Goal: Transaction & Acquisition: Subscribe to service/newsletter

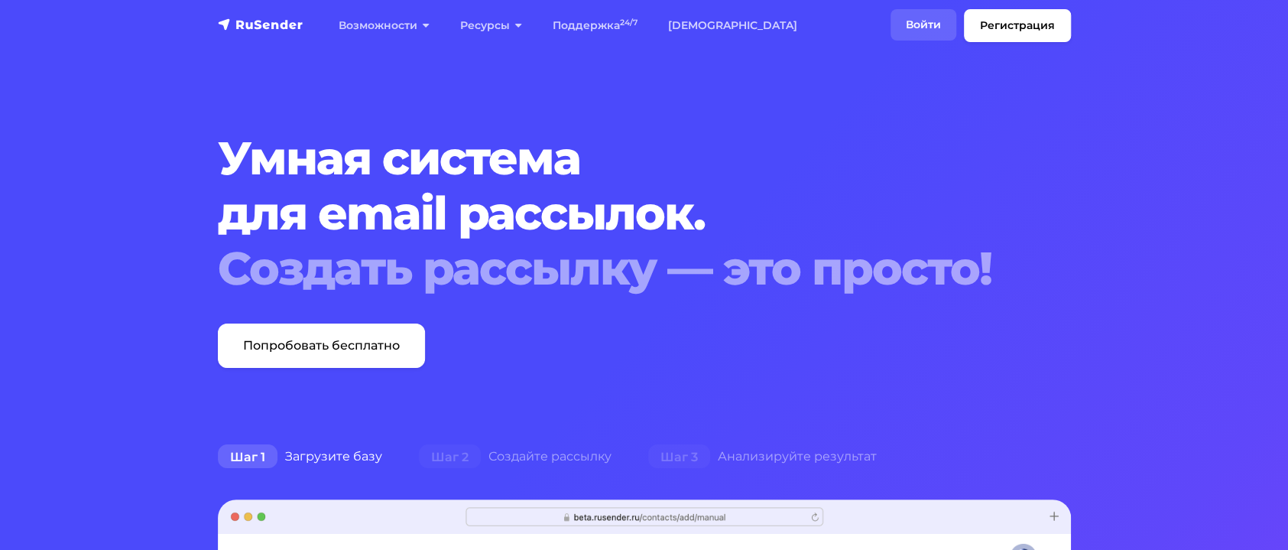
click at [951, 26] on link "Войти" at bounding box center [924, 24] width 66 height 31
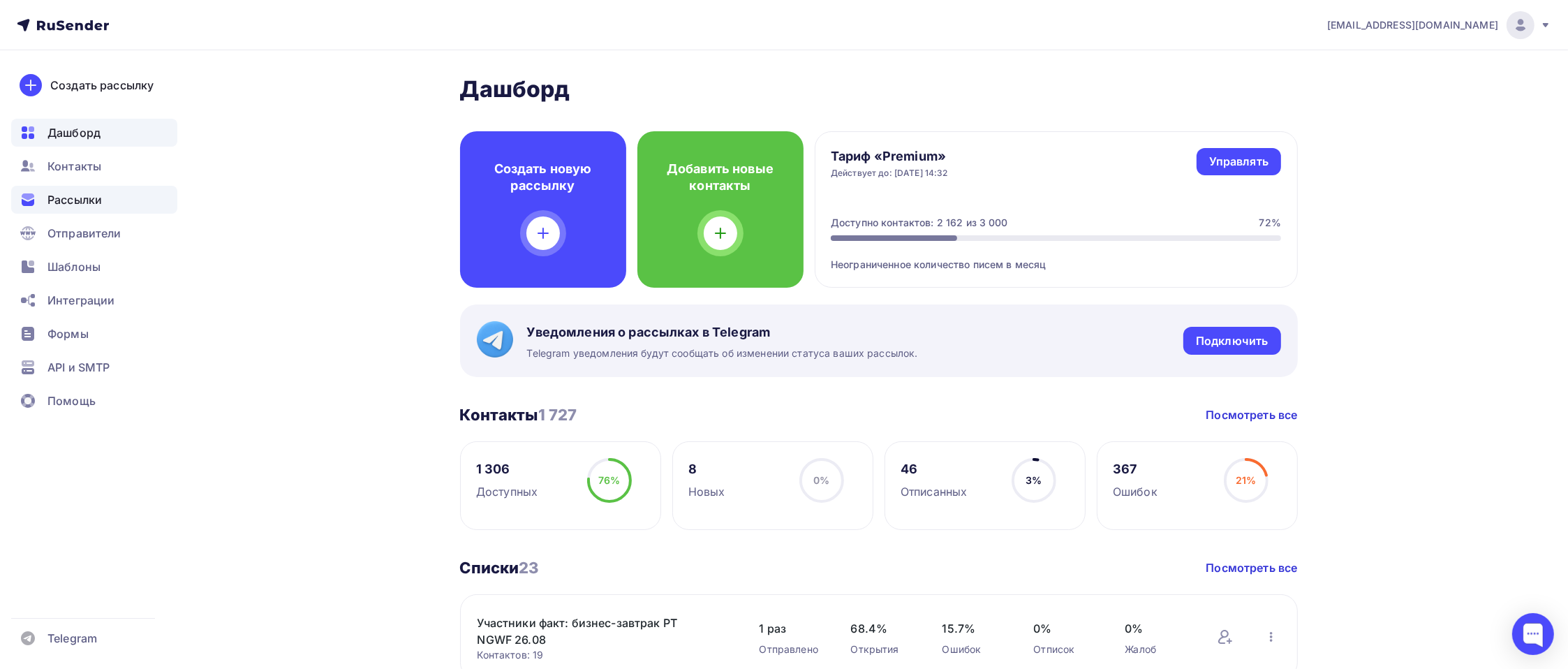
click at [79, 196] on span "Рассылки" at bounding box center [75, 200] width 55 height 16
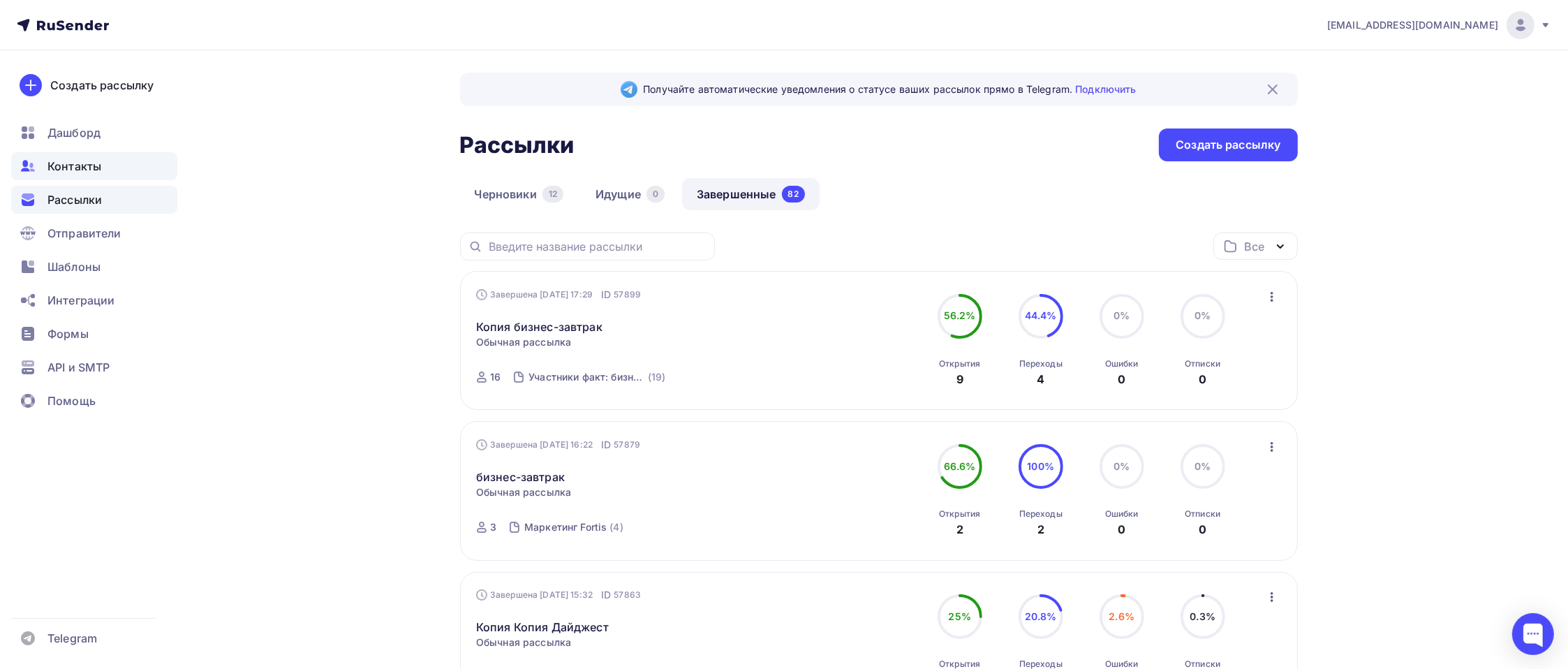
click at [77, 155] on div "Контакты" at bounding box center [94, 166] width 166 height 28
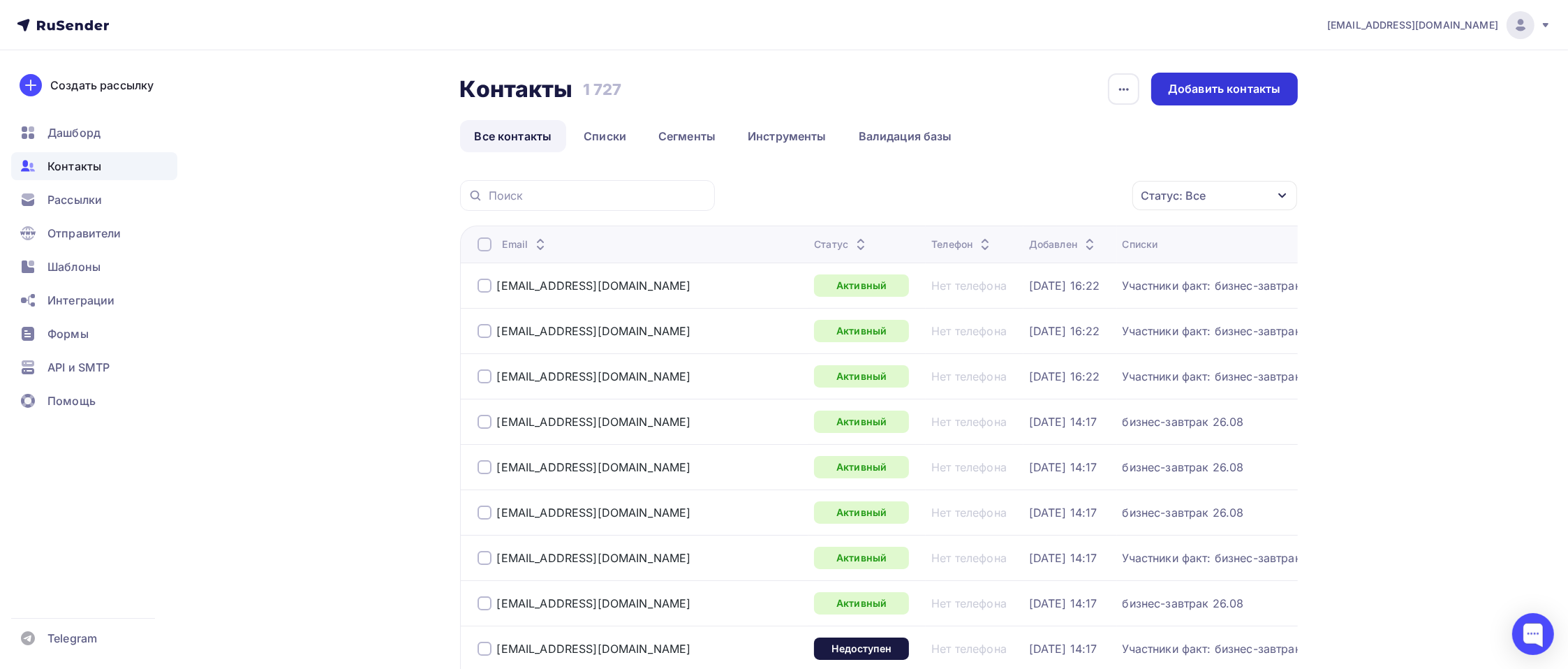
click at [1213, 96] on div "Добавить контакты" at bounding box center [1224, 89] width 112 height 16
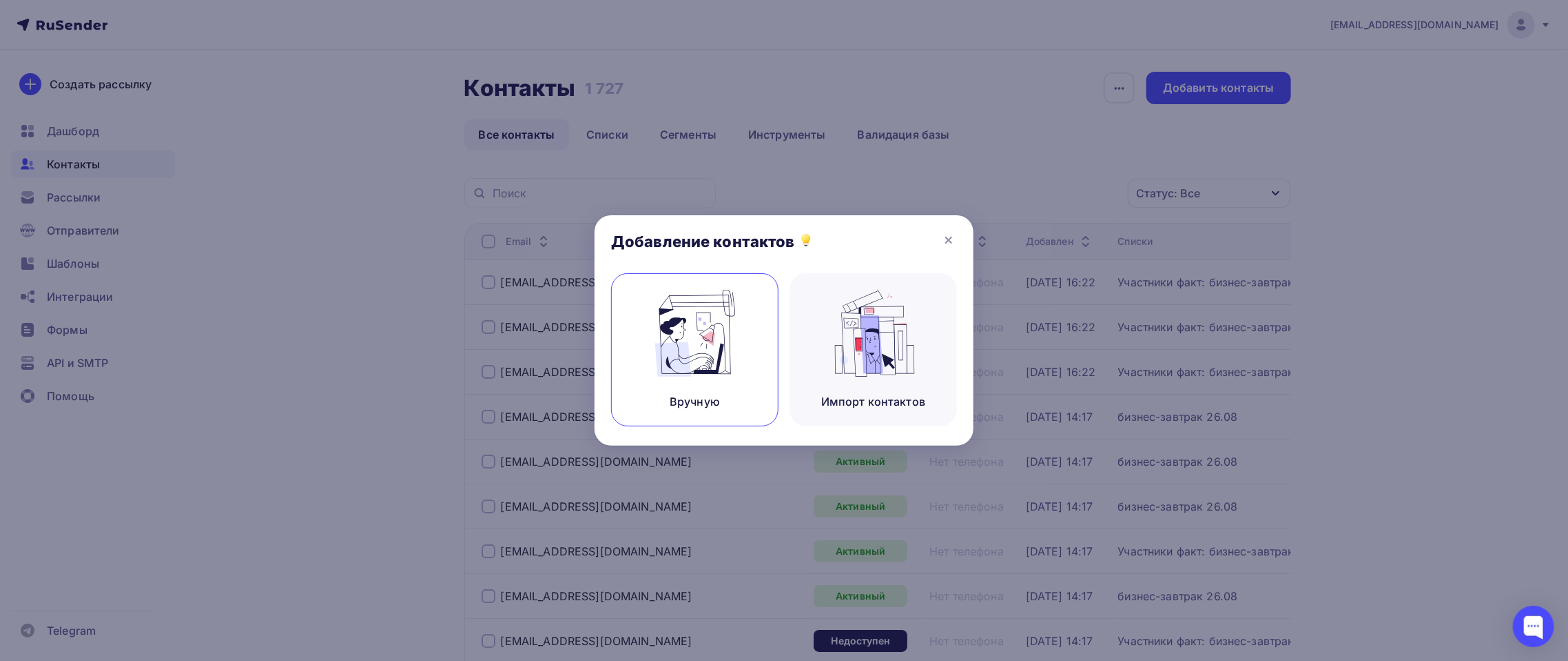
click at [716, 299] on img at bounding box center [695, 333] width 92 height 87
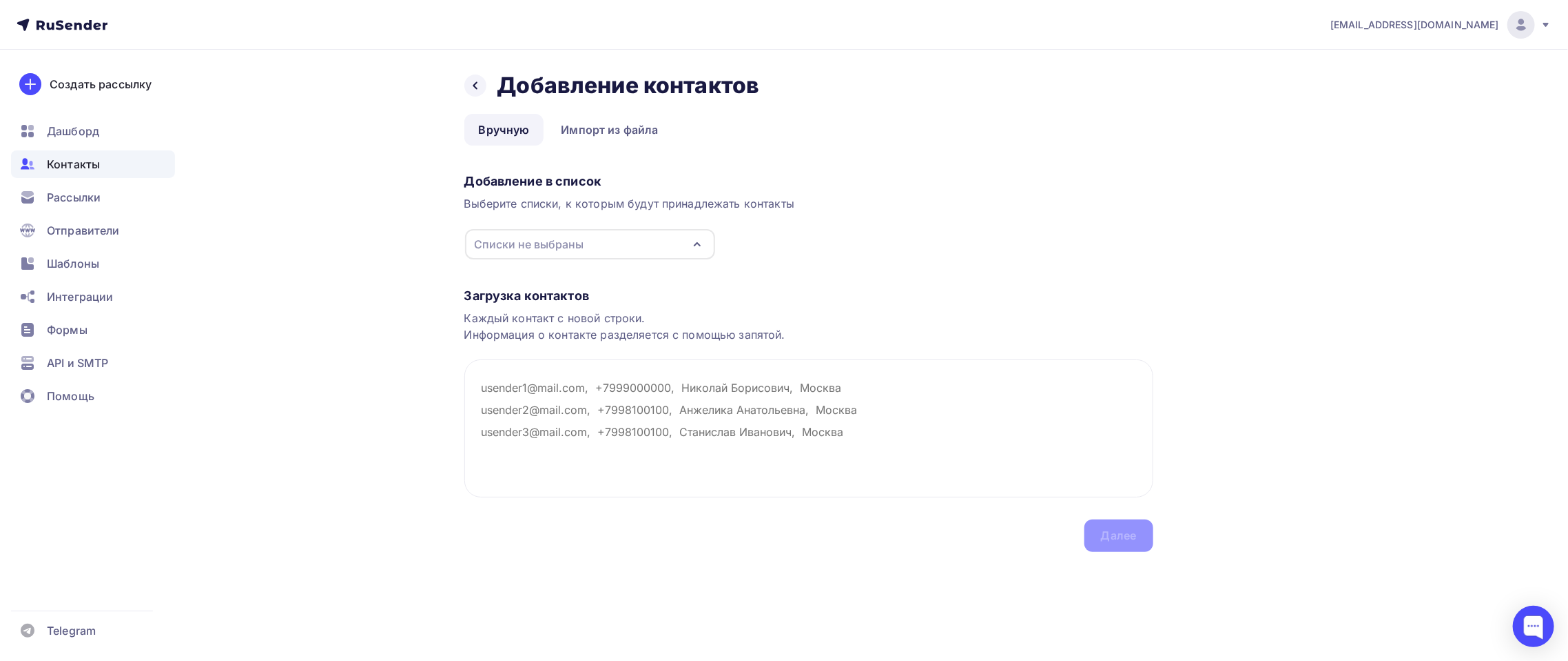
click at [552, 241] on div "Списки не выбраны" at bounding box center [530, 243] width 110 height 16
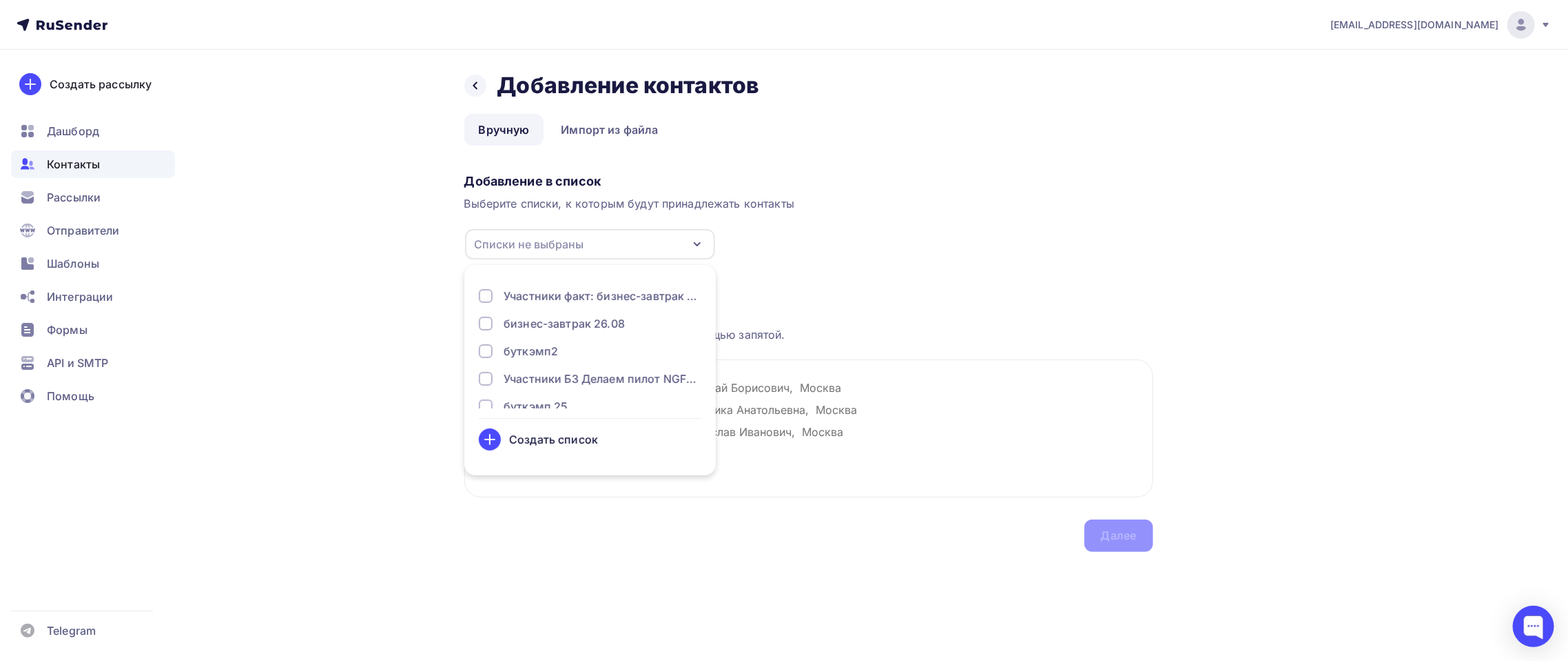
click at [528, 432] on div "Создать список" at bounding box center [553, 439] width 89 height 16
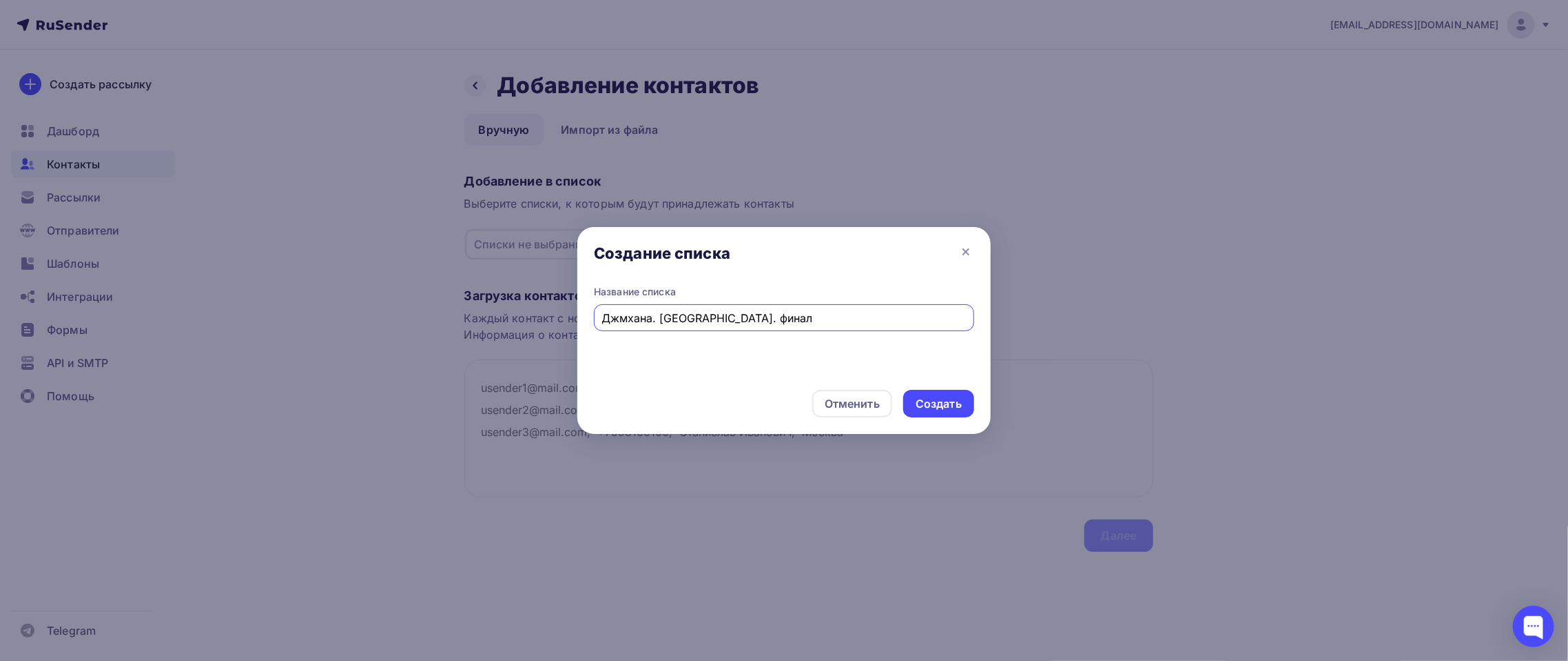
click at [619, 313] on input "Джмхана. Москва. финал" at bounding box center [784, 317] width 364 height 16
type input "Джимхана. [GEOGRAPHIC_DATA]. финал"
click at [955, 409] on div "Создать" at bounding box center [938, 404] width 46 height 16
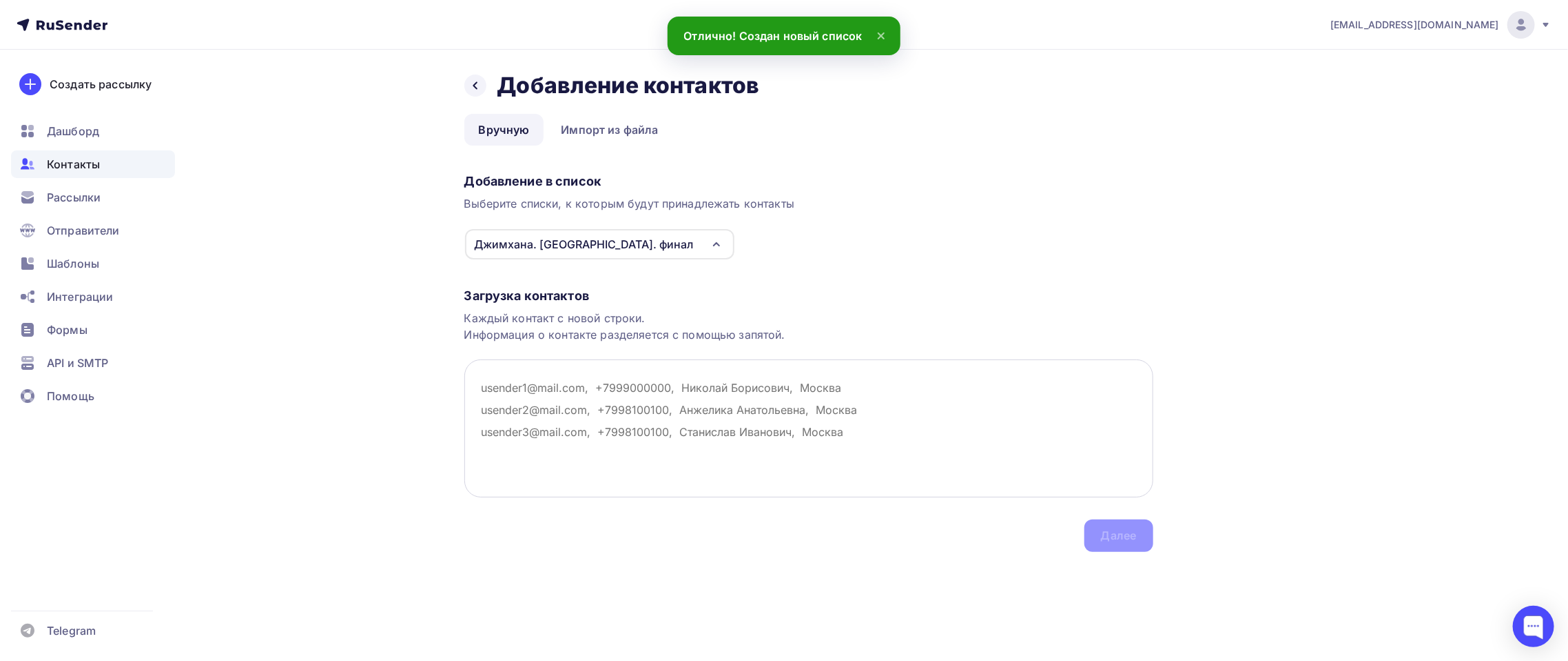
click at [664, 399] on textarea at bounding box center [808, 427] width 689 height 138
paste textarea "m.geize@fortis.ru a.komova@itprotect.ru P.tarabanov@ximilab.ru sergey.sheptulya…"
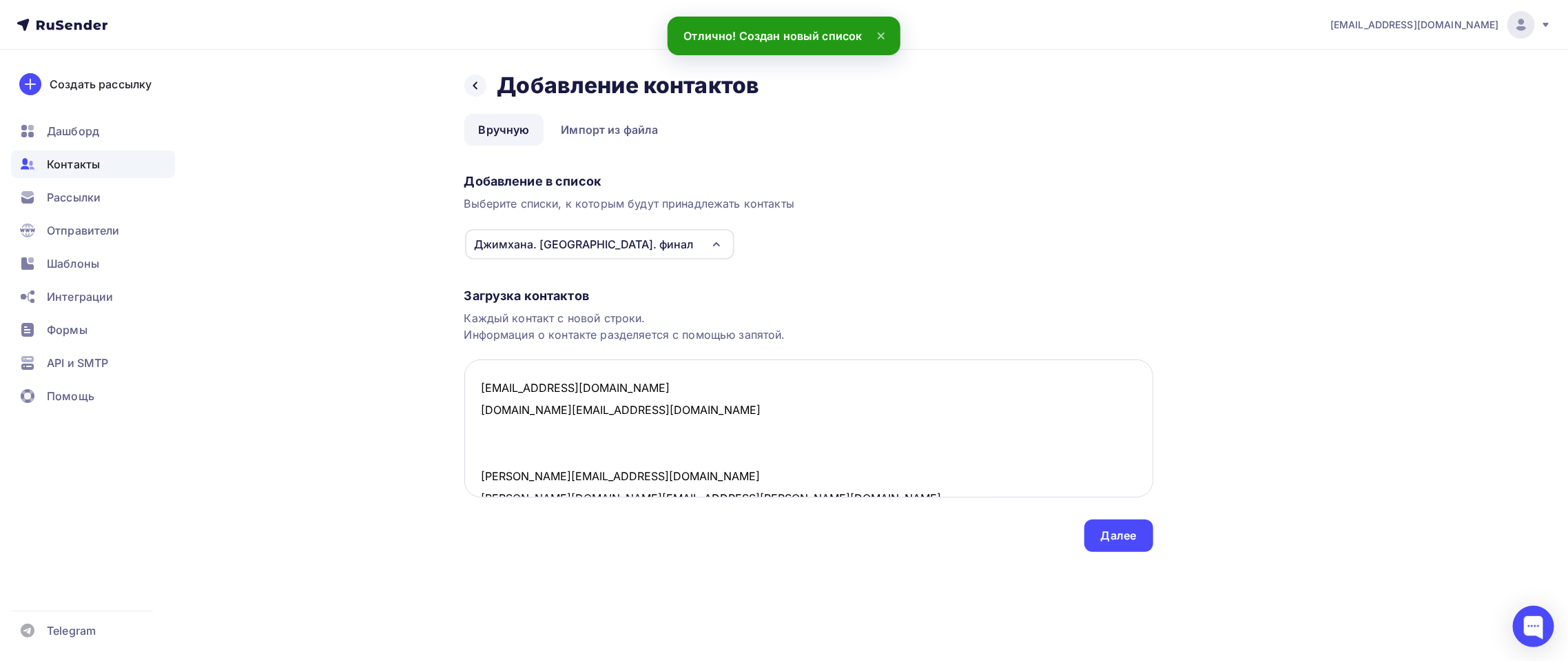
scroll to position [978, 0]
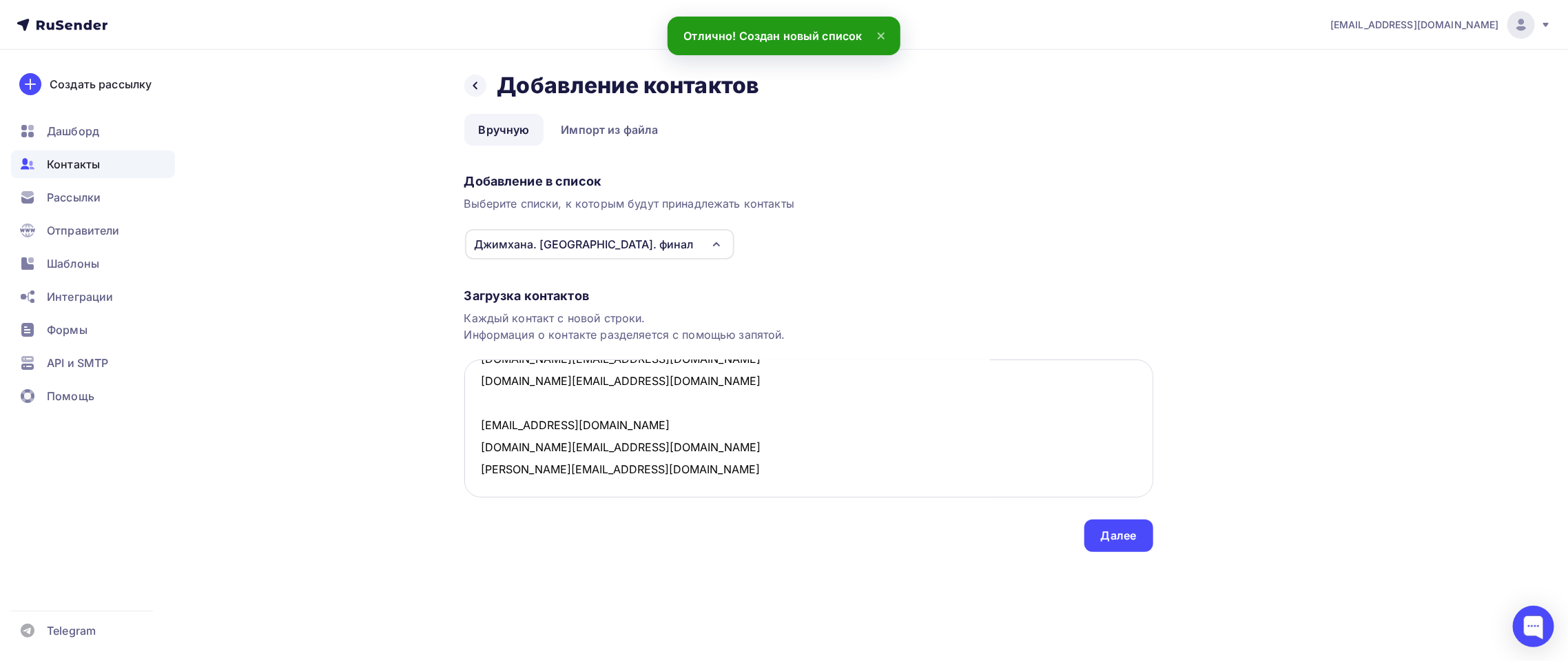
click at [567, 408] on textarea "m.geize@fortis.ru a.komova@itprotect.ru P.tarabanov@ximilab.ru sergey.sheptulya…" at bounding box center [808, 427] width 689 height 138
click at [675, 464] on textarea "m.geize@fortis.ru a.komova@itprotect.ru P.tarabanov@ximilab.ru sergey.sheptulya…" at bounding box center [808, 427] width 689 height 138
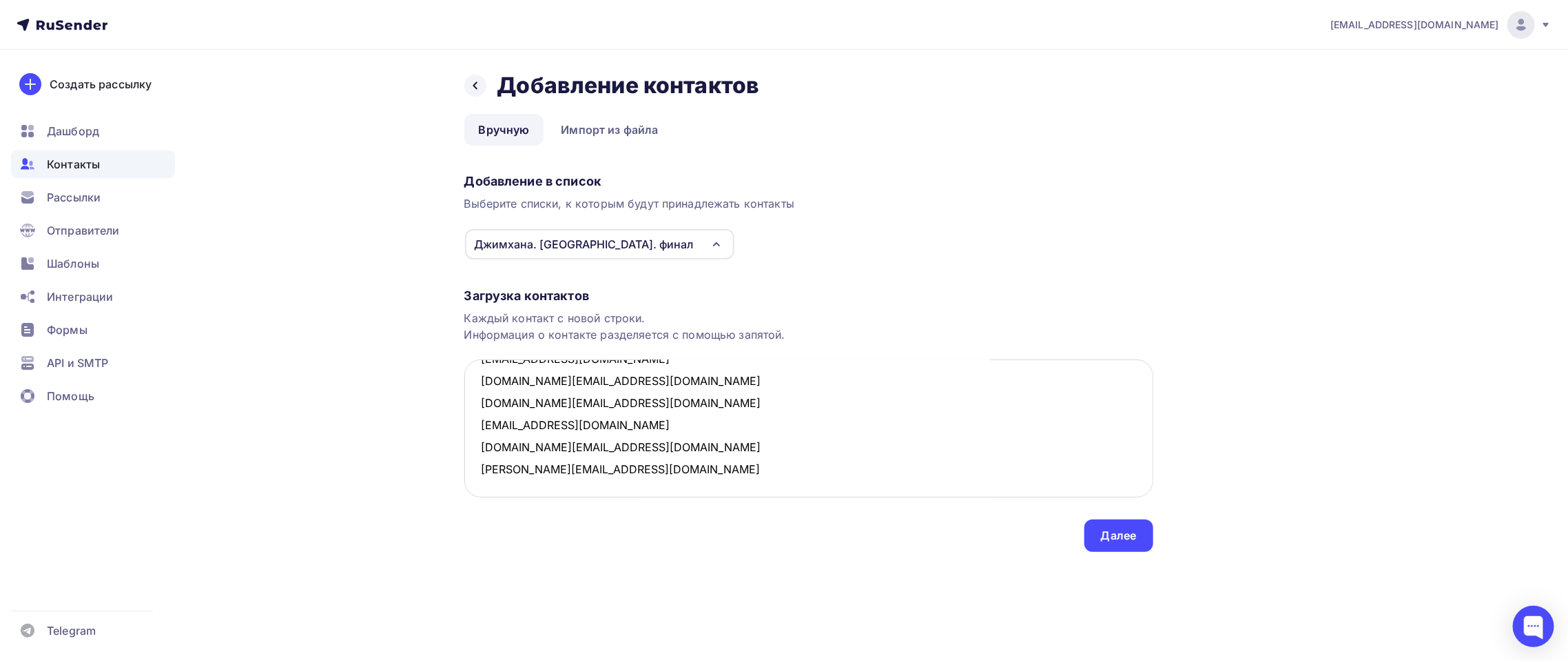
paste textarea "sablina.i@crosstech.ru aryzhikov@dialognauka.ru a.komova@itprotect.ru"
paste textarea "s.bulitsyn@fortis.ru"
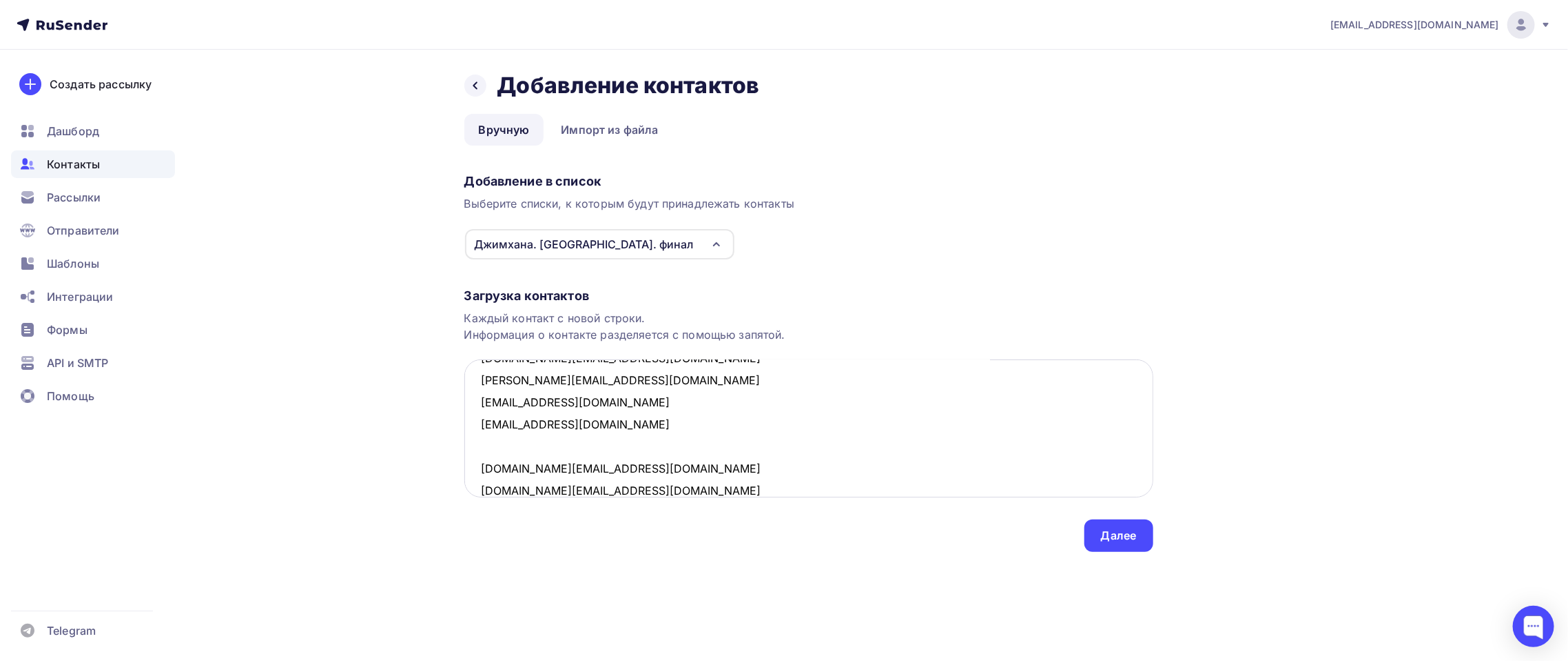
click at [659, 482] on textarea "m.geize@fortis.ru a.komova@itprotect.ru P.tarabanov@ximilab.ru sergey.sheptulya…" at bounding box center [808, 427] width 689 height 138
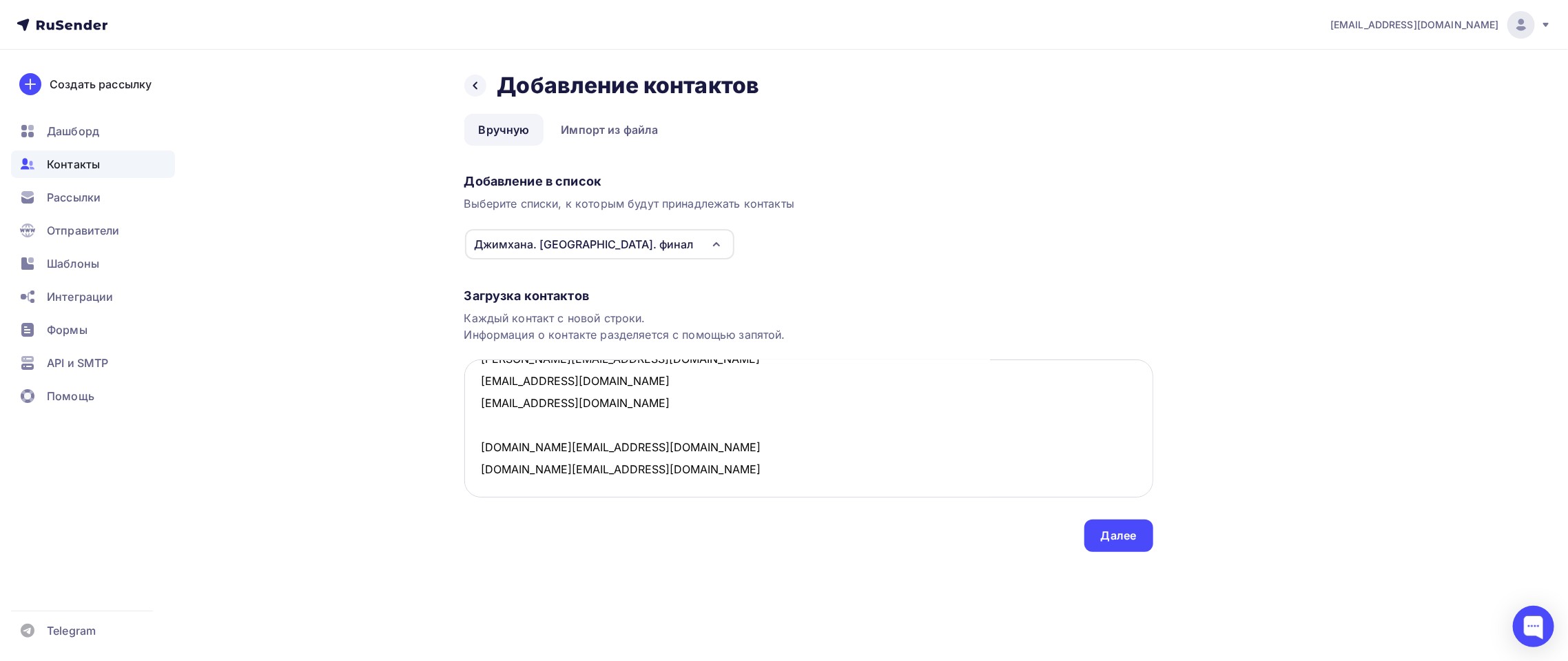
paste textarea "petrova.a@c-lan.ru"
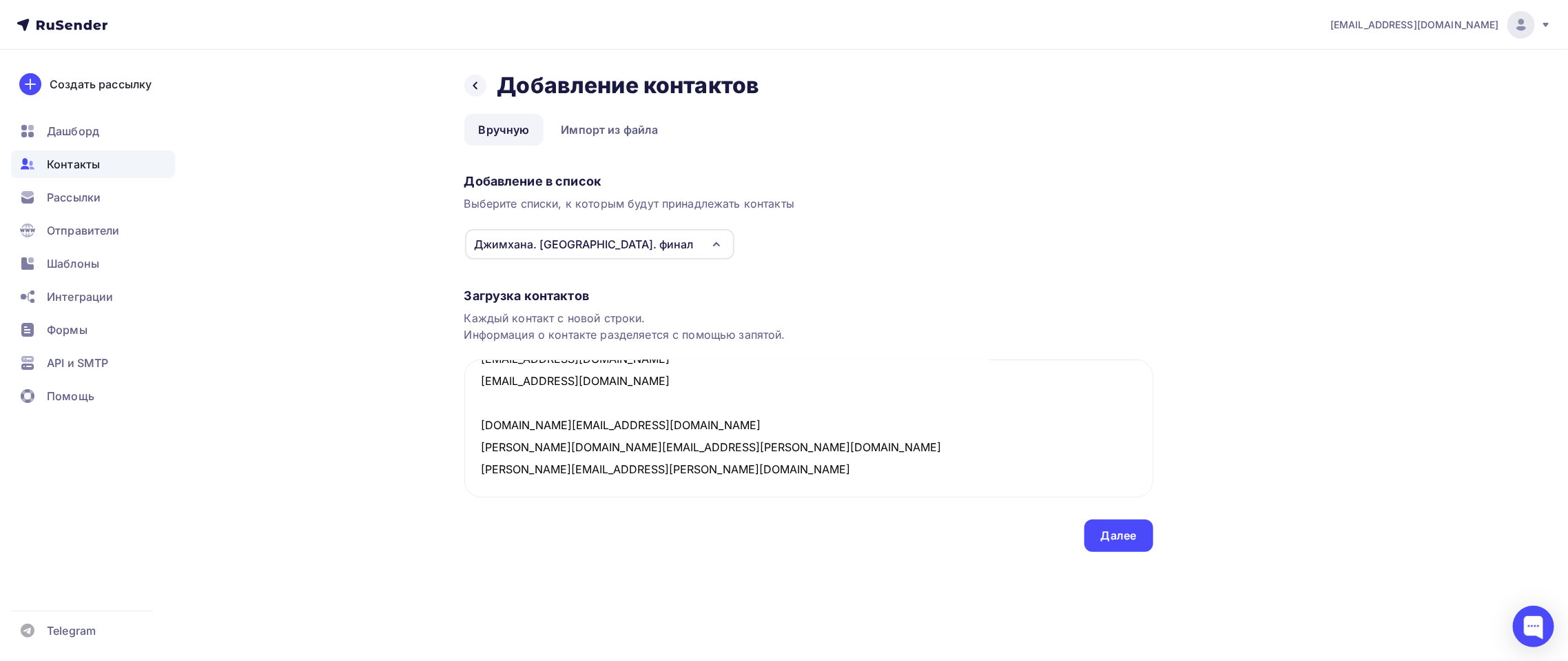
paste textarea "kvgorskiy@iteco.cloud ibaranova@t1.ru Akalabina@t1.ru Kirill.Kalabin@innostage-…"
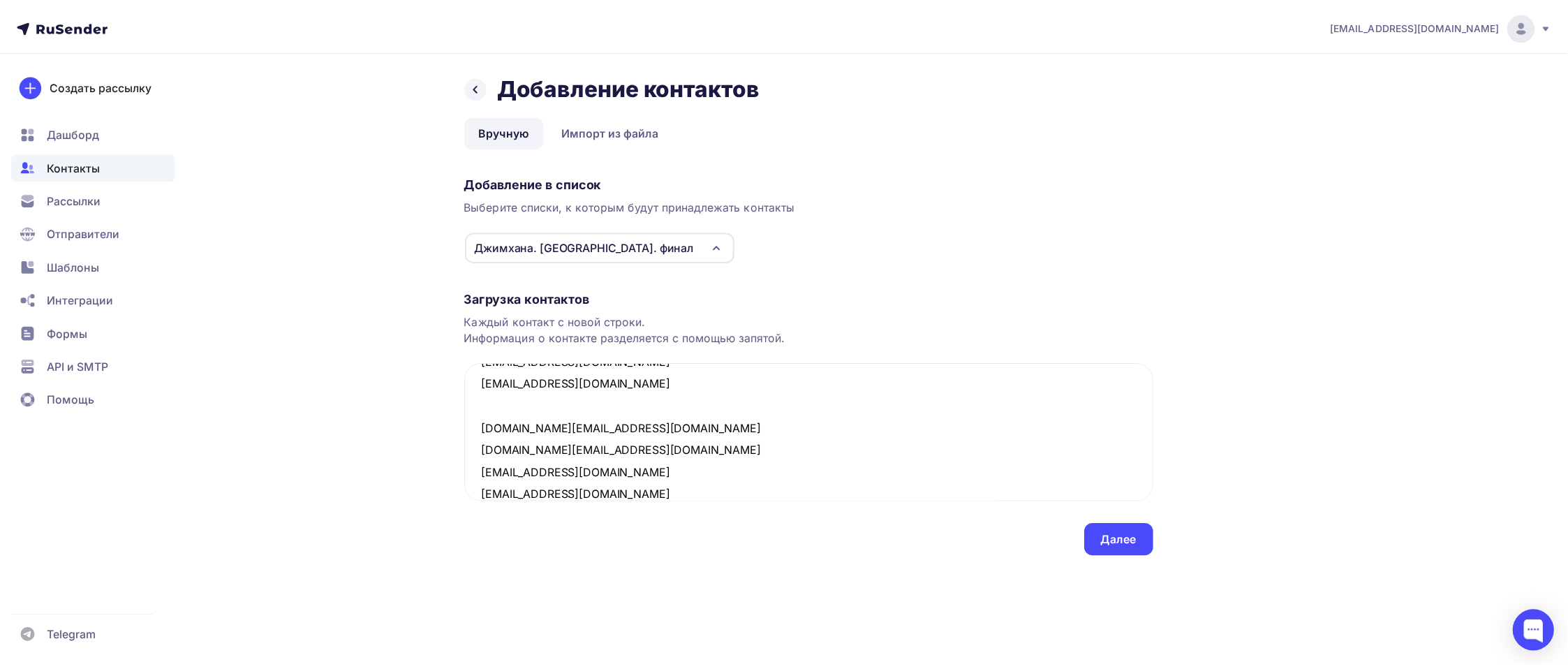
scroll to position [1214, 0]
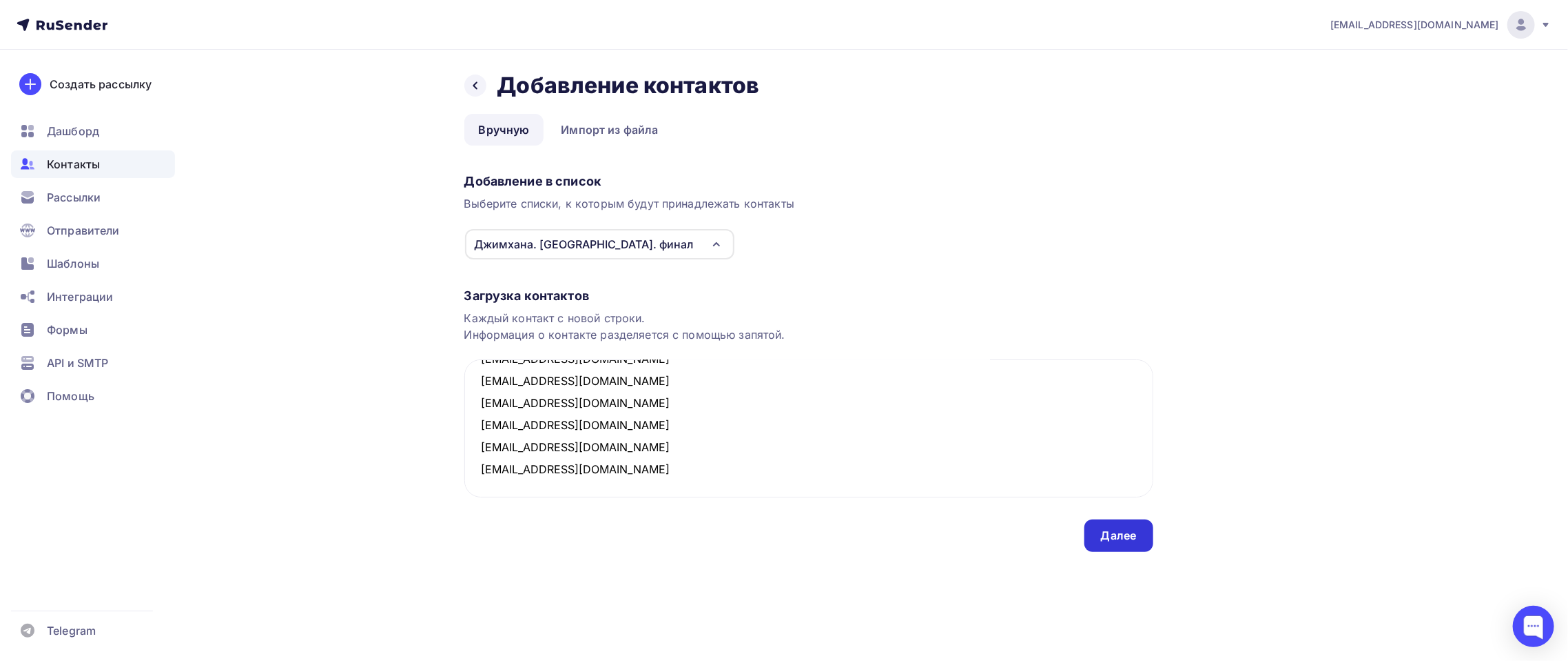
type textarea "m.geize@fortis.ru a.komova@itprotect.ru P.tarabanov@ximilab.ru sergey.sheptulya…"
drag, startPoint x: 1110, startPoint y: 532, endPoint x: 1126, endPoint y: 590, distance: 60.2
click at [1126, 590] on div "Назад Добавление контактов Добавление контактов Вручную Импорт из файла Вручную…" at bounding box center [784, 328] width 1129 height 557
click at [1126, 535] on div "Далее" at bounding box center [1119, 536] width 36 height 16
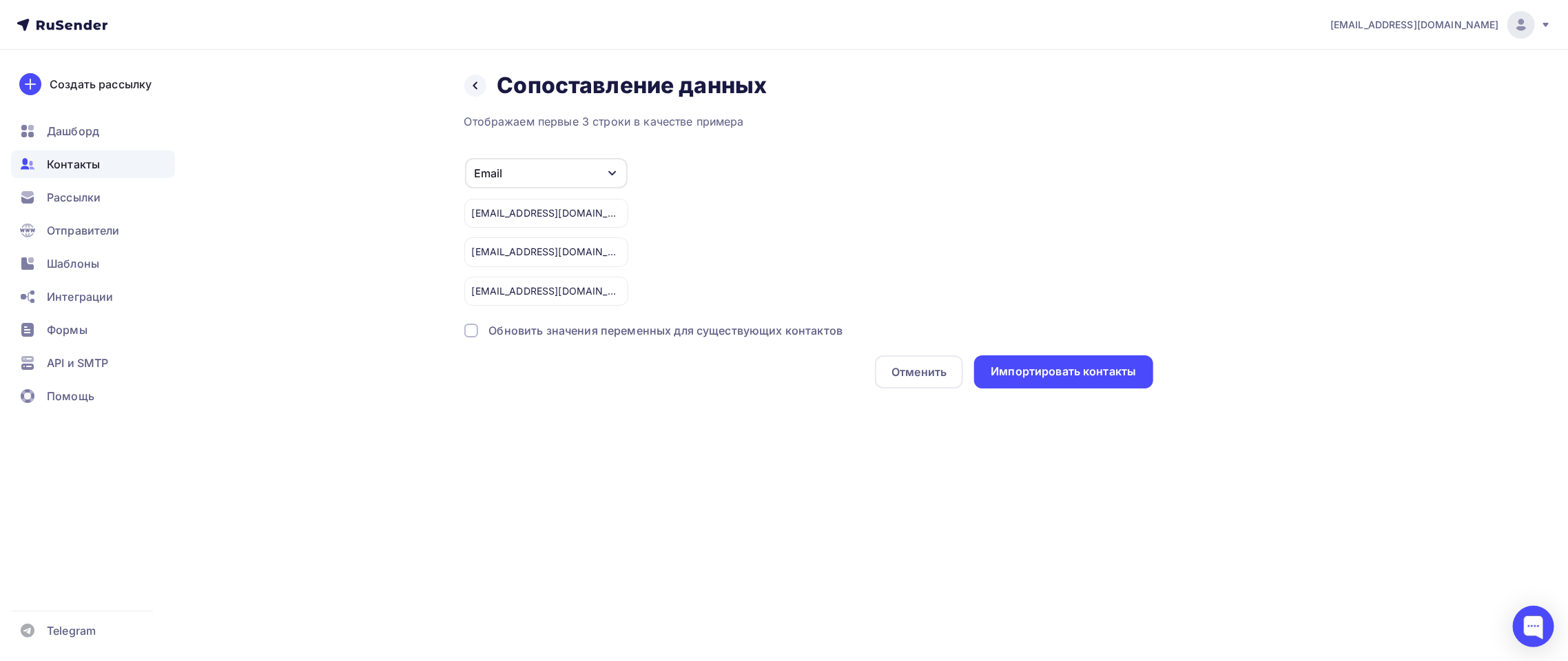
click at [570, 179] on div "Email" at bounding box center [546, 173] width 162 height 31
click at [1020, 372] on div "Импортировать контакты" at bounding box center [1063, 372] width 145 height 16
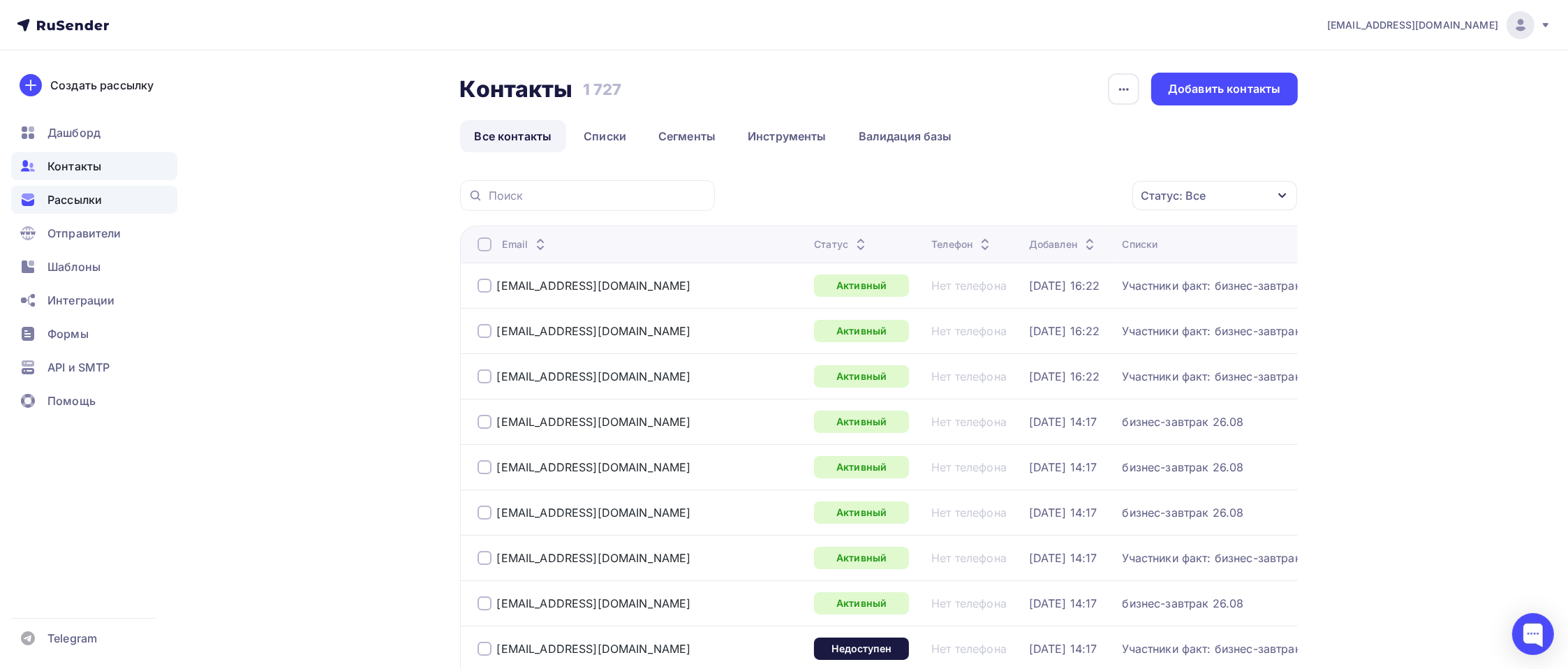
drag, startPoint x: 114, startPoint y: 202, endPoint x: 76, endPoint y: 201, distance: 38.0
click at [76, 201] on span "Рассылки" at bounding box center [75, 200] width 55 height 16
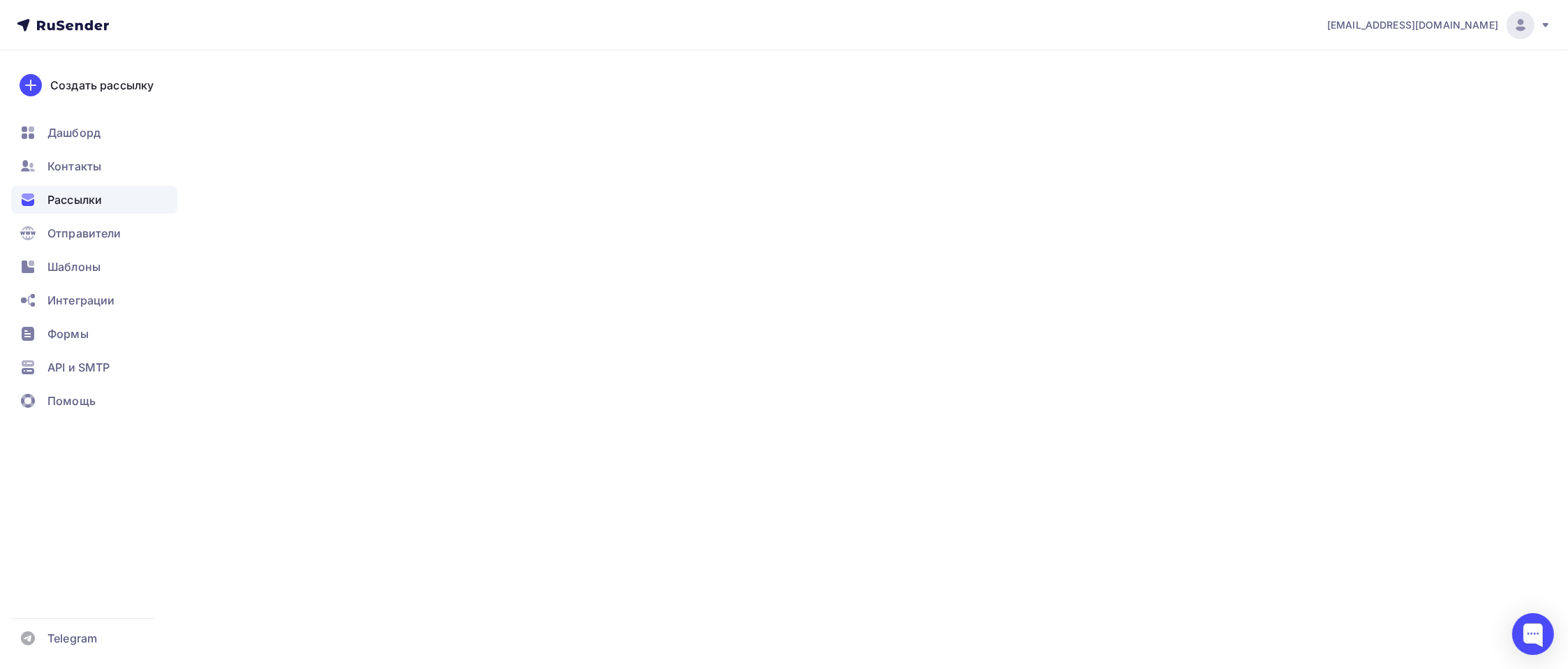
click at [76, 201] on span "Рассылки" at bounding box center [75, 200] width 55 height 16
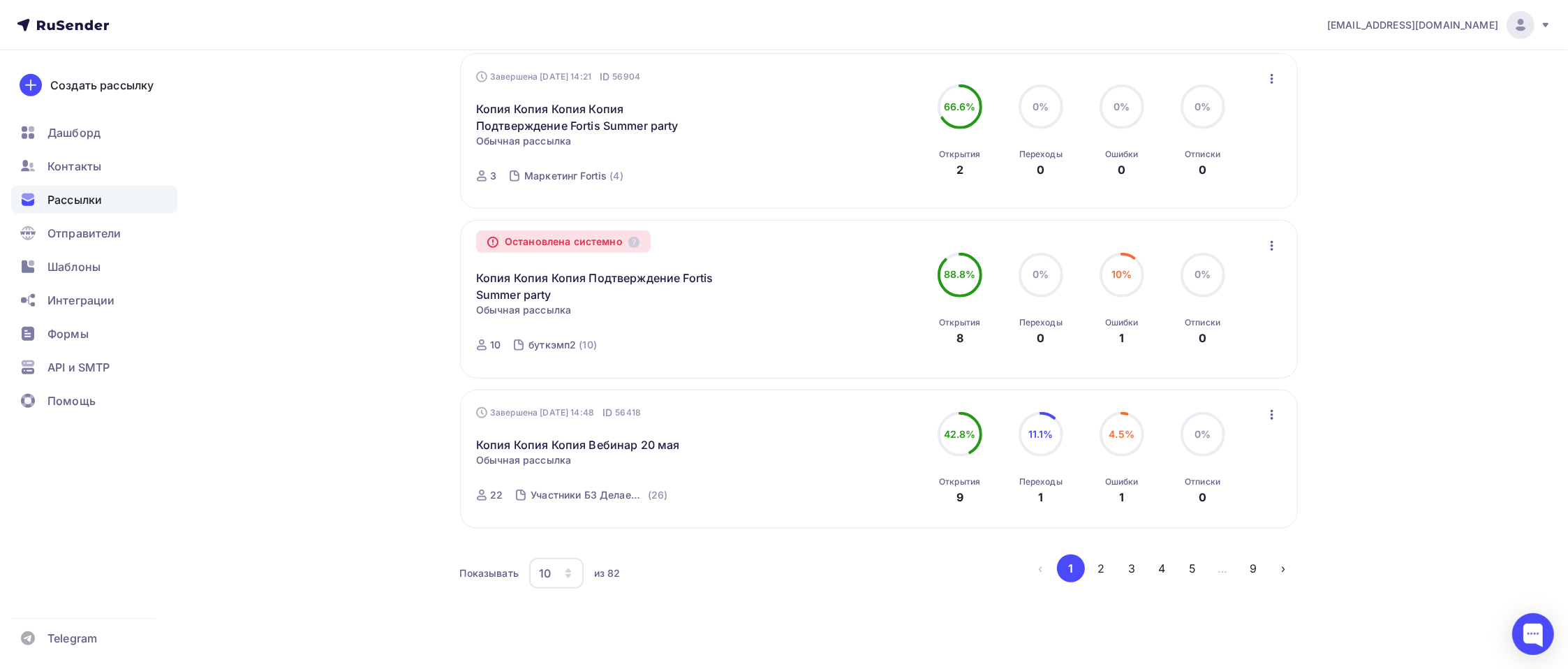
scroll to position [1329, 0]
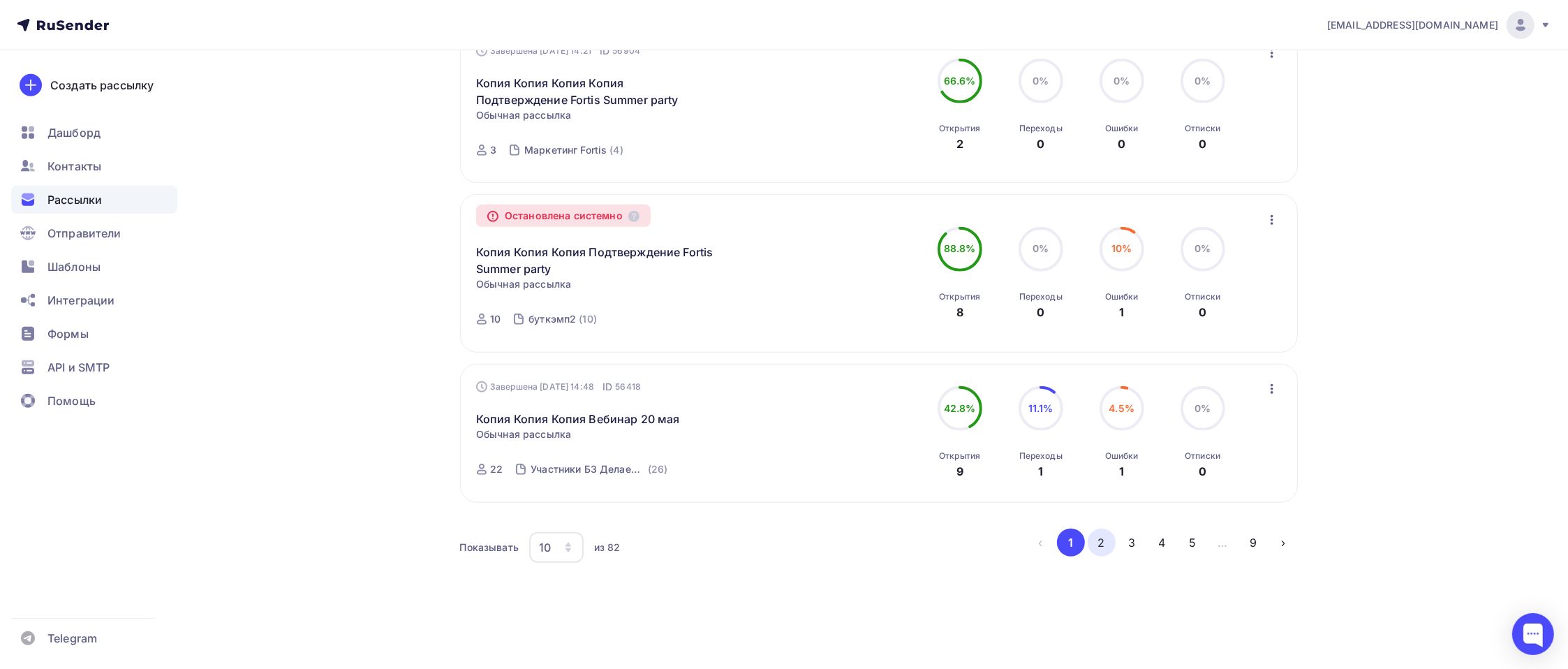
click at [1107, 540] on button "2" at bounding box center [1101, 542] width 28 height 28
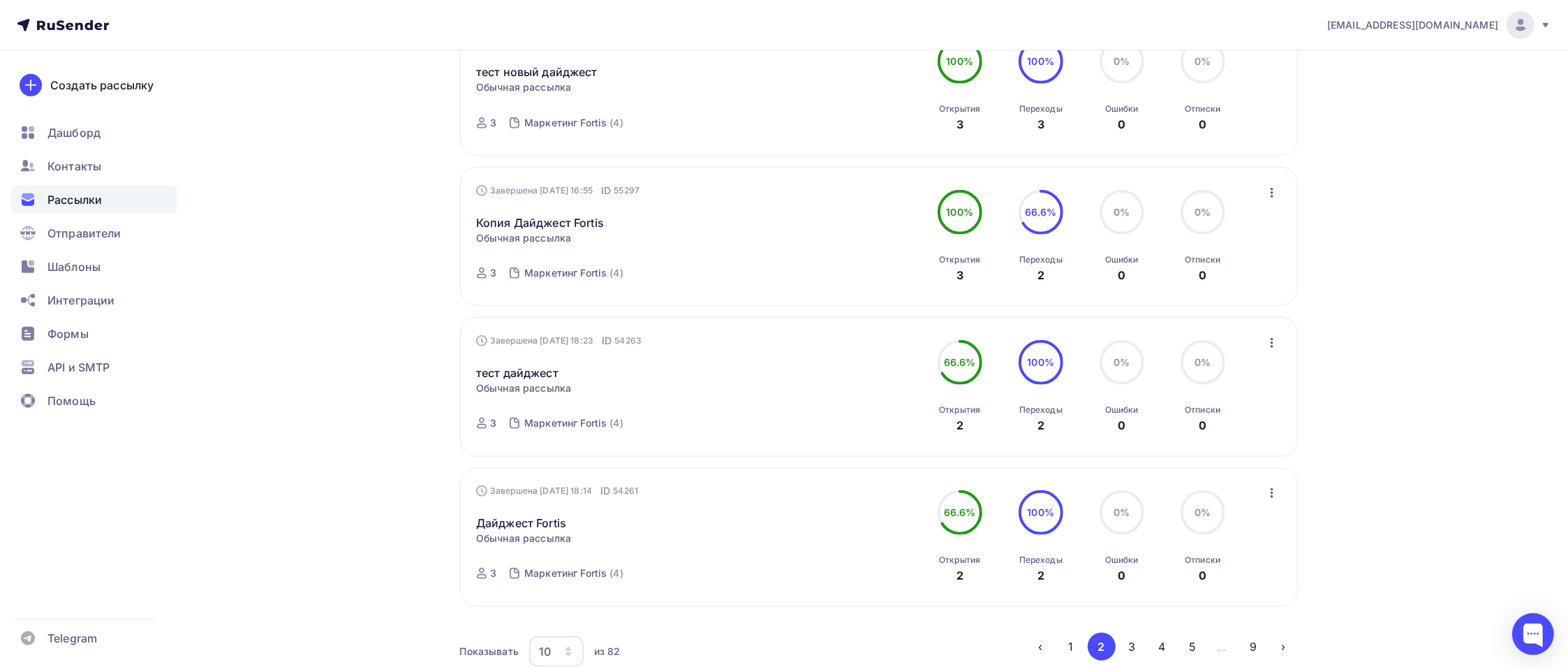
scroll to position [1293, 0]
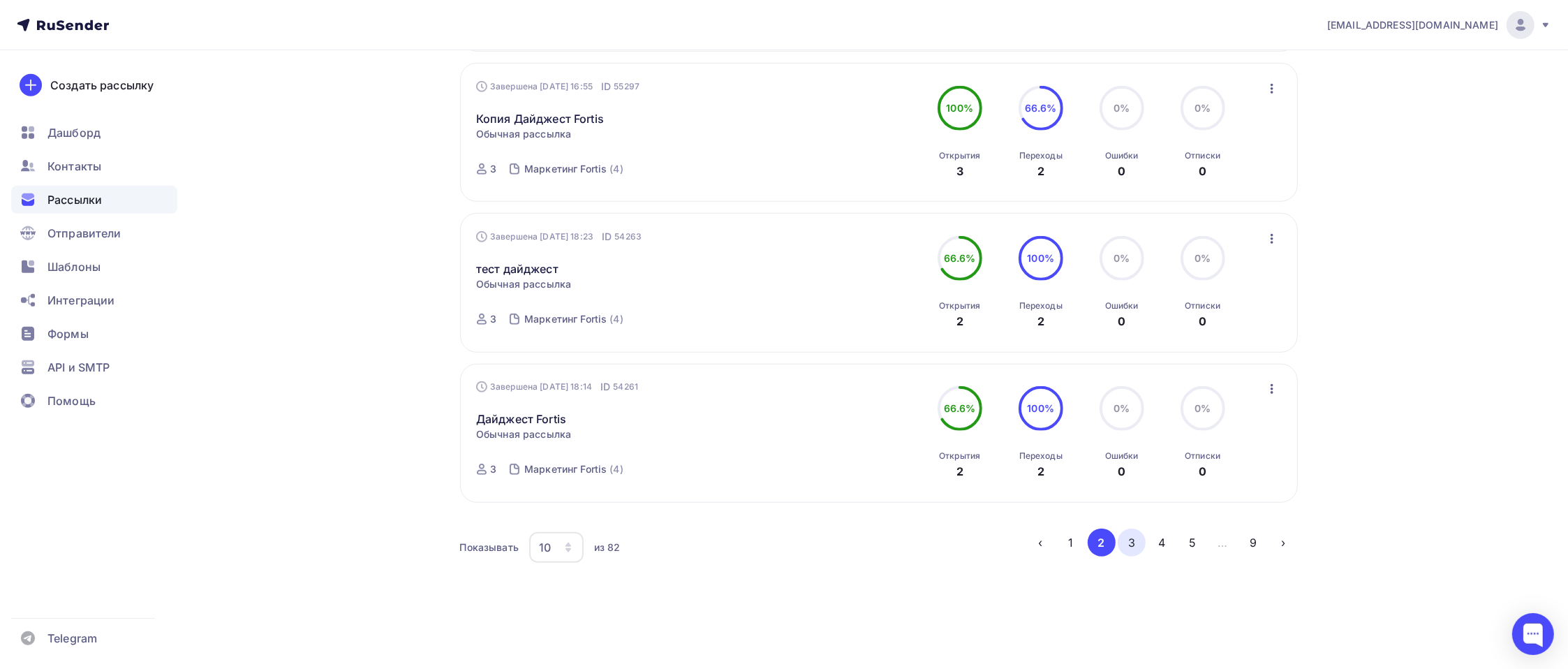
click at [1135, 541] on button "3" at bounding box center [1131, 542] width 28 height 28
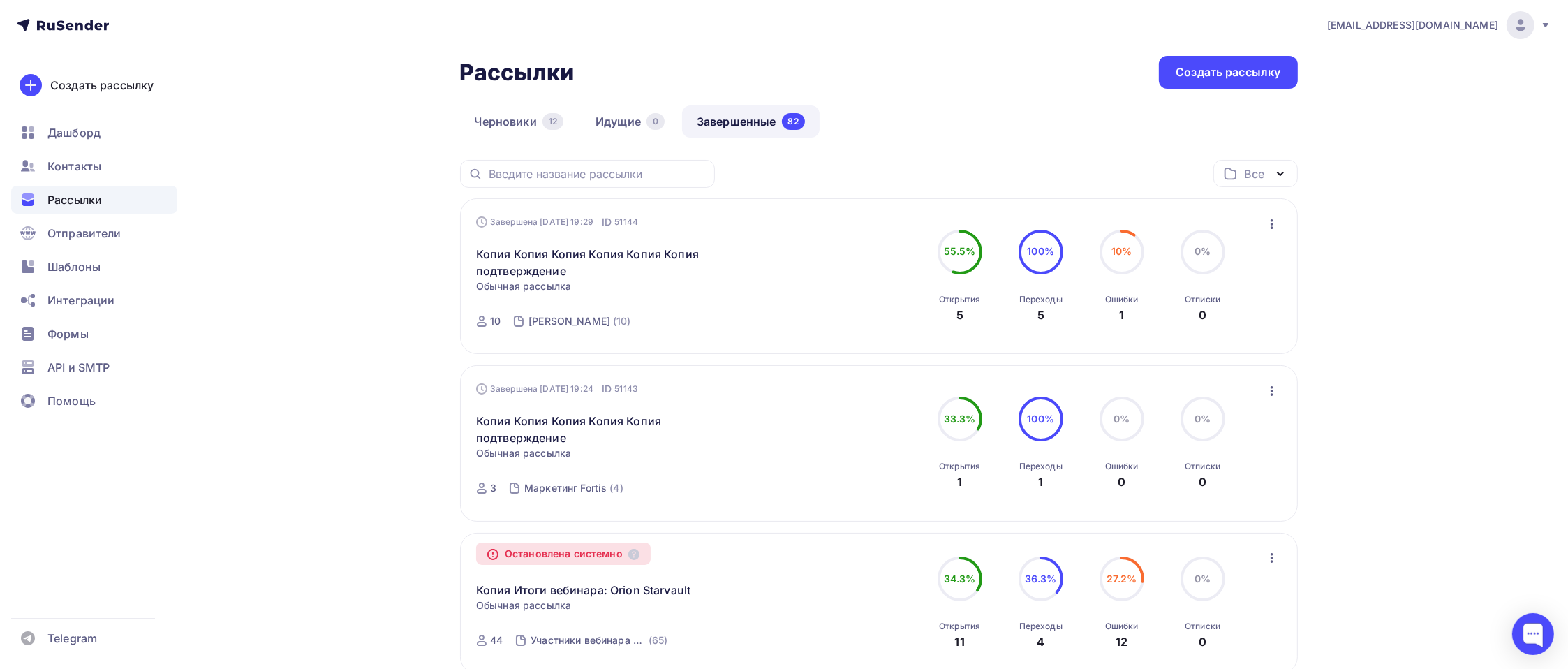
click at [1279, 227] on icon "button" at bounding box center [1272, 224] width 16 height 16
click at [1220, 314] on div "Копировать в новую" at bounding box center [1208, 316] width 143 height 16
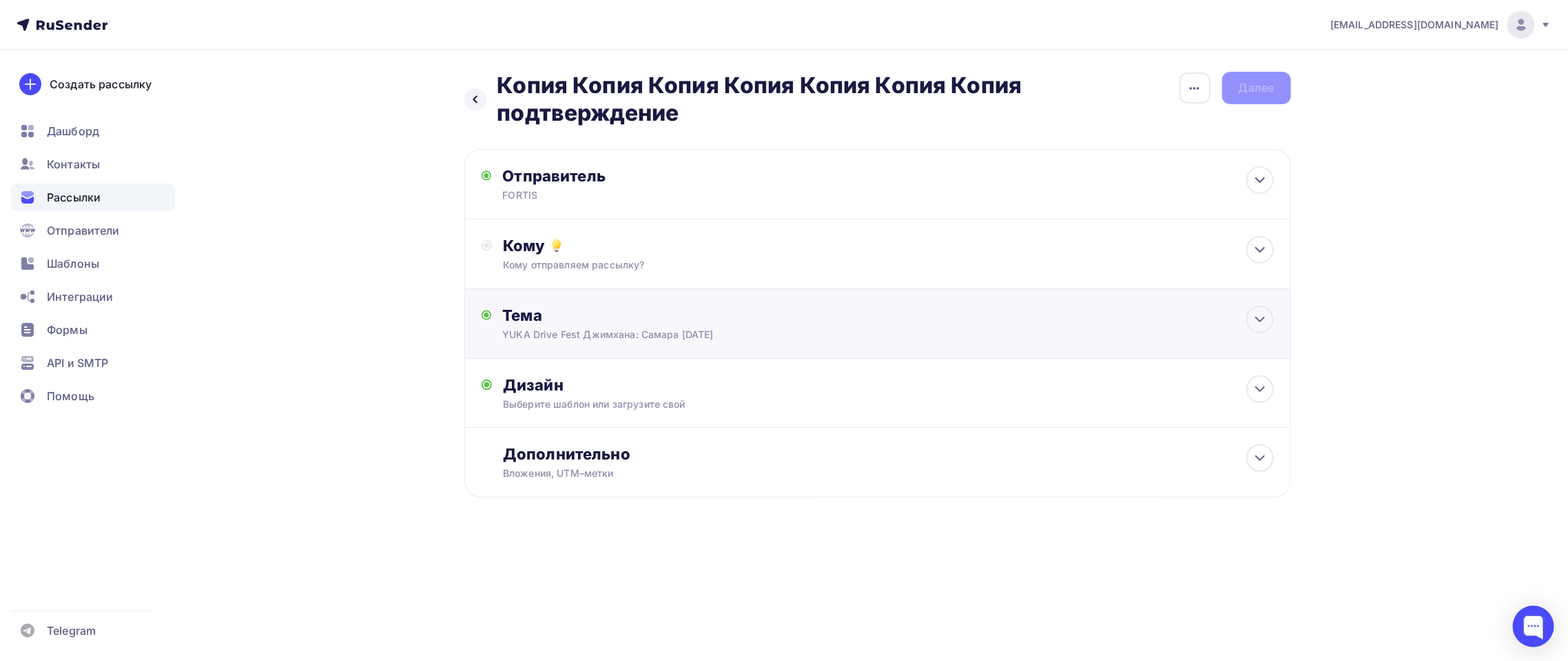
click at [566, 325] on div "Тема YUKA Drive Fest Джимхана: Самара 6 июля Тема * YUKA Drive Fest Джимхана: С…" at bounding box center [638, 324] width 272 height 36
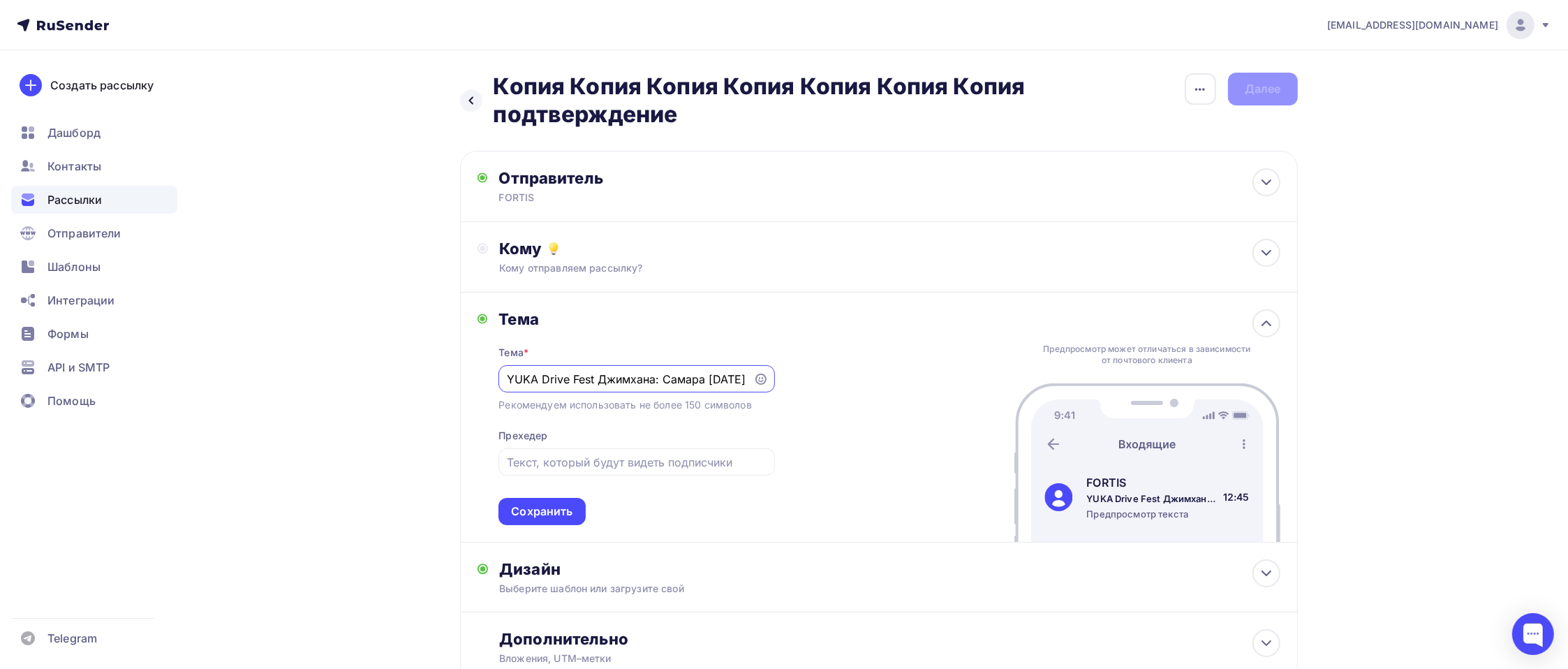
drag, startPoint x: 659, startPoint y: 372, endPoint x: 701, endPoint y: 380, distance: 42.8
click at [701, 380] on input "YUKA Drive Fest Джимхана: Самара 6 июля" at bounding box center [626, 379] width 238 height 16
drag, startPoint x: 720, startPoint y: 379, endPoint x: 754, endPoint y: 379, distance: 34.0
click at [754, 379] on div "YUKA Drive Fest Джимхана: Москва 6 июля" at bounding box center [637, 379] width 276 height 27
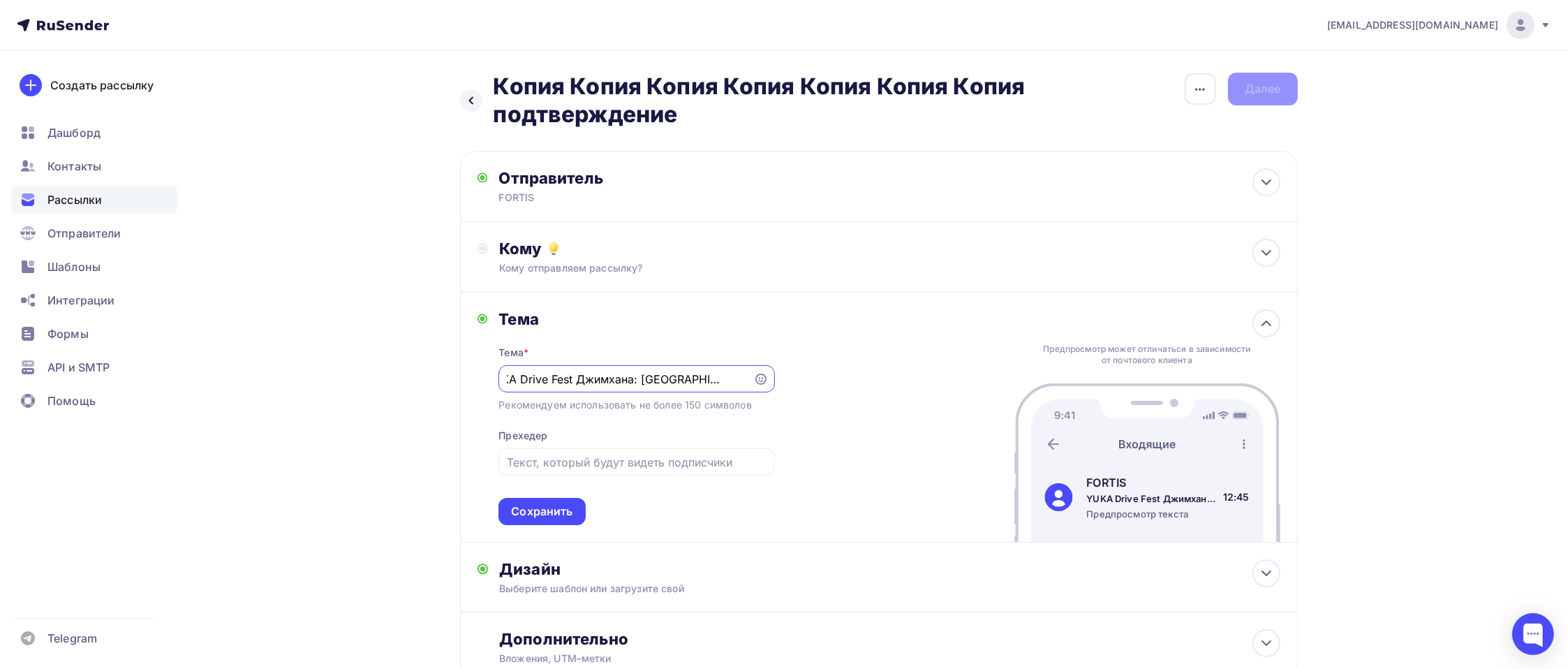
drag, startPoint x: 576, startPoint y: 377, endPoint x: 632, endPoint y: 377, distance: 56.0
click at [632, 377] on input "YUKA Drive Fest Джимхана: Москва 6 сентября" at bounding box center [626, 379] width 238 height 16
type input "YUKA Drive Fest Джимхана: Москва 6 сентября"
click at [579, 504] on div "Сохранить" at bounding box center [542, 511] width 87 height 27
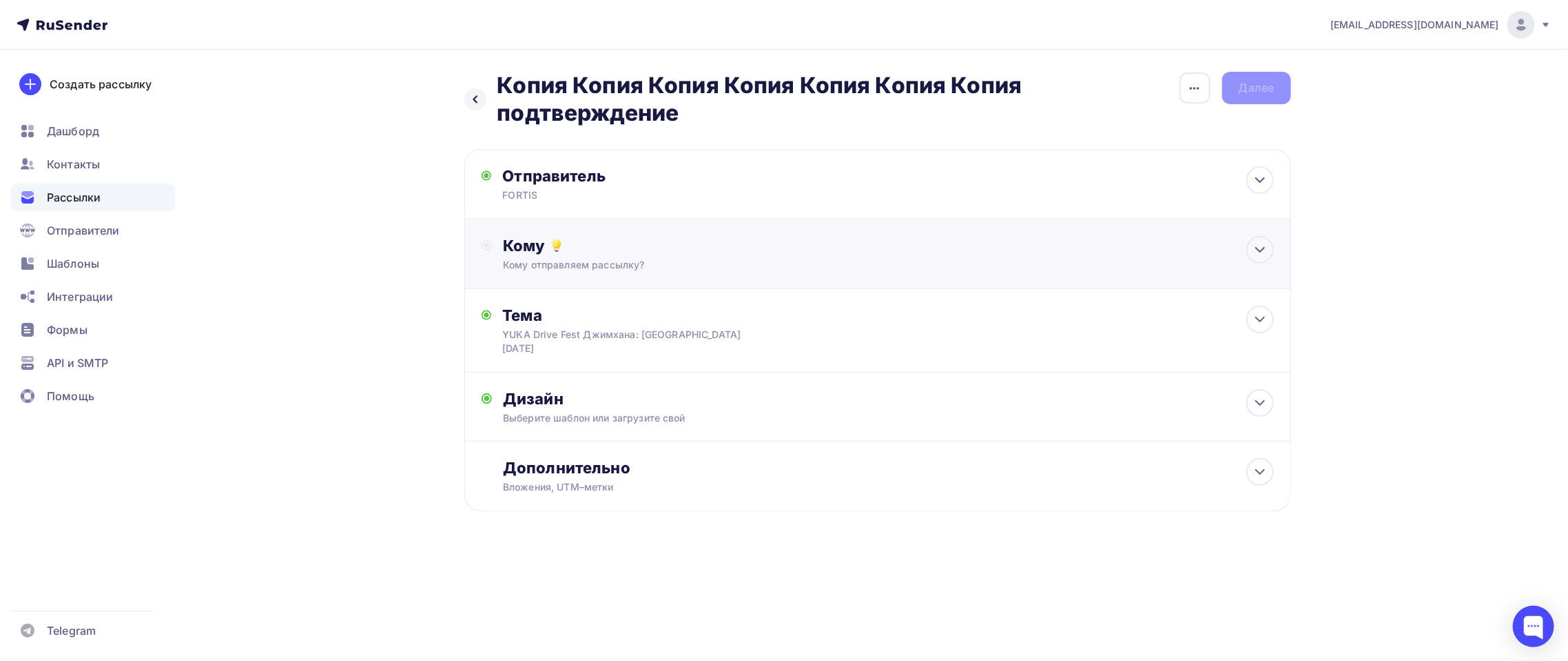
click at [655, 256] on div "Кому Кому отправляем рассылку? Списки получателей Выберите список Все списки id…" at bounding box center [888, 253] width 770 height 36
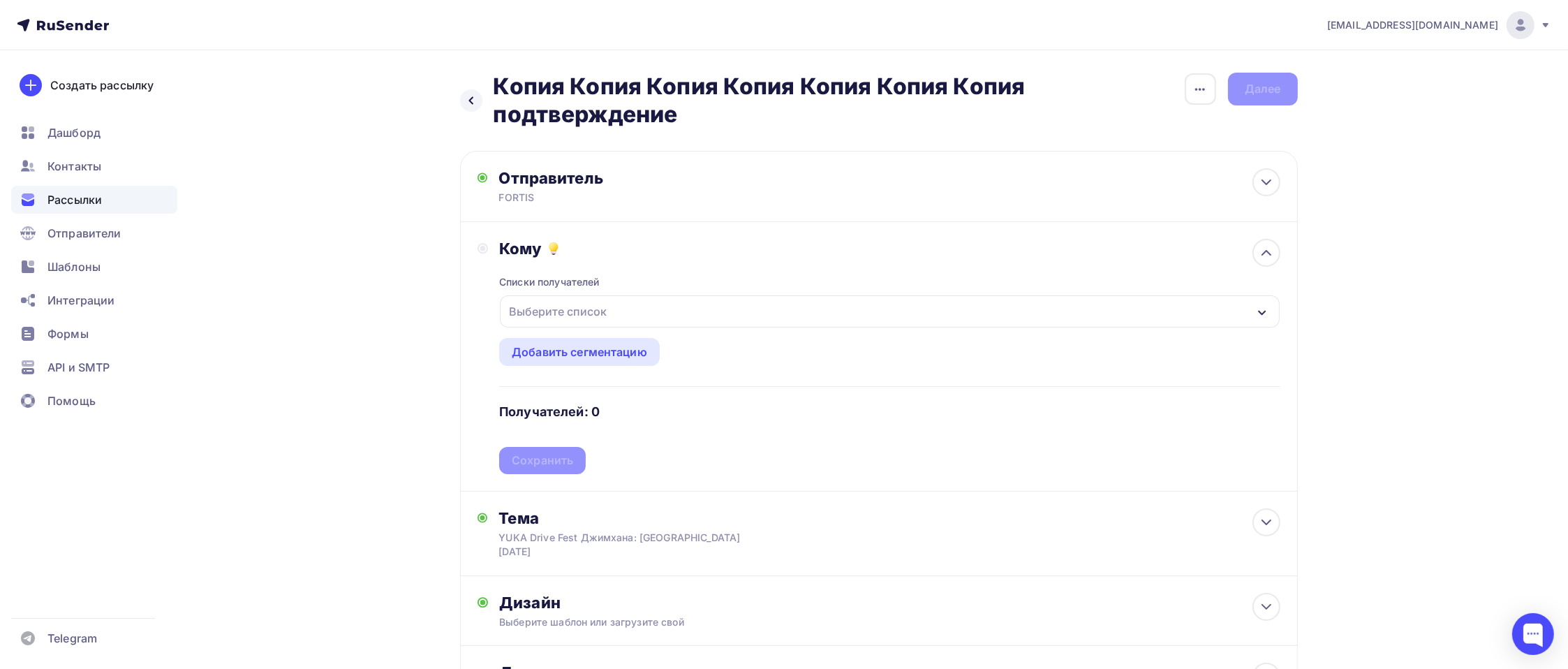
click at [622, 311] on div "Выберите список" at bounding box center [889, 310] width 779 height 32
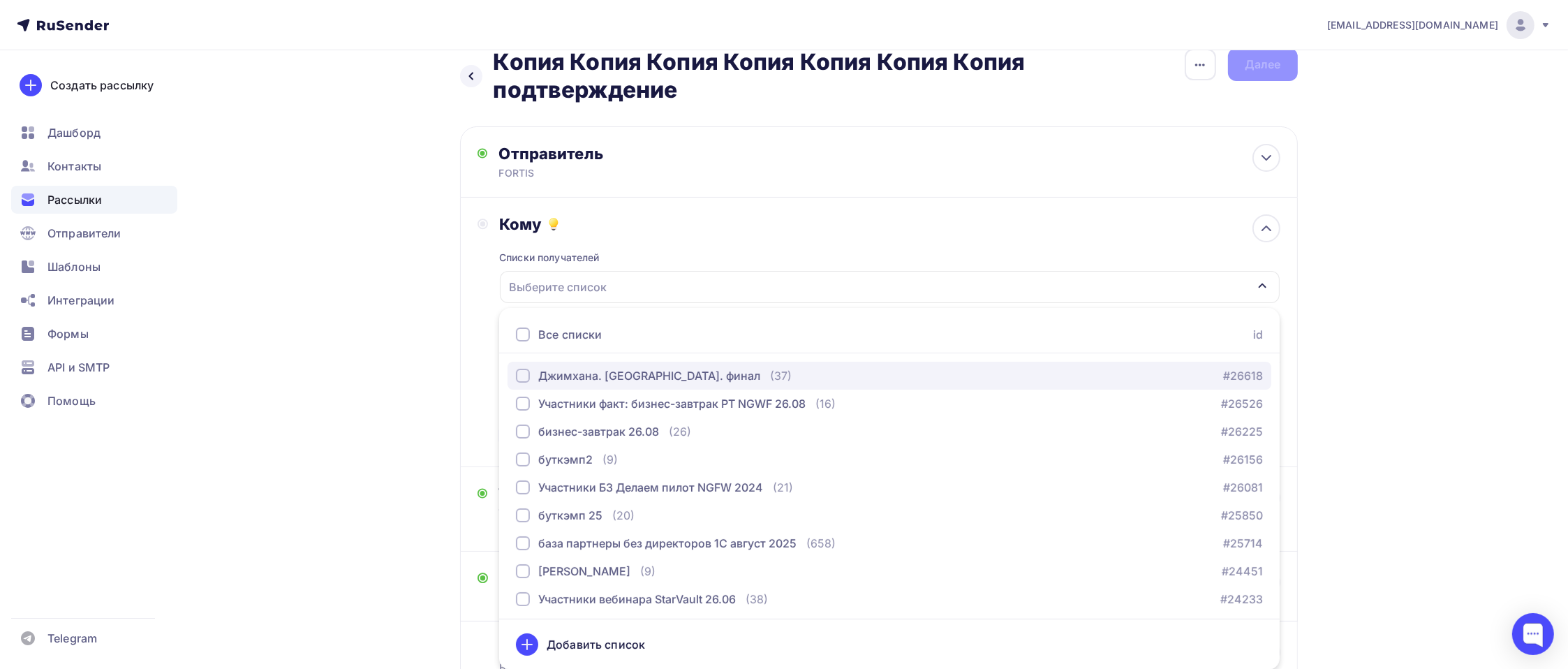
click at [688, 372] on div "Джимхана. Москва. финал (37)" at bounding box center [654, 375] width 276 height 16
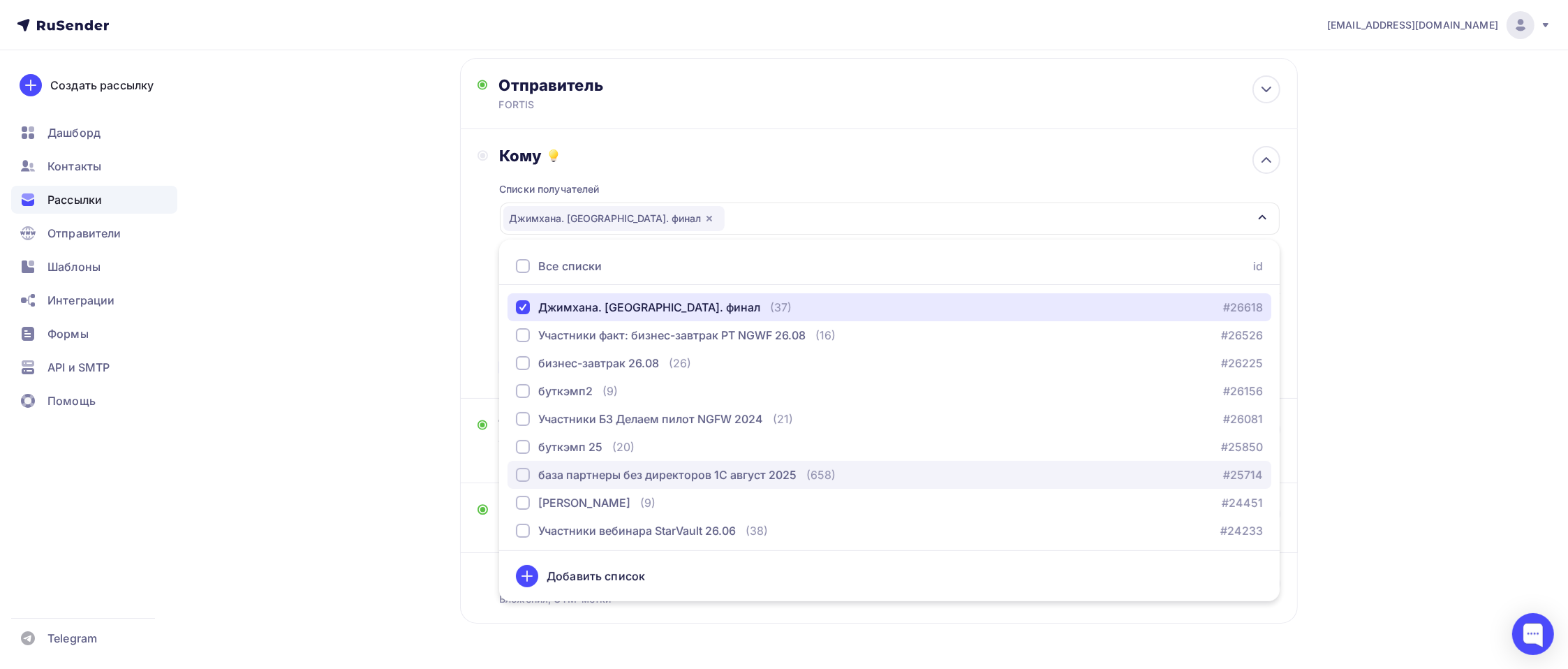
scroll to position [123, 0]
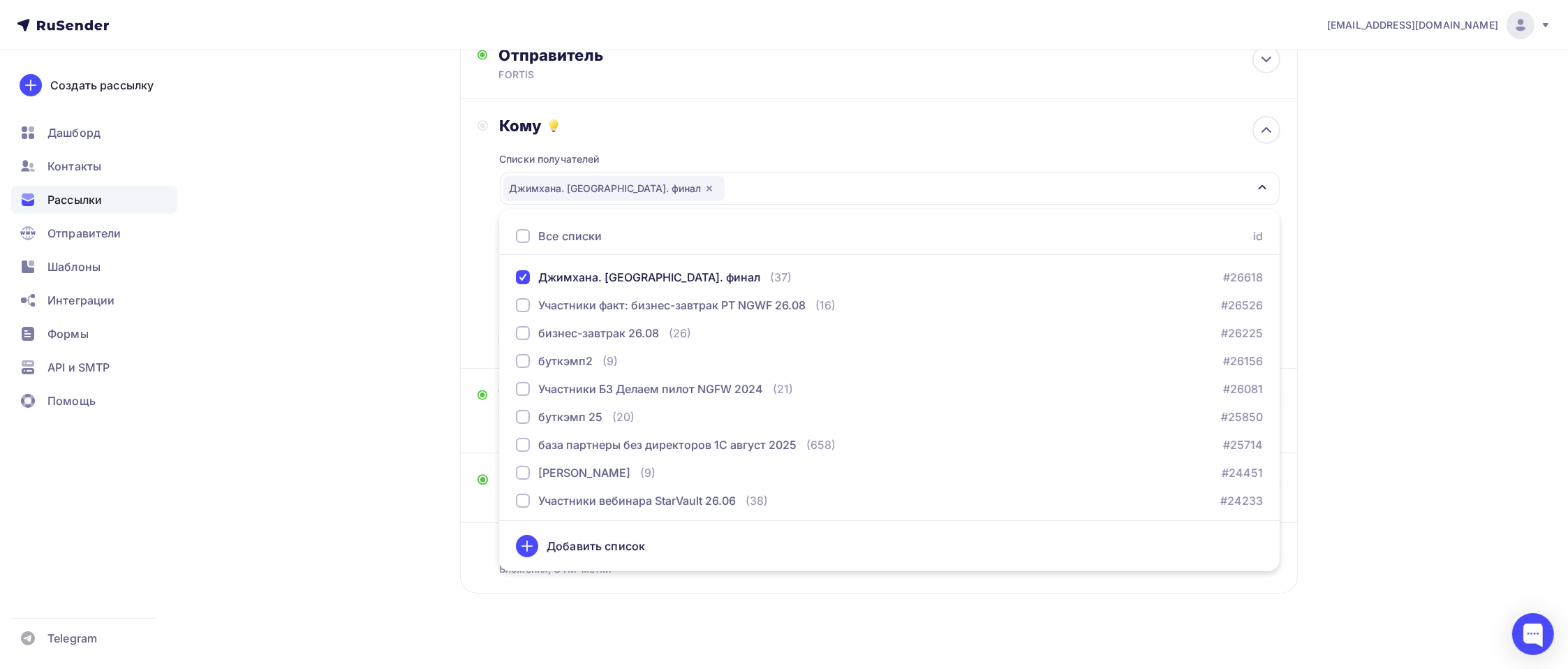
drag, startPoint x: 1372, startPoint y: 337, endPoint x: 1387, endPoint y: 340, distance: 15.3
click at [1387, 340] on div "pr@fortis.ru Аккаунт Тарифы Выйти Создать рассылку Дашборд Контакты Рассылки От…" at bounding box center [784, 279] width 1568 height 806
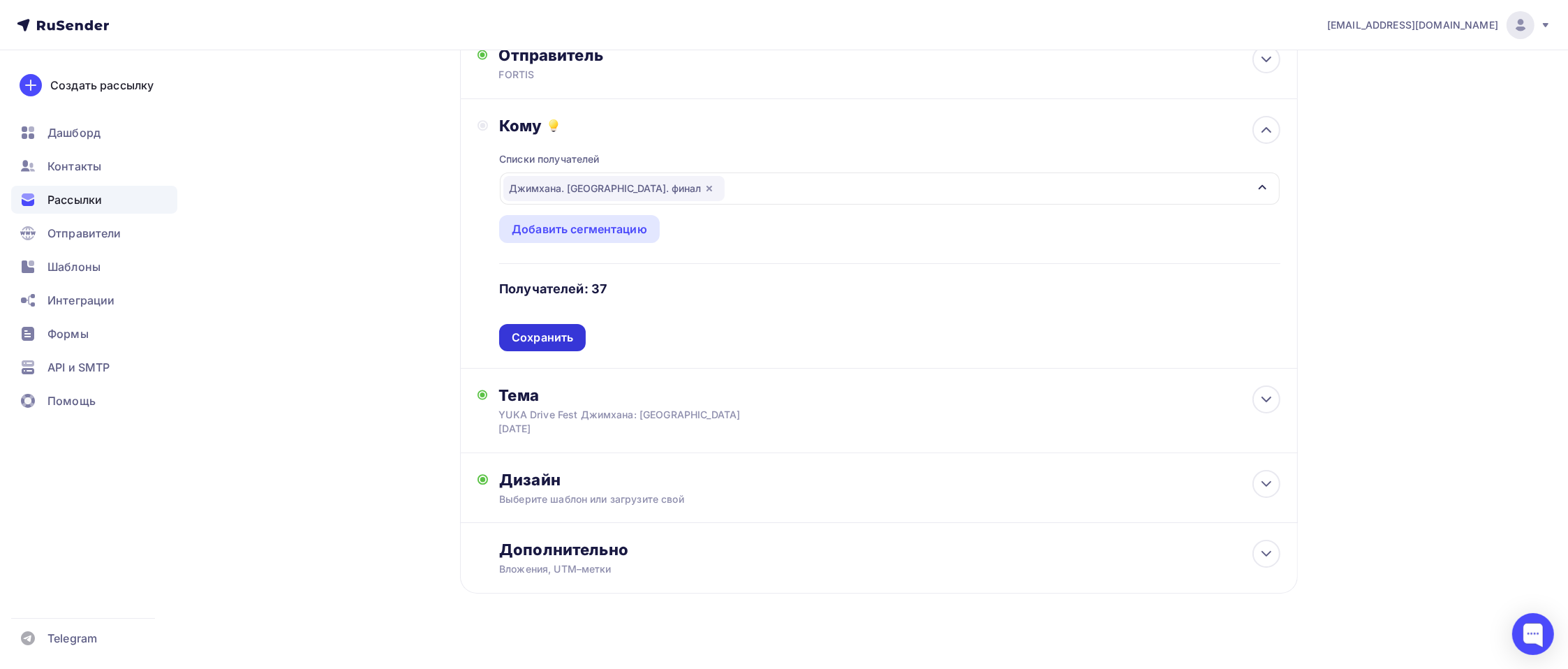
click at [535, 333] on div "Сохранить" at bounding box center [542, 338] width 61 height 16
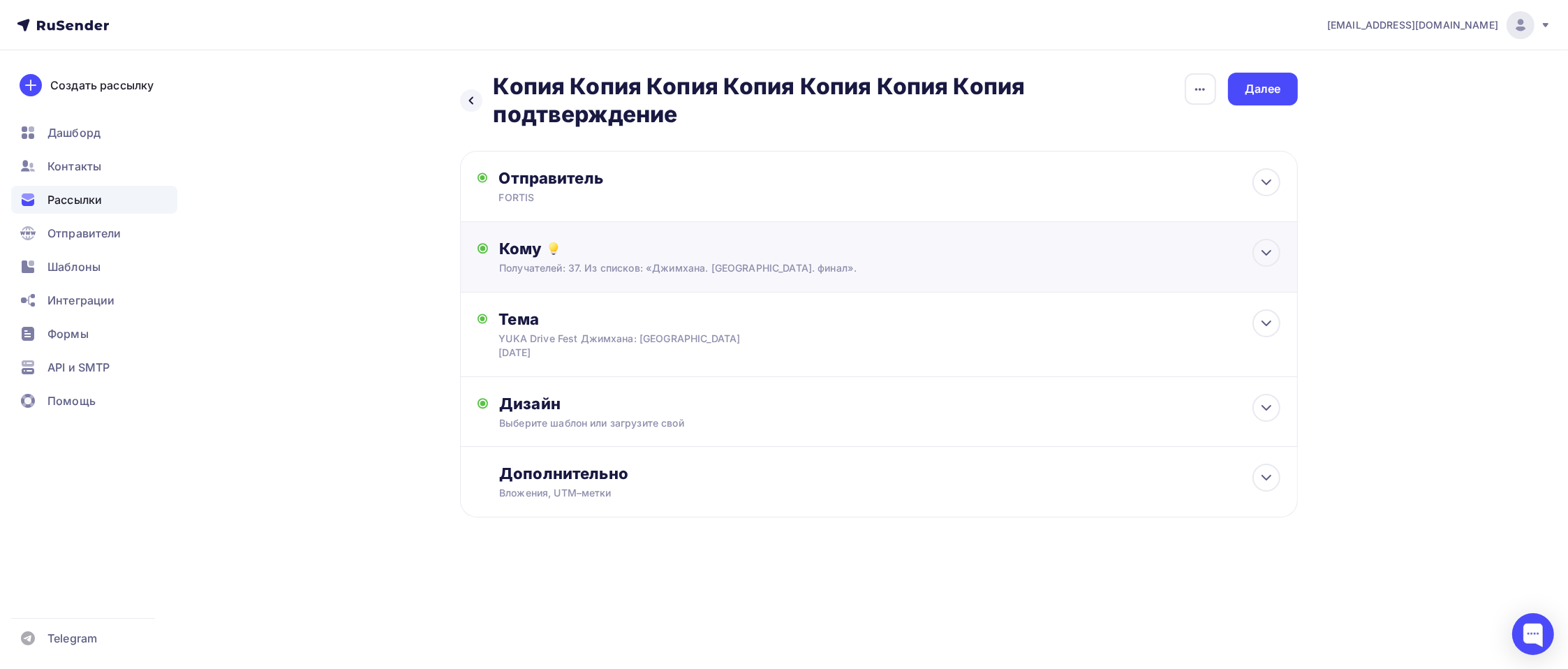
scroll to position [0, 0]
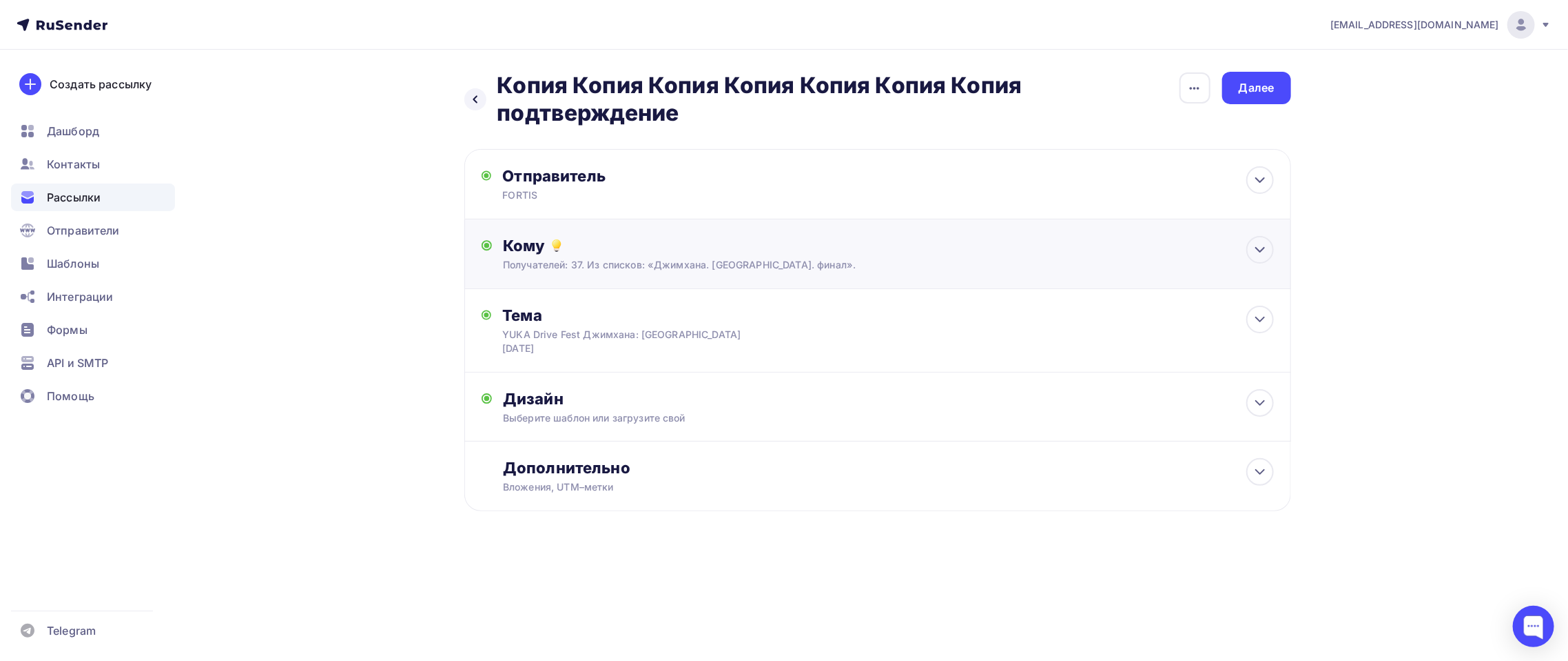
click at [639, 254] on div "Кому" at bounding box center [888, 244] width 770 height 19
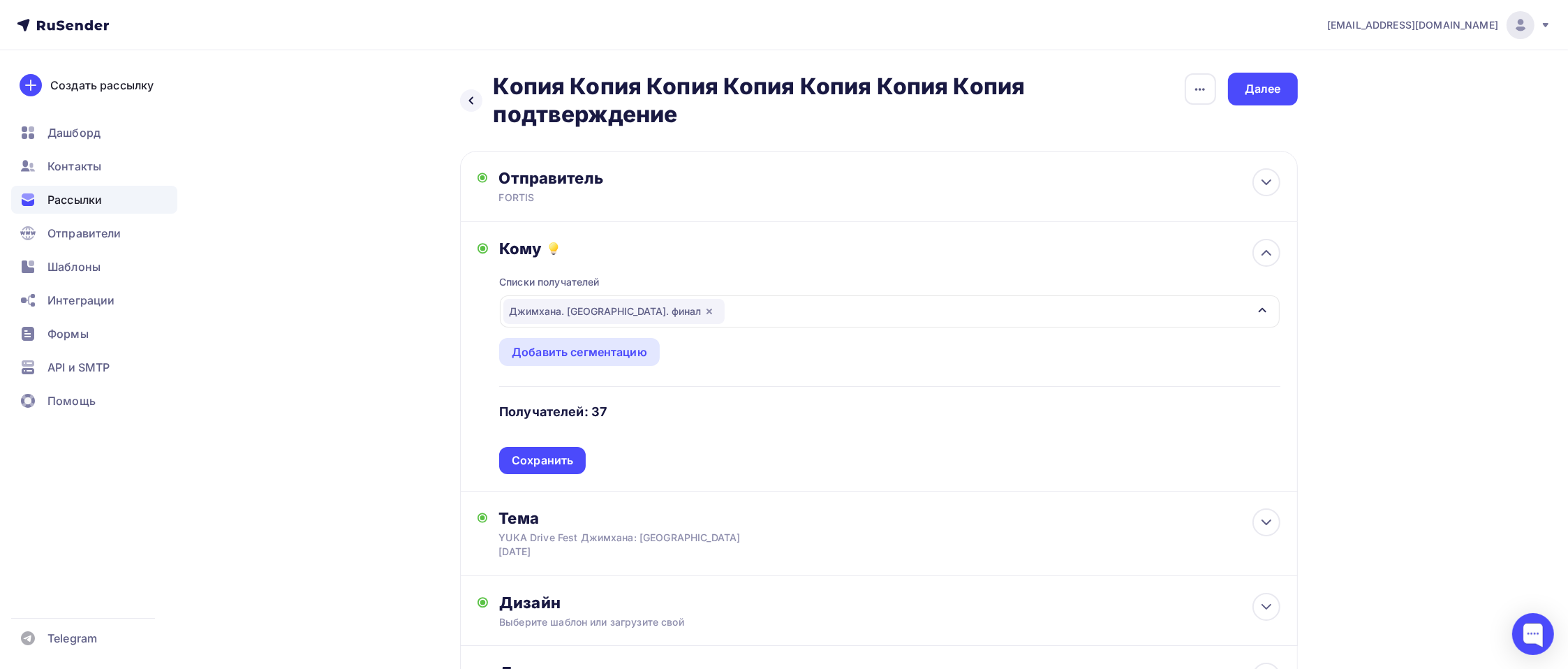
click at [704, 307] on icon "button" at bounding box center [710, 311] width 11 height 11
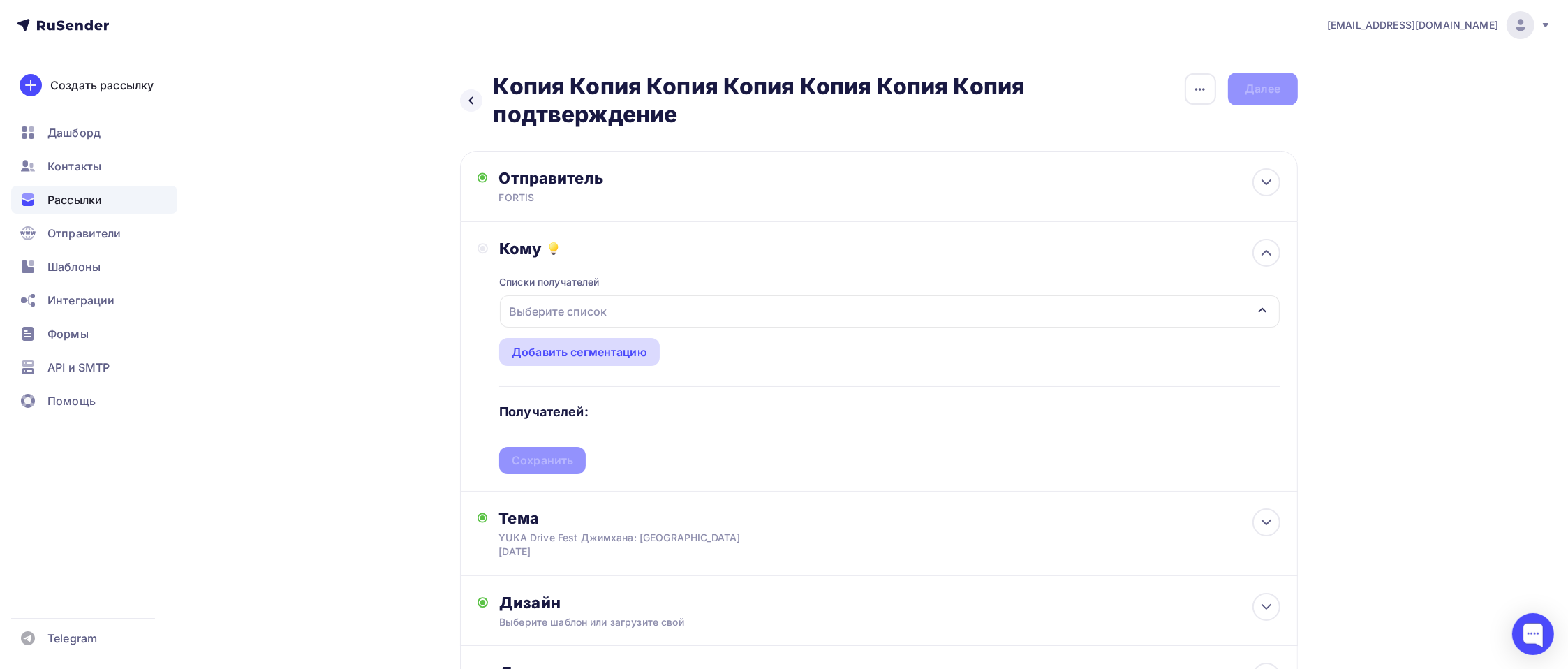
click at [607, 343] on div "Добавить сегментацию" at bounding box center [579, 351] width 135 height 16
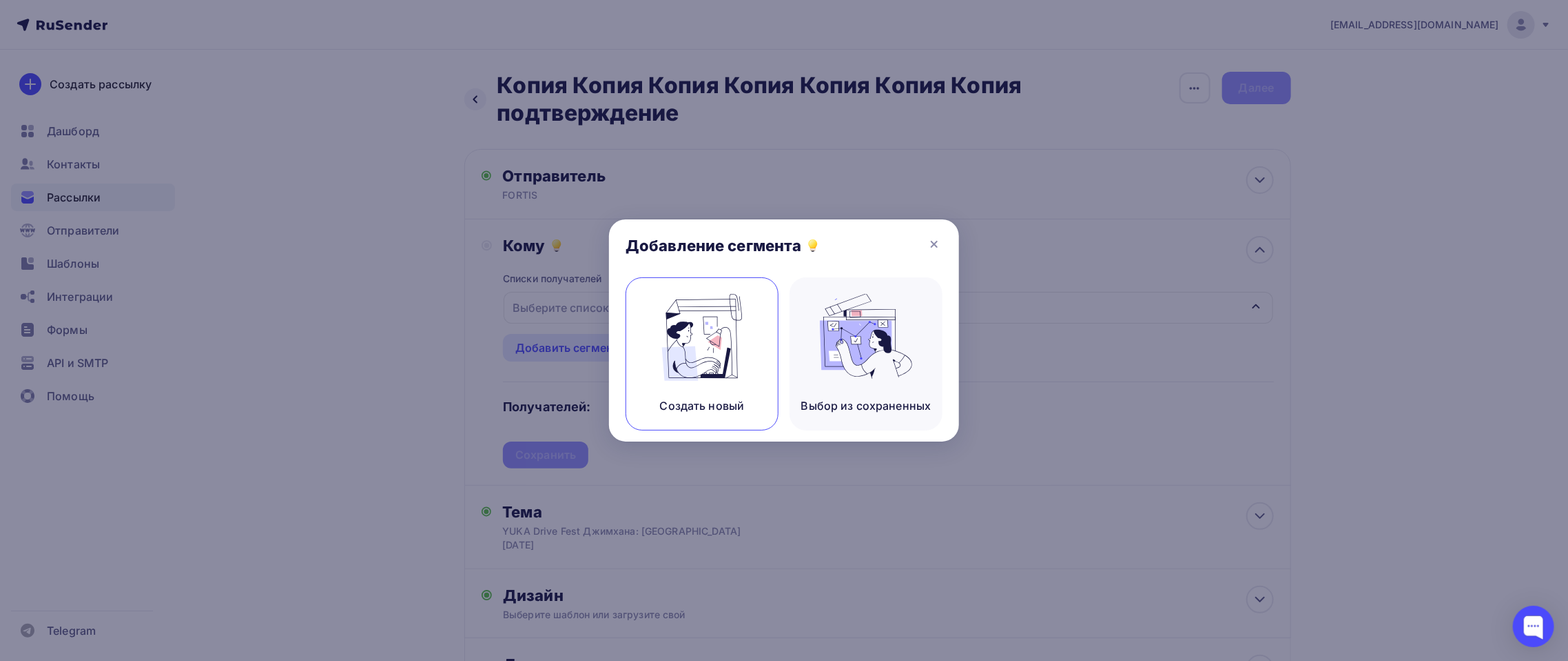
click at [742, 329] on img at bounding box center [702, 337] width 92 height 87
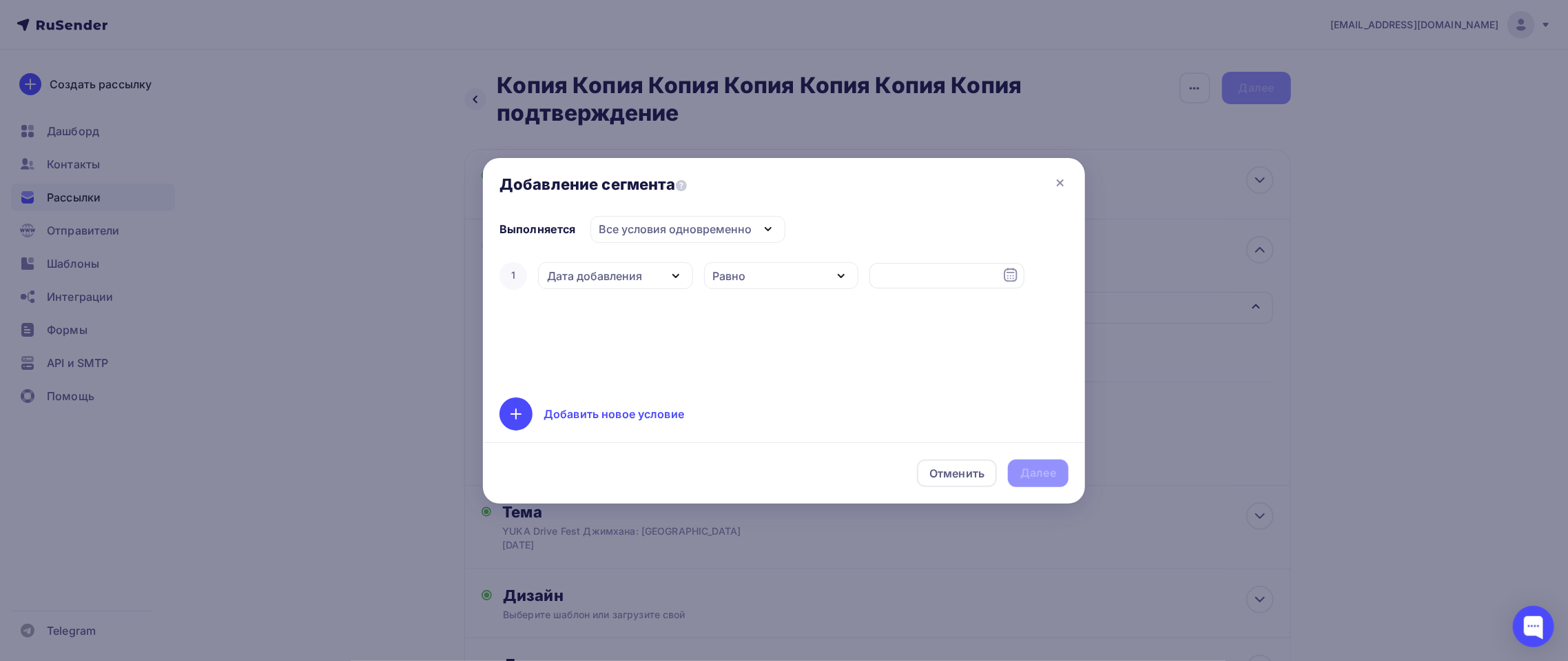
drag, startPoint x: 1066, startPoint y: 180, endPoint x: 998, endPoint y: 203, distance: 71.8
click at [1063, 180] on icon at bounding box center [1061, 182] width 16 height 16
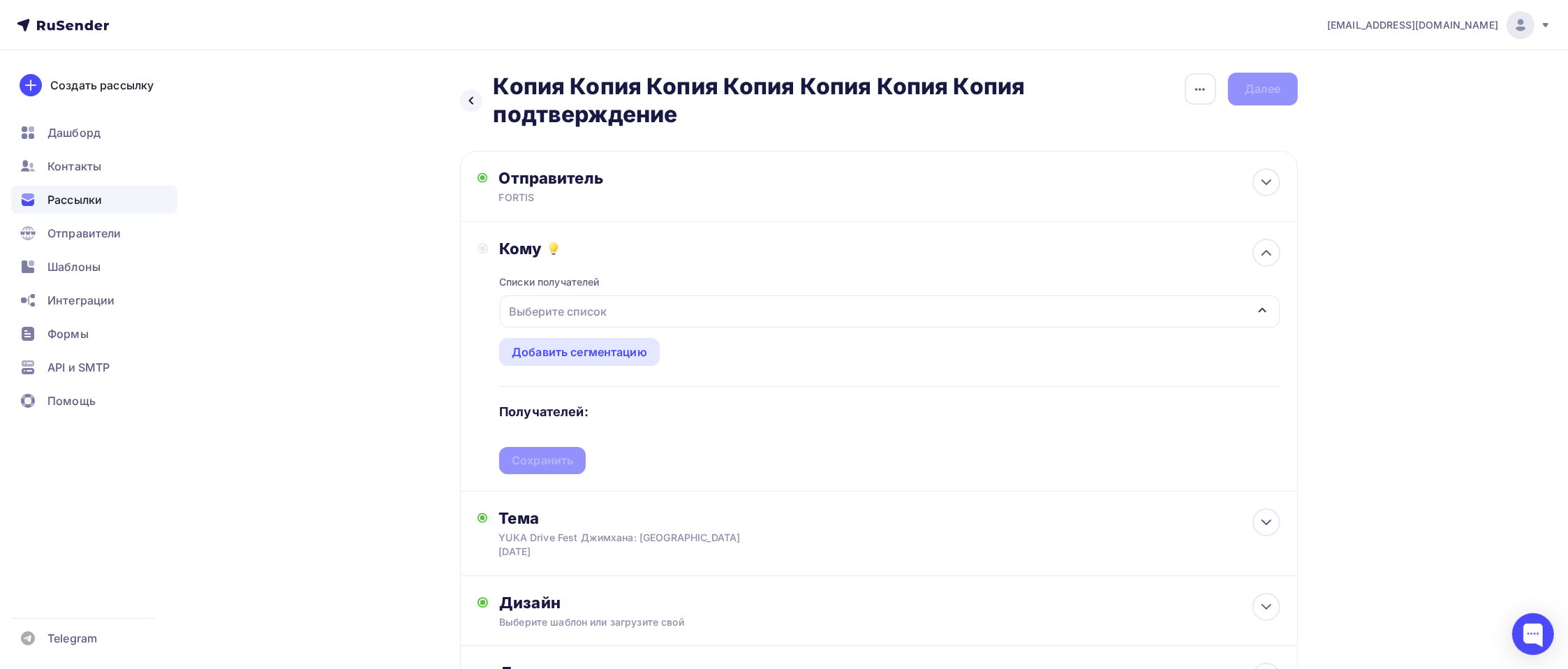
click at [541, 308] on div "Выберите список" at bounding box center [557, 311] width 109 height 26
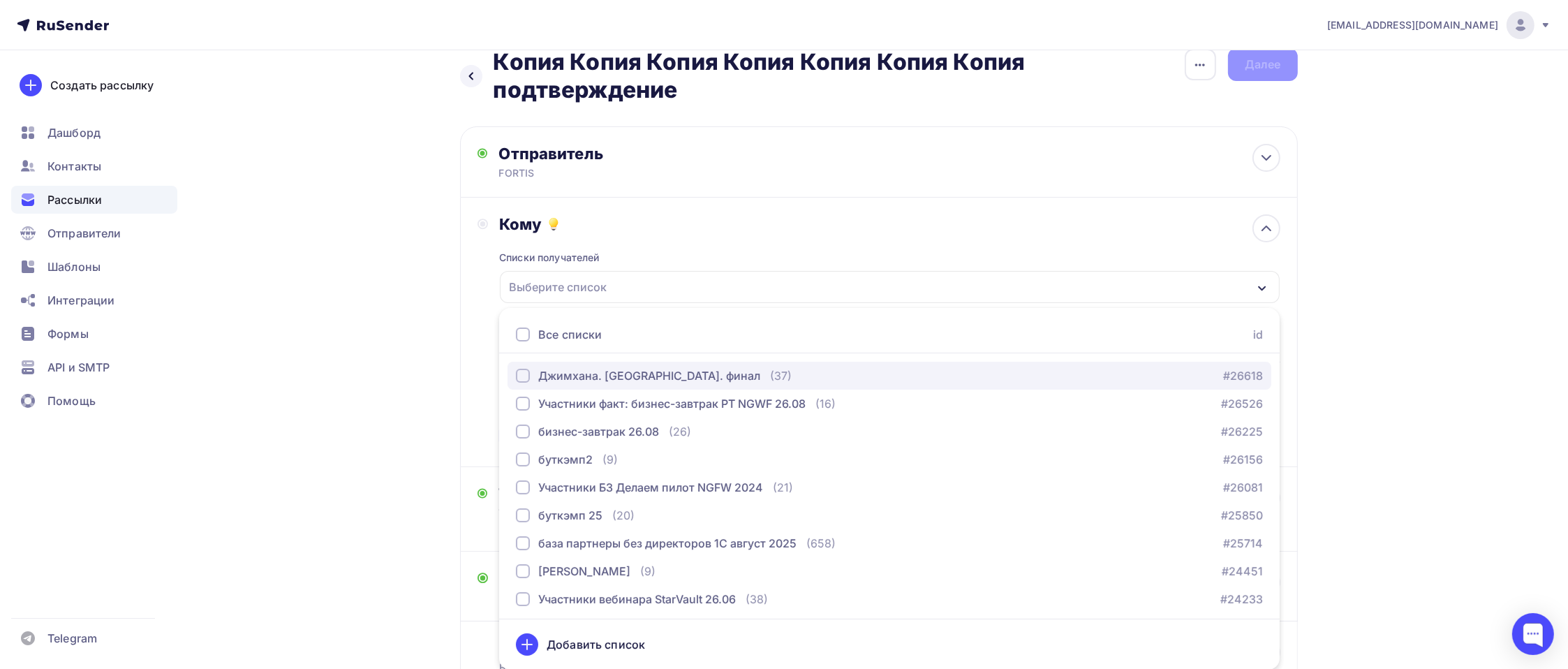
click at [575, 372] on div "Джимхана. [GEOGRAPHIC_DATA]. финал" at bounding box center [649, 375] width 222 height 16
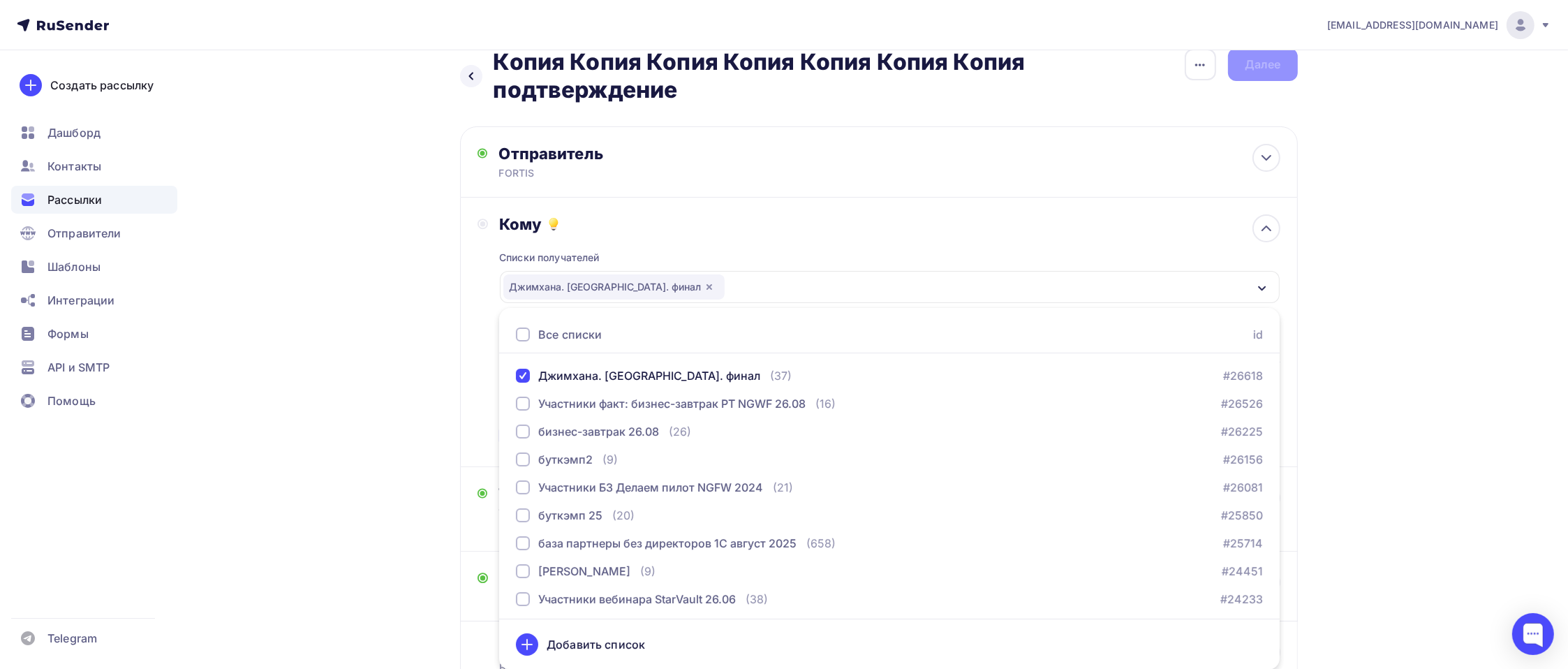
drag, startPoint x: 381, startPoint y: 541, endPoint x: 354, endPoint y: 520, distance: 34.2
click at [375, 535] on div "Назад Копия Копия Копия Копия Копия Копия Копия подтверждение Копия Копия Копия…" at bounding box center [784, 403] width 1144 height 756
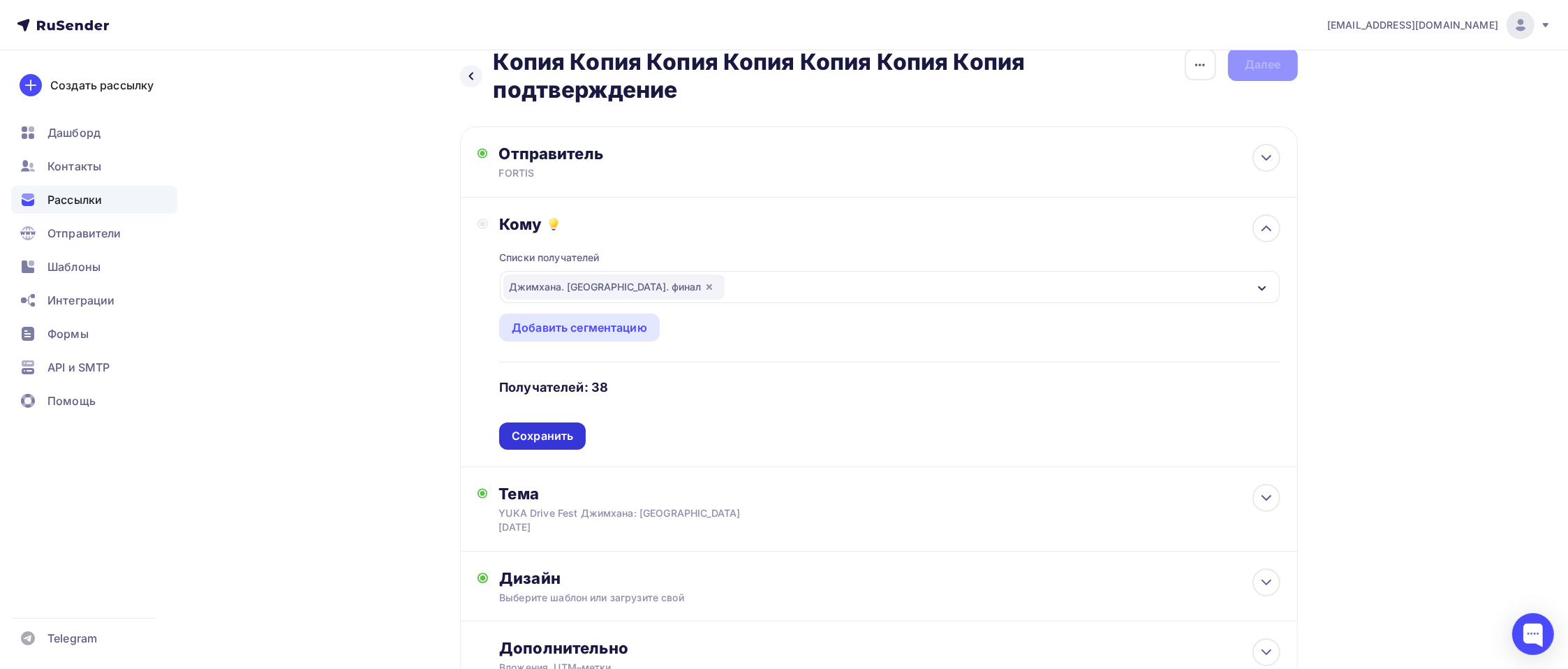
click at [559, 428] on div "Сохранить" at bounding box center [542, 436] width 61 height 16
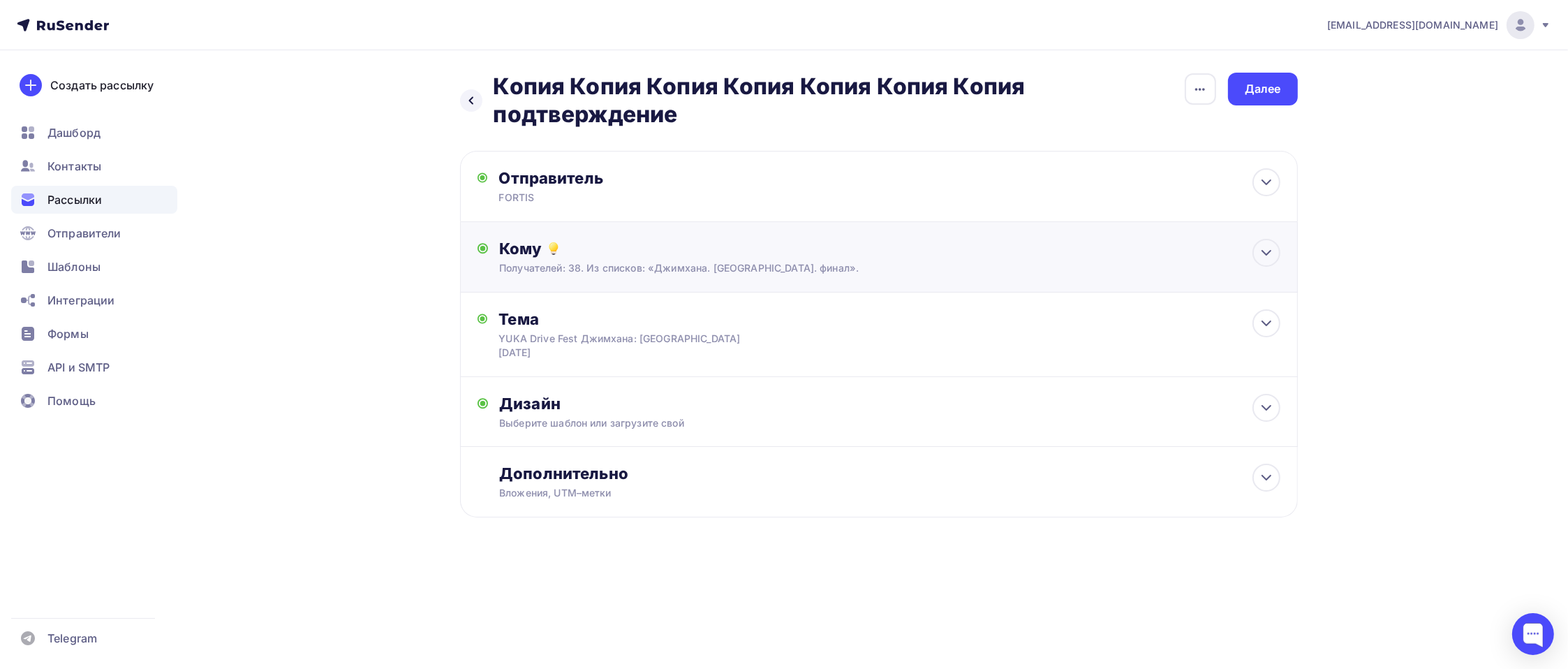
scroll to position [0, 0]
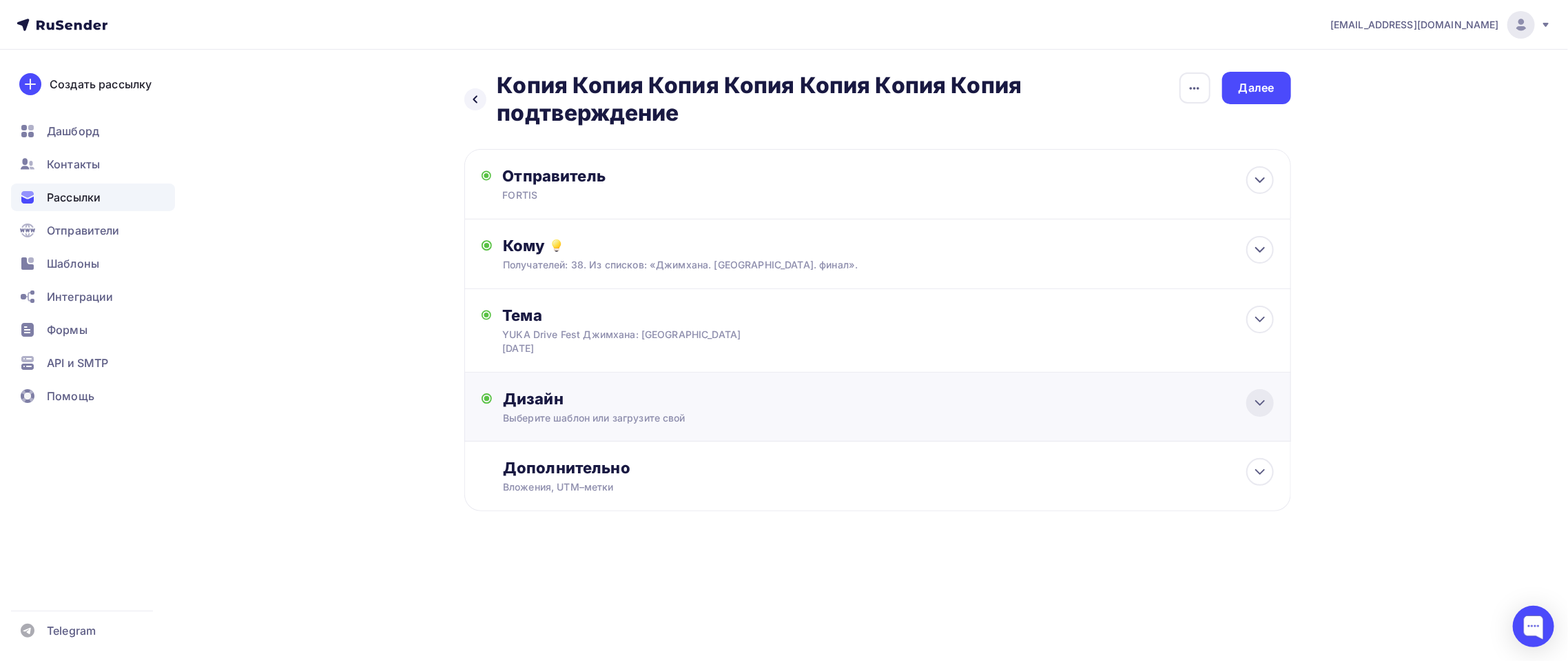
click at [1252, 394] on icon at bounding box center [1260, 402] width 16 height 16
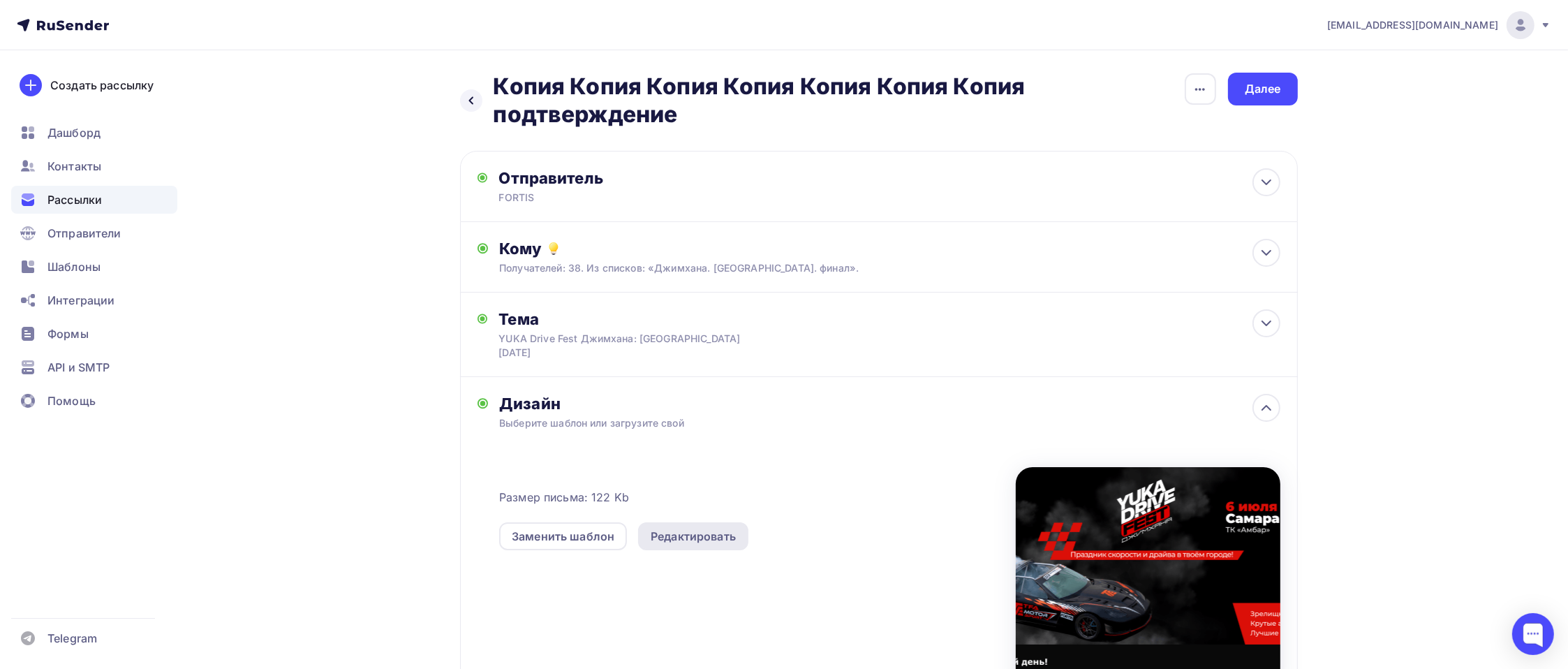
click at [721, 528] on div "Редактировать" at bounding box center [693, 536] width 85 height 16
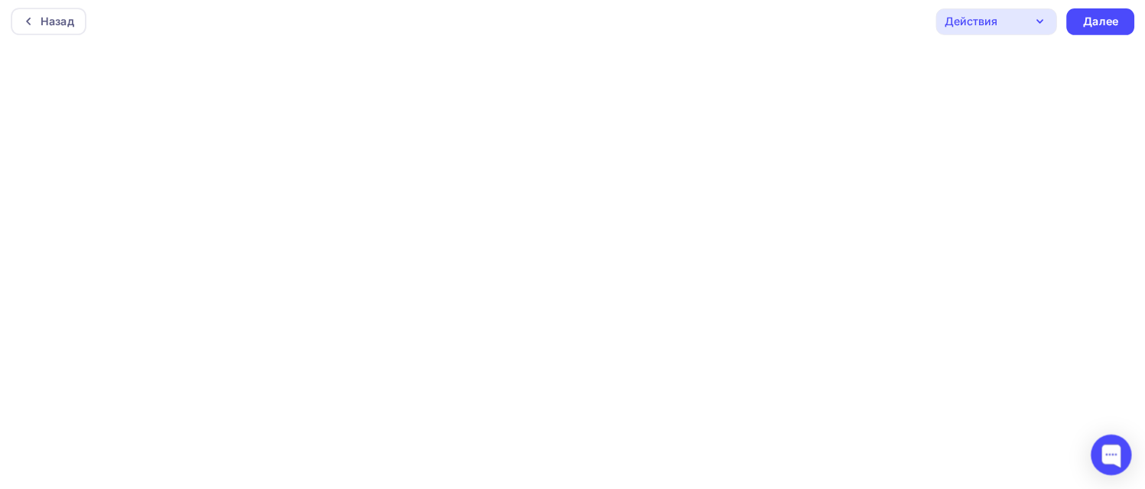
scroll to position [3, 0]
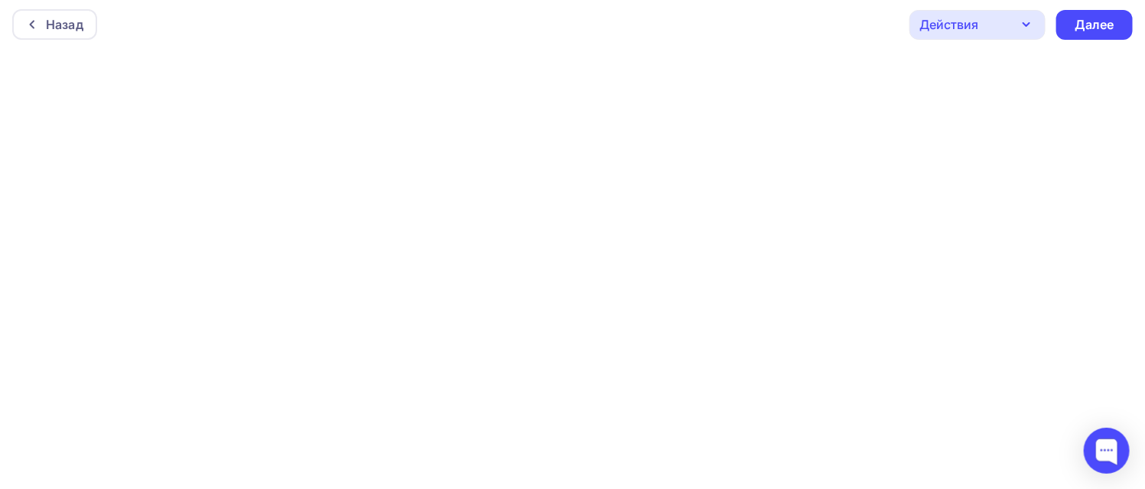
click at [1015, 24] on div "Действия" at bounding box center [977, 25] width 136 height 30
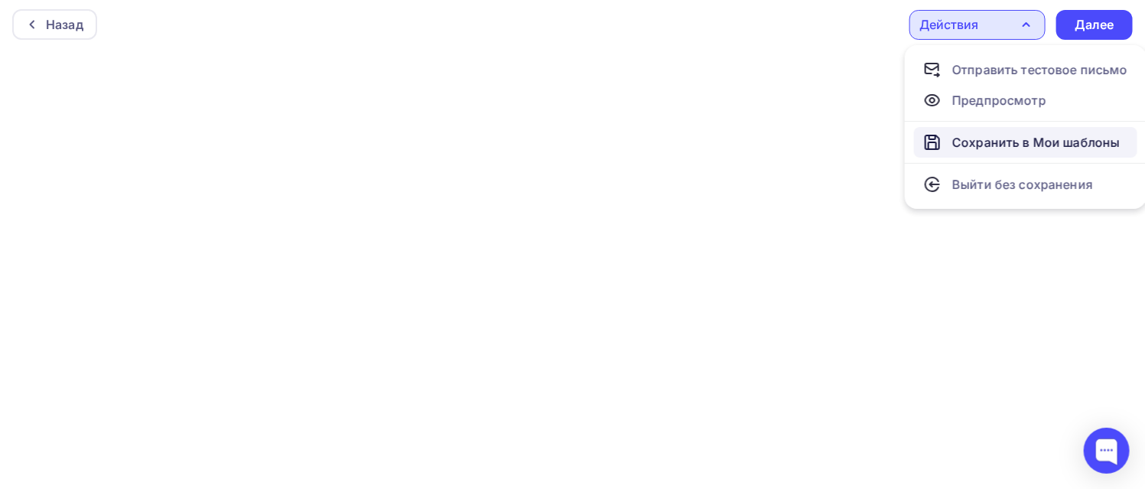
click at [968, 135] on div "Сохранить в Мои шаблоны" at bounding box center [1035, 142] width 167 height 18
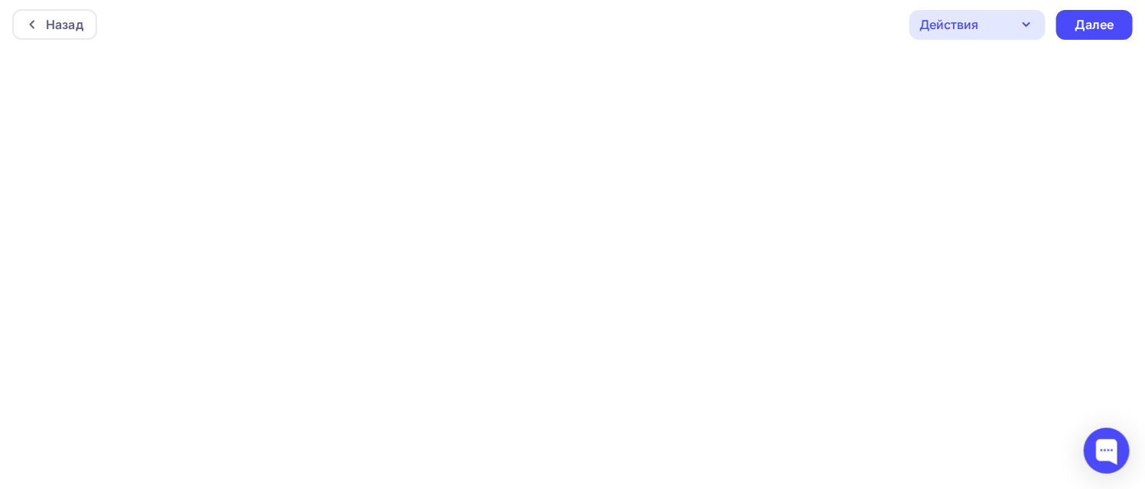
scroll to position [4, 0]
click at [1104, 28] on div "Далее" at bounding box center [1094, 24] width 40 height 18
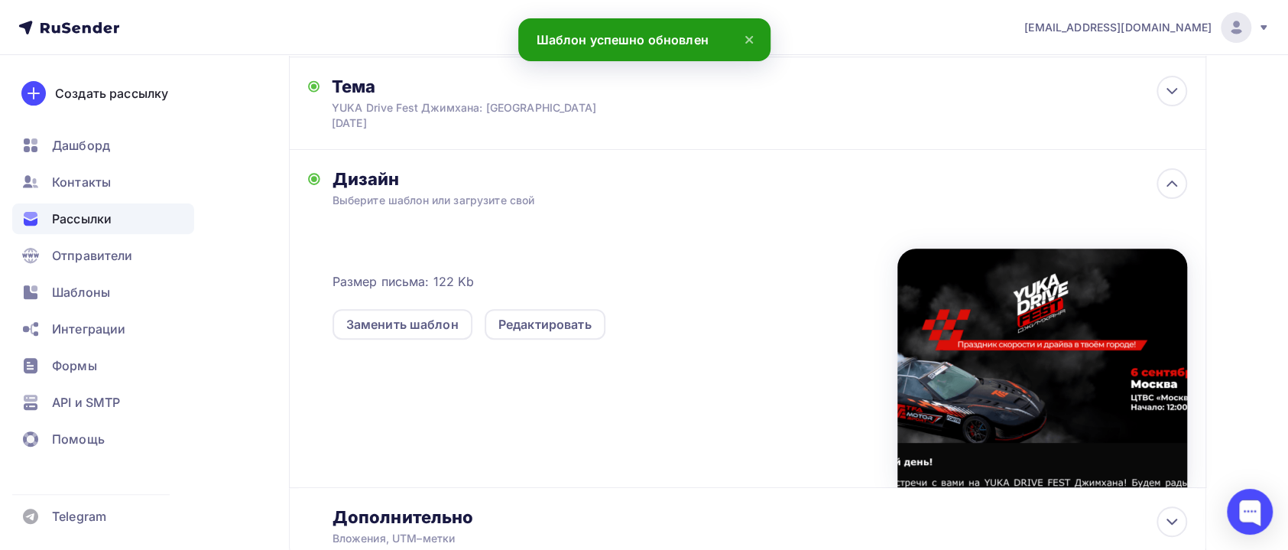
scroll to position [363, 0]
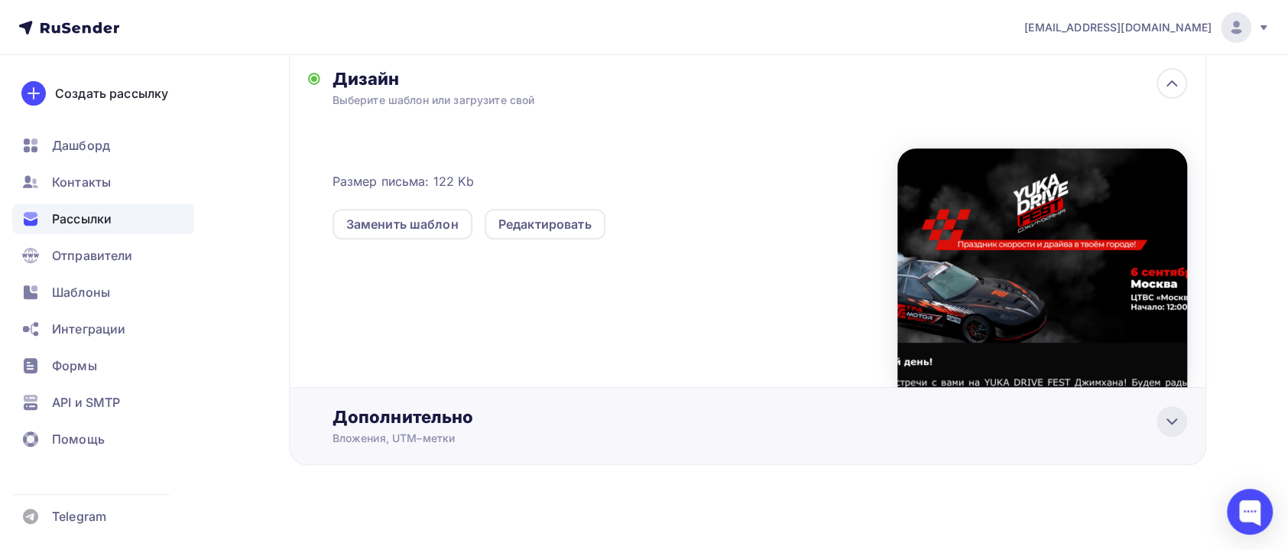
click at [1181, 412] on icon at bounding box center [1172, 421] width 18 height 18
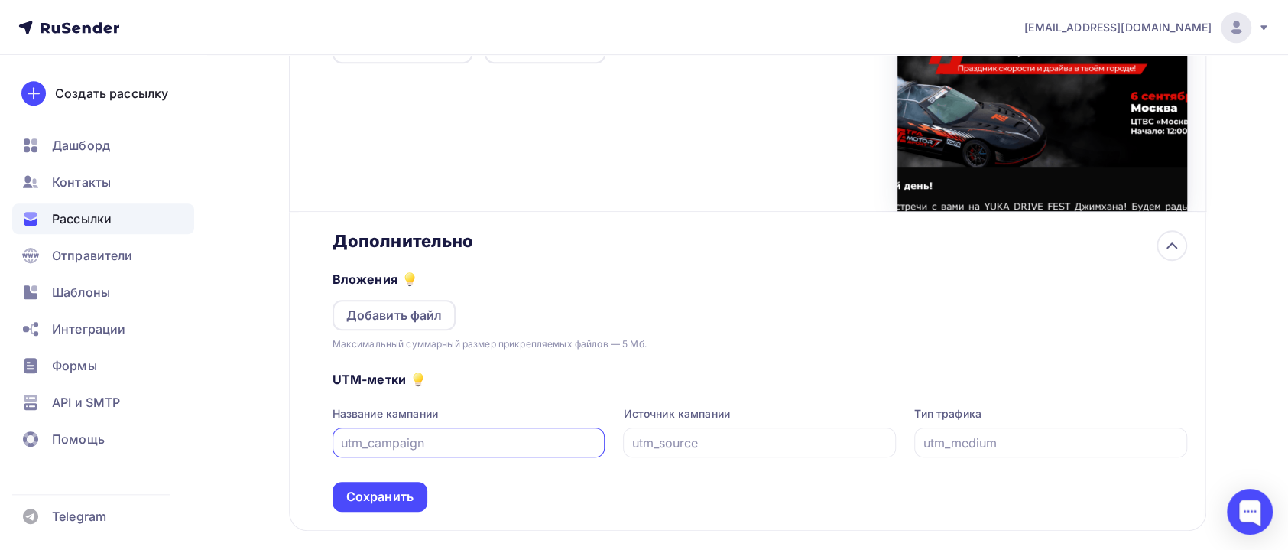
scroll to position [606, 0]
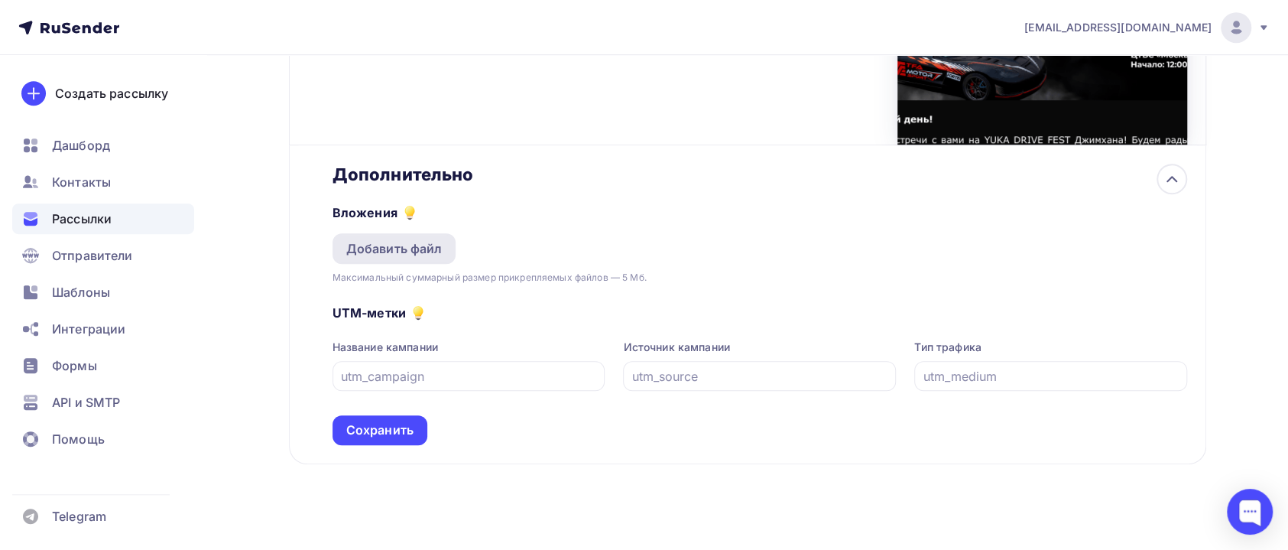
click at [404, 239] on div "Добавить файл" at bounding box center [394, 248] width 96 height 18
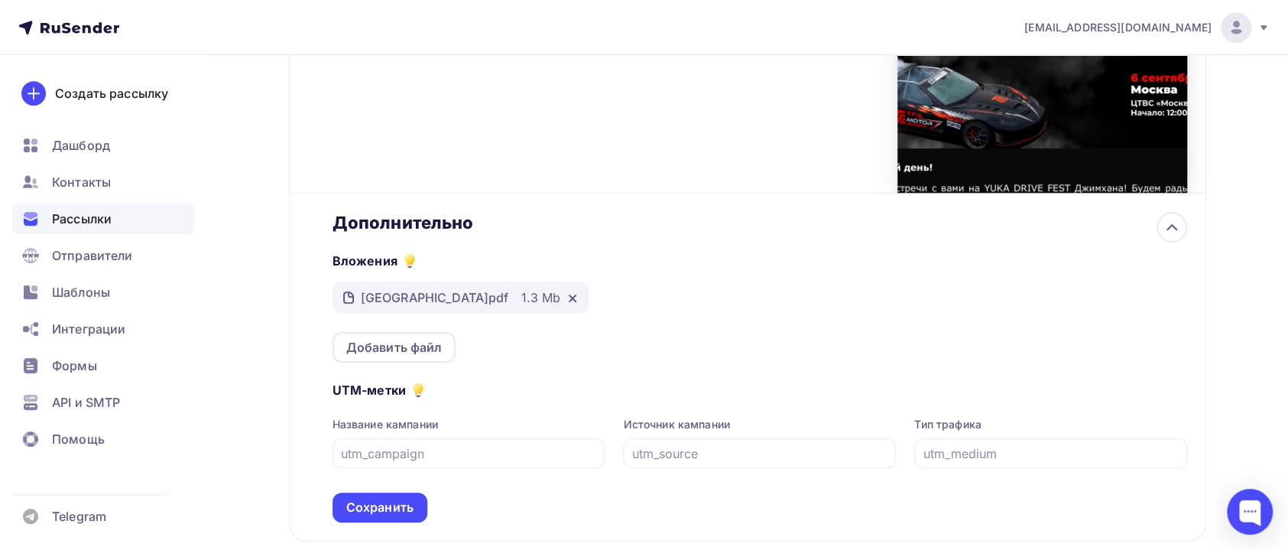
scroll to position [635, 0]
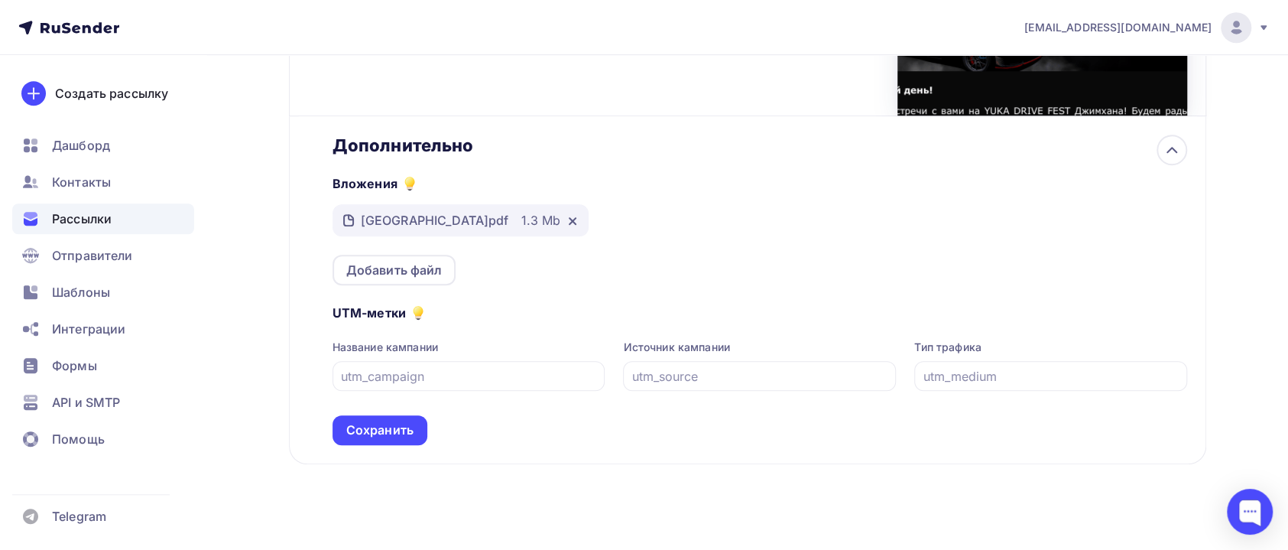
click at [396, 438] on div "Дополнительно Вложения Москва.pdf 1.3 Mb Добавить файл UTM-метки Название кампа…" at bounding box center [748, 290] width 918 height 348
click at [396, 423] on div "Сохранить" at bounding box center [379, 430] width 67 height 18
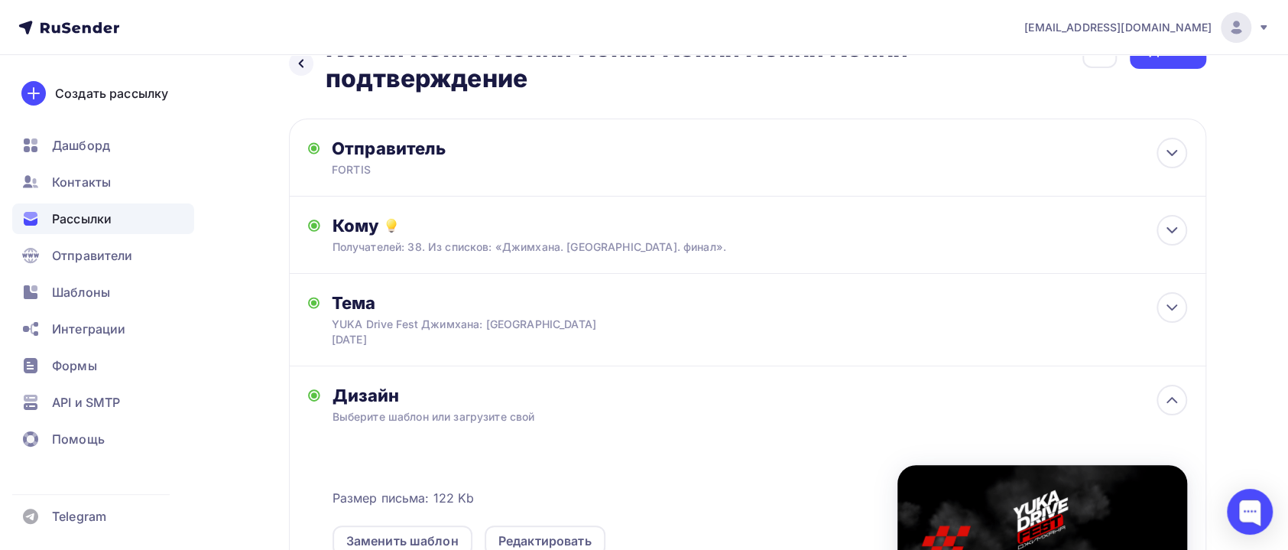
scroll to position [0, 0]
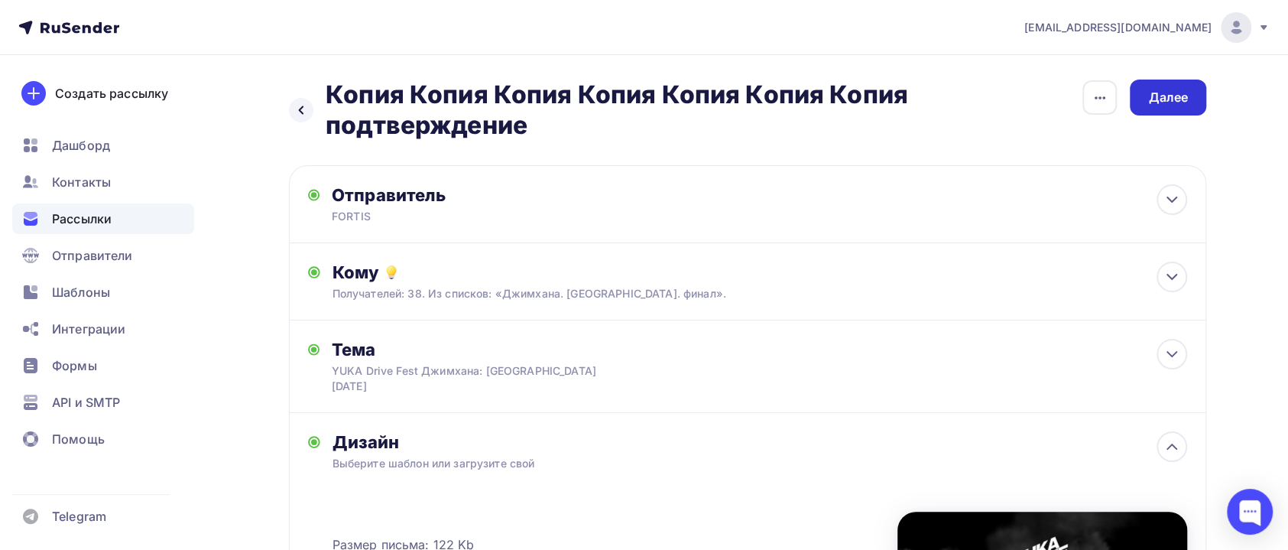
click at [1179, 109] on div "Далее" at bounding box center [1168, 98] width 76 height 36
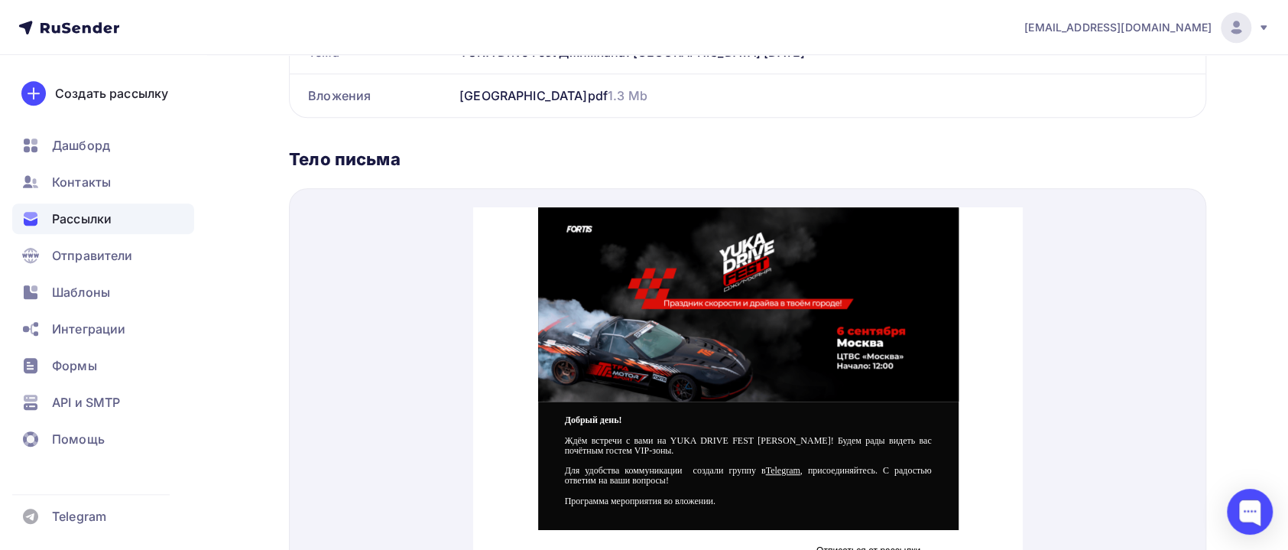
scroll to position [683, 0]
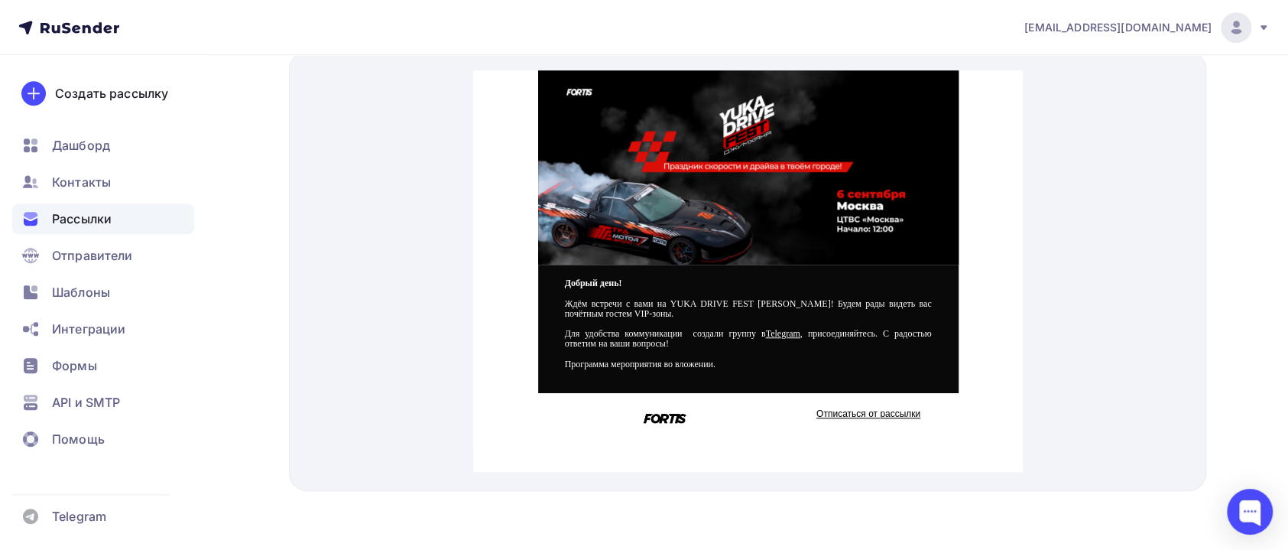
click at [800, 313] on link "Telegram" at bounding box center [782, 315] width 34 height 11
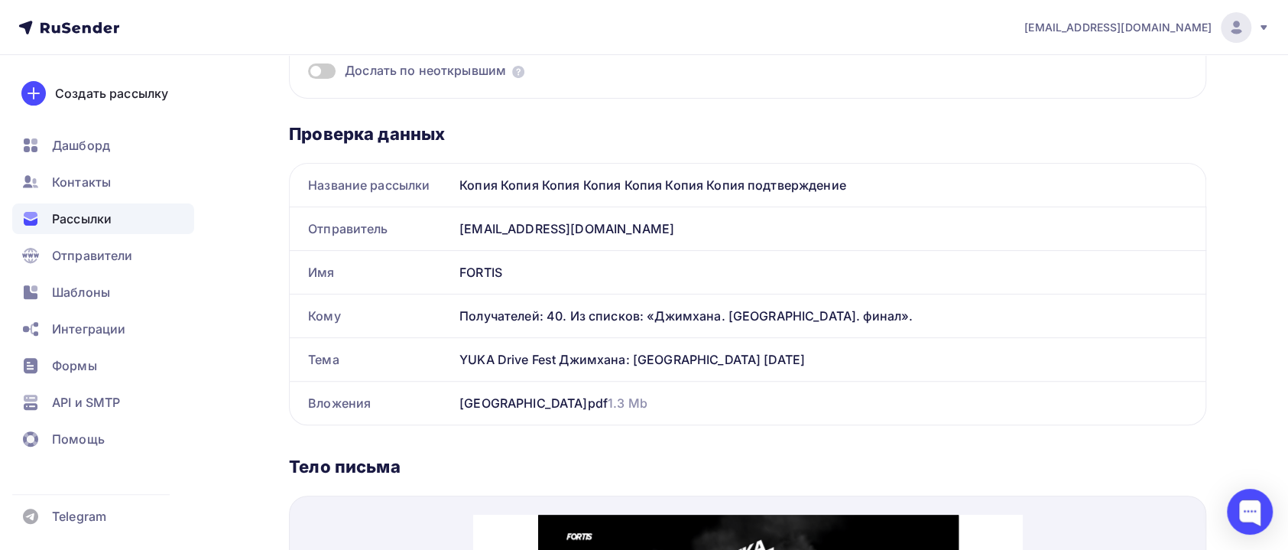
scroll to position [0, 0]
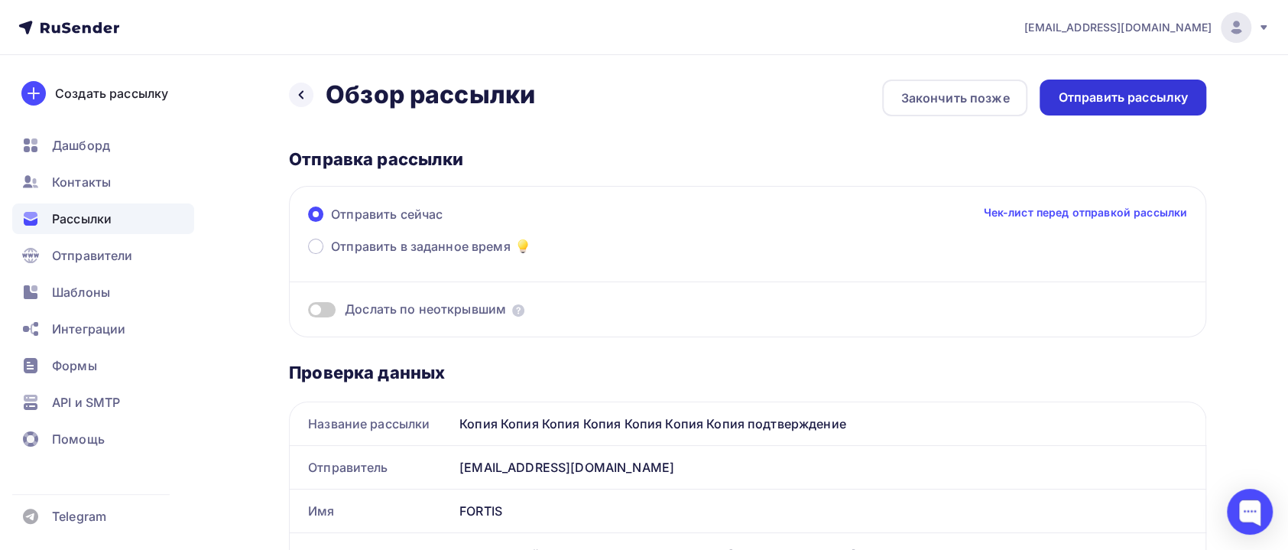
click at [1142, 105] on div "Отправить рассылку" at bounding box center [1123, 98] width 130 height 18
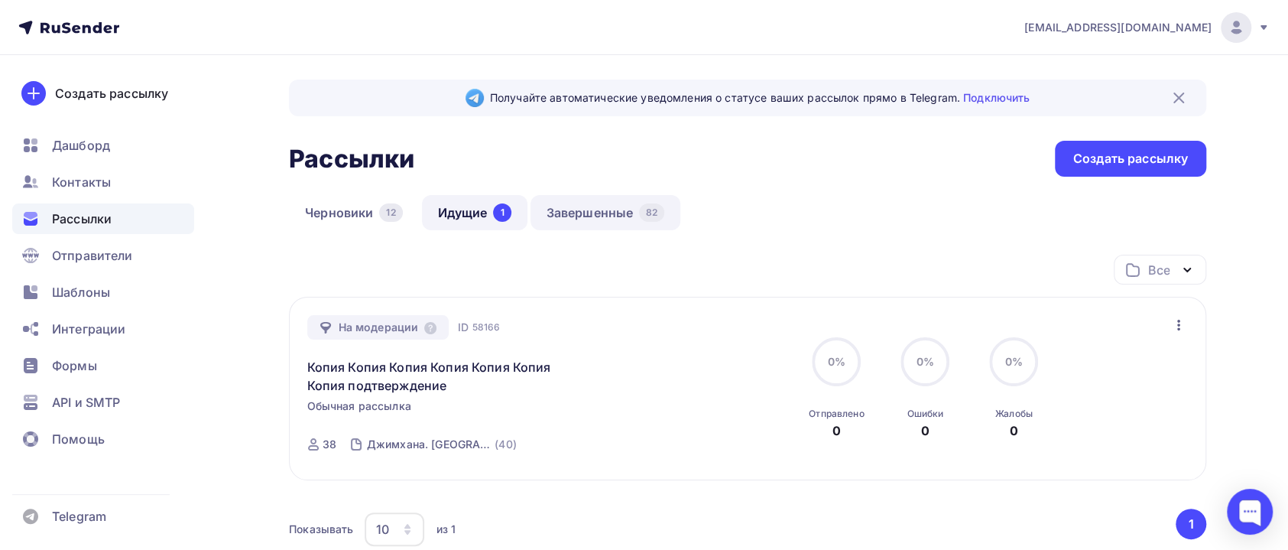
click at [573, 201] on link "Завершенные 82" at bounding box center [606, 212] width 151 height 35
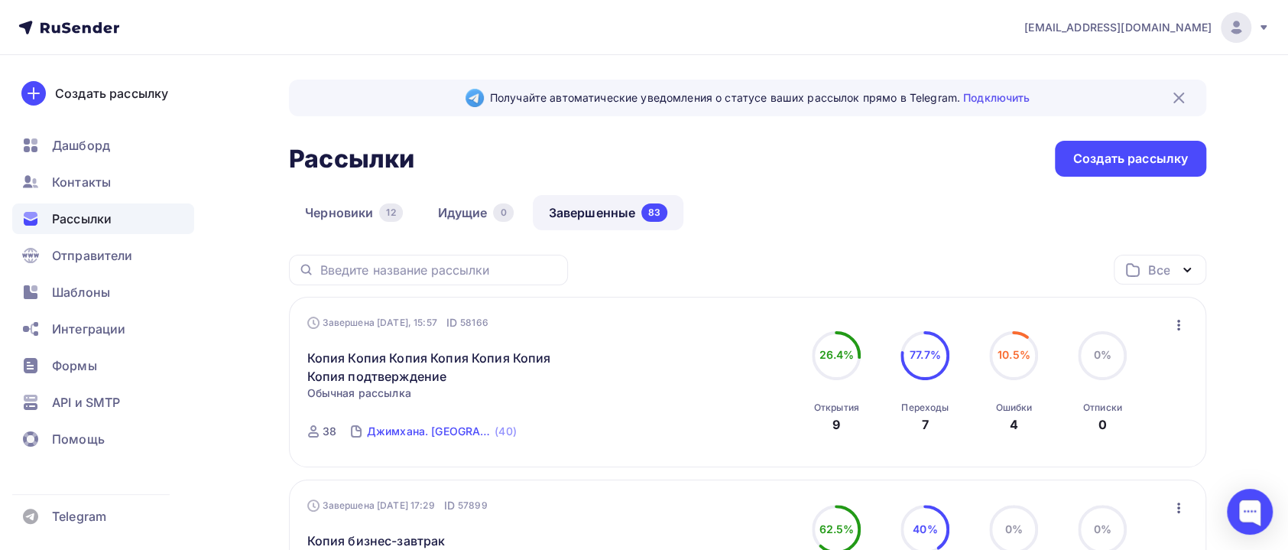
click at [401, 430] on div "Джимхана. [GEOGRAPHIC_DATA]. финал" at bounding box center [429, 431] width 125 height 15
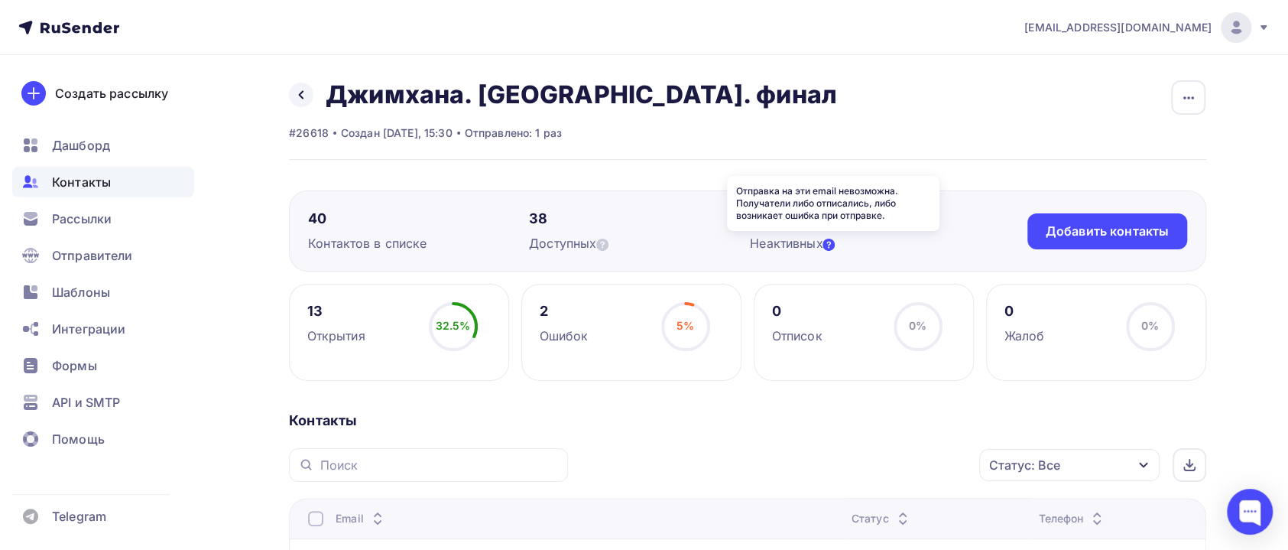
click at [835, 242] on icon at bounding box center [829, 245] width 12 height 12
click at [541, 224] on div "38" at bounding box center [639, 219] width 221 height 18
click at [330, 249] on div "Контактов в списке" at bounding box center [418, 243] width 221 height 18
click at [90, 175] on span "Контакты" at bounding box center [81, 182] width 59 height 18
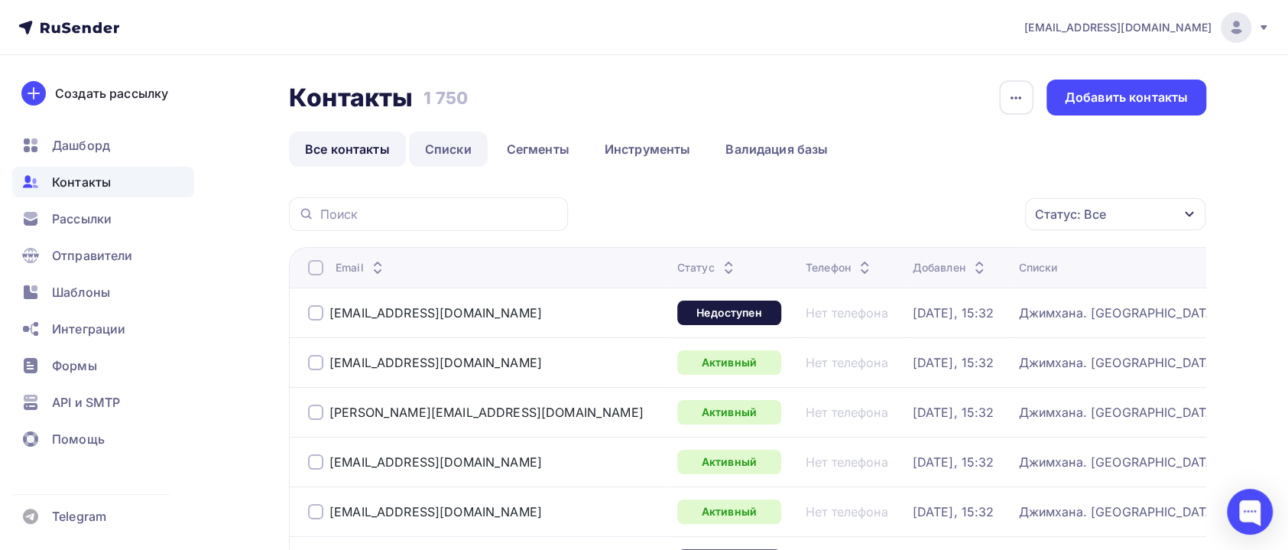
click at [455, 148] on link "Списки" at bounding box center [448, 149] width 79 height 35
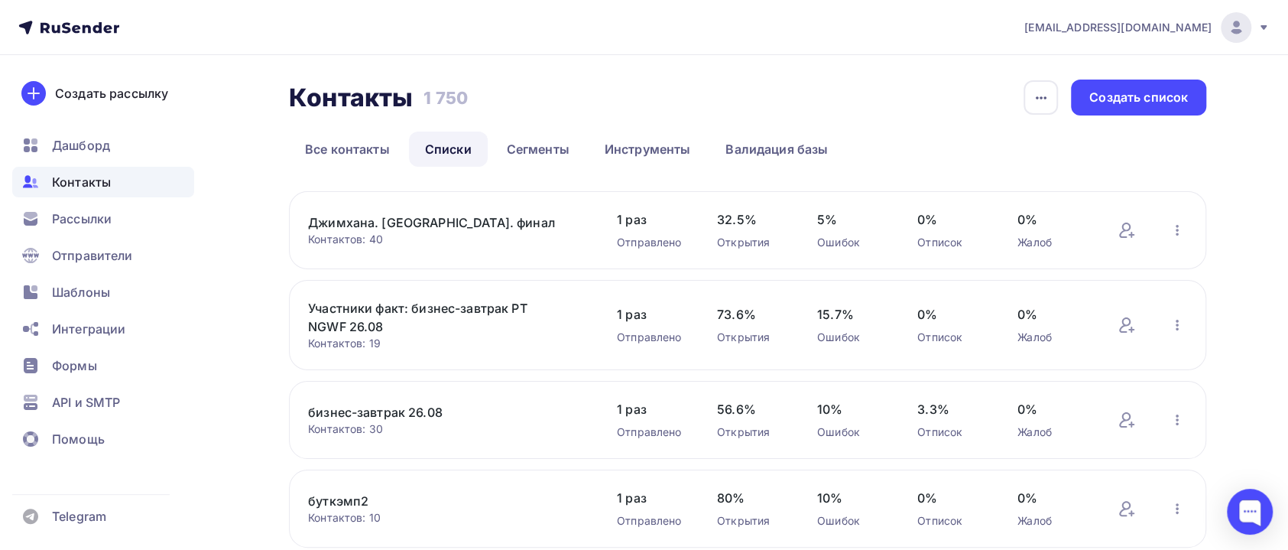
click at [367, 223] on link "Джимхана. [GEOGRAPHIC_DATA]. финал" at bounding box center [438, 222] width 260 height 18
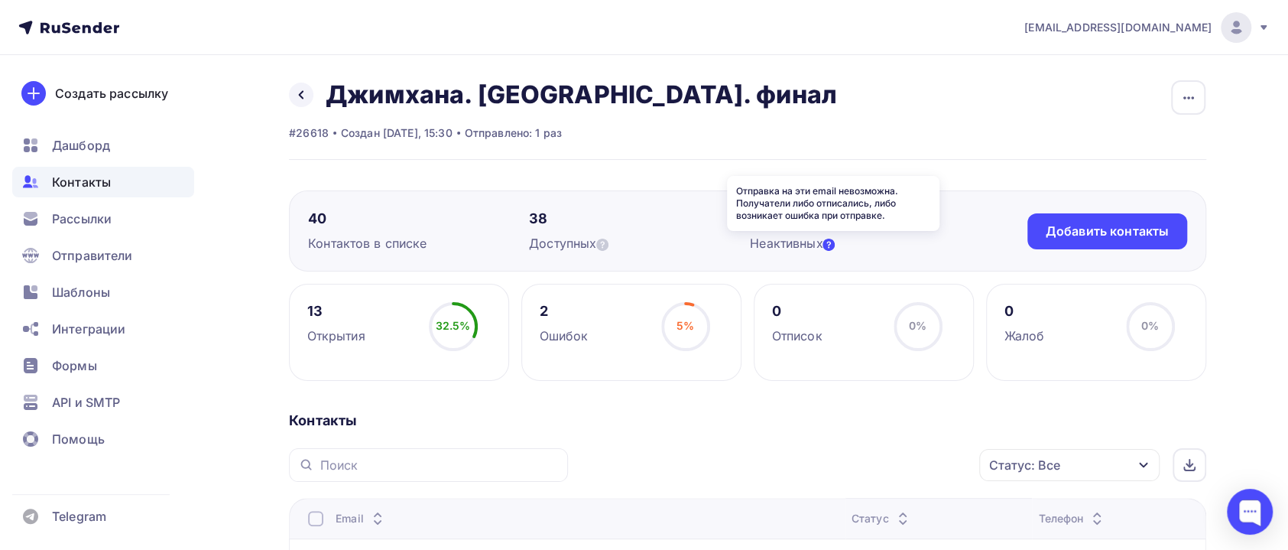
click at [830, 244] on icon at bounding box center [829, 245] width 12 height 12
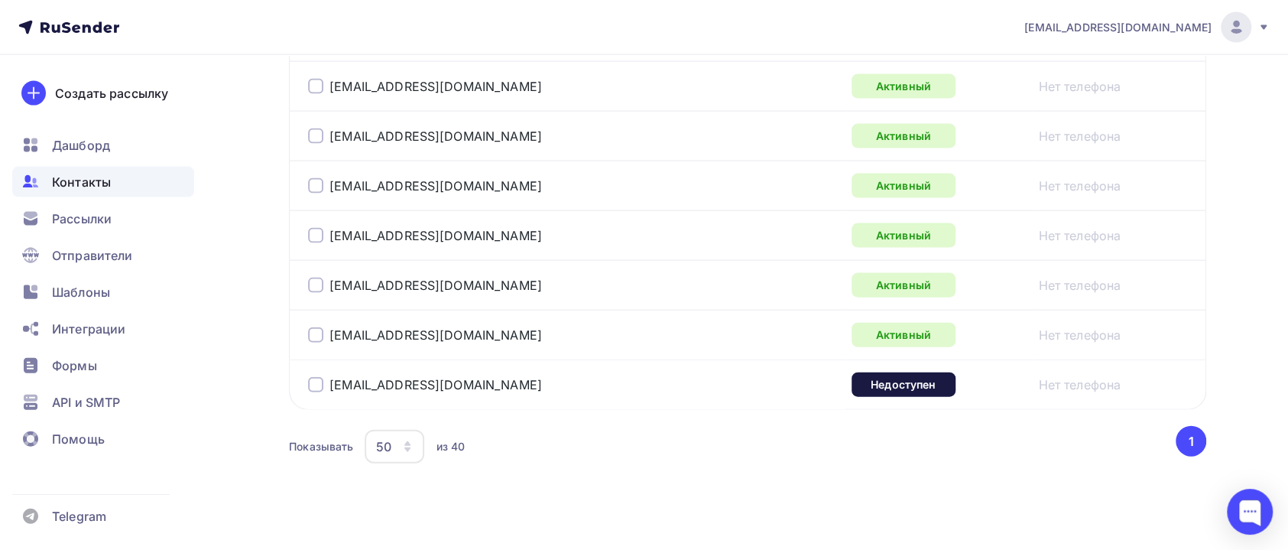
scroll to position [2123, 0]
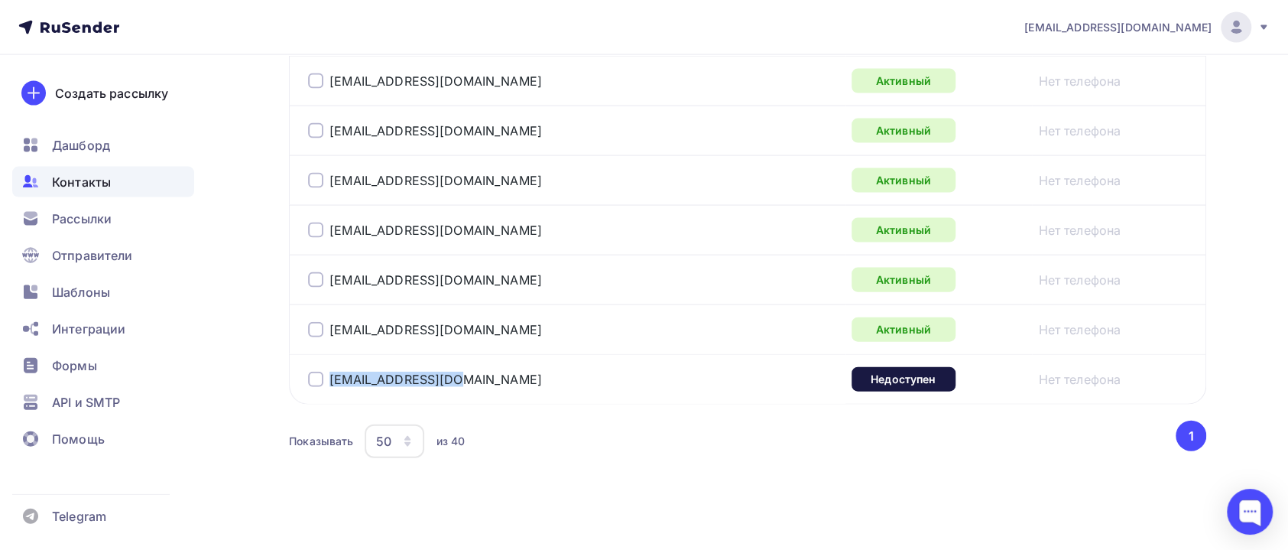
drag, startPoint x: 528, startPoint y: 369, endPoint x: 320, endPoint y: 370, distance: 208.0
click at [320, 370] on div "tyutyaev@gigant.ru" at bounding box center [499, 379] width 382 height 24
copy div "tyutyaev@gigant.ru"
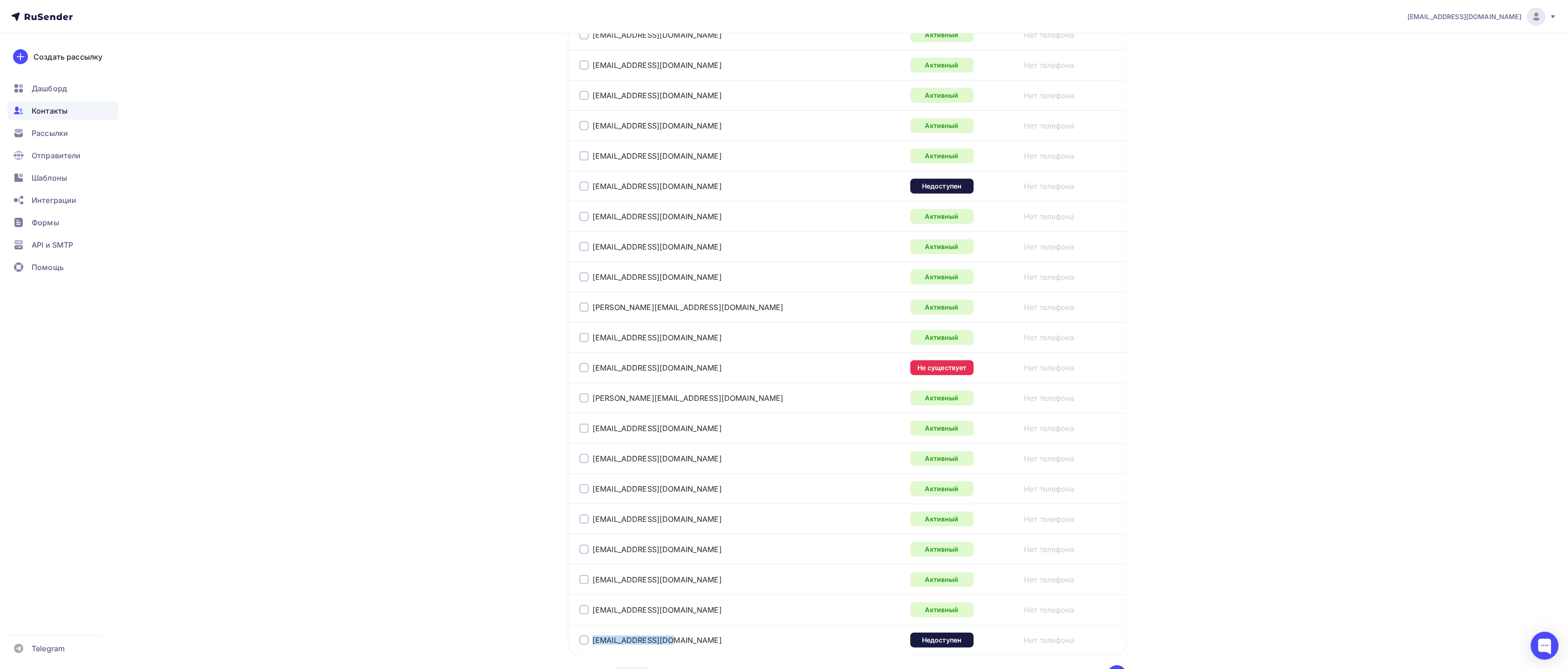
scroll to position [972, 0]
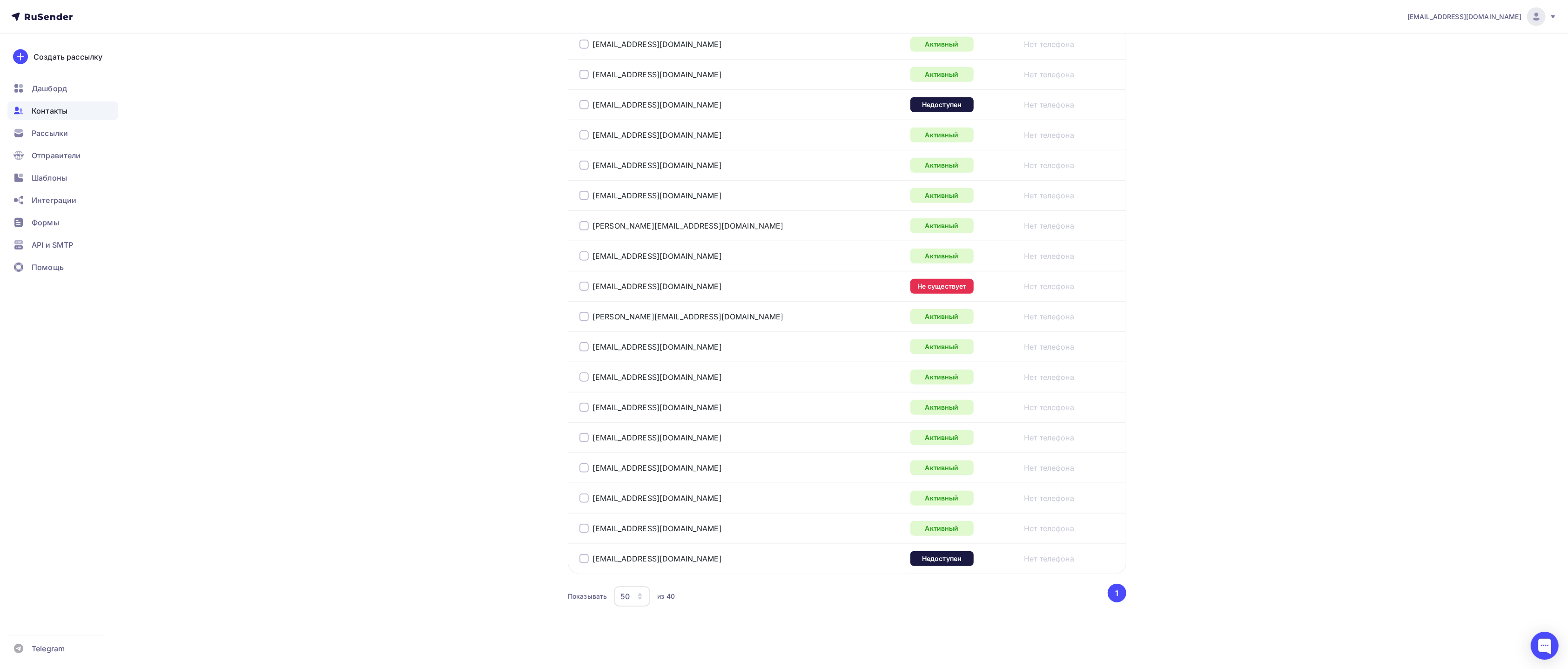
click at [763, 446] on div "Показывать 50 10 20 50 100 из 40" at bounding box center [837, 596] width 539 height 21
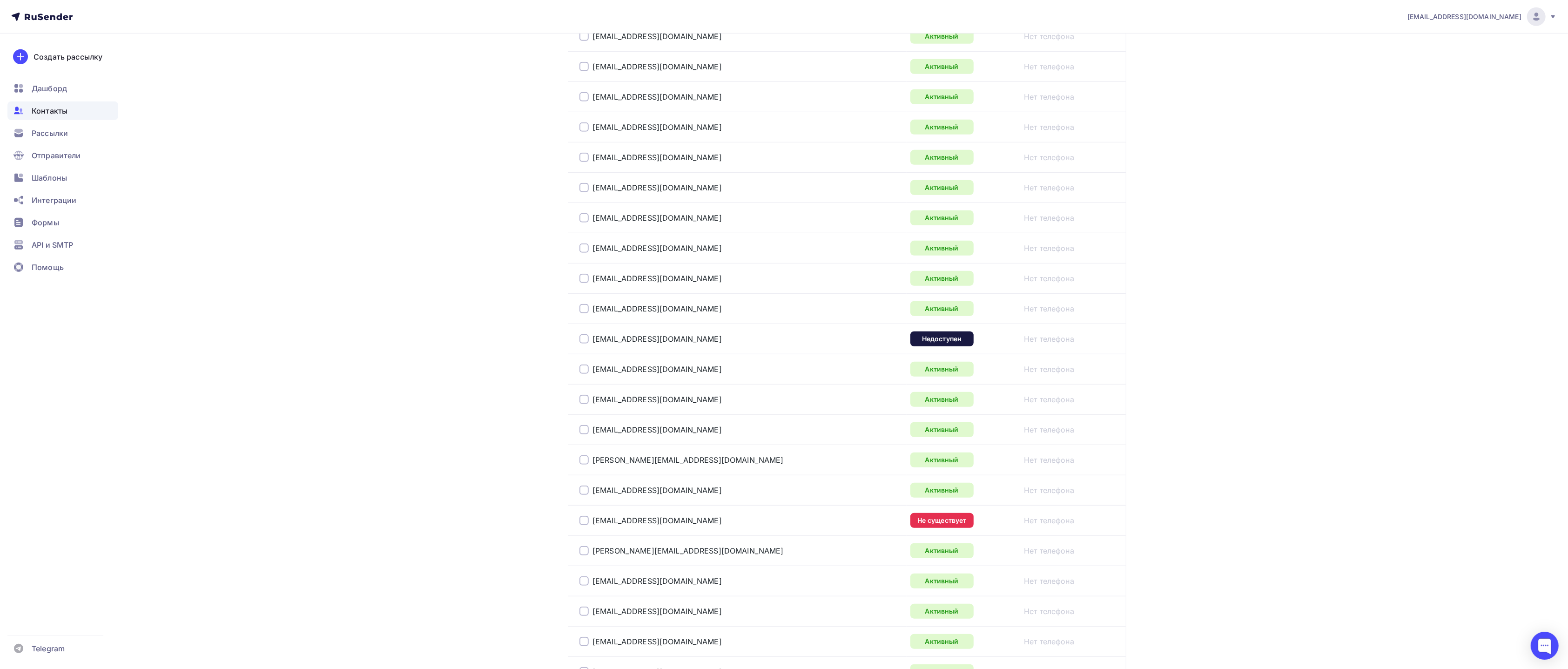
scroll to position [693, 0]
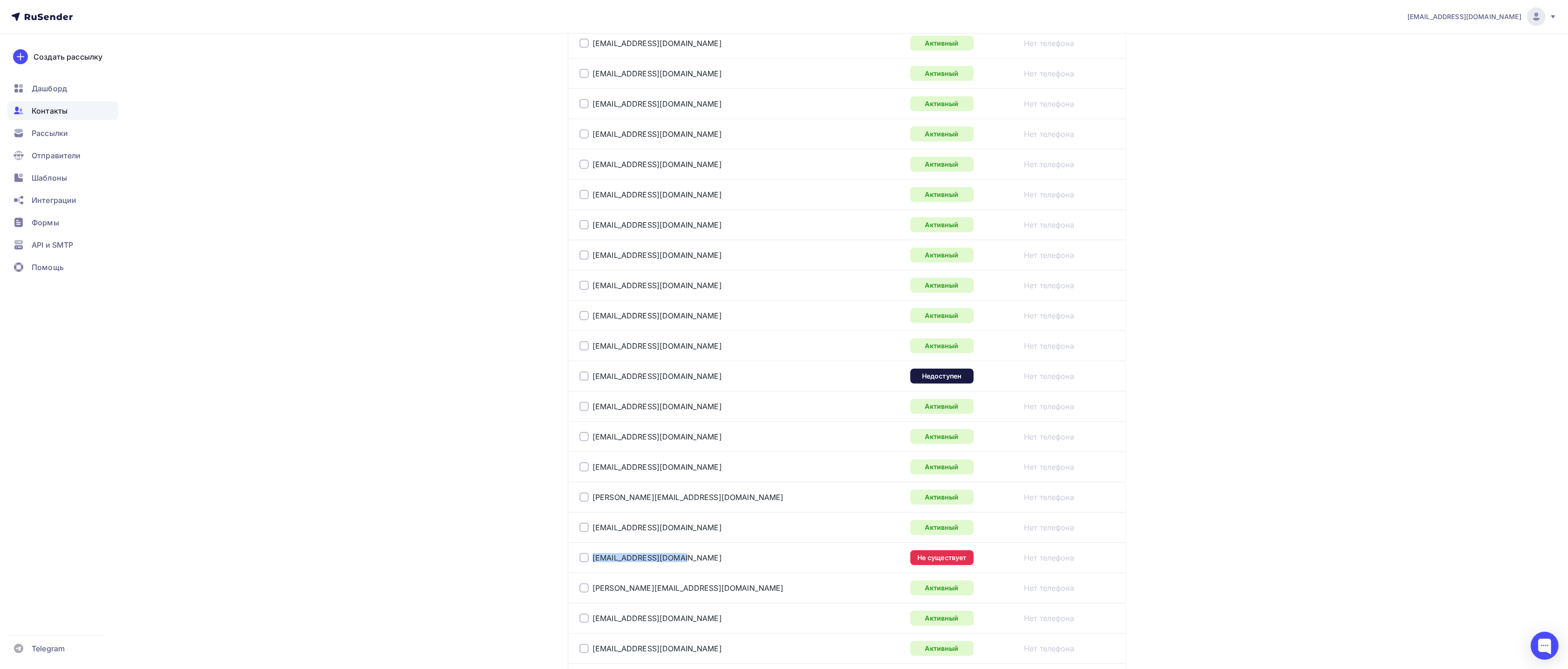
drag, startPoint x: 716, startPoint y: 566, endPoint x: 592, endPoint y: 570, distance: 124.1
click at [592, 446] on div "kvgorskiy@iteco.cloud" at bounding box center [696, 558] width 233 height 15
copy link "kvgorskiy@iteco.cloud"
drag, startPoint x: 751, startPoint y: 375, endPoint x: 582, endPoint y: 374, distance: 169.0
click at [582, 374] on div "akalabina@t1.ru" at bounding box center [696, 376] width 233 height 15
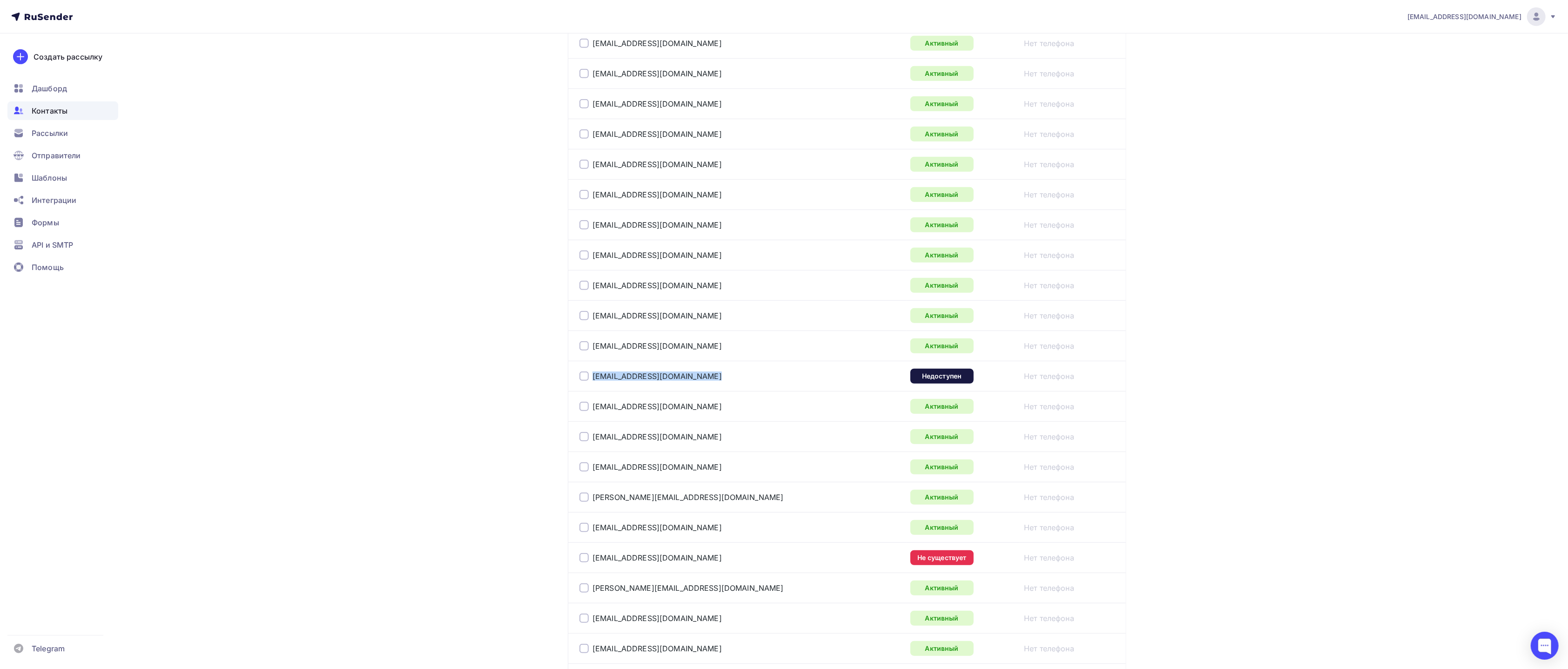
copy div "akalabina@t1.ru"
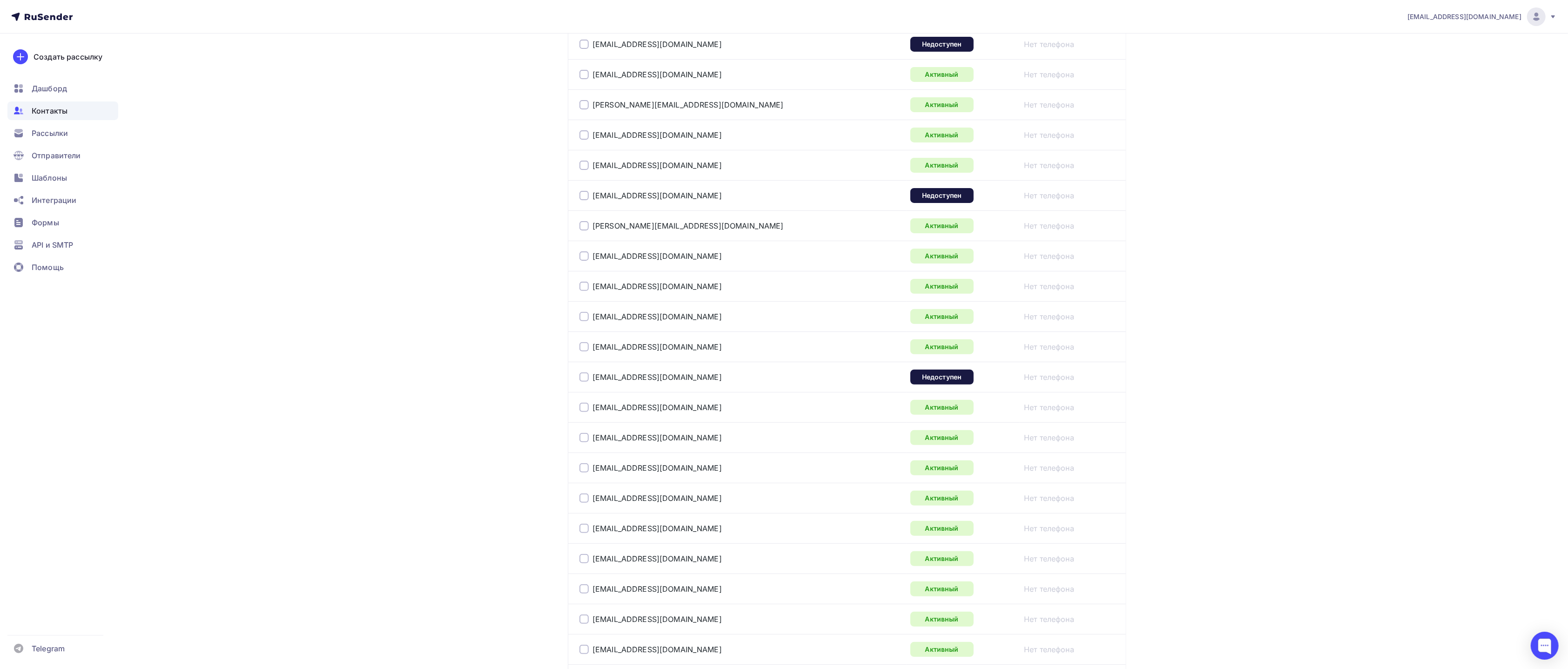
scroll to position [274, 0]
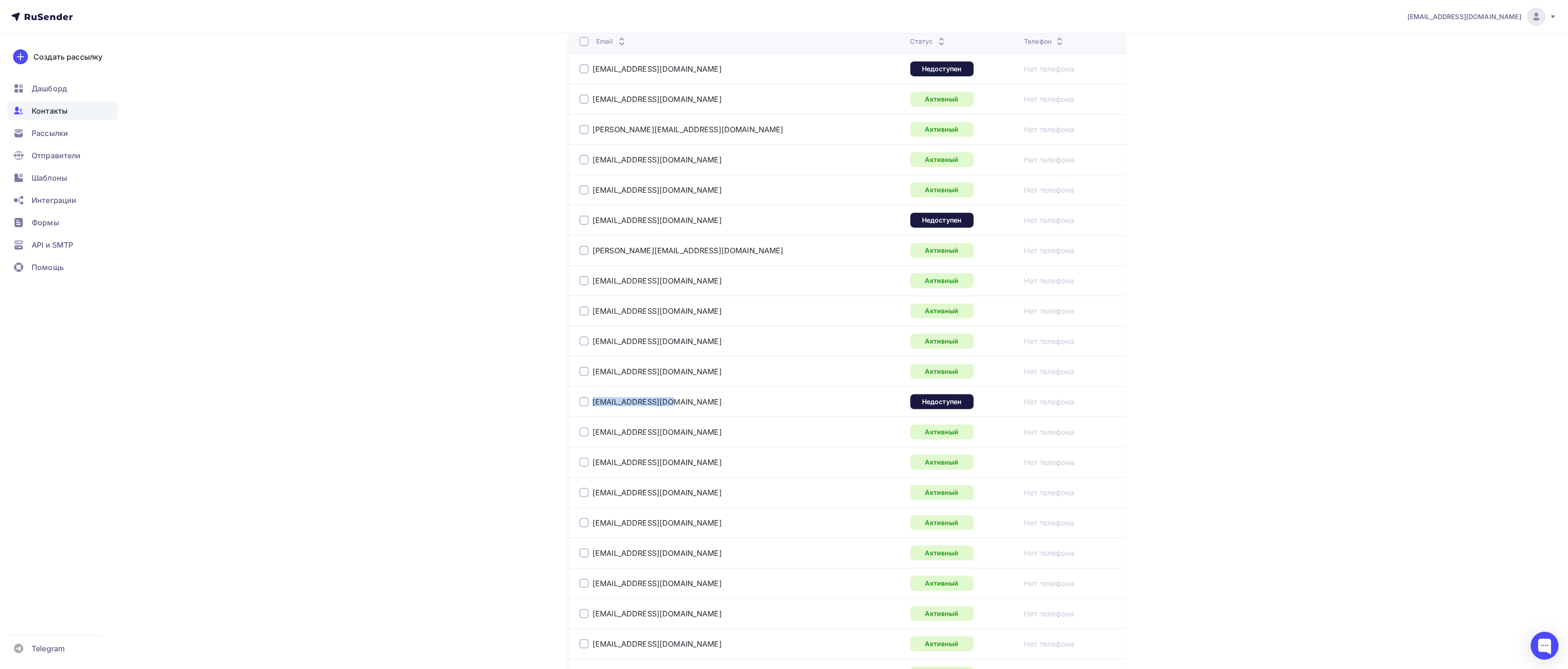
drag, startPoint x: 704, startPoint y: 413, endPoint x: 590, endPoint y: 402, distance: 114.5
click at [590, 402] on td "petrova.a@c-lan.ru" at bounding box center [737, 402] width 339 height 30
copy div "petrova.a@c-lan.ru"
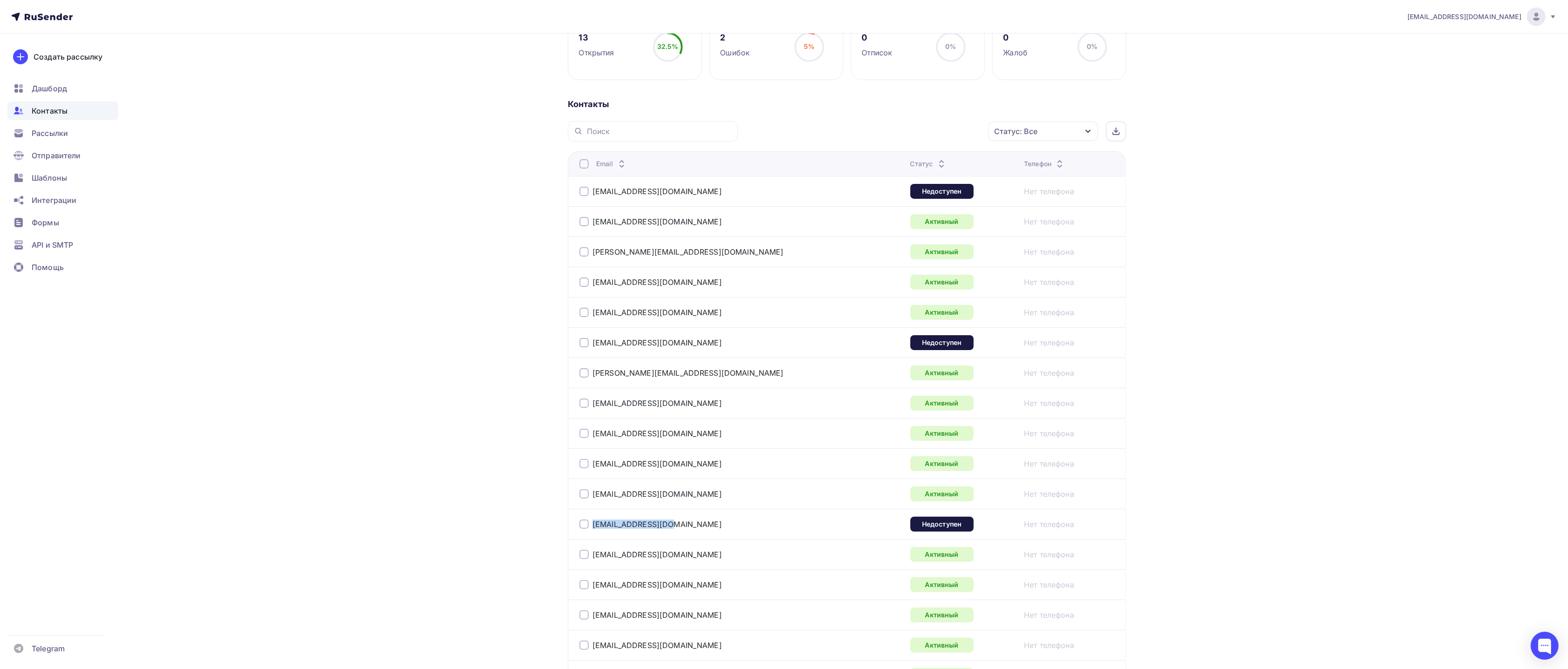
scroll to position [279, 0]
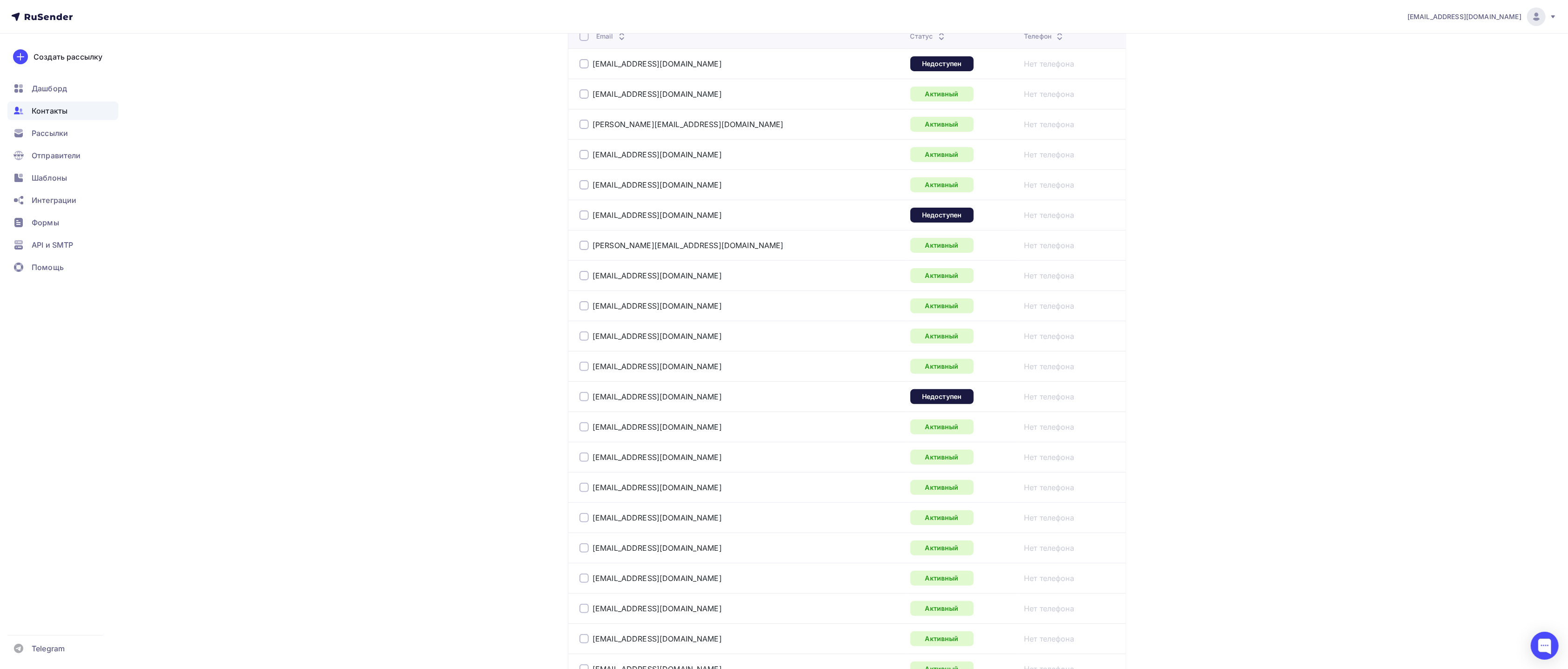
drag, startPoint x: 1307, startPoint y: 370, endPoint x: 1320, endPoint y: 373, distance: 13.3
click at [1059, 371] on div "pr@fortis.ru Аккаунт Тарифы Выйти Создать рассылку Дашборд Контакты Рассылки От…" at bounding box center [784, 537] width 1568 height 1633
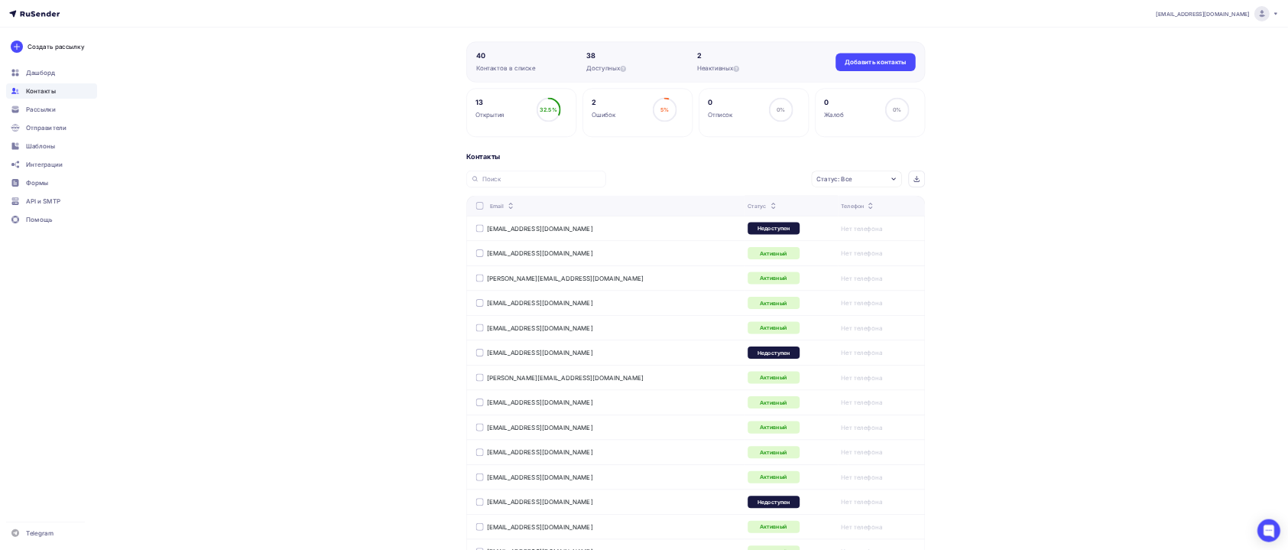
scroll to position [0, 0]
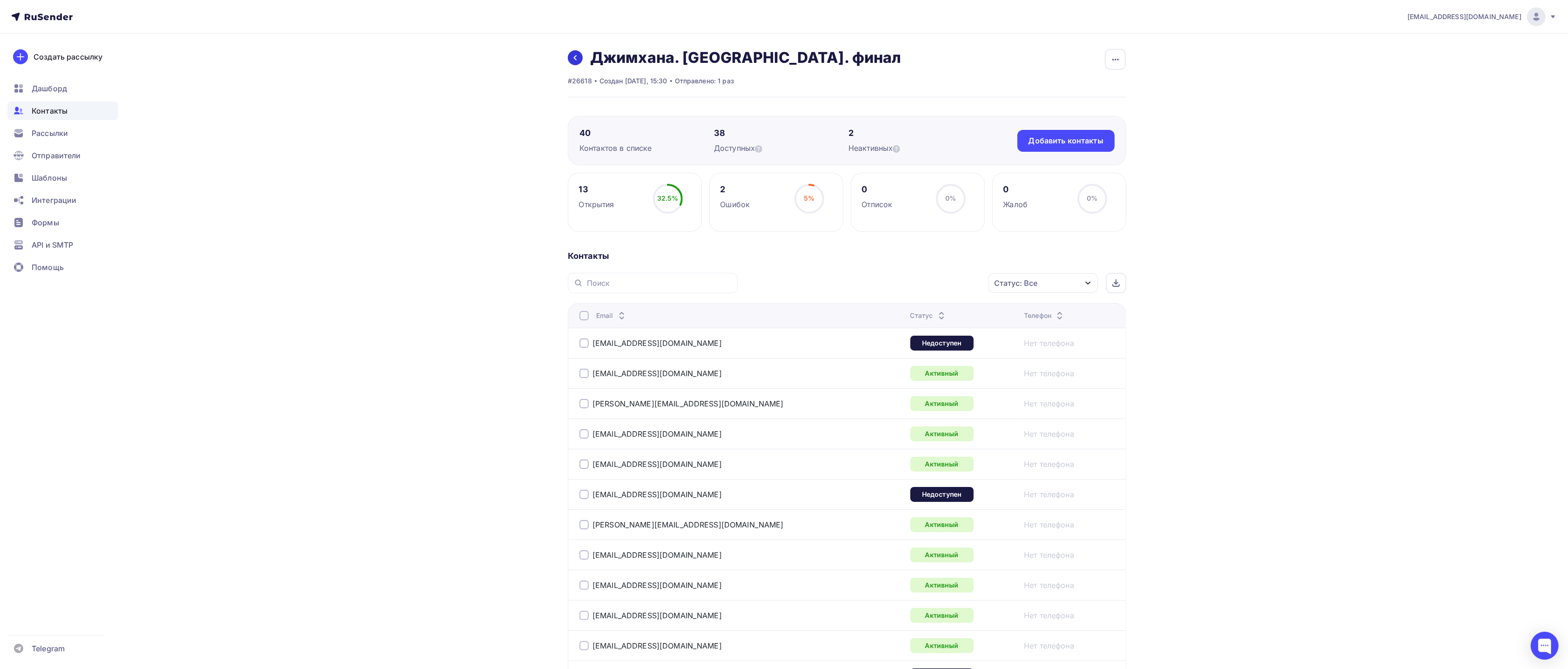
click at [578, 52] on link at bounding box center [575, 58] width 15 height 15
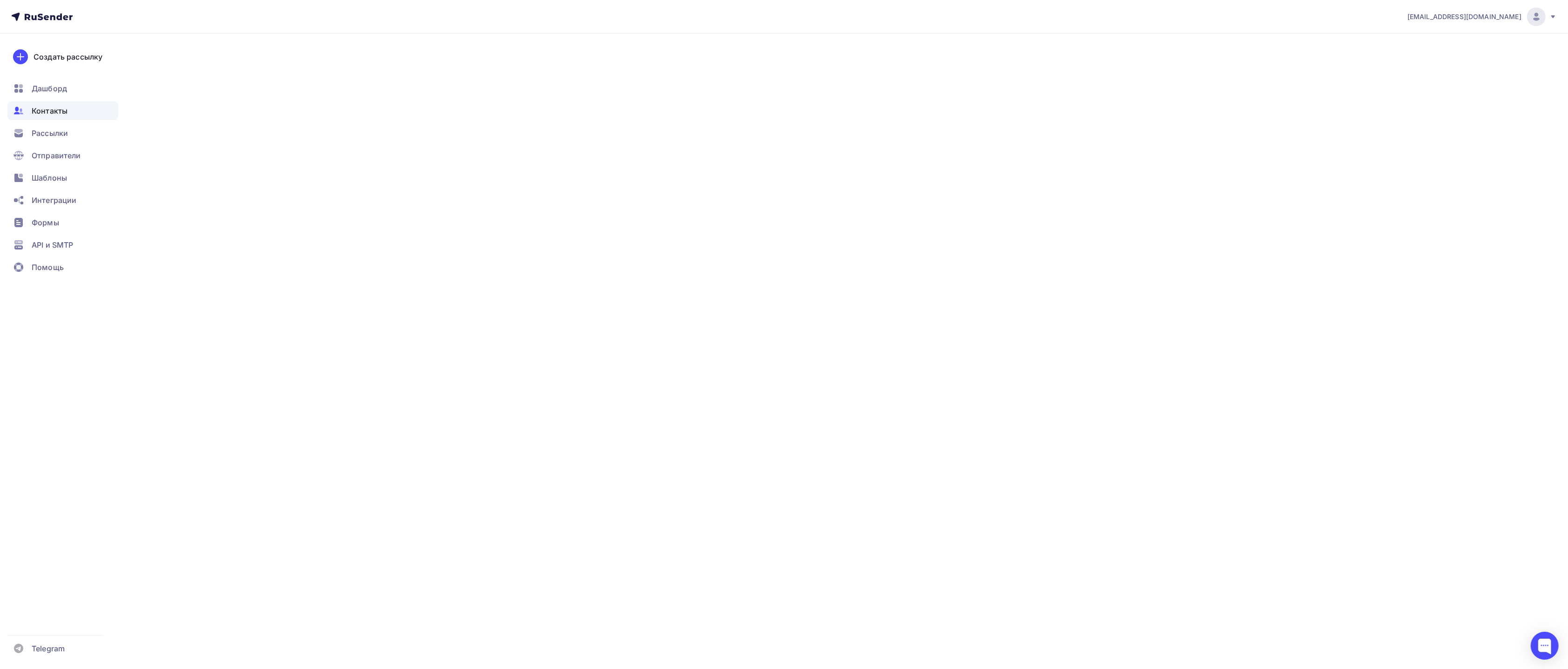
click at [47, 106] on span "Контакты" at bounding box center [49, 111] width 36 height 11
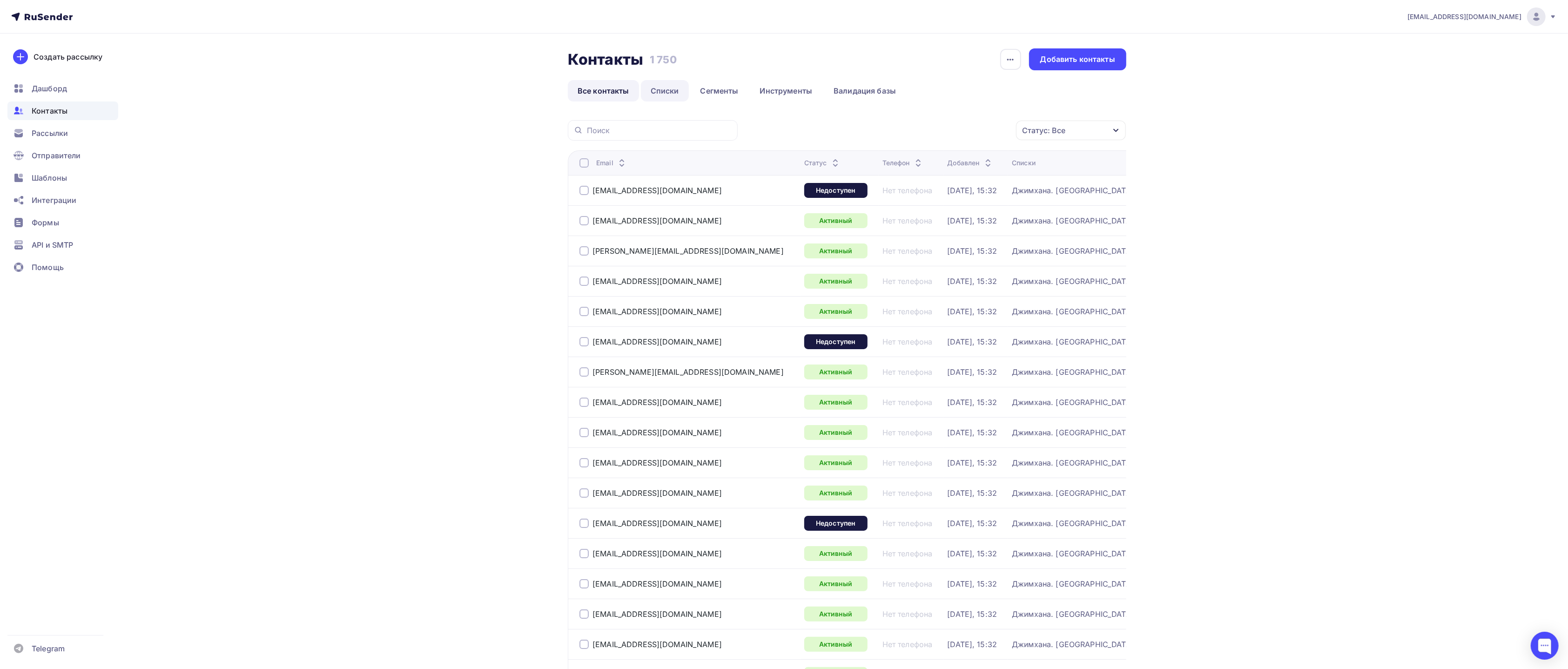
click at [659, 98] on link "Списки" at bounding box center [665, 91] width 48 height 21
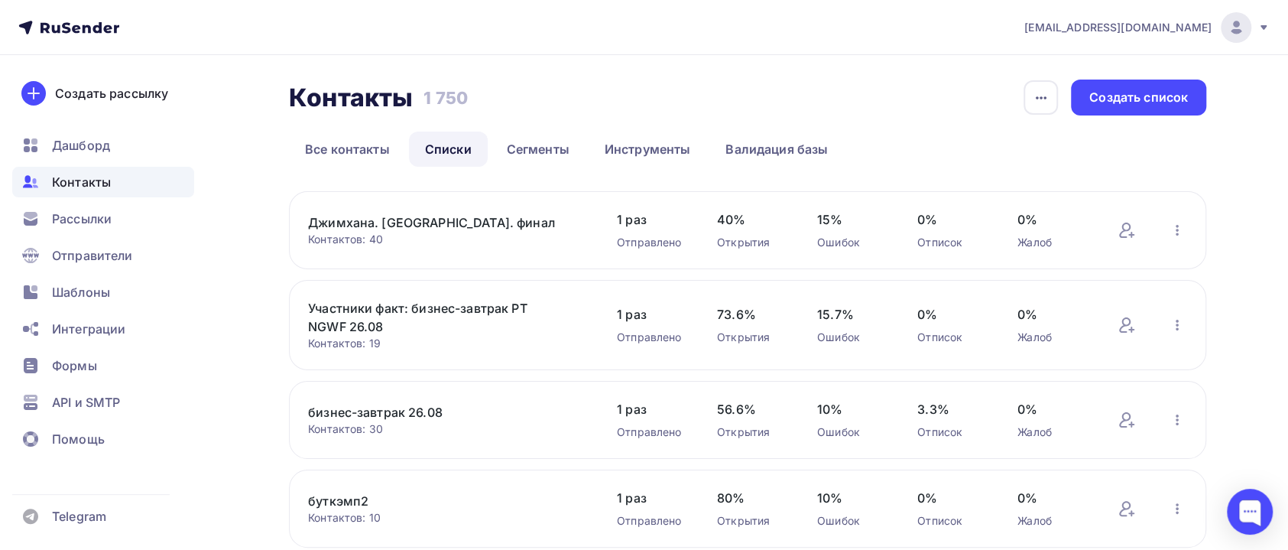
click at [445, 221] on link "Джимхана. [GEOGRAPHIC_DATA]. финал" at bounding box center [438, 222] width 260 height 18
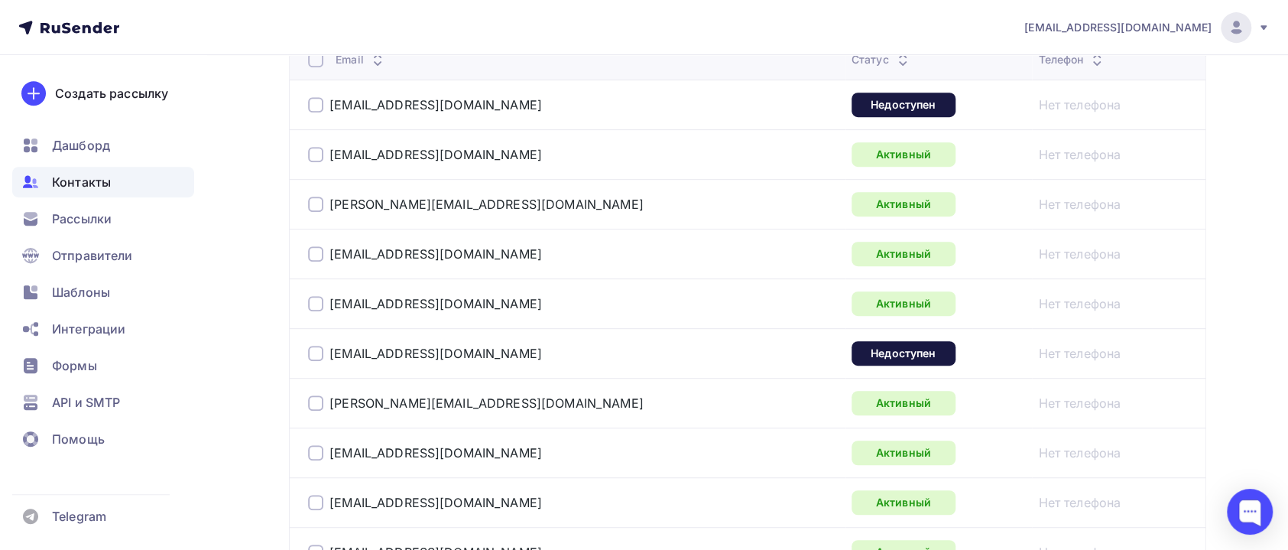
scroll to position [344, 0]
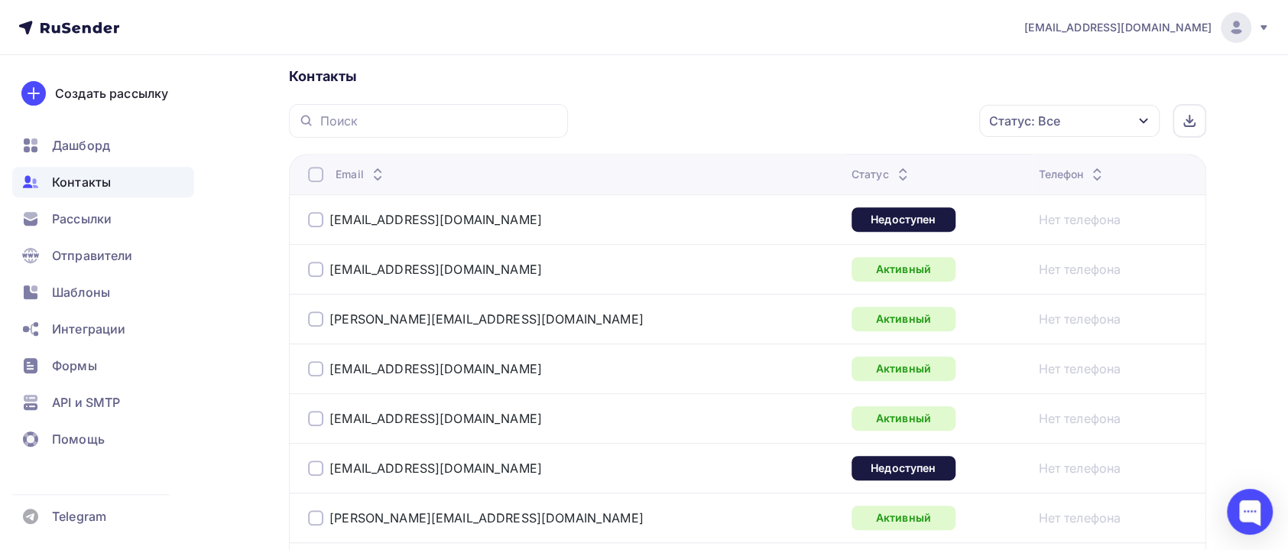
click at [427, 133] on div at bounding box center [428, 121] width 279 height 34
click at [427, 122] on input "text" at bounding box center [439, 120] width 239 height 17
paste input "a.alexandrov@hi-tech.org"
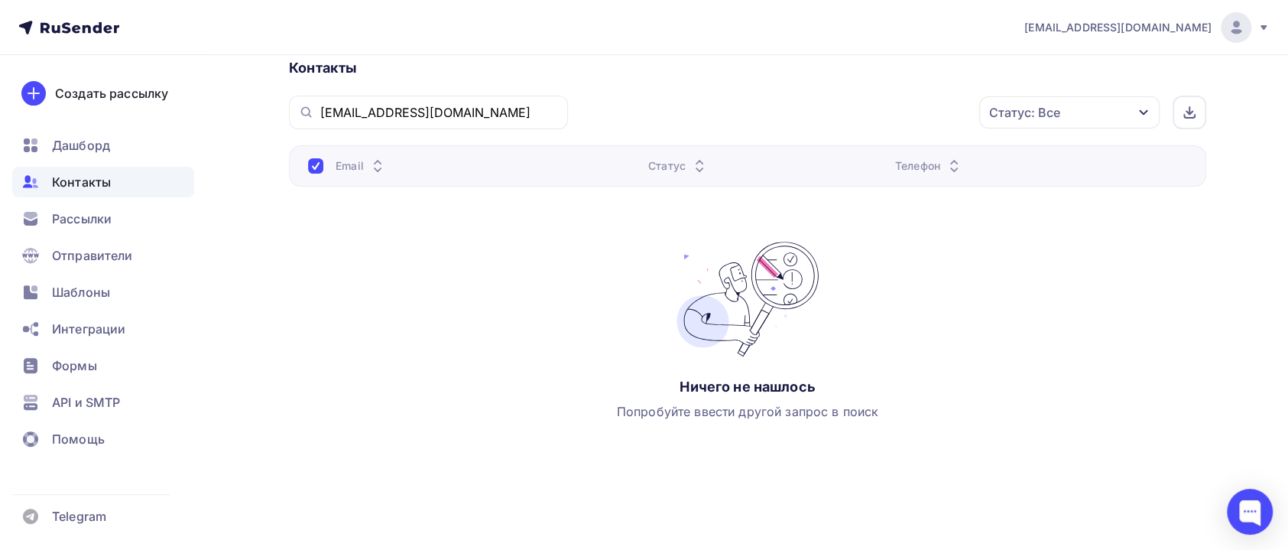
scroll to position [234, 0]
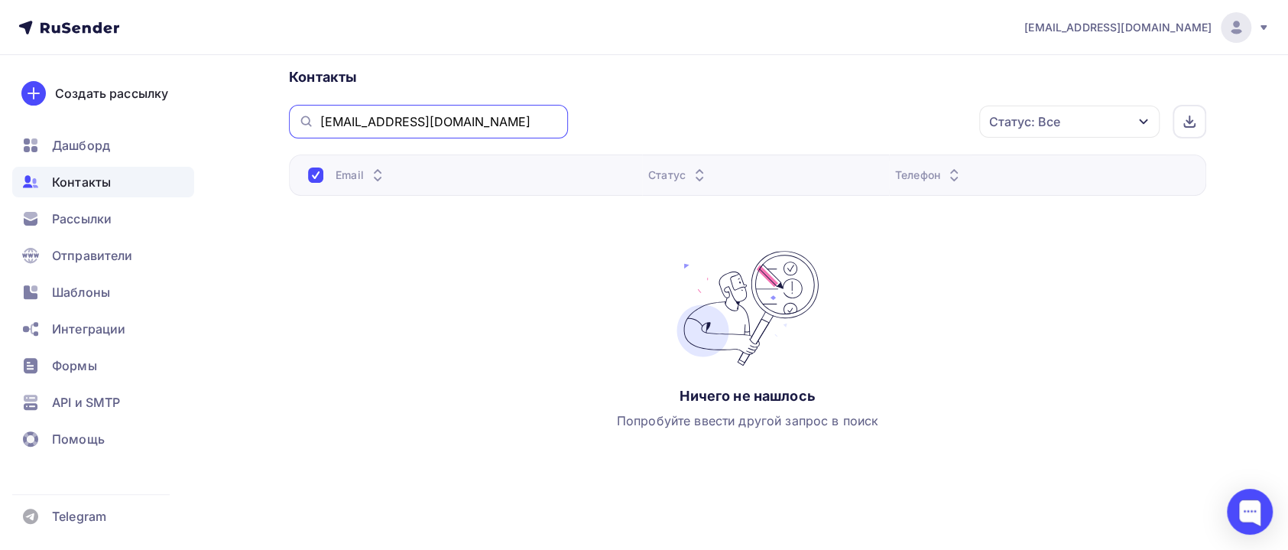
drag, startPoint x: 467, startPoint y: 120, endPoint x: 265, endPoint y: 120, distance: 201.9
click at [269, 120] on div "Назад Джимхана. Москва. финал Переименовать список Скачать список Отписать адре…" at bounding box center [644, 190] width 1253 height 738
paste input "c-lan.ru"
type input "c-lan.ru"
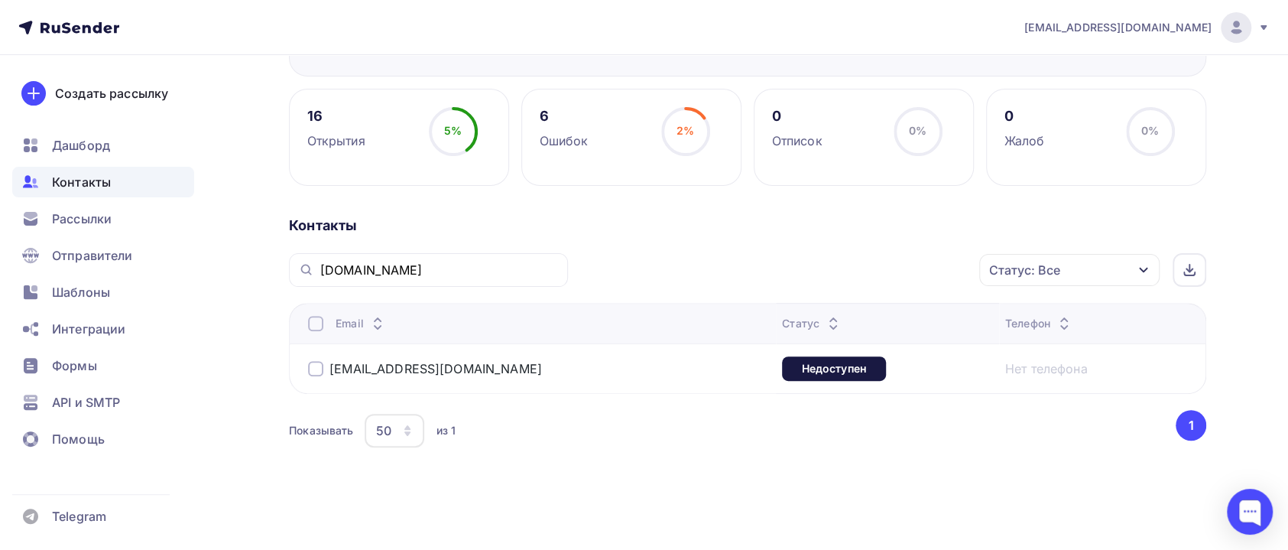
scroll to position [194, 0]
click at [317, 371] on div at bounding box center [315, 369] width 15 height 15
click at [947, 271] on icon "button" at bounding box center [947, 270] width 6 height 3
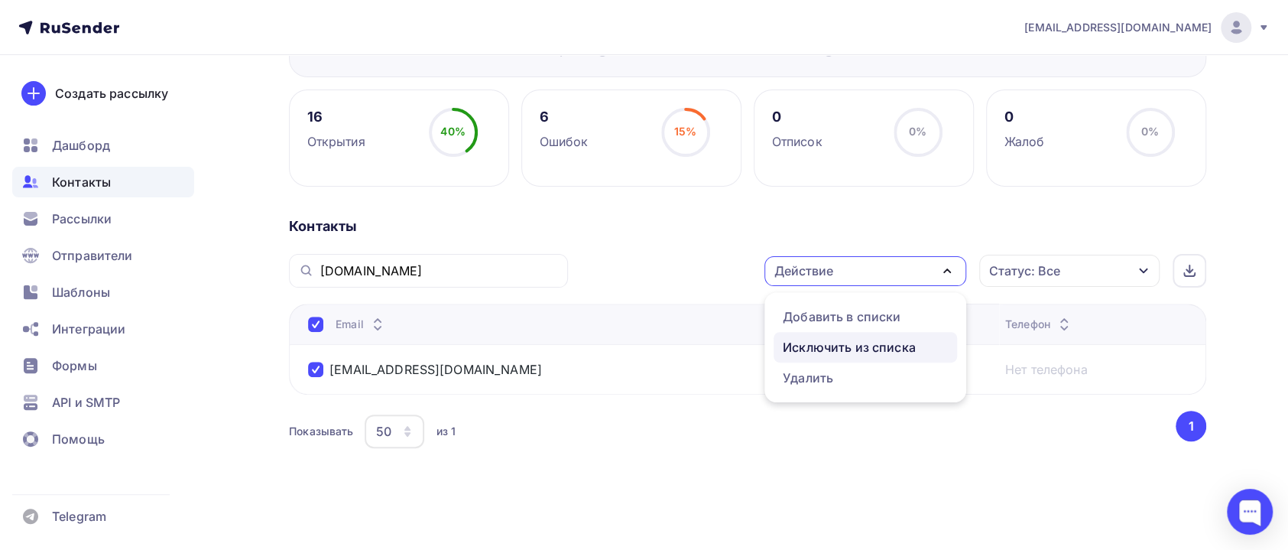
click at [855, 341] on div "Исключить из списка" at bounding box center [849, 347] width 133 height 18
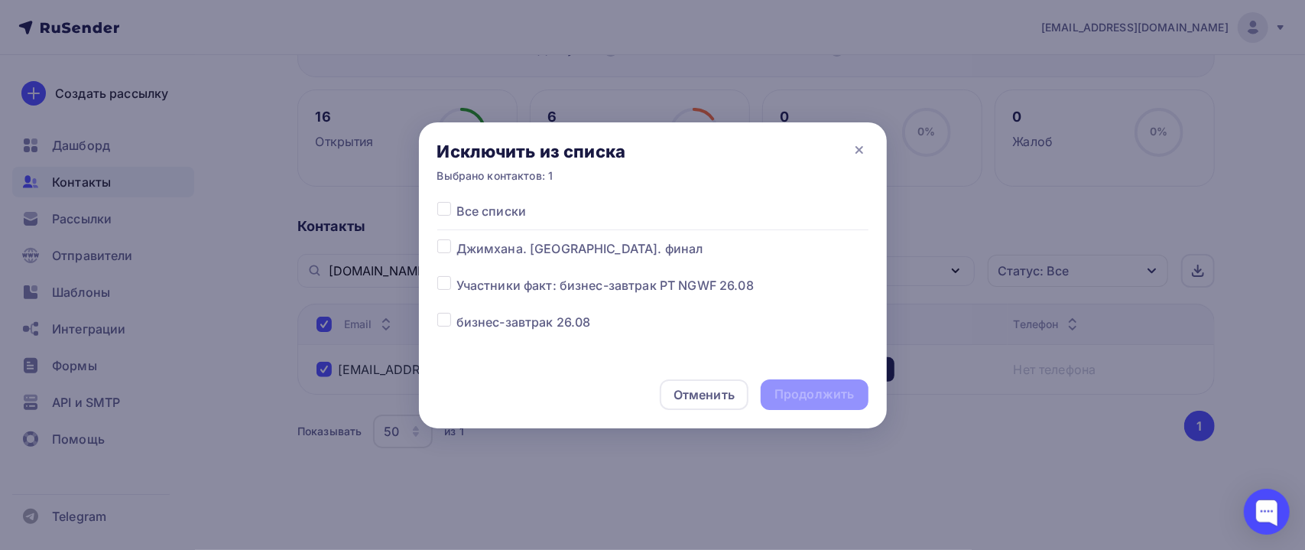
click at [547, 247] on span "Джимхана. [GEOGRAPHIC_DATA]. финал" at bounding box center [579, 248] width 247 height 18
click at [456, 239] on label at bounding box center [456, 239] width 0 height 0
click at [447, 242] on input "checkbox" at bounding box center [444, 246] width 14 height 14
checkbox input "true"
click at [820, 397] on div "Продолжить" at bounding box center [815, 394] width 80 height 18
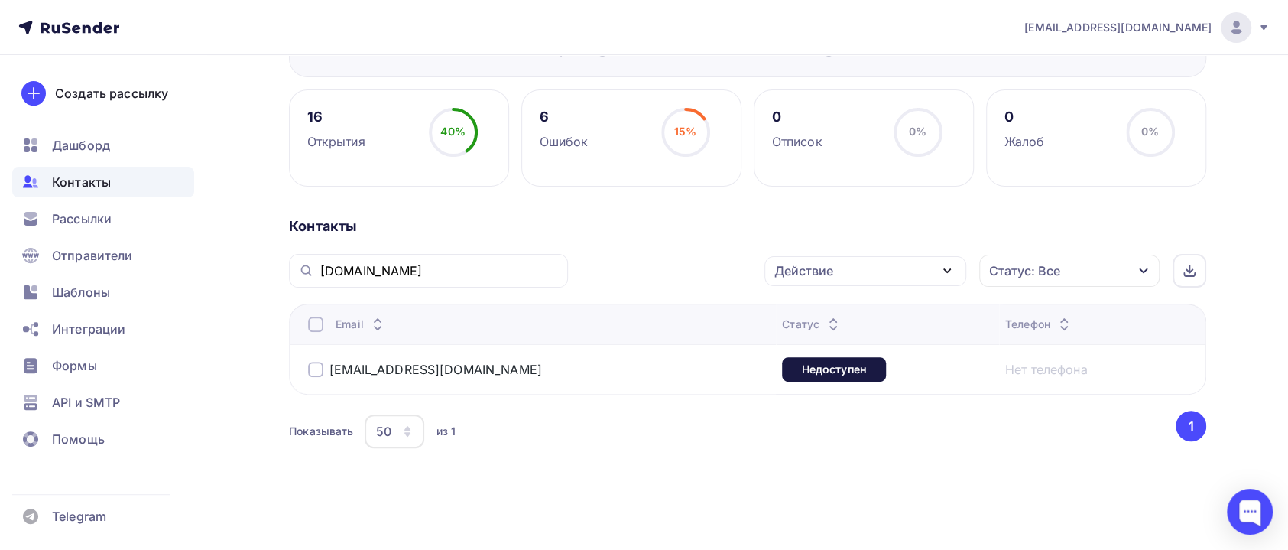
drag, startPoint x: 317, startPoint y: 367, endPoint x: 326, endPoint y: 369, distance: 8.7
click at [317, 367] on div at bounding box center [315, 369] width 15 height 15
click at [914, 274] on div "Действие" at bounding box center [866, 271] width 202 height 30
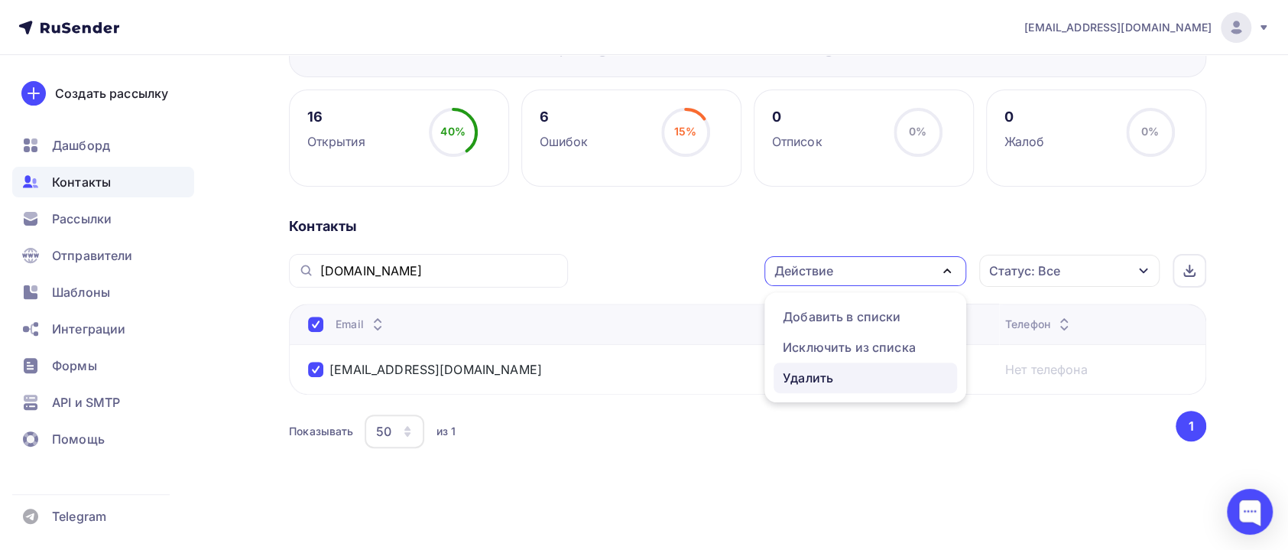
click at [827, 372] on div "Удалить" at bounding box center [808, 378] width 50 height 18
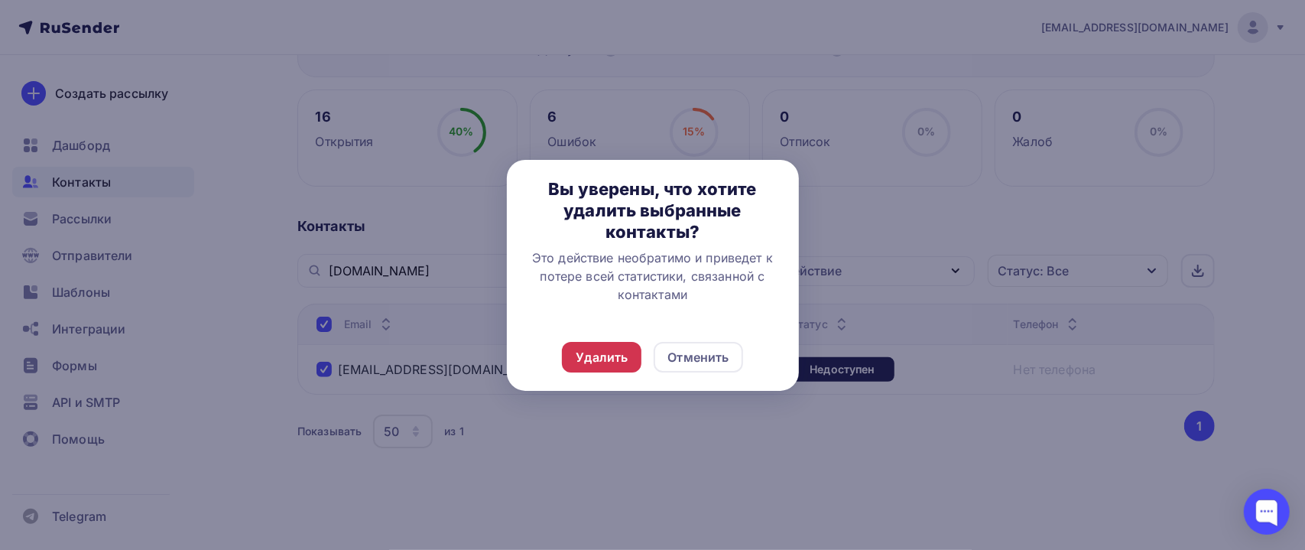
click at [605, 360] on div "Удалить" at bounding box center [602, 357] width 52 height 18
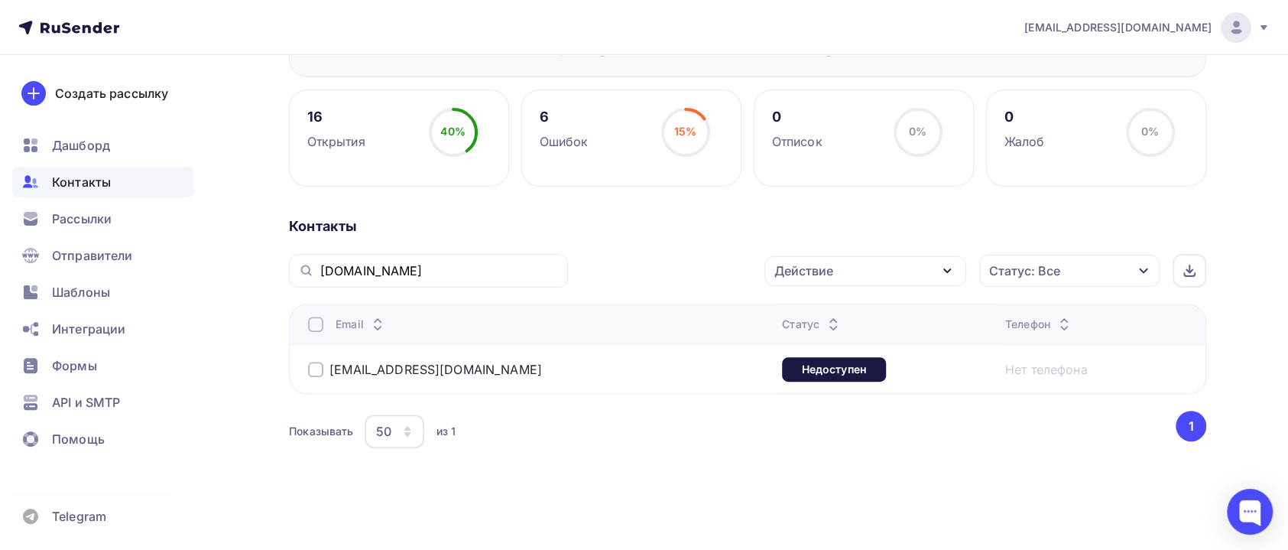
click at [448, 259] on div "c-lan.ru" at bounding box center [428, 271] width 279 height 34
drag, startPoint x: 448, startPoint y: 275, endPoint x: 265, endPoint y: 268, distance: 182.9
click at [265, 268] on div "Назад Джимхана. Москва. финал Переименовать список Скачать список Отписать адре…" at bounding box center [644, 206] width 1253 height 690
click at [508, 229] on div "Контакты" at bounding box center [748, 226] width 918 height 18
click at [63, 180] on span "Контакты" at bounding box center [81, 182] width 59 height 18
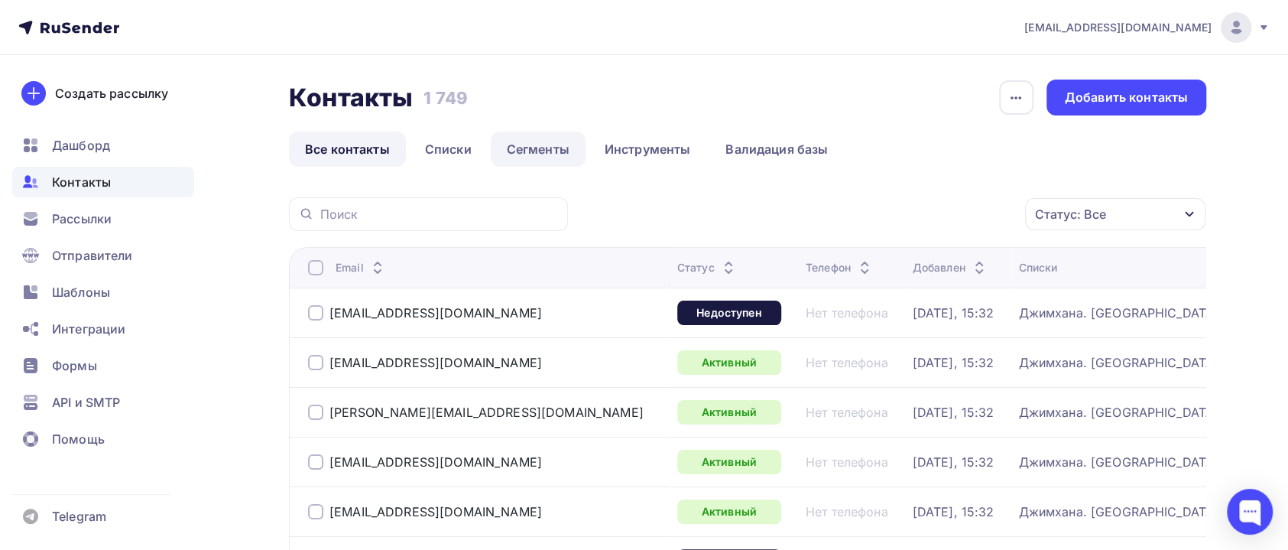
drag, startPoint x: 443, startPoint y: 136, endPoint x: 534, endPoint y: 156, distance: 93.1
click at [443, 136] on link "Списки" at bounding box center [448, 149] width 79 height 35
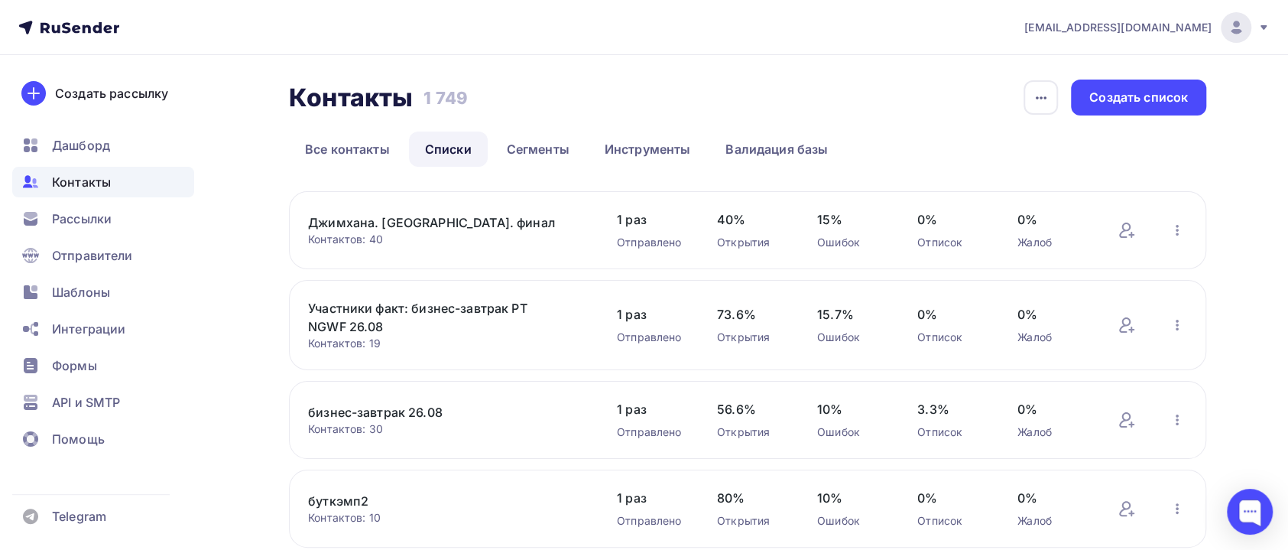
click at [427, 218] on link "Джимхана. [GEOGRAPHIC_DATA]. финал" at bounding box center [438, 222] width 260 height 18
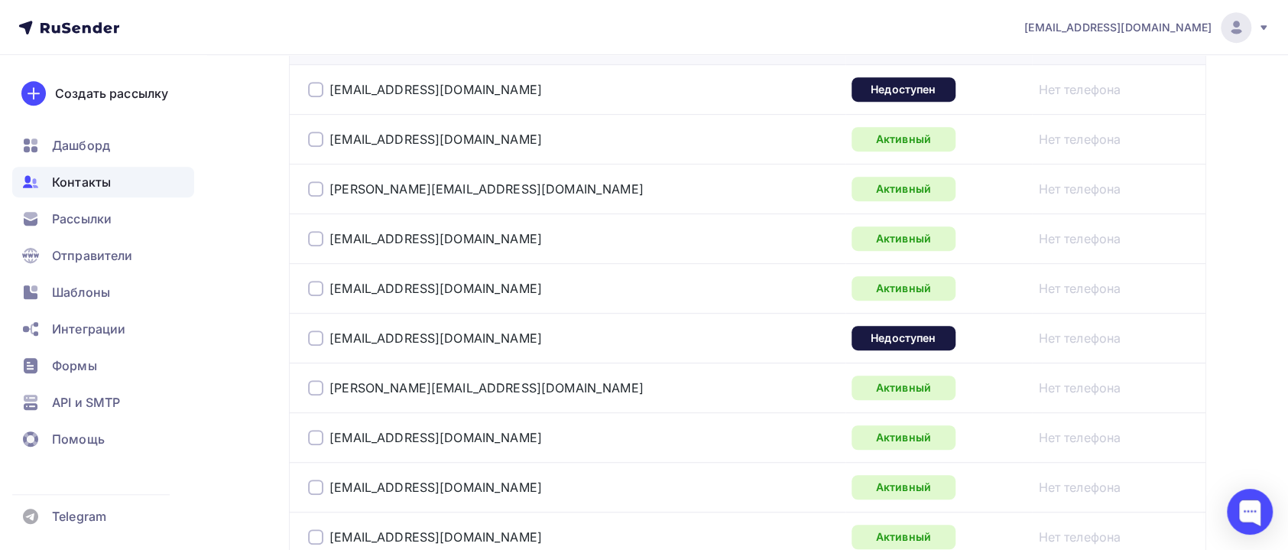
scroll to position [115, 0]
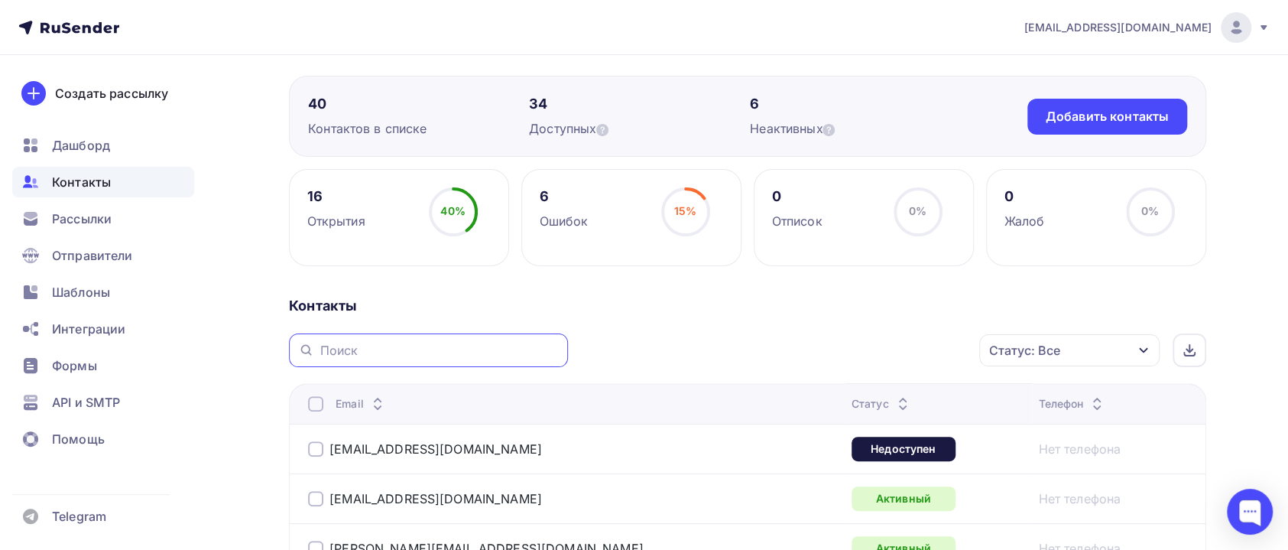
click at [397, 343] on input "text" at bounding box center [439, 350] width 239 height 17
paste input "hi-tech.org"
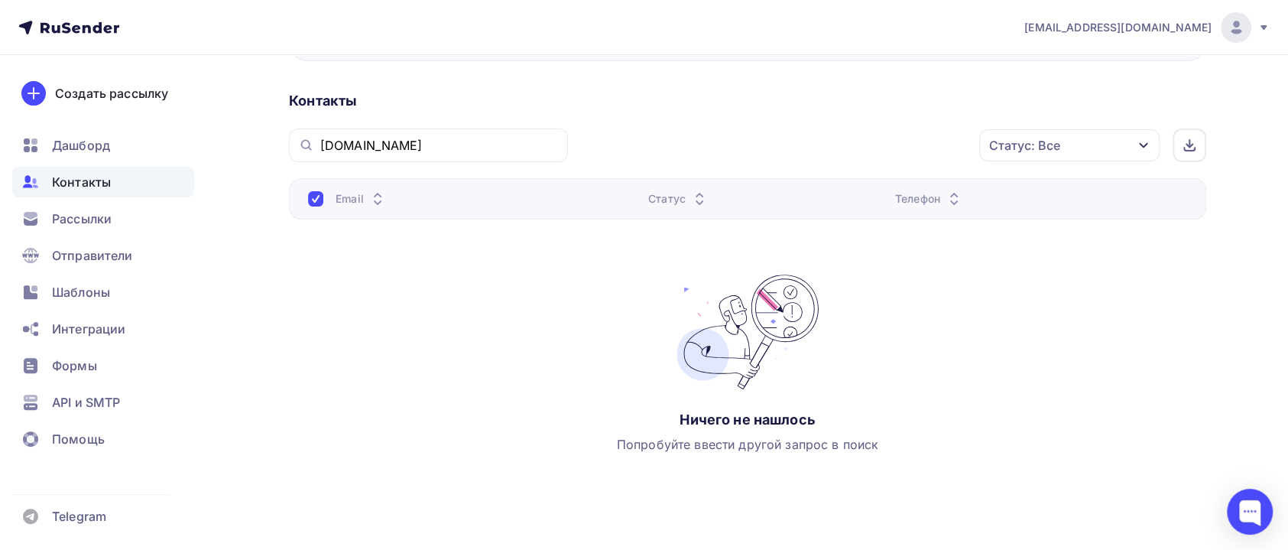
scroll to position [229, 0]
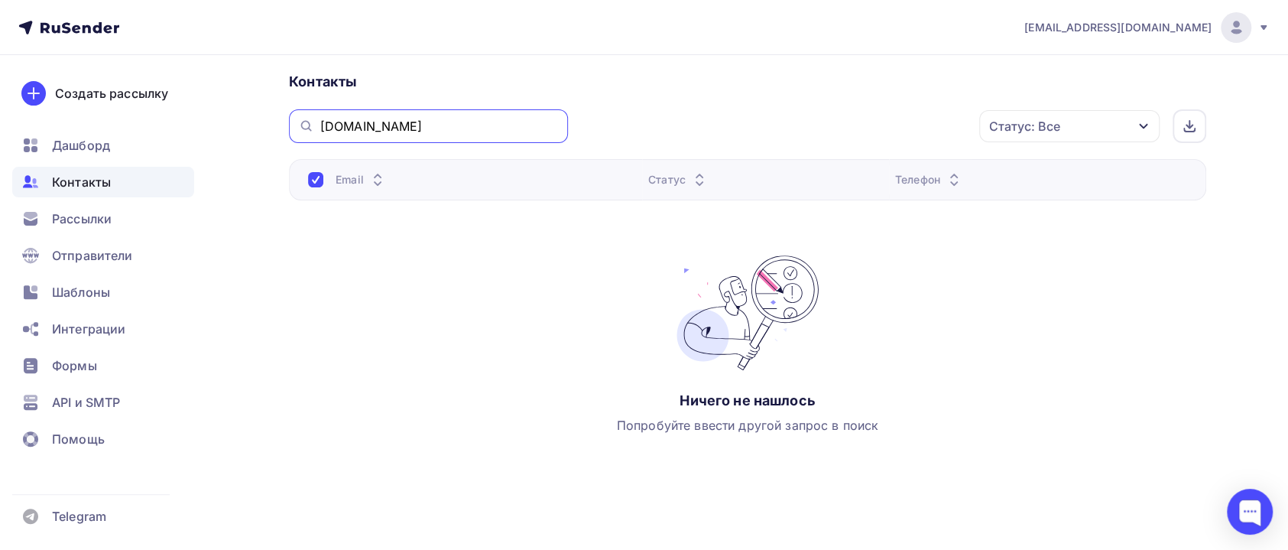
drag, startPoint x: 397, startPoint y: 129, endPoint x: 284, endPoint y: 129, distance: 112.4
click at [284, 129] on div "Назад Джимхана. Москва. финал Переименовать список Скачать список Отписать адре…" at bounding box center [644, 195] width 1253 height 738
paste input "c-lan.ru"
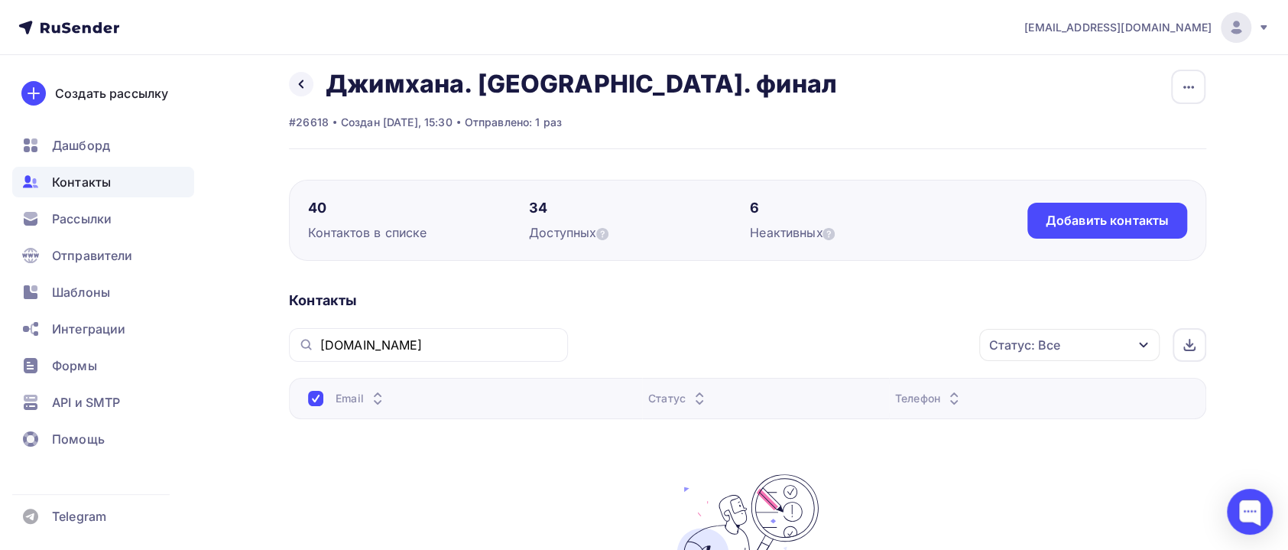
scroll to position [0, 0]
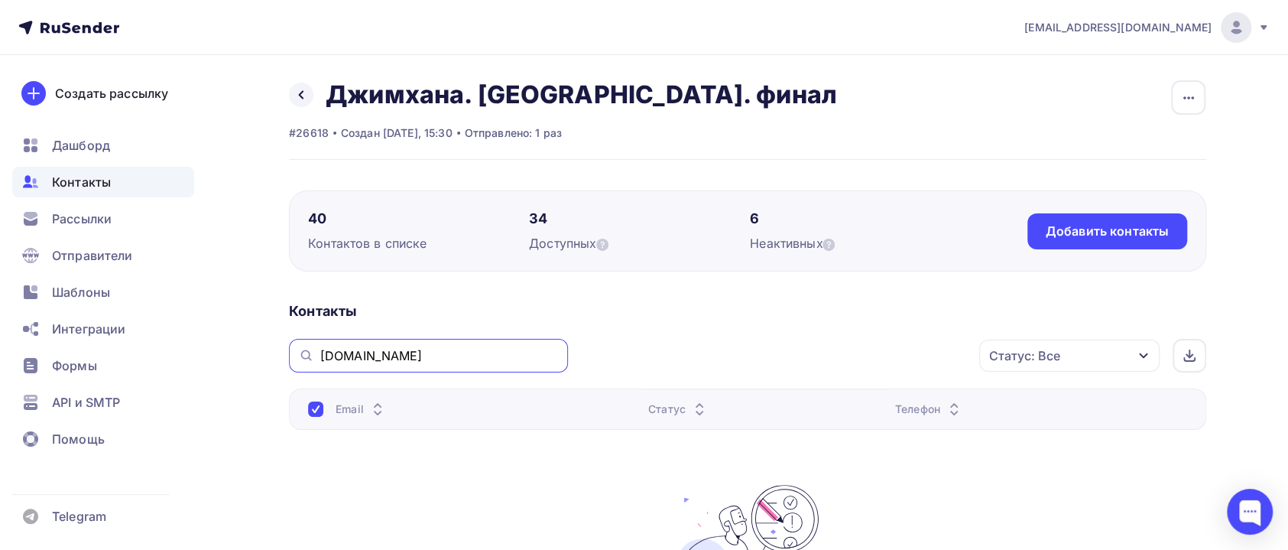
drag, startPoint x: 373, startPoint y: 355, endPoint x: 284, endPoint y: 350, distance: 88.8
click at [284, 350] on div "Назад Джимхана. Москва. финал Переименовать список Скачать список Отписать адре…" at bounding box center [644, 424] width 1253 height 738
paste input "Grebeniuk @mail"
type input "Grebeniuk @mail.ru"
click at [604, 242] on icon at bounding box center [602, 245] width 12 height 12
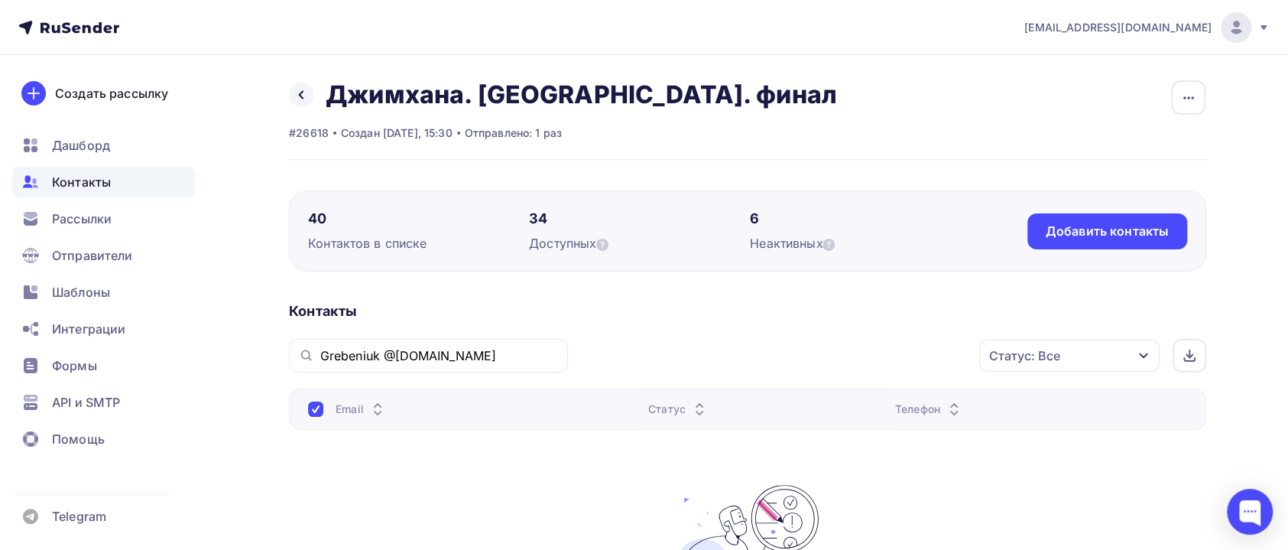
click at [120, 172] on div "Контакты" at bounding box center [103, 182] width 182 height 31
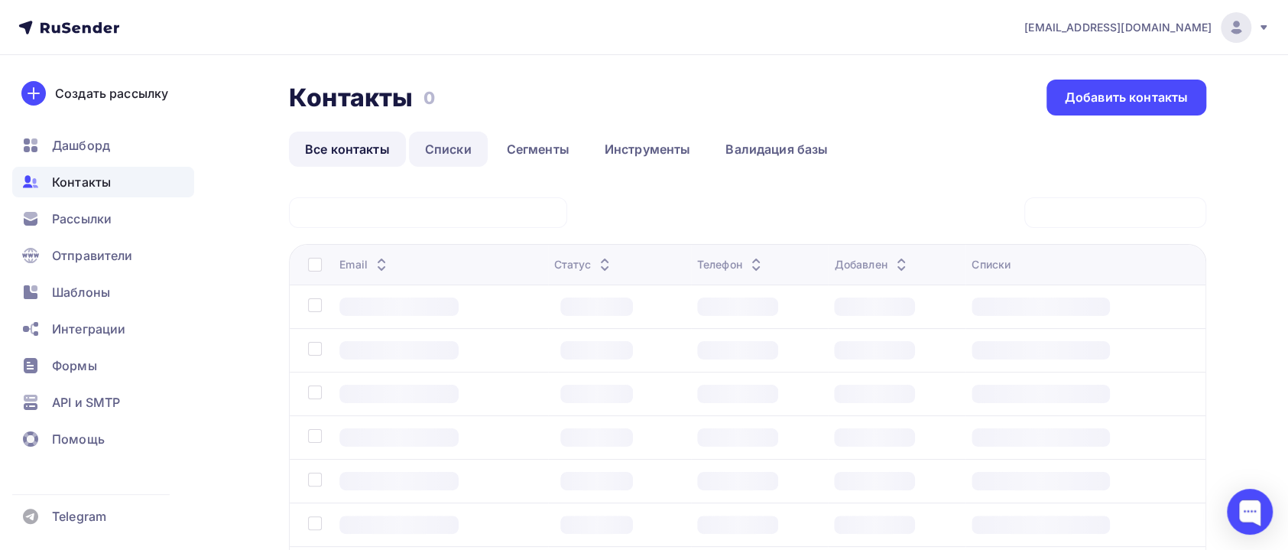
click at [435, 141] on link "Списки" at bounding box center [448, 149] width 79 height 35
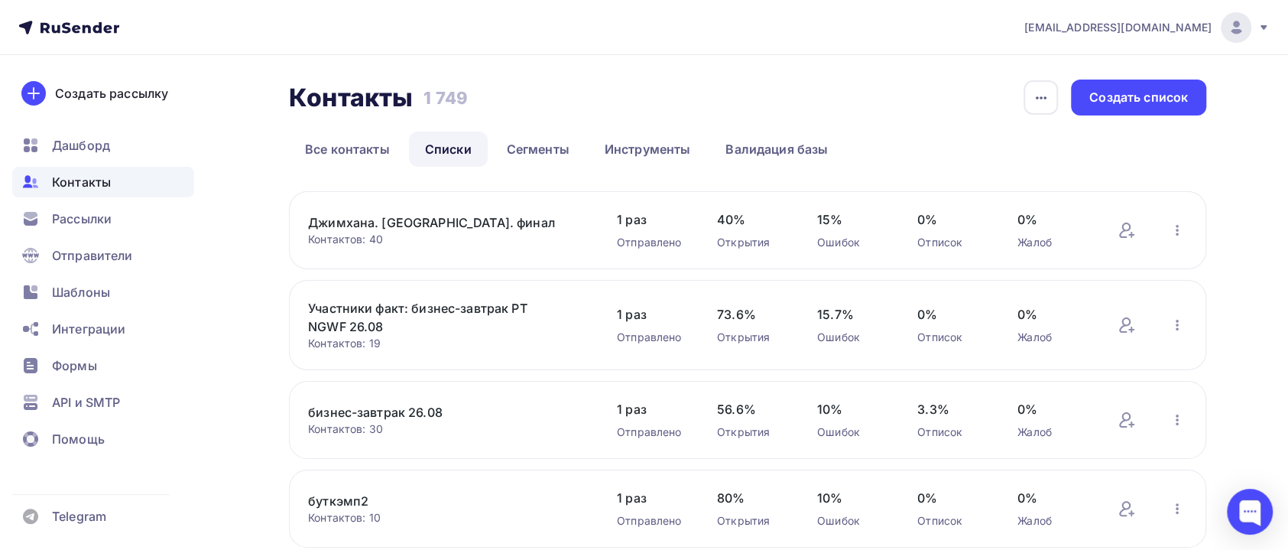
click at [424, 215] on link "Джимхана. [GEOGRAPHIC_DATA]. финал" at bounding box center [438, 222] width 260 height 18
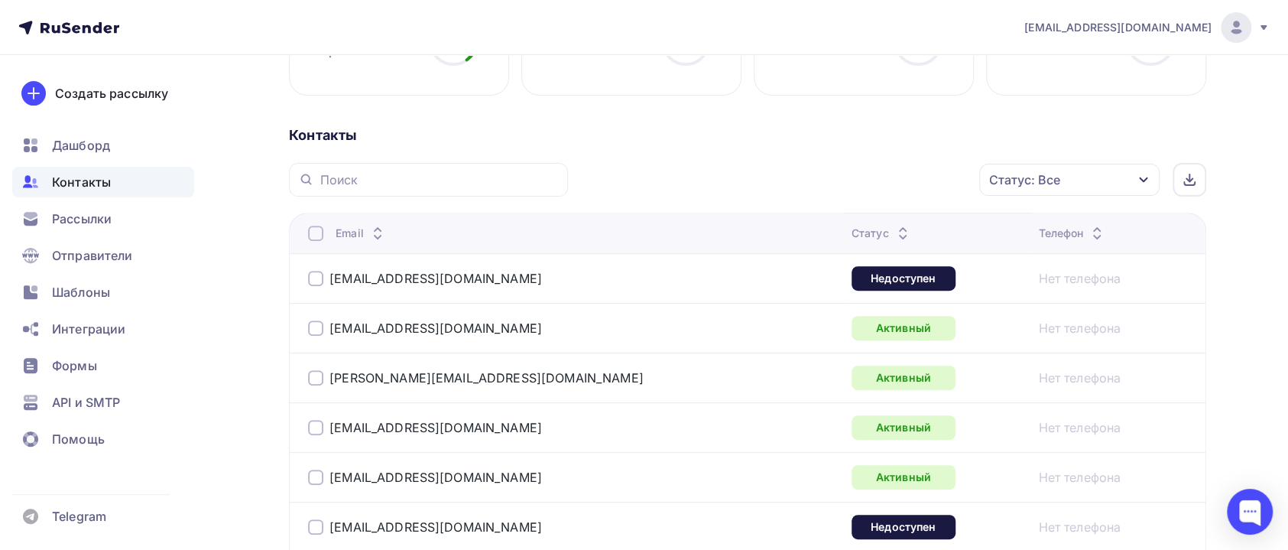
scroll to position [344, 0]
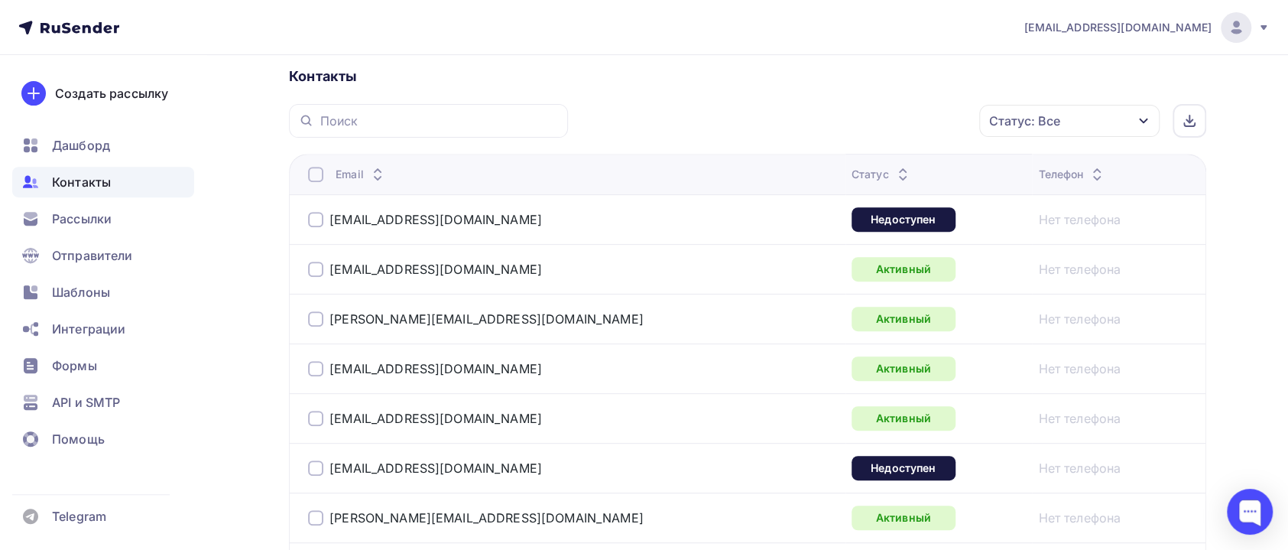
drag, startPoint x: 523, startPoint y: 215, endPoint x: 321, endPoint y: 233, distance: 202.7
click at [321, 233] on td "ashatalov@kontur.msk.rsnet.ru" at bounding box center [567, 219] width 557 height 50
copy div "ashatalov@kontur.msk.rsnet.ru"
click at [564, 227] on div "ashatalov@kontur.msk.rsnet.ru" at bounding box center [499, 219] width 382 height 24
drag, startPoint x: 526, startPoint y: 219, endPoint x: 465, endPoint y: 222, distance: 61.2
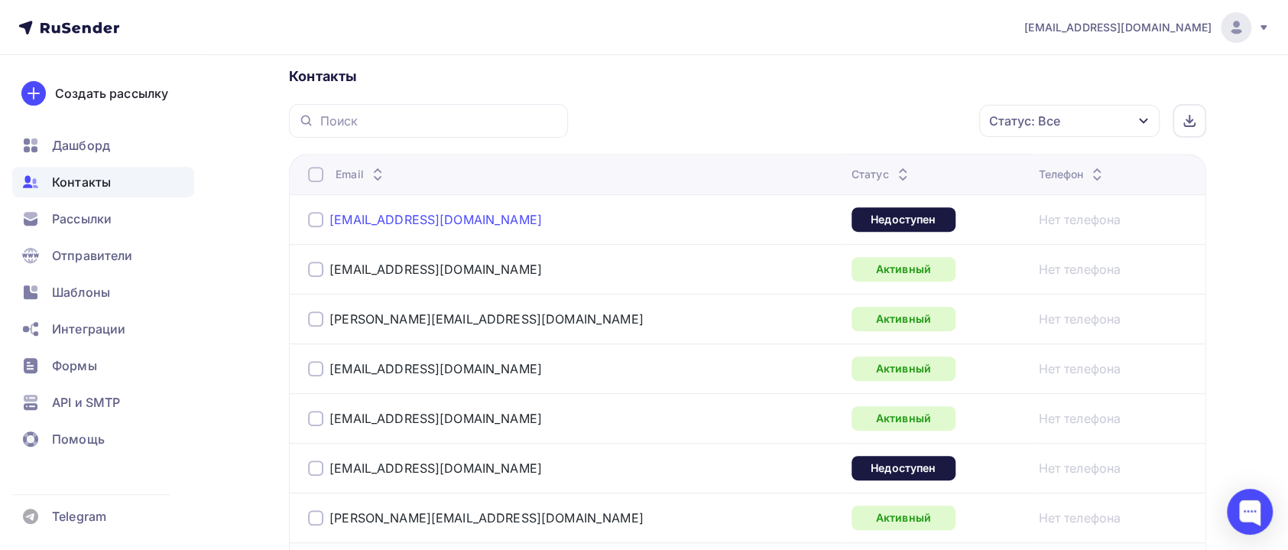
click at [465, 222] on div "ashatalov@kontur.msk.rsnet.ru" at bounding box center [499, 219] width 382 height 24
copy link "rsnet.ru"
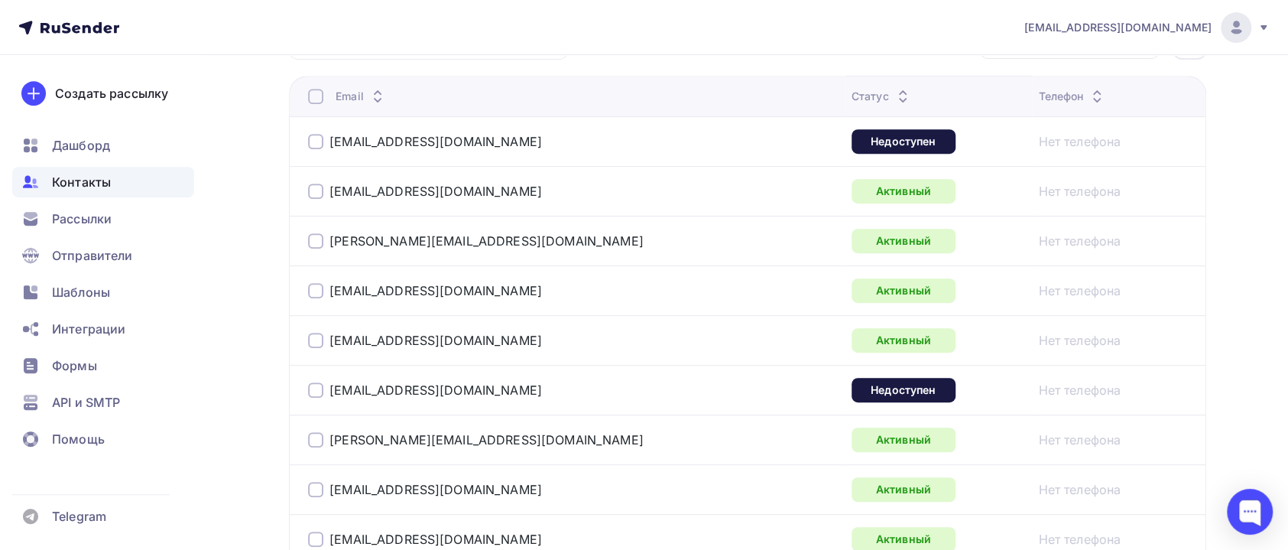
scroll to position [459, 0]
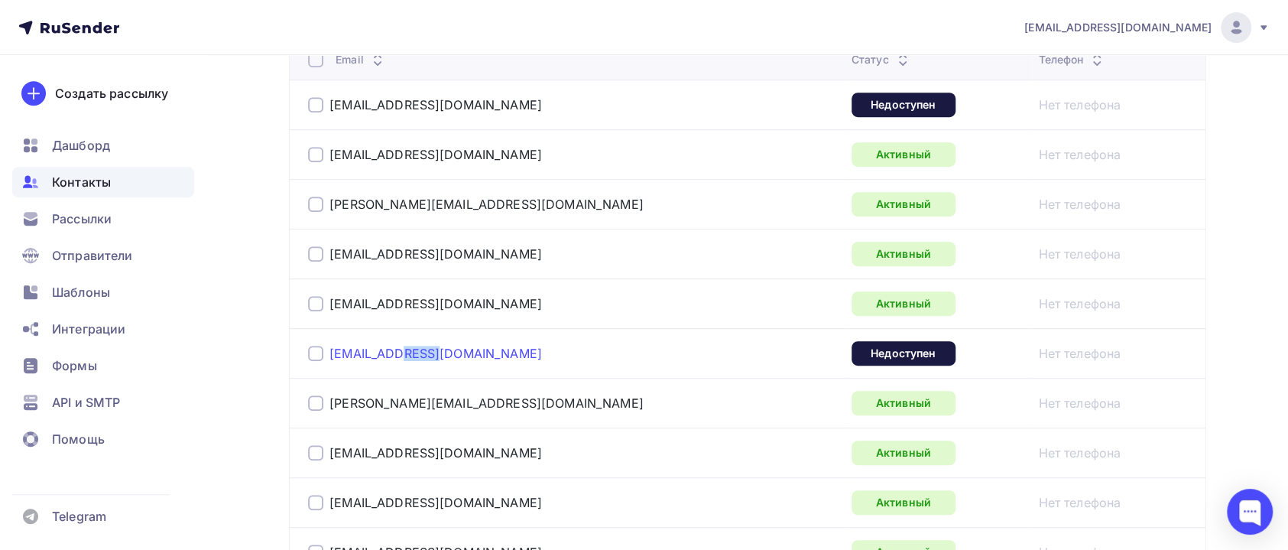
drag, startPoint x: 505, startPoint y: 358, endPoint x: 398, endPoint y: 351, distance: 107.3
click at [398, 351] on div "ibaranova@t1.ru" at bounding box center [499, 353] width 382 height 24
copy link "t1.ru"
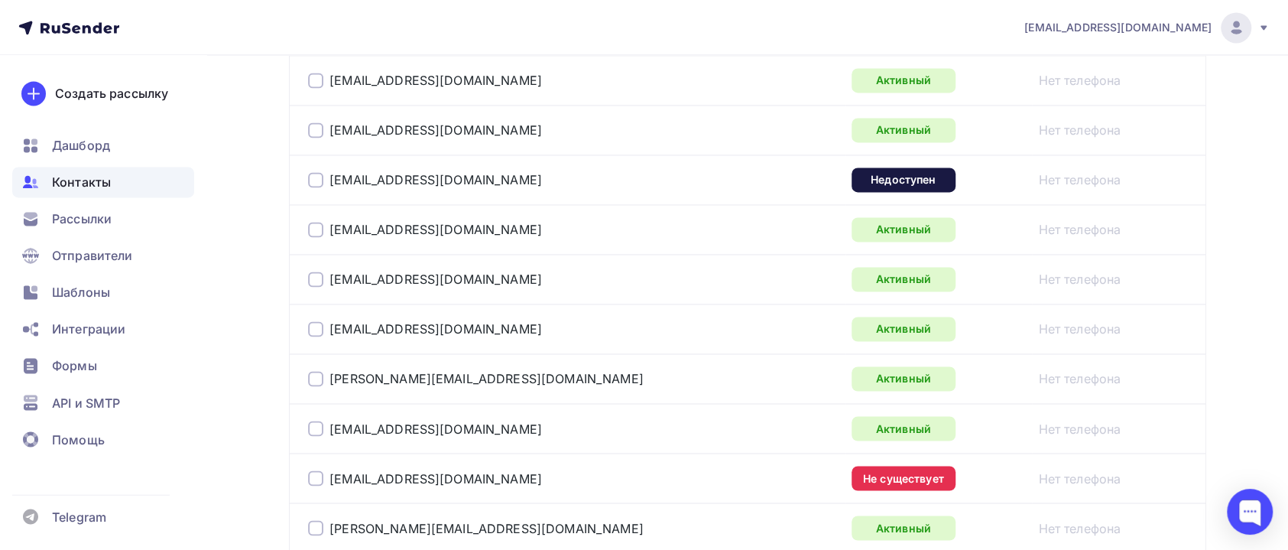
scroll to position [1606, 0]
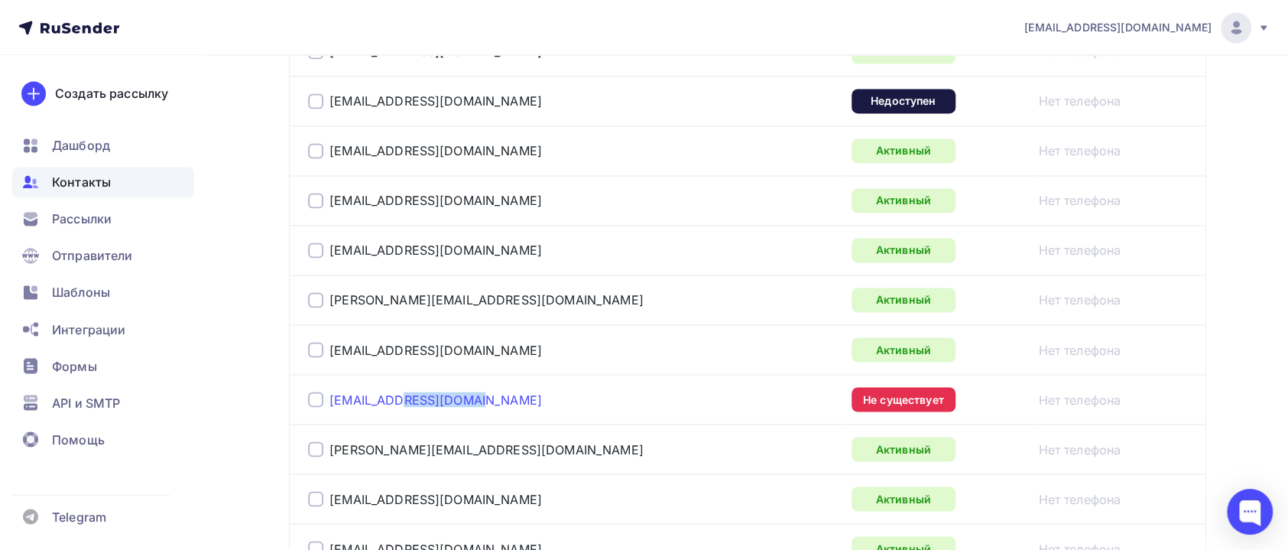
drag, startPoint x: 480, startPoint y: 397, endPoint x: 397, endPoint y: 385, distance: 84.1
click at [397, 387] on div "kvgorskiy@iteco.cloud" at bounding box center [499, 399] width 382 height 24
copy link "iteco.cloud"
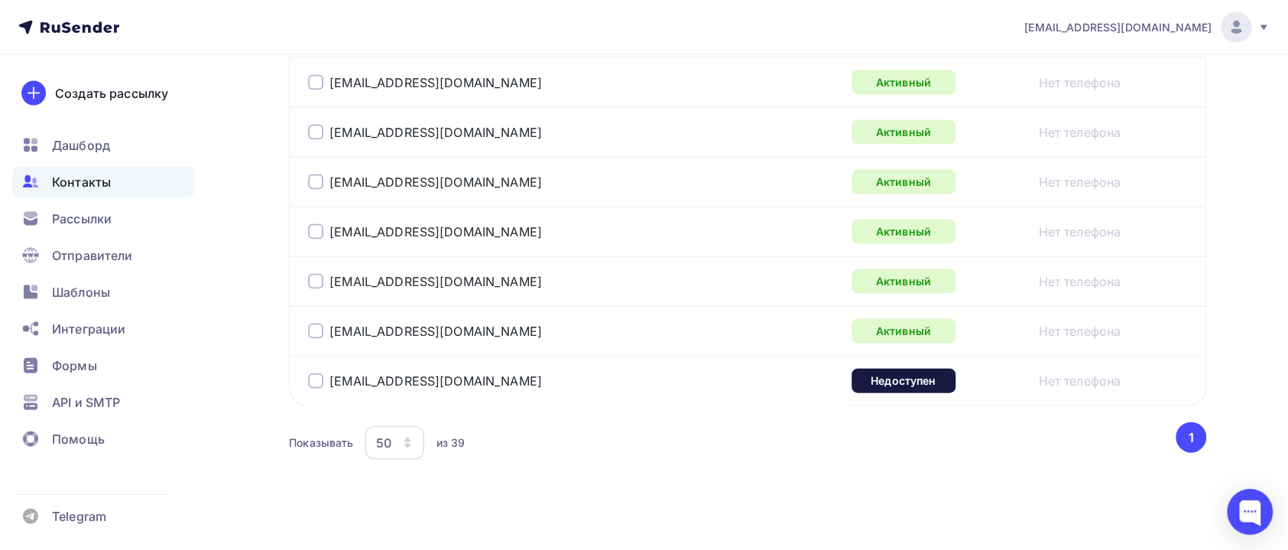
scroll to position [2073, 0]
drag, startPoint x: 459, startPoint y: 369, endPoint x: 394, endPoint y: 368, distance: 65.0
click at [394, 368] on div "tyutyaev@gigant.ru" at bounding box center [499, 379] width 382 height 24
copy link "gigant.ru"
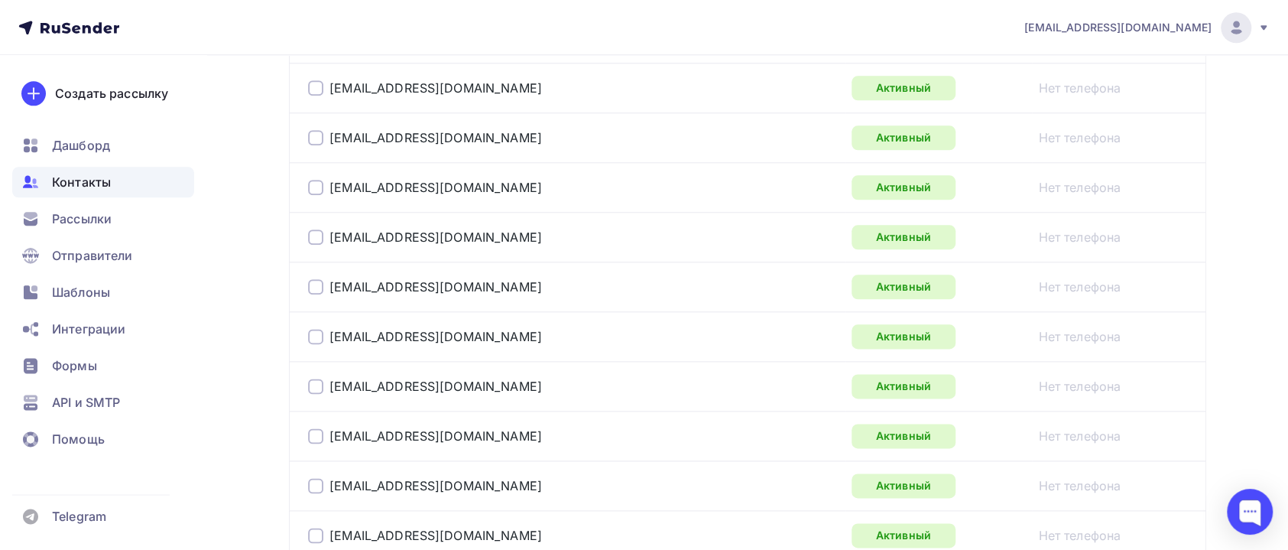
scroll to position [926, 0]
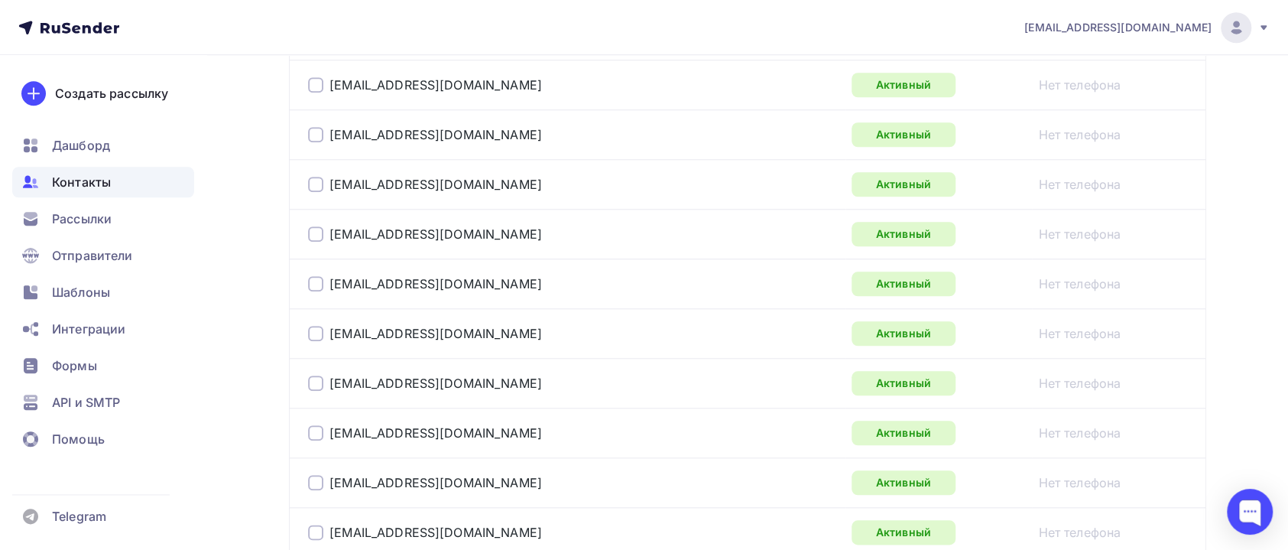
click at [131, 189] on div "Контакты" at bounding box center [103, 182] width 182 height 31
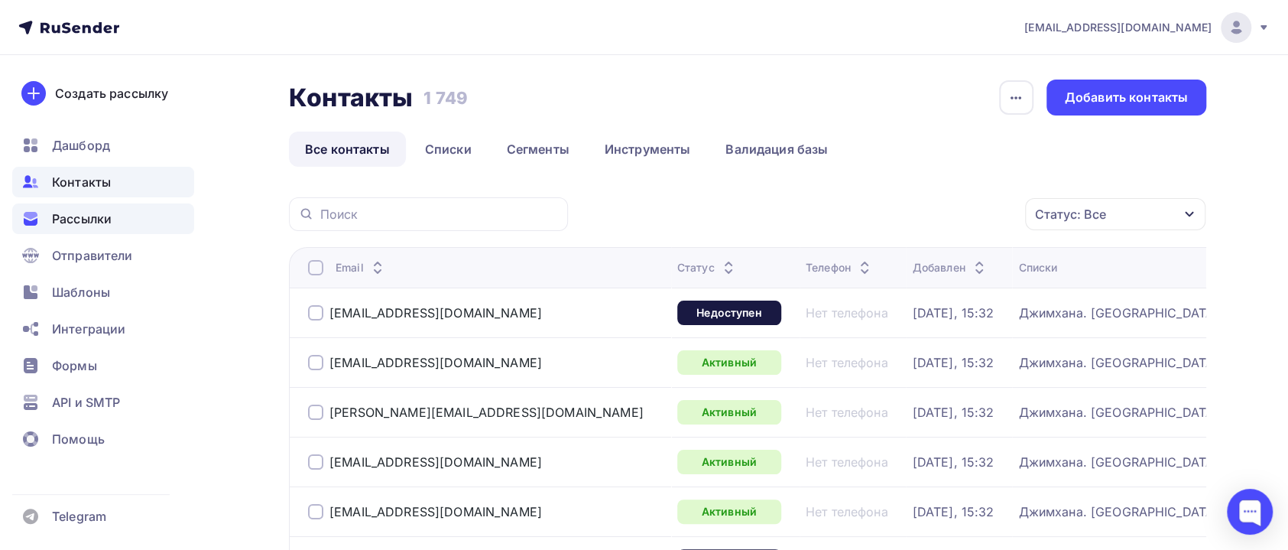
click at [106, 207] on div "Рассылки" at bounding box center [103, 218] width 182 height 31
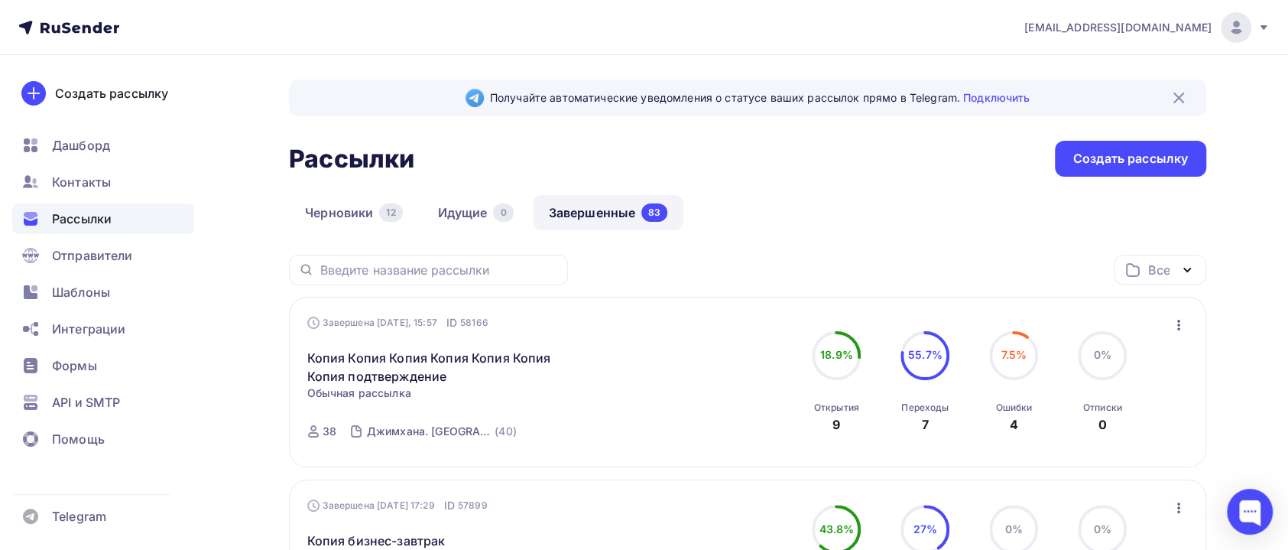
click at [1180, 320] on icon "button" at bounding box center [1179, 325] width 18 height 18
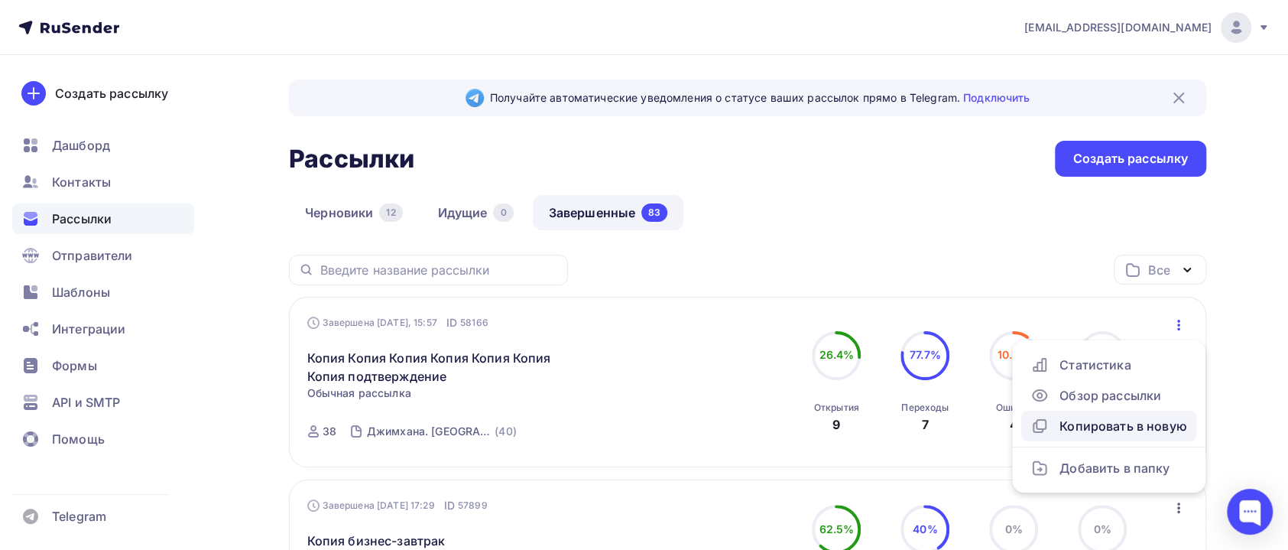
click at [1087, 420] on div "Копировать в новую" at bounding box center [1109, 426] width 157 height 18
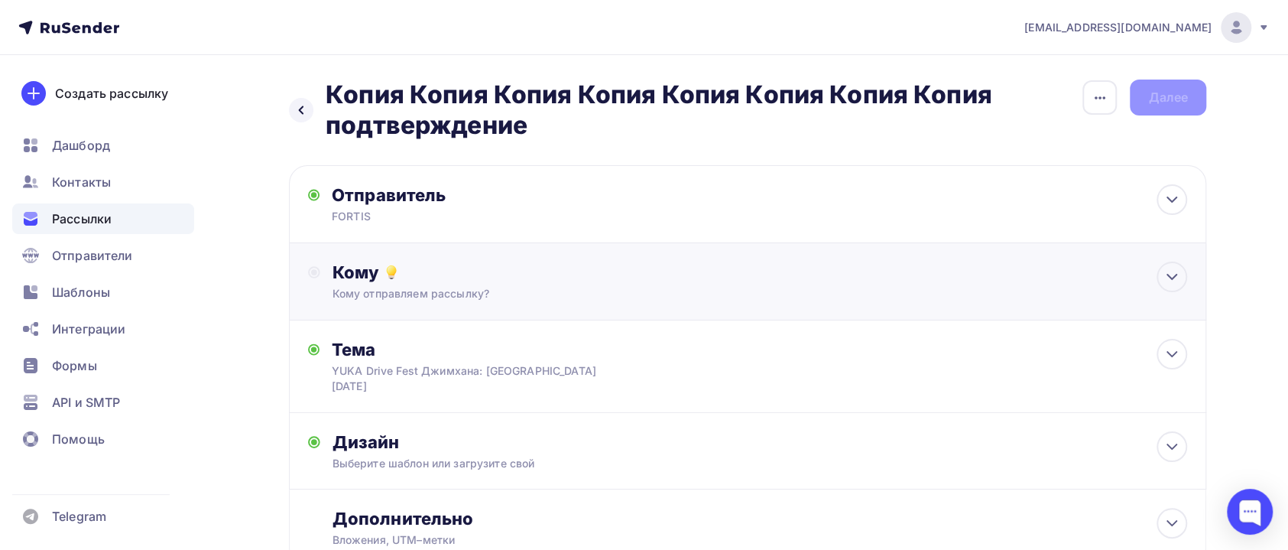
click at [401, 279] on div "Кому" at bounding box center [760, 271] width 855 height 21
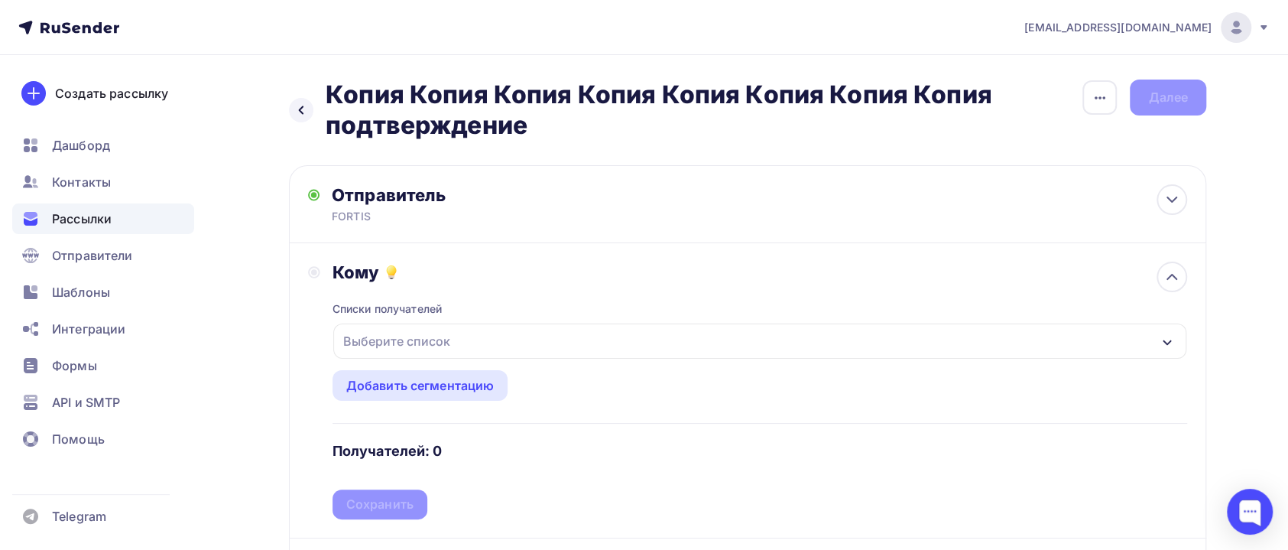
click at [438, 339] on div "Выберите список" at bounding box center [396, 341] width 119 height 28
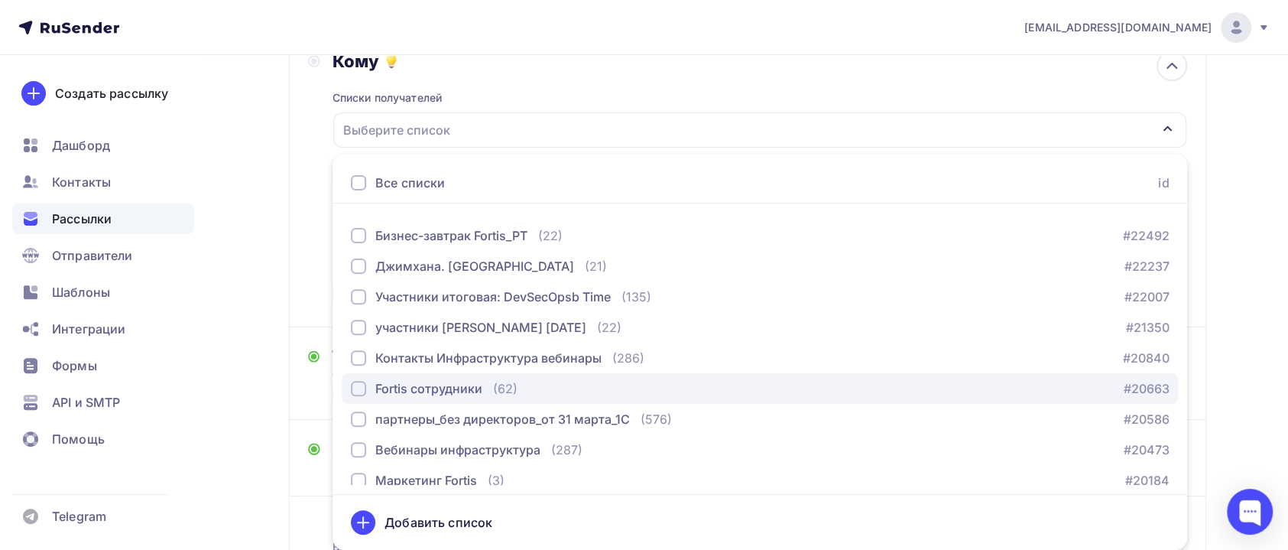
scroll to position [431, 0]
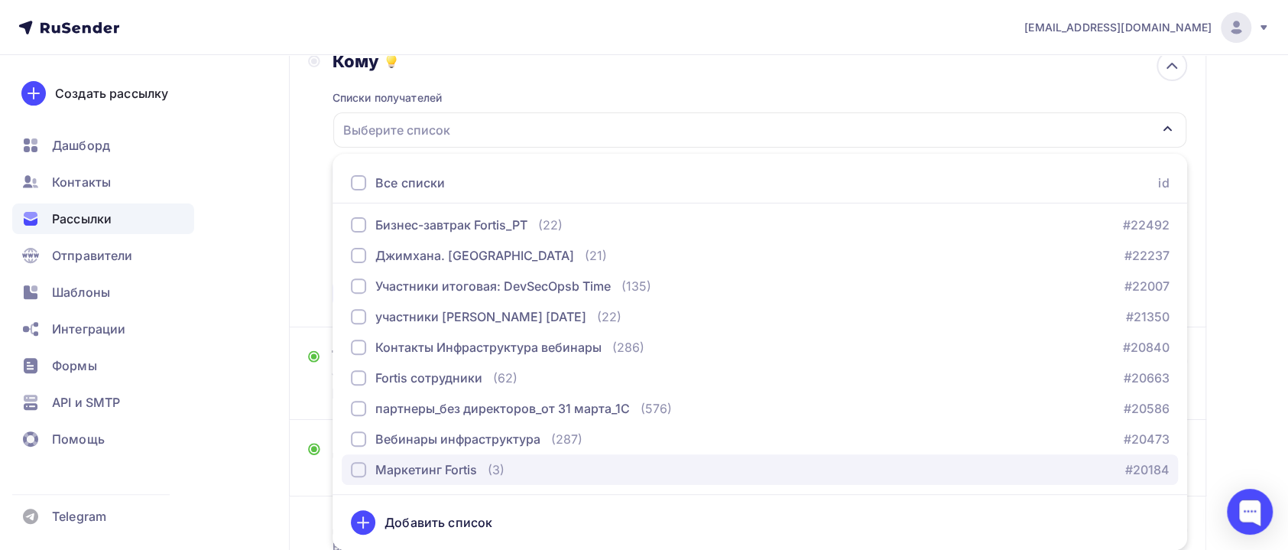
click at [456, 461] on div "Маркетинг Fortis" at bounding box center [426, 469] width 102 height 18
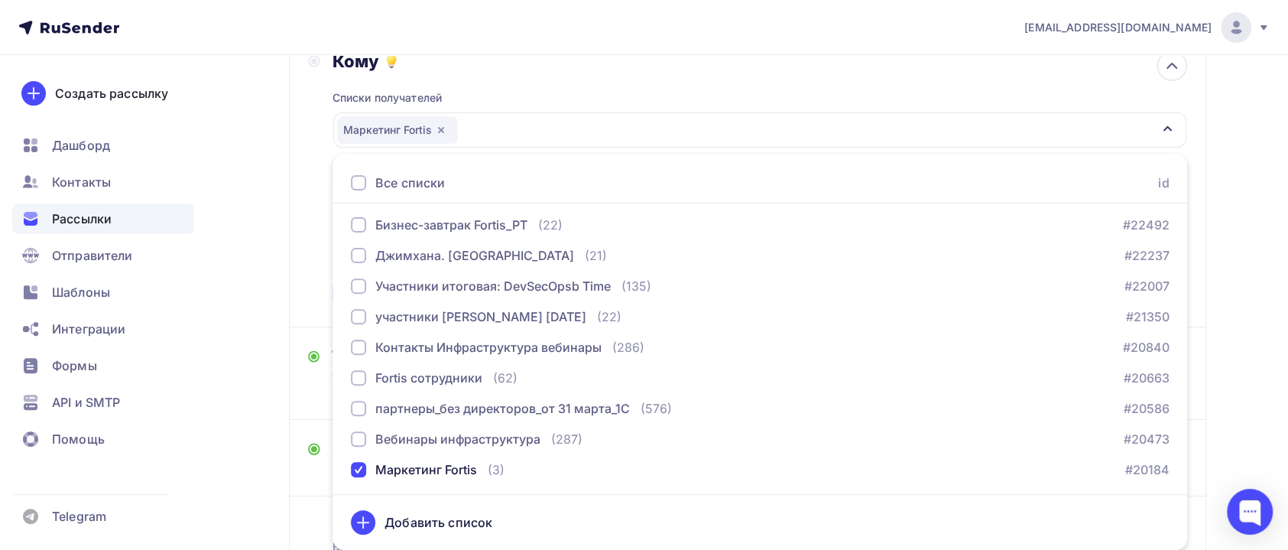
click at [265, 439] on div "Назад Копия Копия Копия Копия Копия Копия Копия Копия подтверждение Копия Копия…" at bounding box center [644, 258] width 1253 height 828
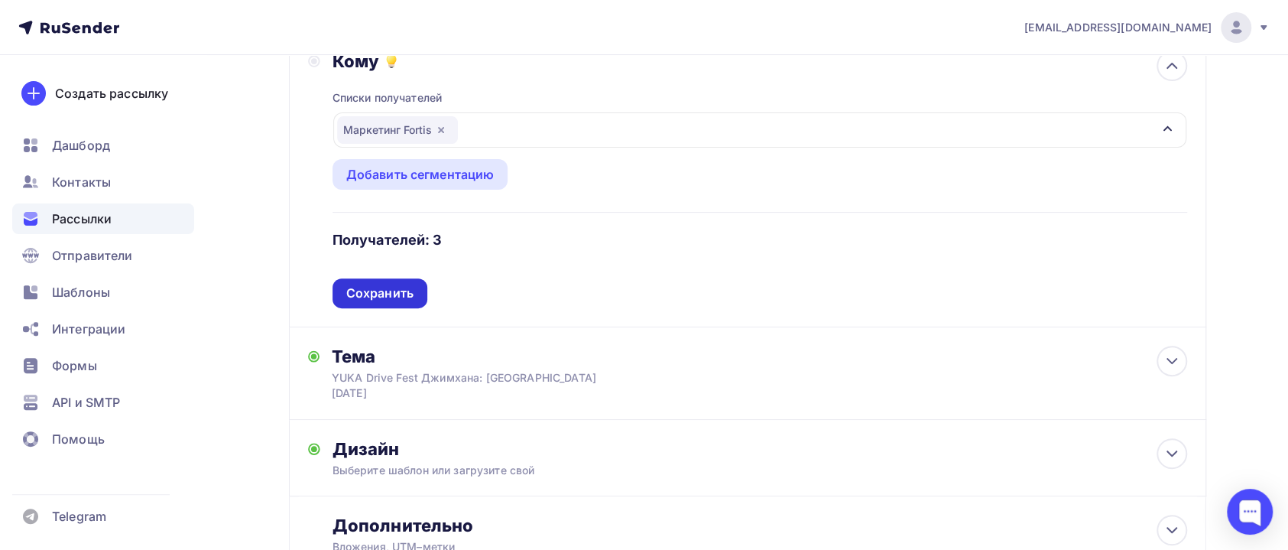
click at [396, 291] on div "Сохранить" at bounding box center [379, 293] width 67 height 18
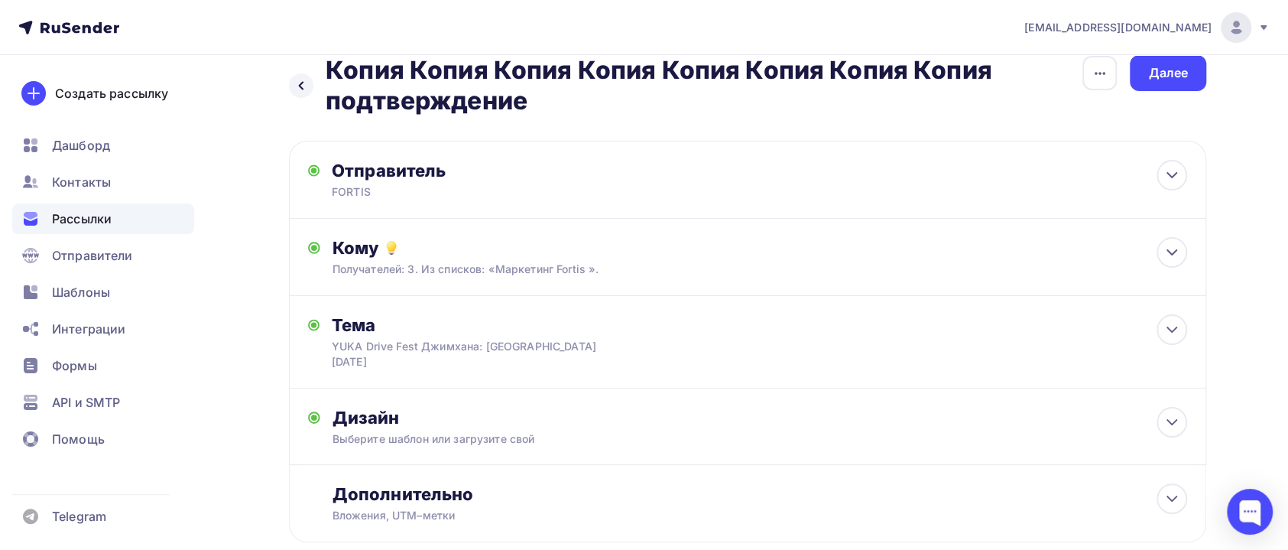
scroll to position [0, 0]
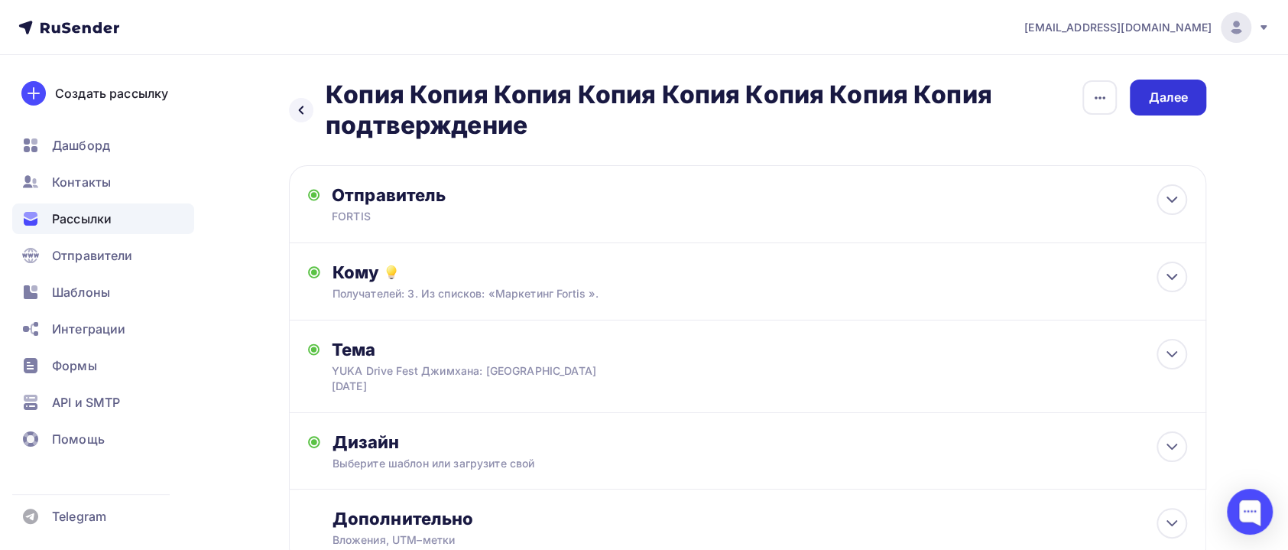
click at [1161, 105] on div "Далее" at bounding box center [1168, 98] width 40 height 18
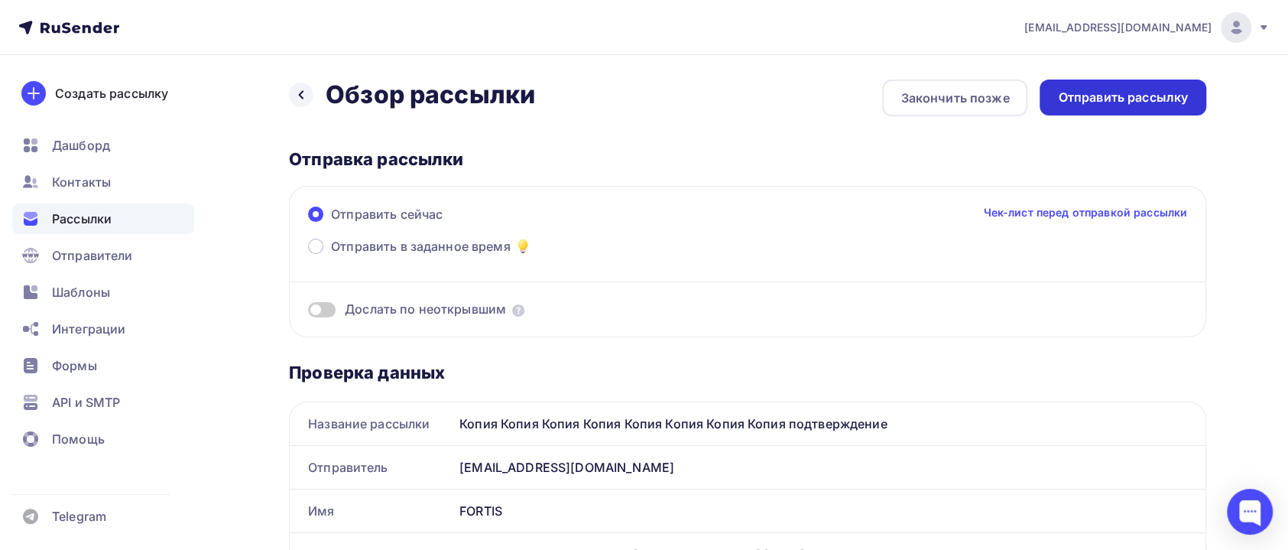
click at [1083, 102] on div "Отправить рассылку" at bounding box center [1123, 98] width 130 height 18
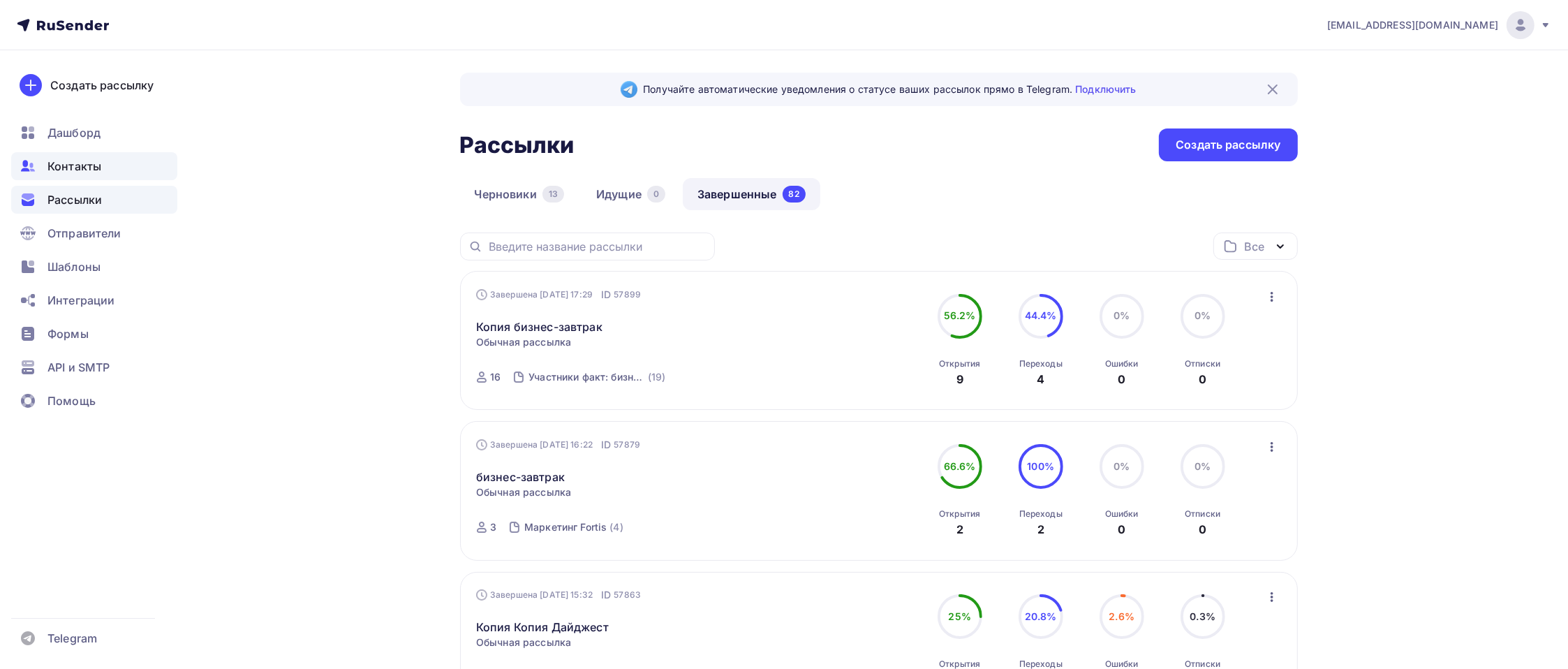
click at [61, 172] on span "Контакты" at bounding box center [74, 166] width 54 height 16
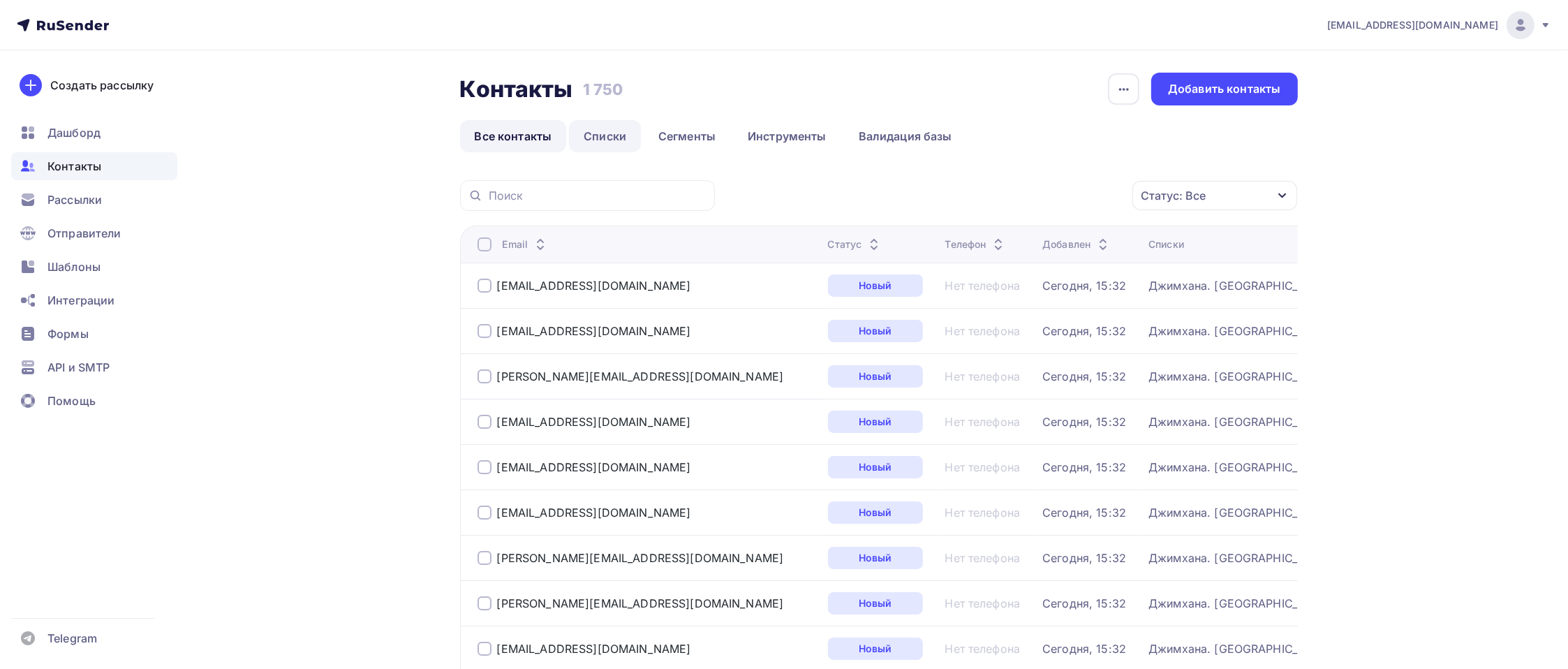
click at [615, 137] on link "Списки" at bounding box center [605, 136] width 72 height 32
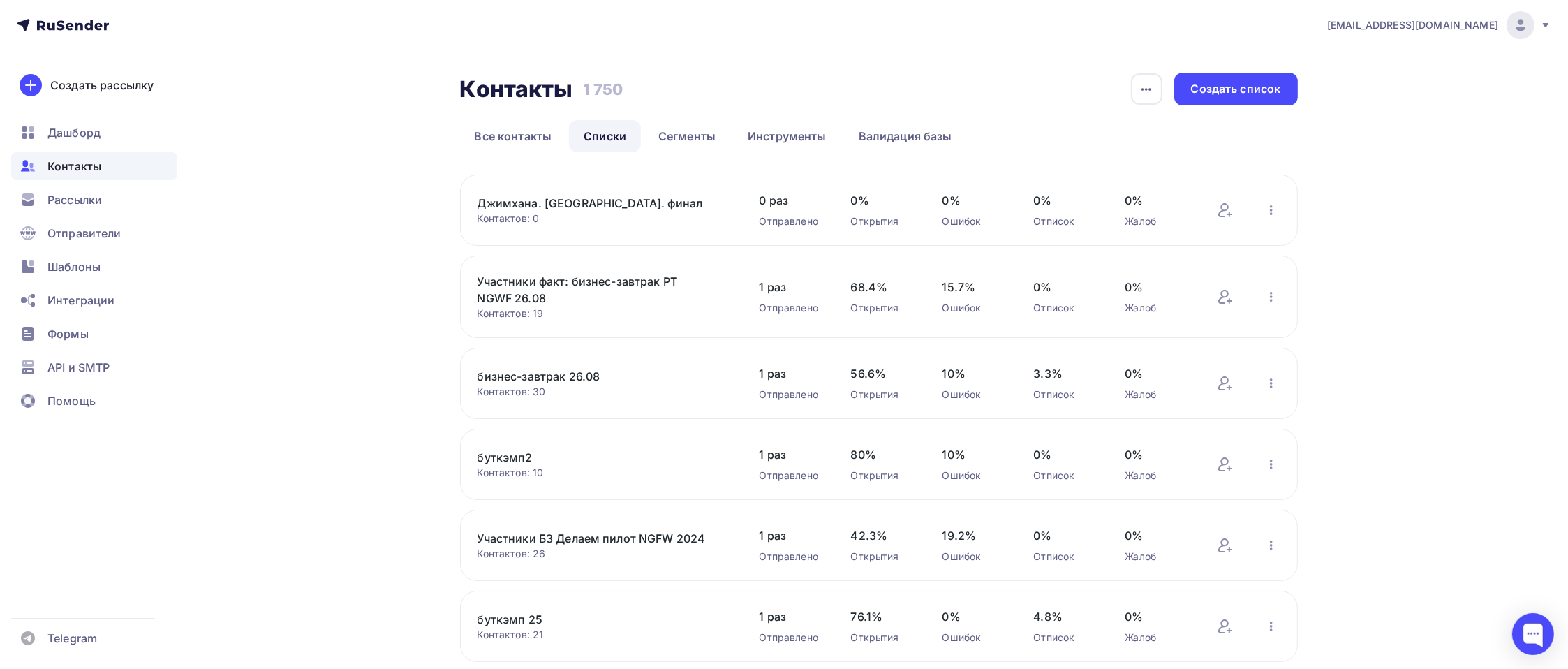
click at [557, 202] on link "Джимхана. [GEOGRAPHIC_DATA]. финал" at bounding box center [596, 203] width 237 height 16
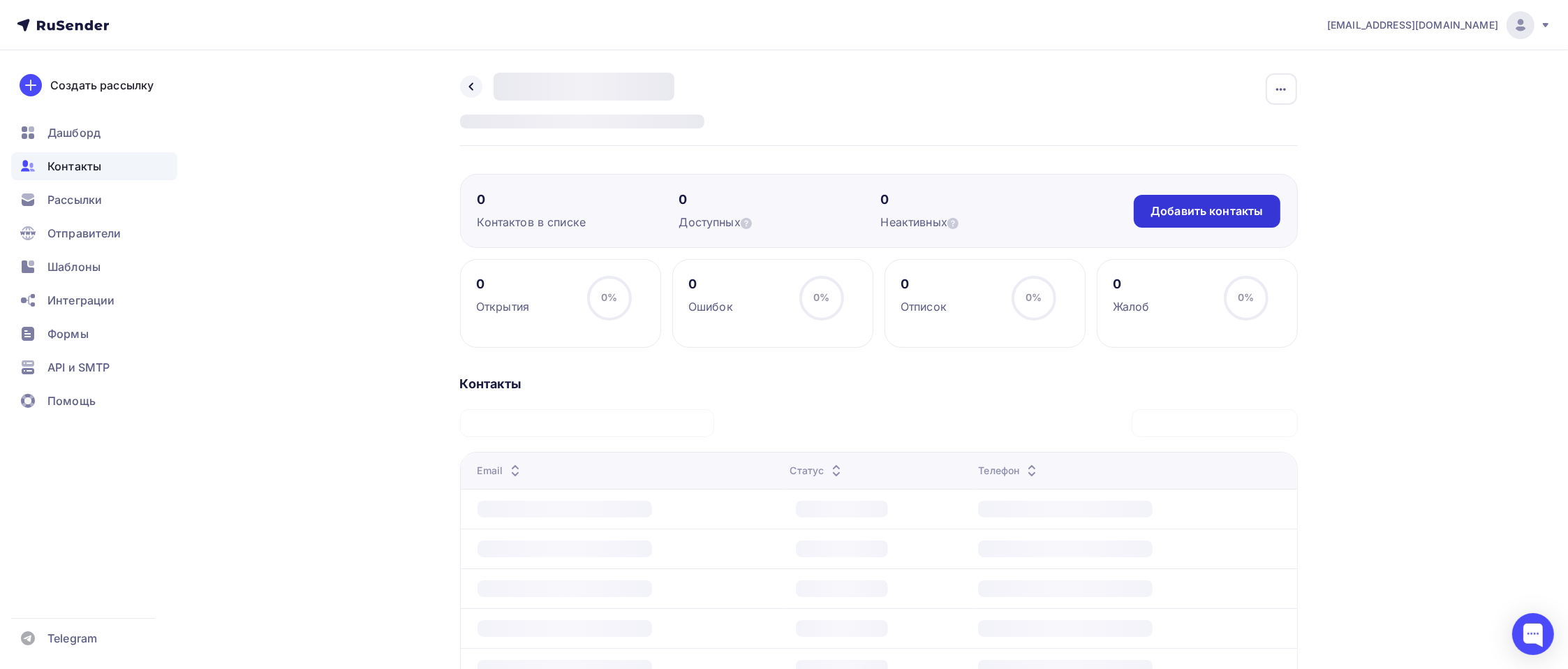
click at [1179, 217] on div "Добавить контакты" at bounding box center [1206, 212] width 112 height 16
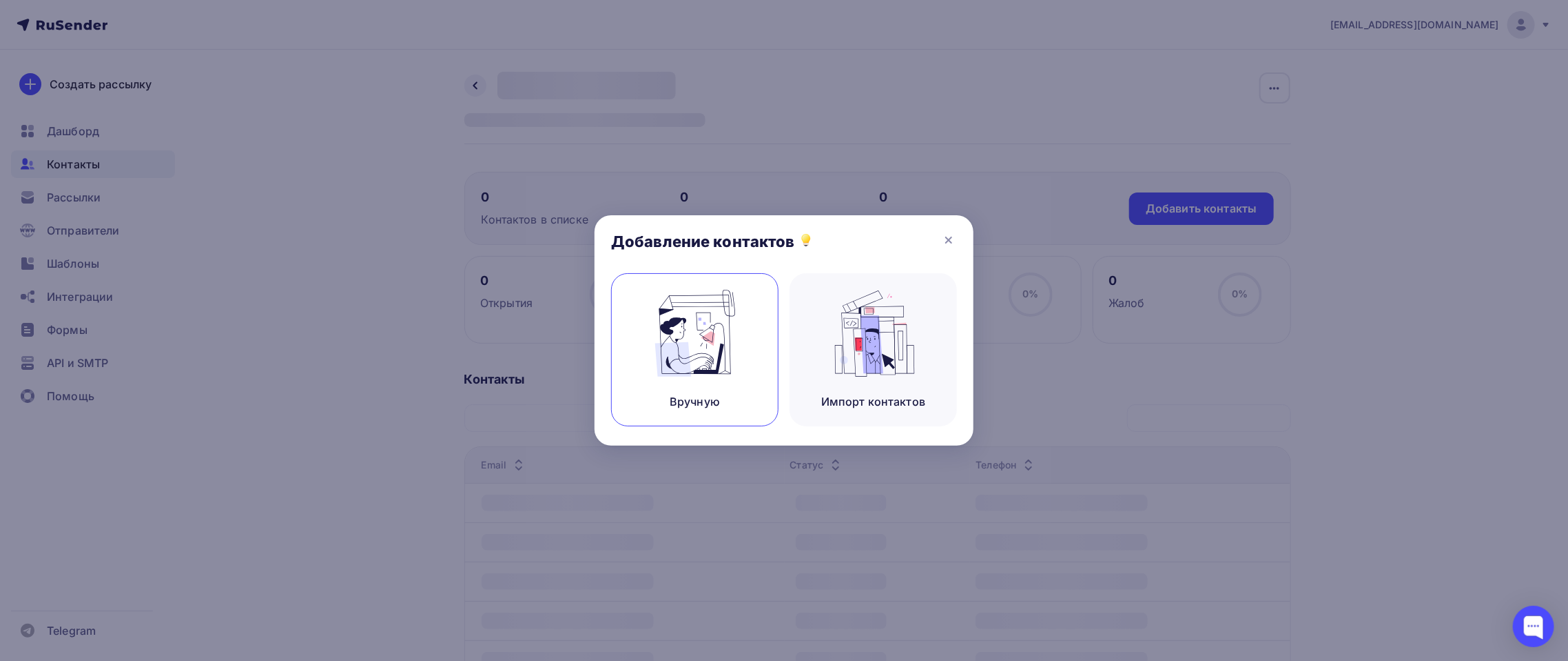
click at [739, 354] on img at bounding box center [695, 333] width 92 height 87
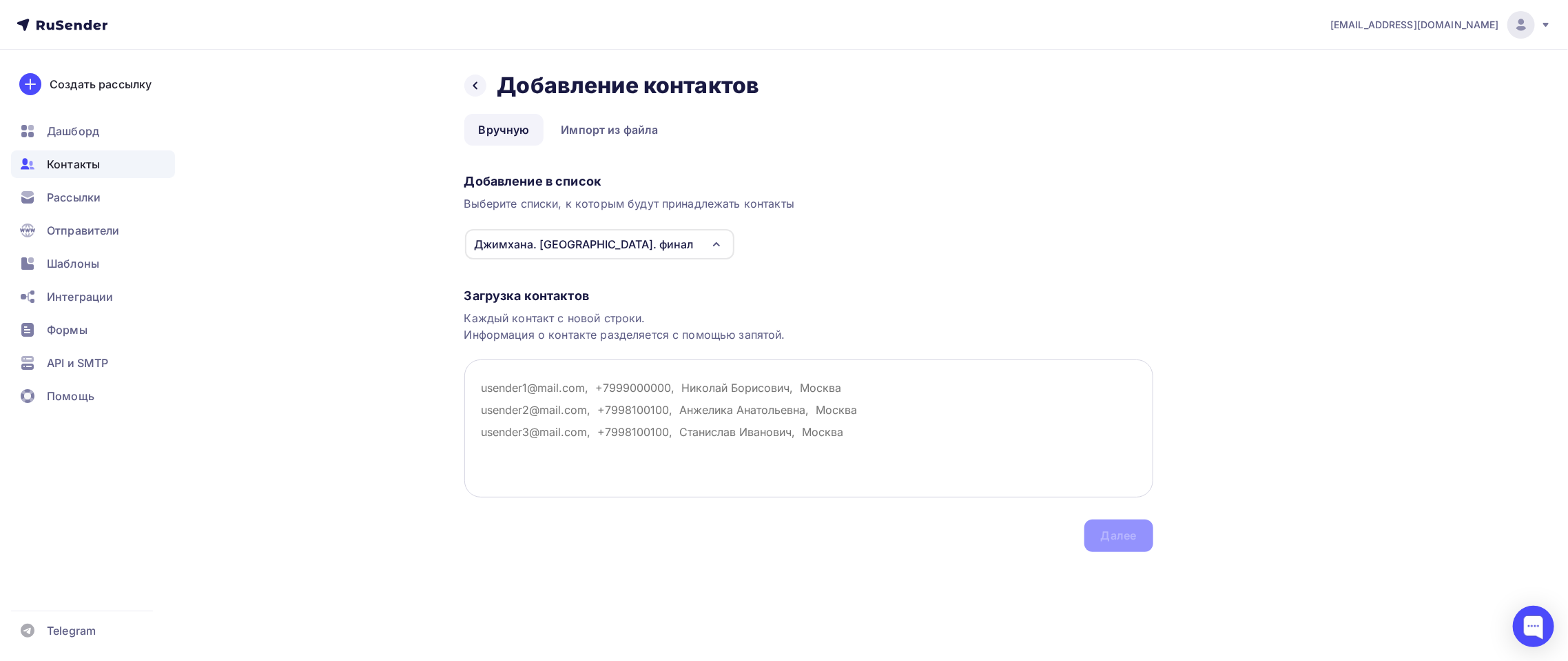
paste textarea "m.geize@fortis.ru a.komova@itprotect.ru P.tarabanov@ximilab.ru sergey.sheptulya…"
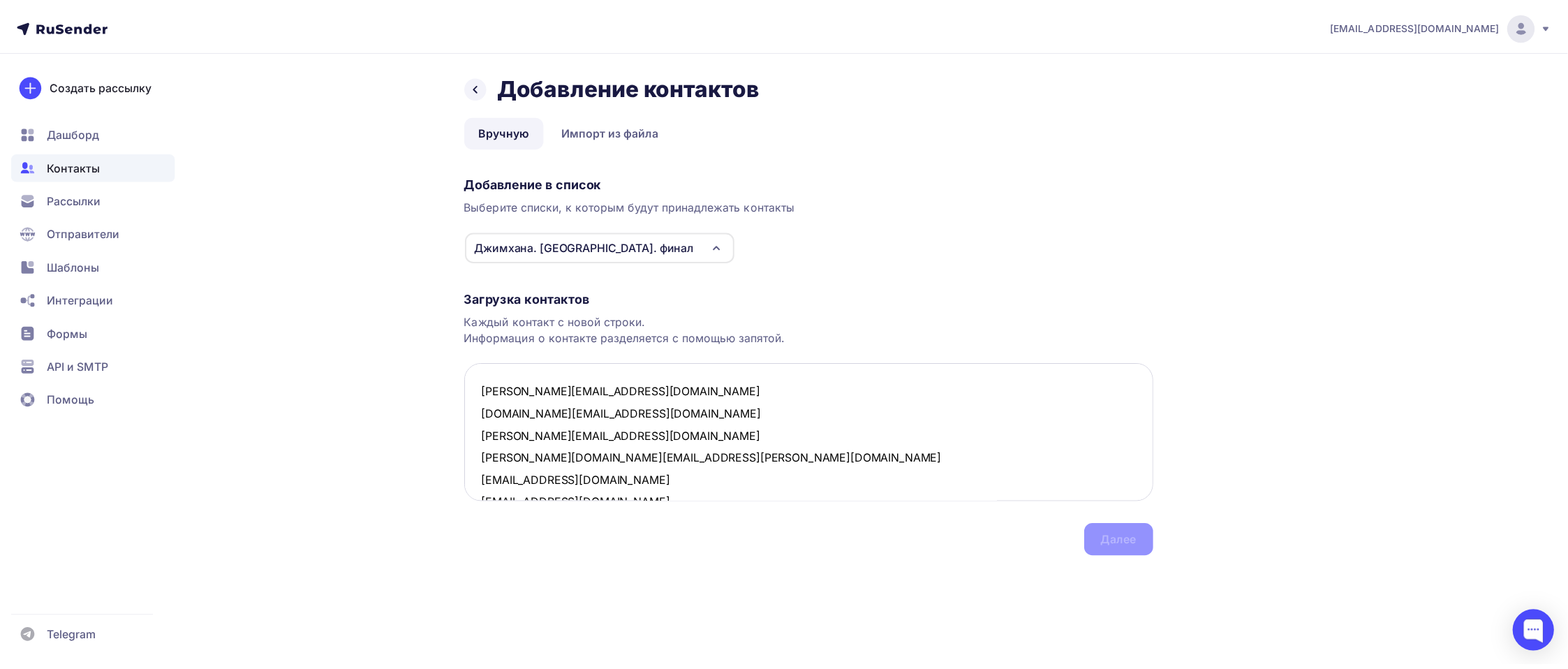
scroll to position [811, 0]
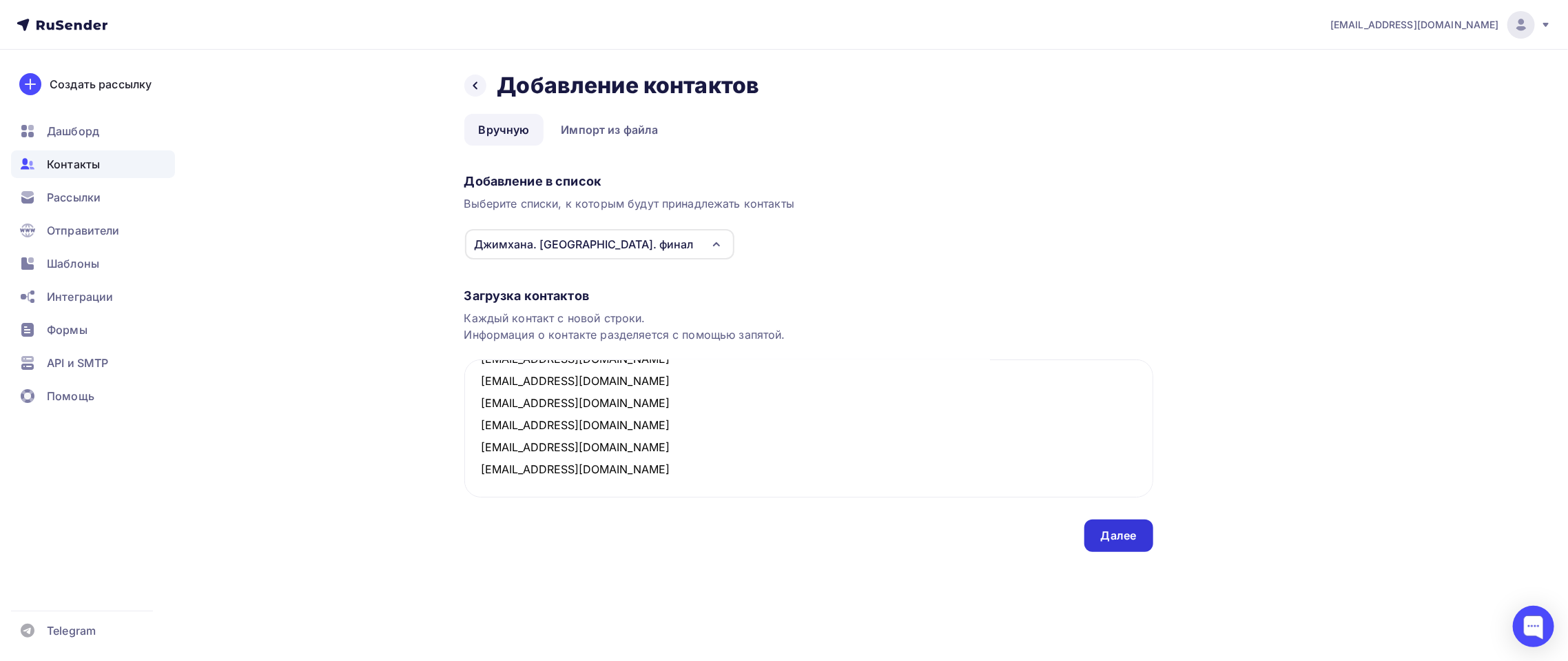
type textarea "m.geize@fortis.ru a.komova@itprotect.ru P.tarabanov@ximilab.ru sergey.sheptulya…"
click at [1119, 543] on div "Далее" at bounding box center [1119, 536] width 68 height 32
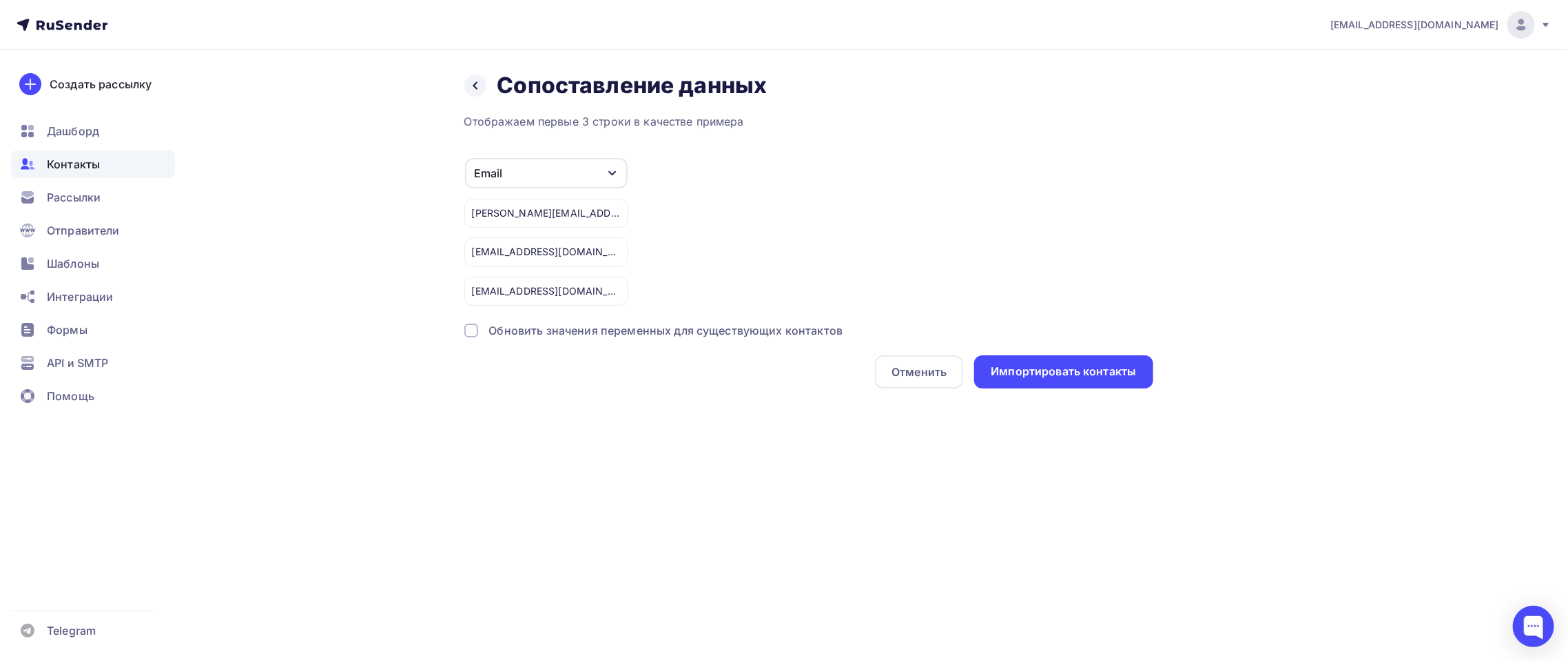
click at [568, 159] on div "Email" at bounding box center [546, 173] width 162 height 31
click at [536, 315] on div "Создать поле" at bounding box center [524, 303] width 96 height 34
type input "Emai"
click at [561, 353] on div "Отображаем первые 3 строки в качестве примера Email Игнорировать Имя Телефон Em…" at bounding box center [808, 250] width 689 height 275
click at [1015, 365] on div "Импортировать контакты" at bounding box center [1063, 372] width 145 height 16
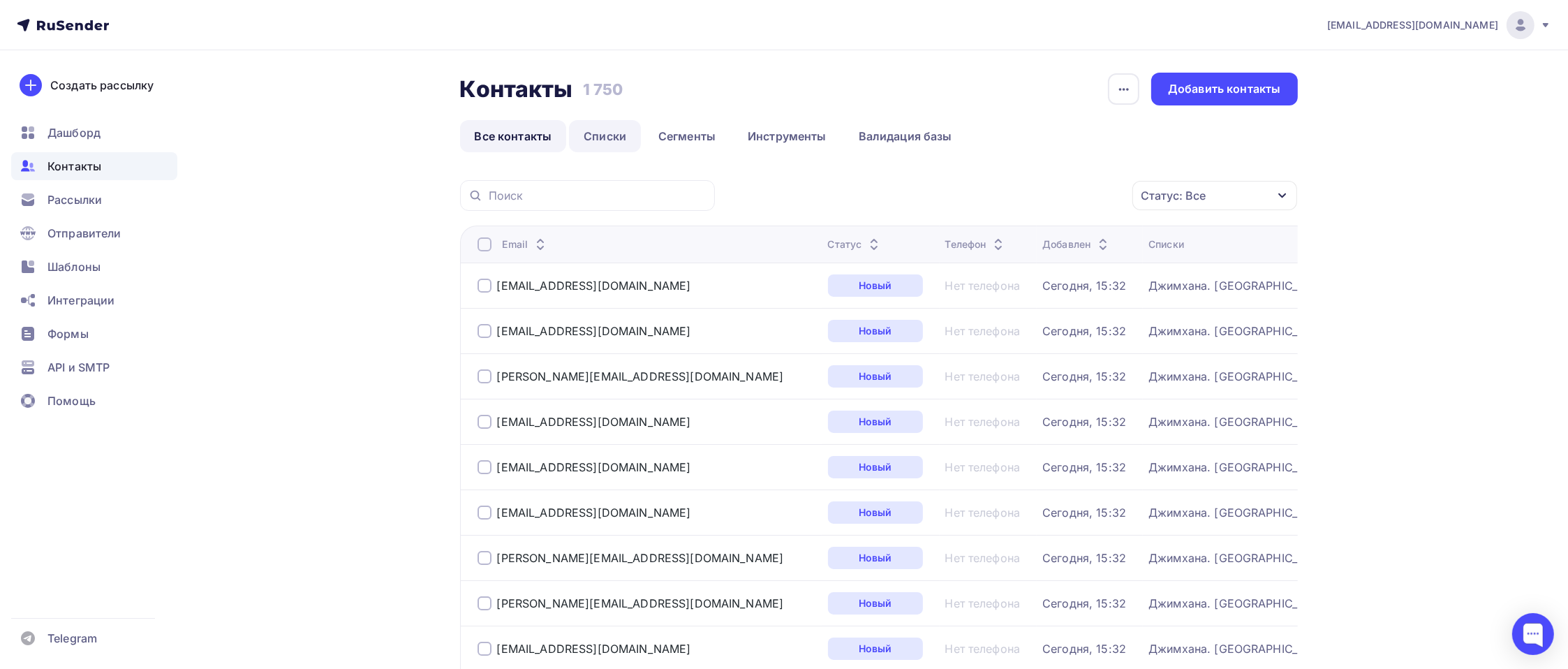
click at [599, 142] on link "Списки" at bounding box center [605, 136] width 72 height 32
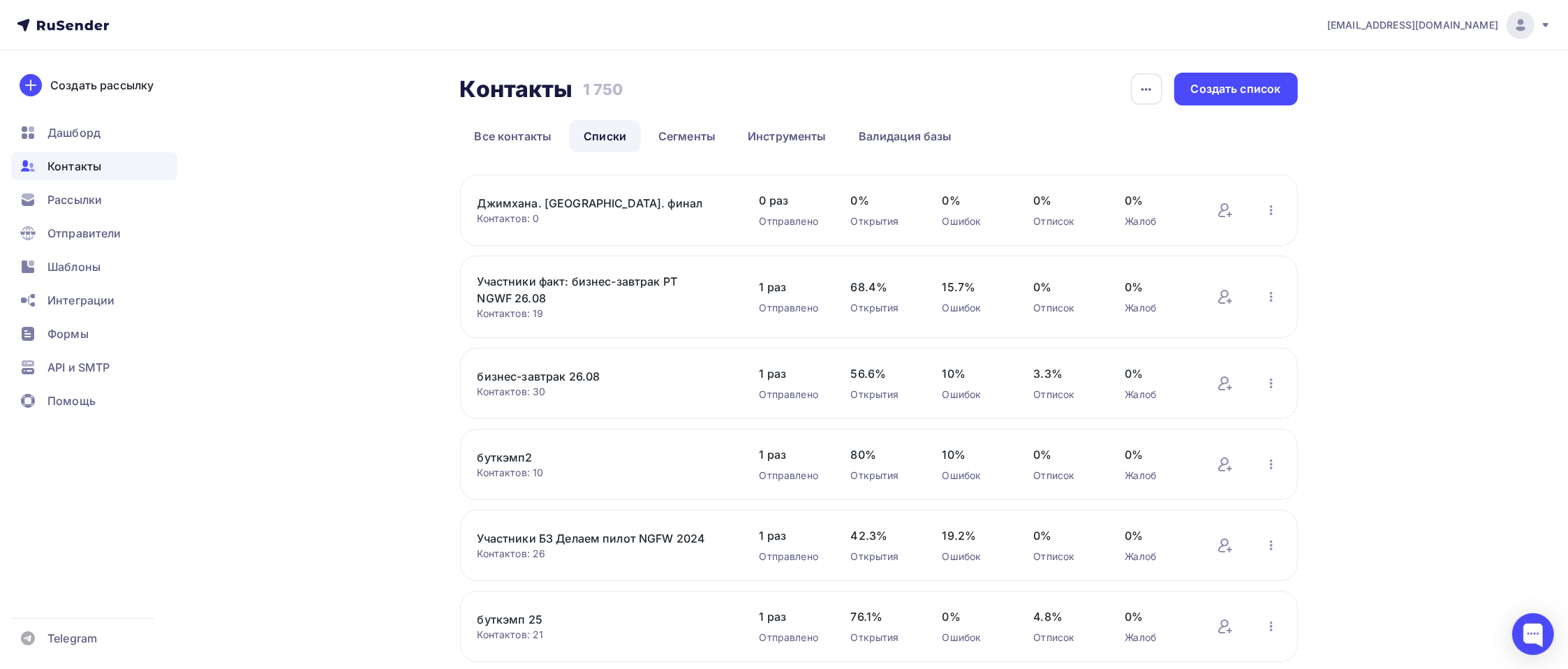
click at [582, 197] on link "Джимхана. [GEOGRAPHIC_DATA]. финал" at bounding box center [596, 203] width 237 height 16
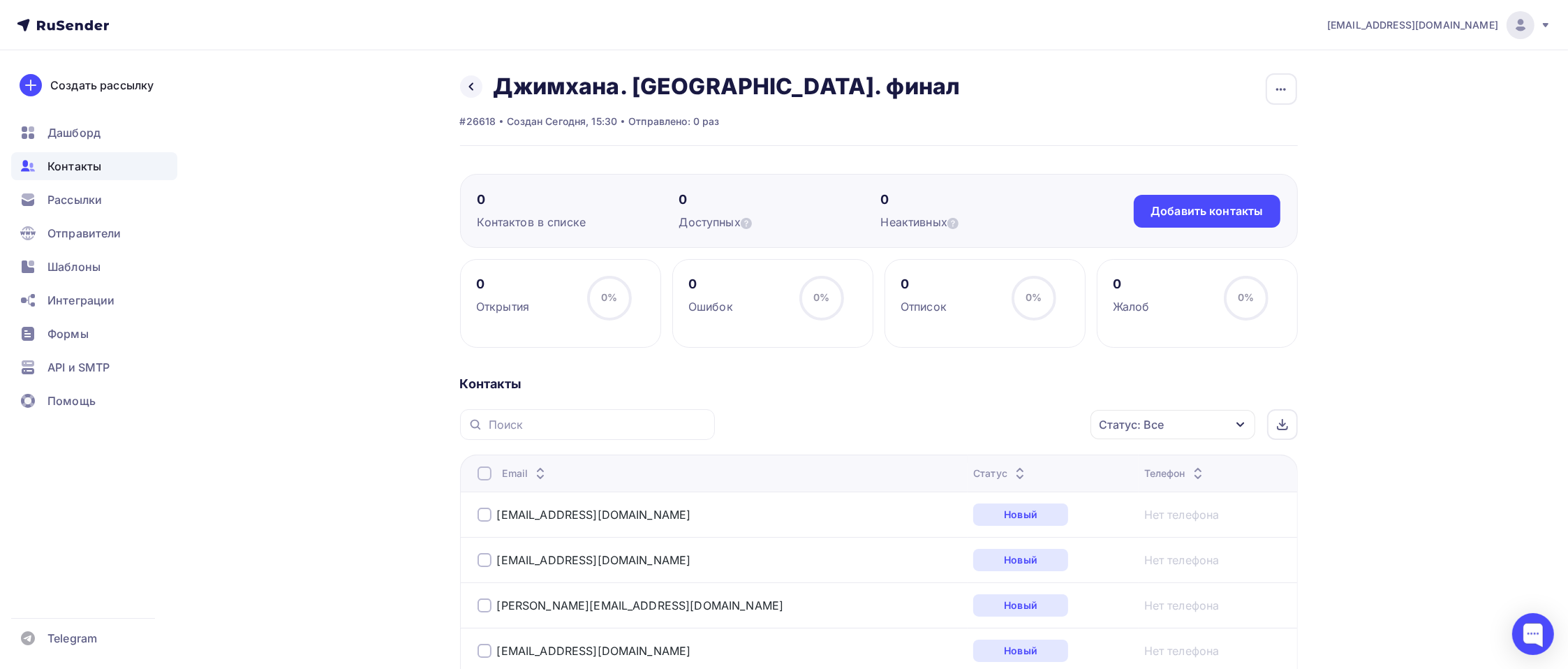
click at [461, 73] on div "Назад Джимхана. Москва. финал Переименовать список Скачать список Отписать адре…" at bounding box center [710, 87] width 500 height 28
click at [488, 86] on div "Назад Джимхана. Москва. финал Переименовать список Скачать список Отписать адре…" at bounding box center [710, 87] width 500 height 28
click at [470, 85] on icon at bounding box center [470, 87] width 5 height 7
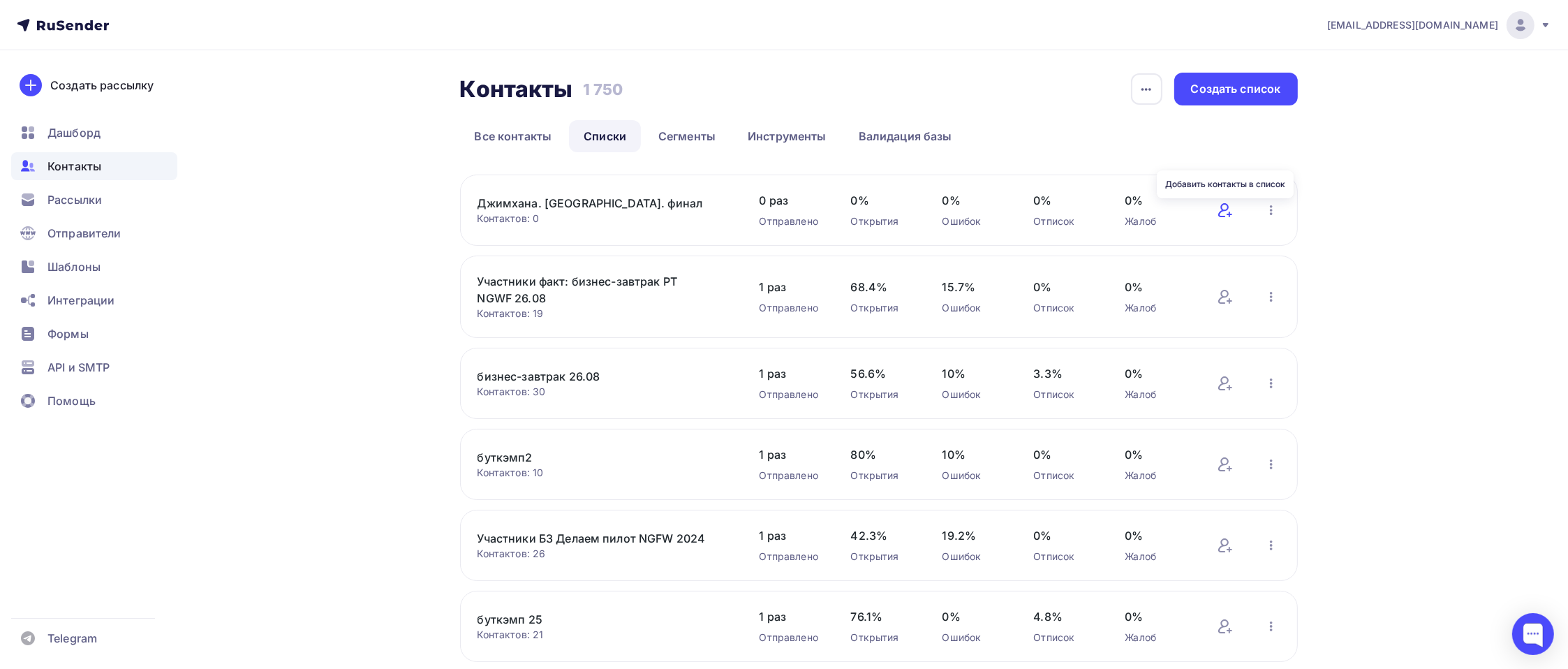
click at [1227, 211] on icon at bounding box center [1226, 210] width 16 height 16
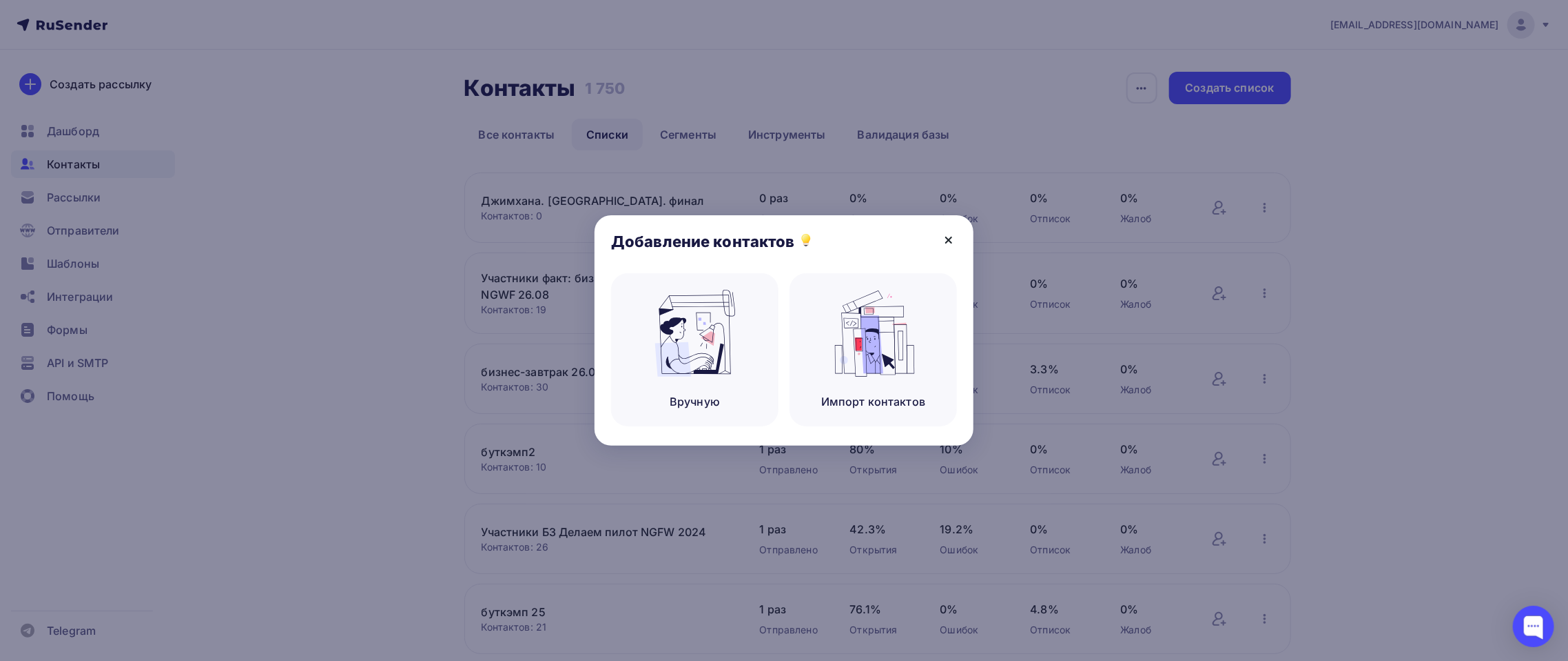
click at [943, 237] on icon at bounding box center [949, 240] width 16 height 16
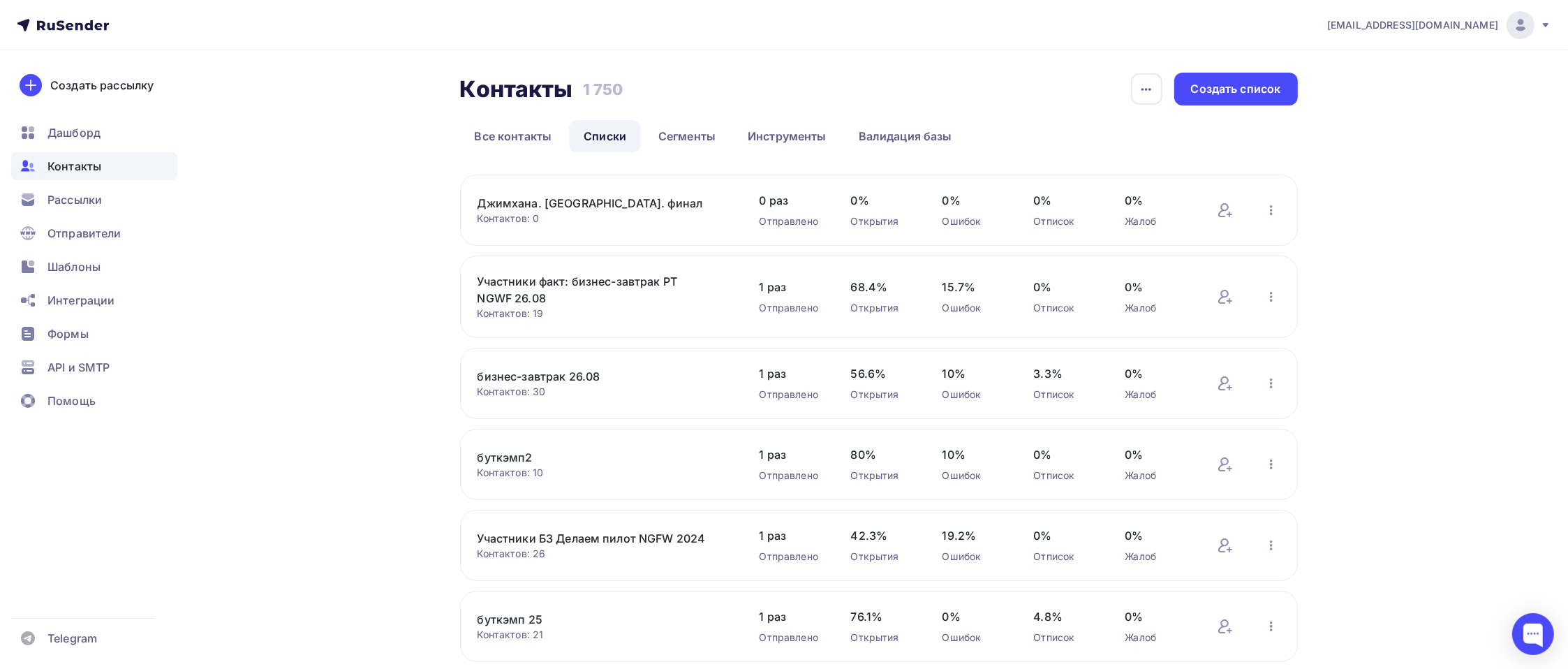
click at [555, 206] on link "Джимхана. [GEOGRAPHIC_DATA]. финал" at bounding box center [596, 203] width 237 height 16
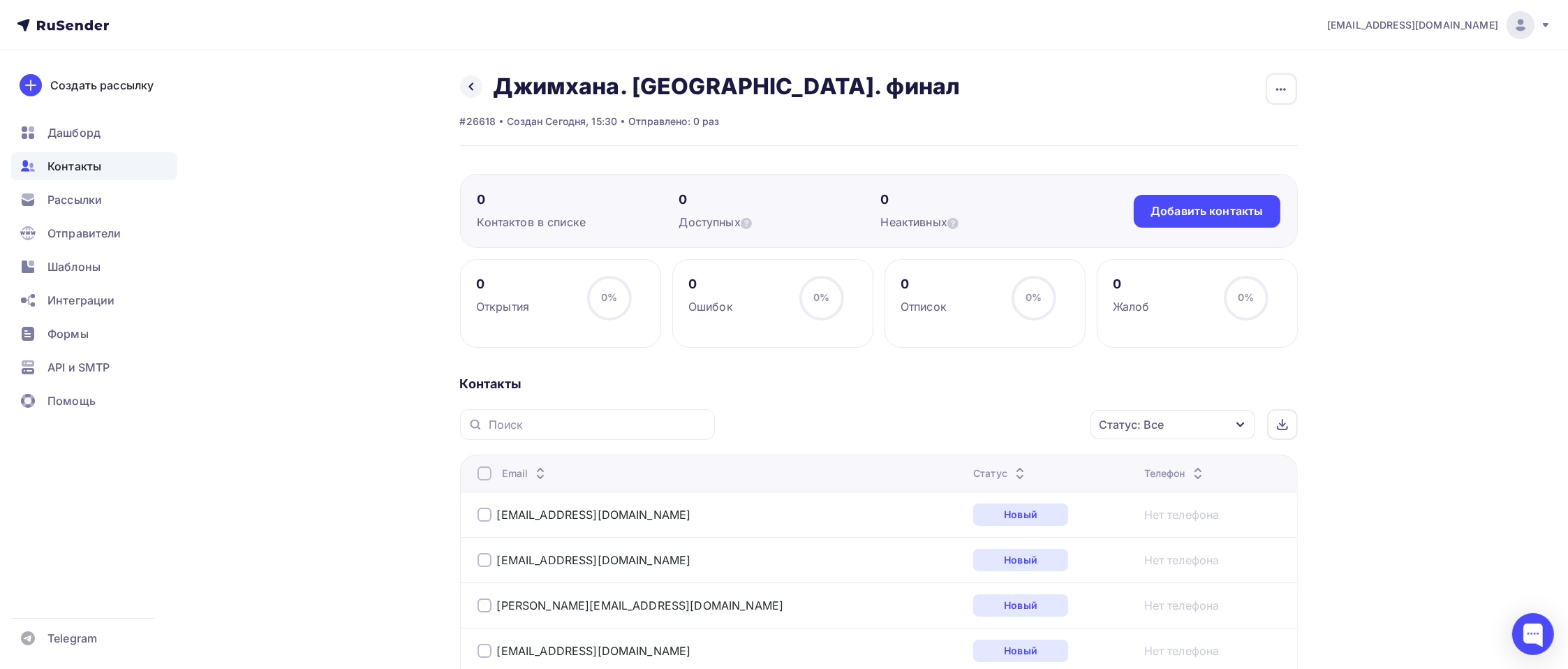
click at [110, 159] on div "Контакты" at bounding box center [94, 166] width 166 height 28
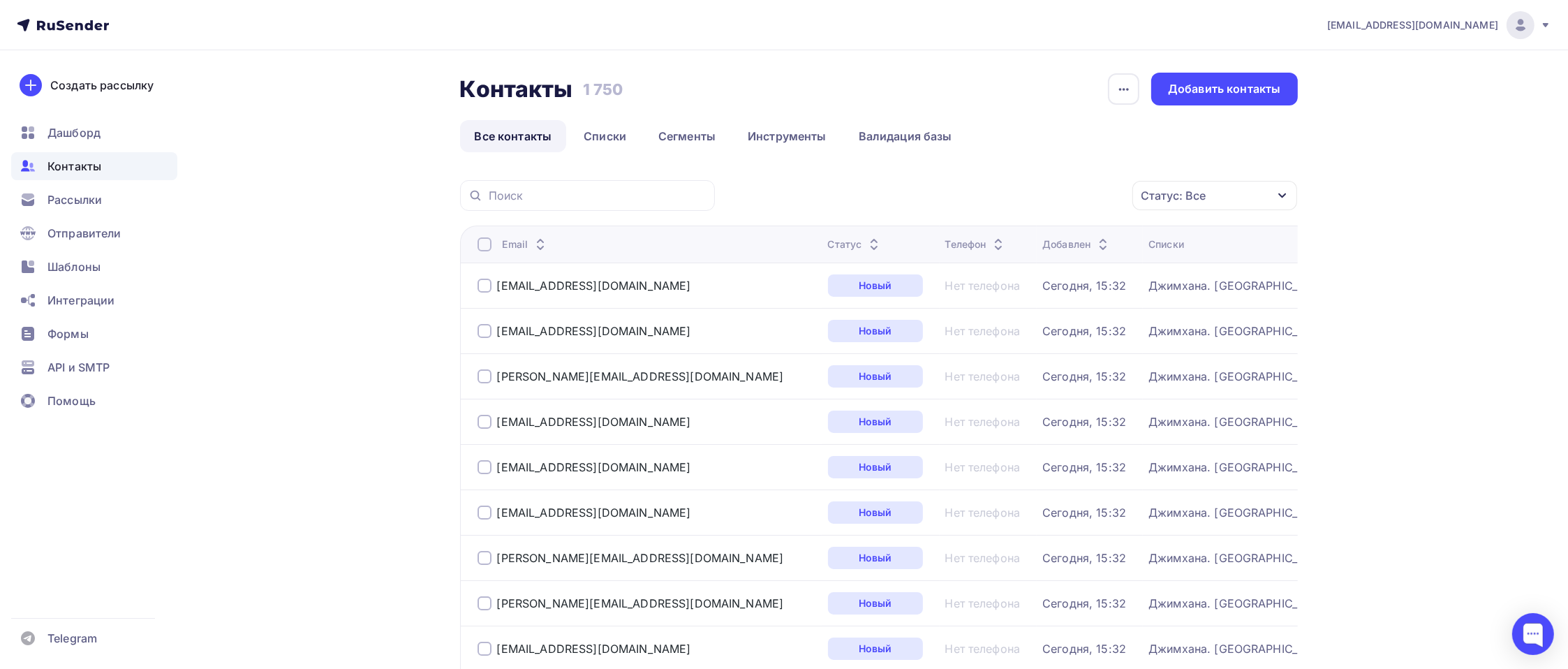
click at [618, 120] on li "Списки" at bounding box center [606, 136] width 75 height 32
click at [618, 121] on link "Списки" at bounding box center [605, 136] width 72 height 32
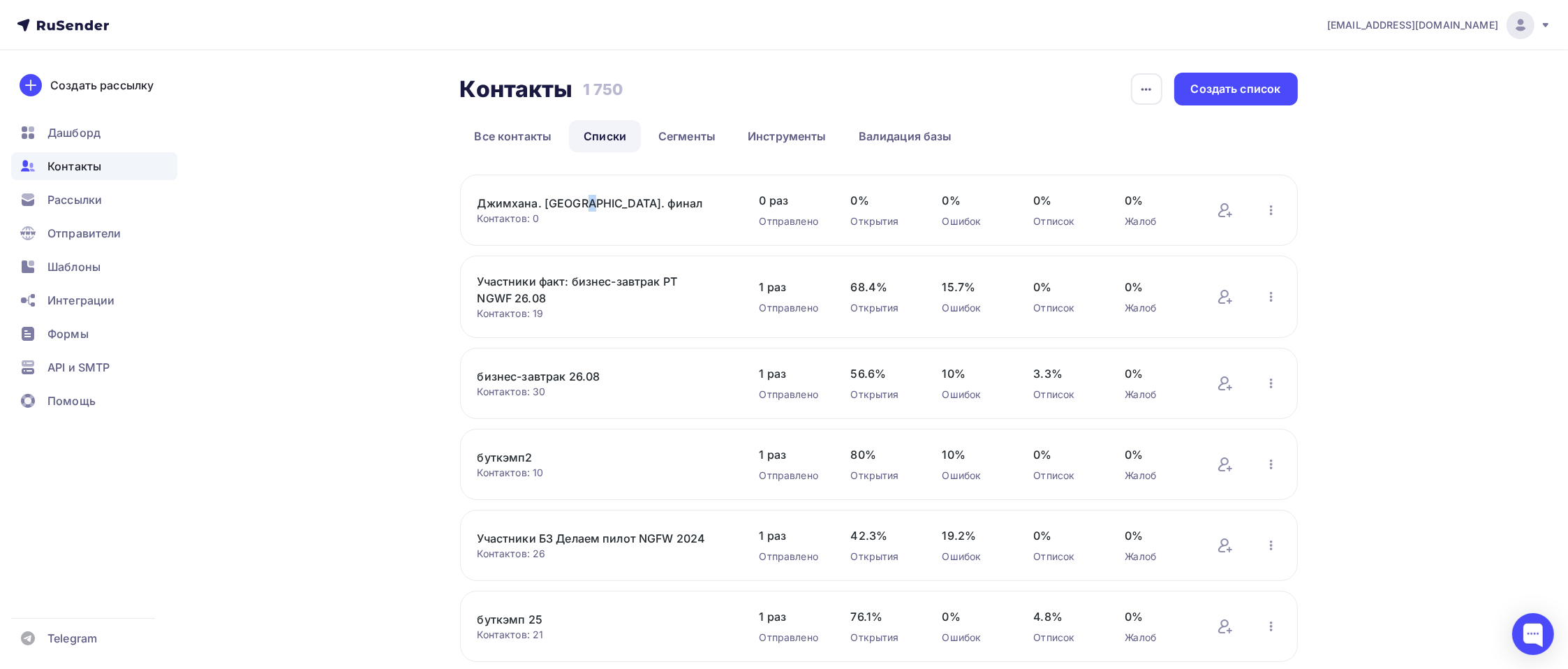
drag, startPoint x: 533, startPoint y: 204, endPoint x: 508, endPoint y: 202, distance: 25.1
click at [508, 202] on link "Джимхана. [GEOGRAPHIC_DATA]. финал" at bounding box center [596, 203] width 237 height 16
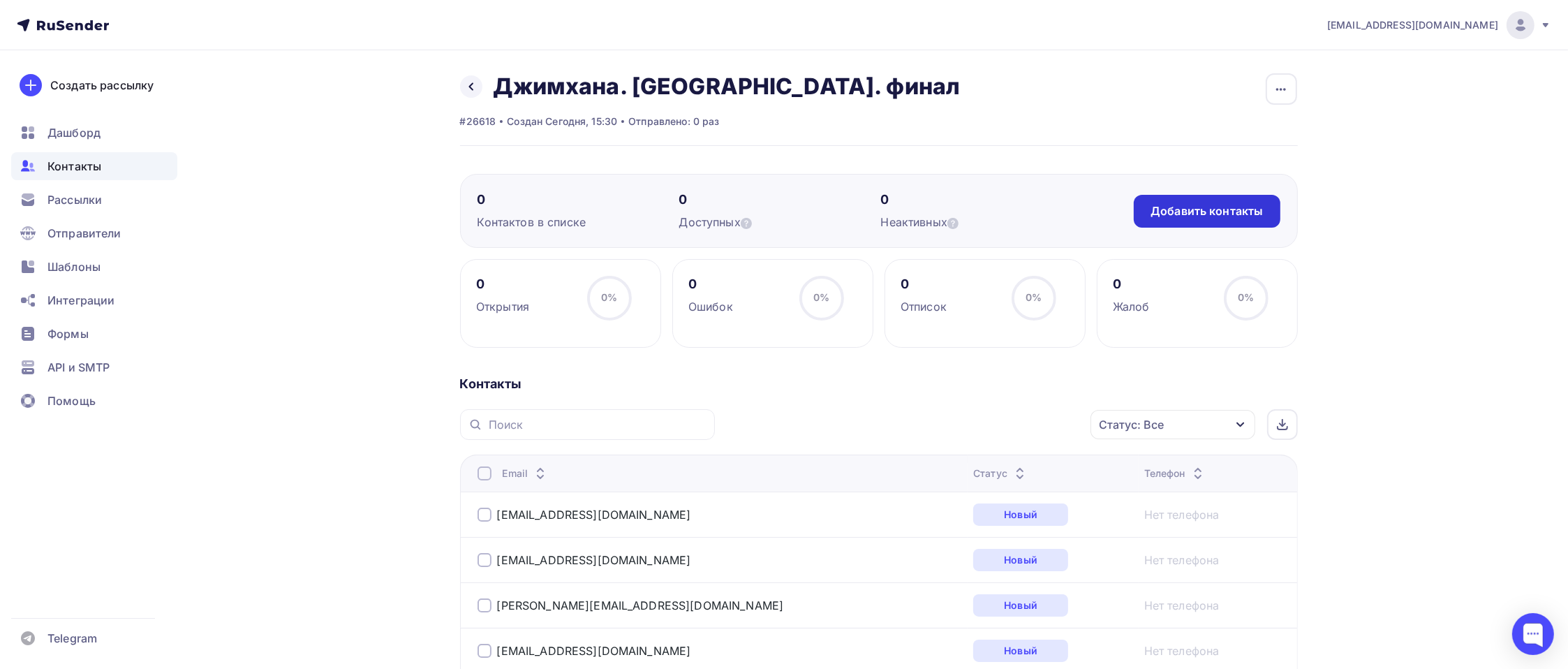
click at [1196, 215] on div "Добавить контакты" at bounding box center [1206, 212] width 112 height 16
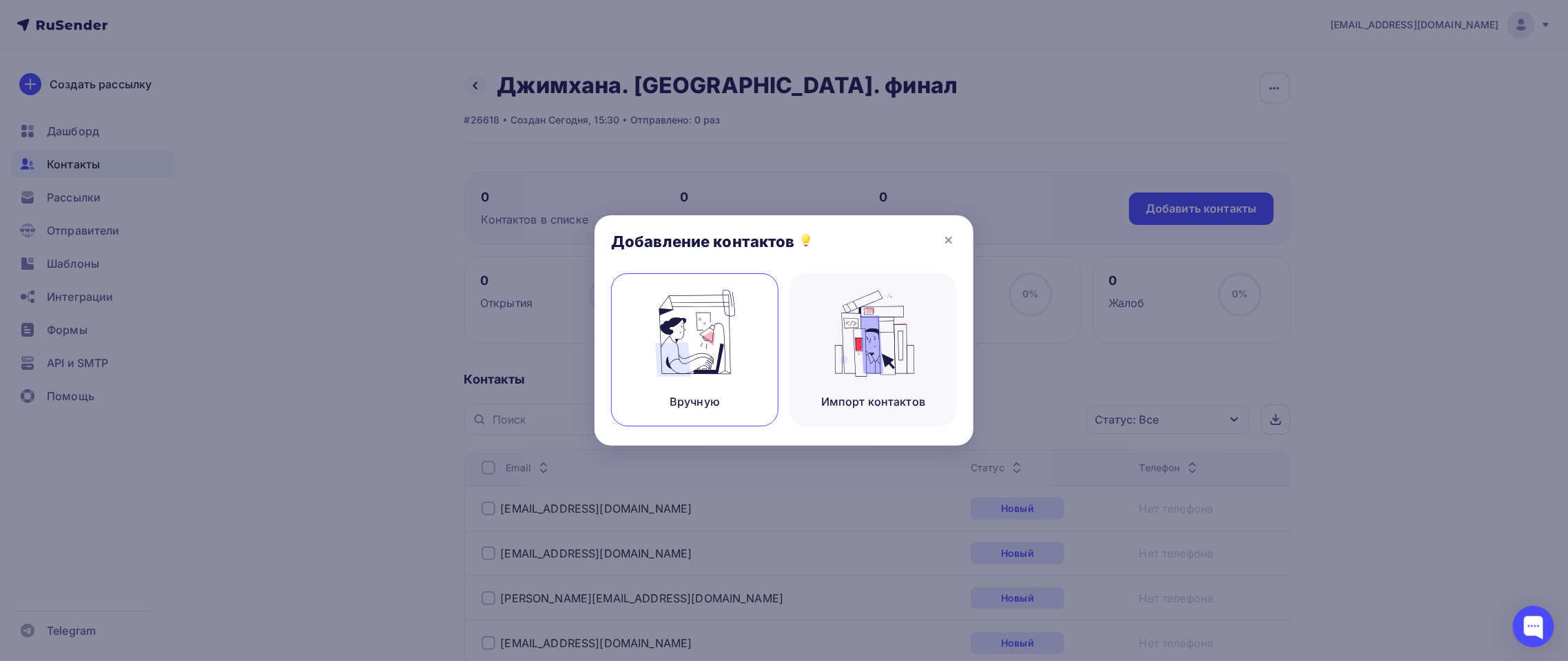
click at [719, 331] on img at bounding box center [695, 333] width 92 height 87
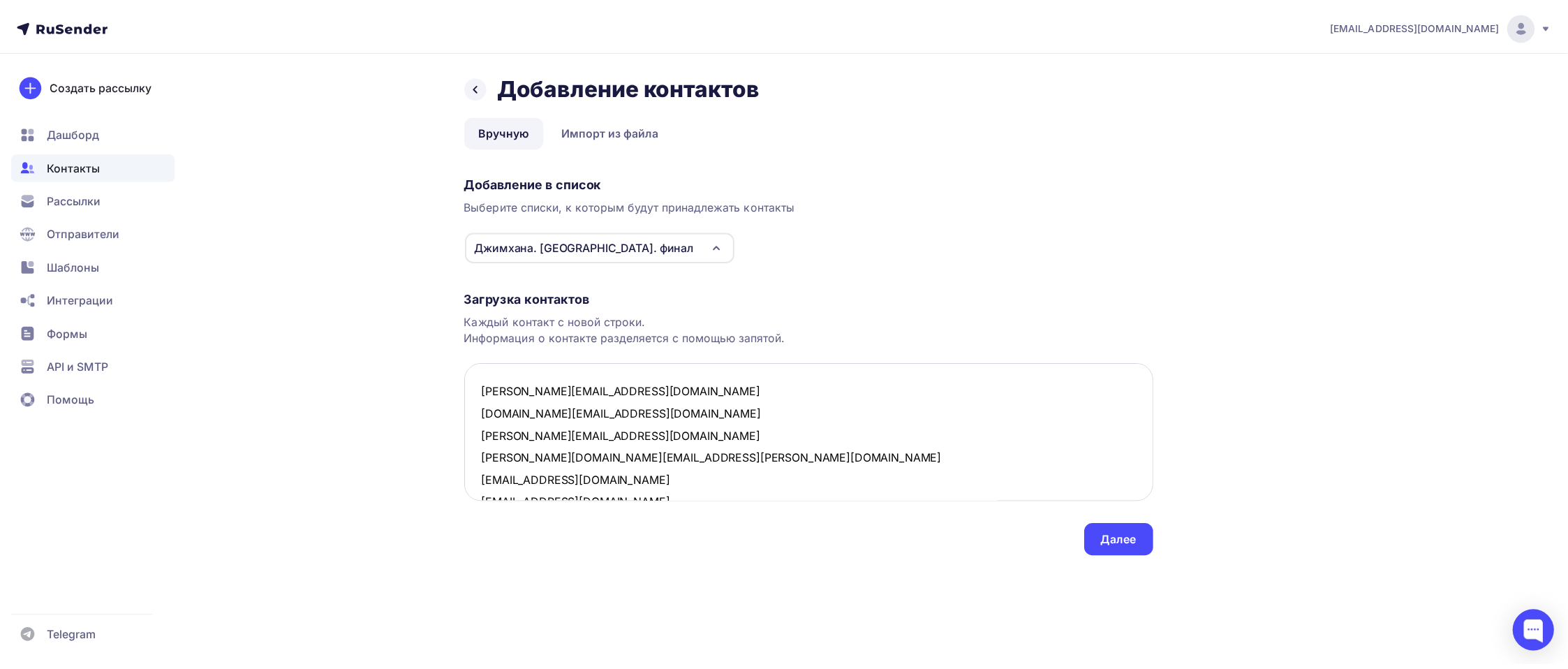
scroll to position [811, 0]
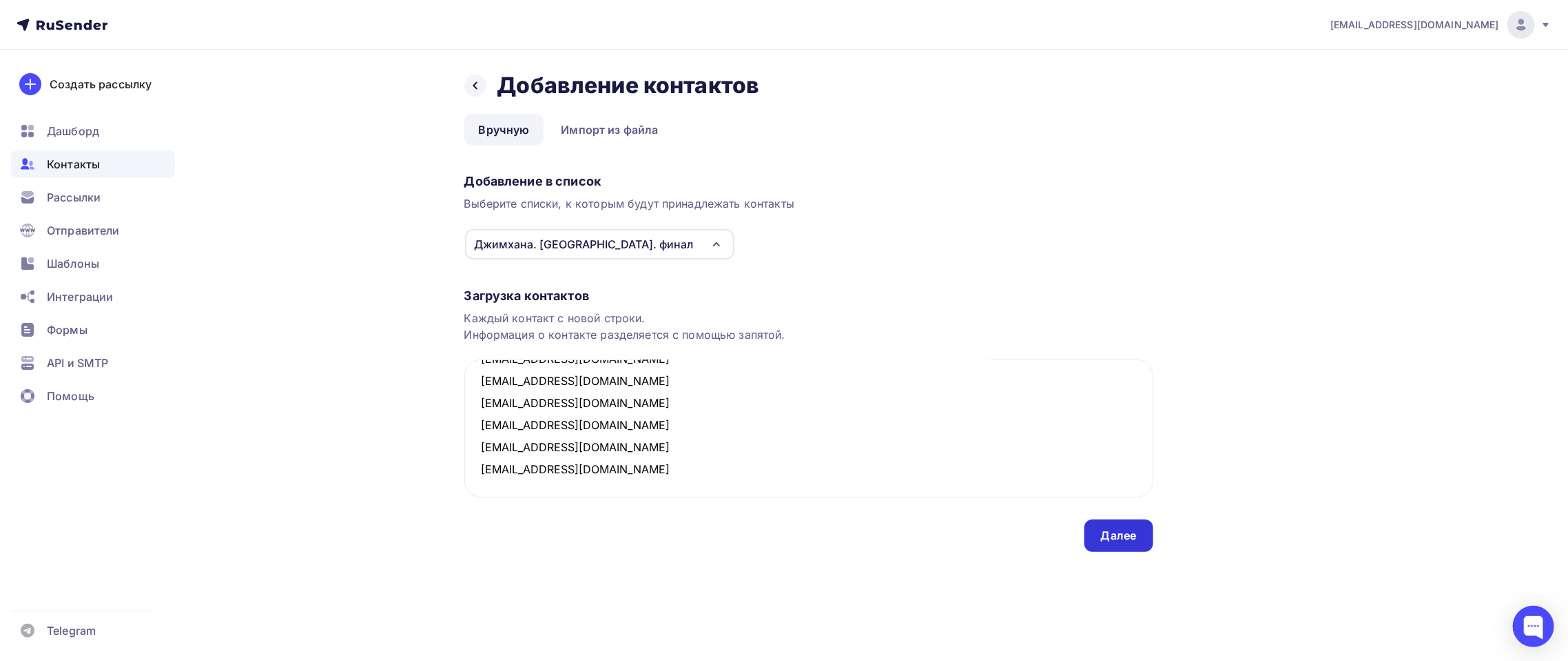
type textarea "m.geize@fortis.ru a.komova@itprotect.ru P.tarabanov@ximilab.ru sergey.sheptulya…"
click at [1119, 538] on div "Далее" at bounding box center [1119, 536] width 36 height 16
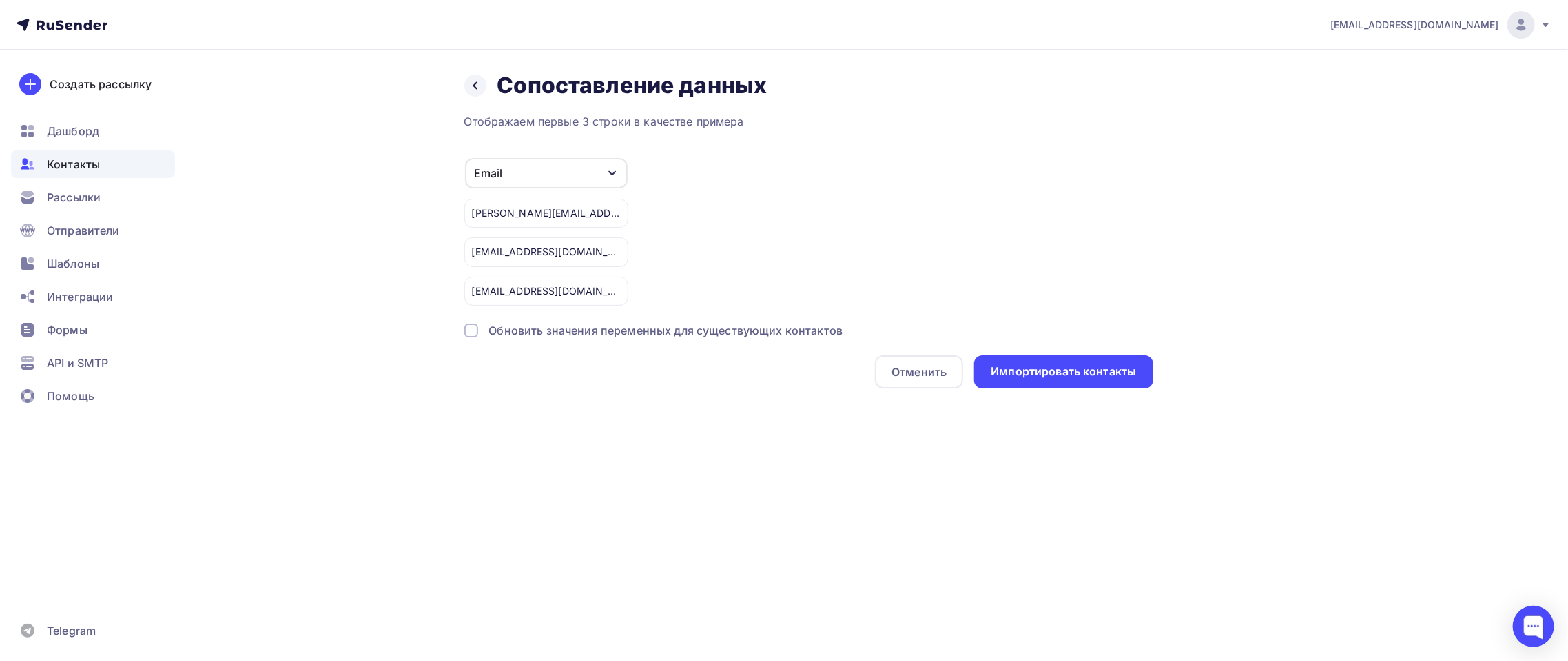
click at [609, 334] on div "Обновить значения переменных для существующих контактов" at bounding box center [666, 330] width 354 height 16
drag, startPoint x: 1117, startPoint y: 373, endPoint x: 1021, endPoint y: 373, distance: 96.0
click at [1021, 373] on div "Импортировать контакты" at bounding box center [1063, 372] width 145 height 16
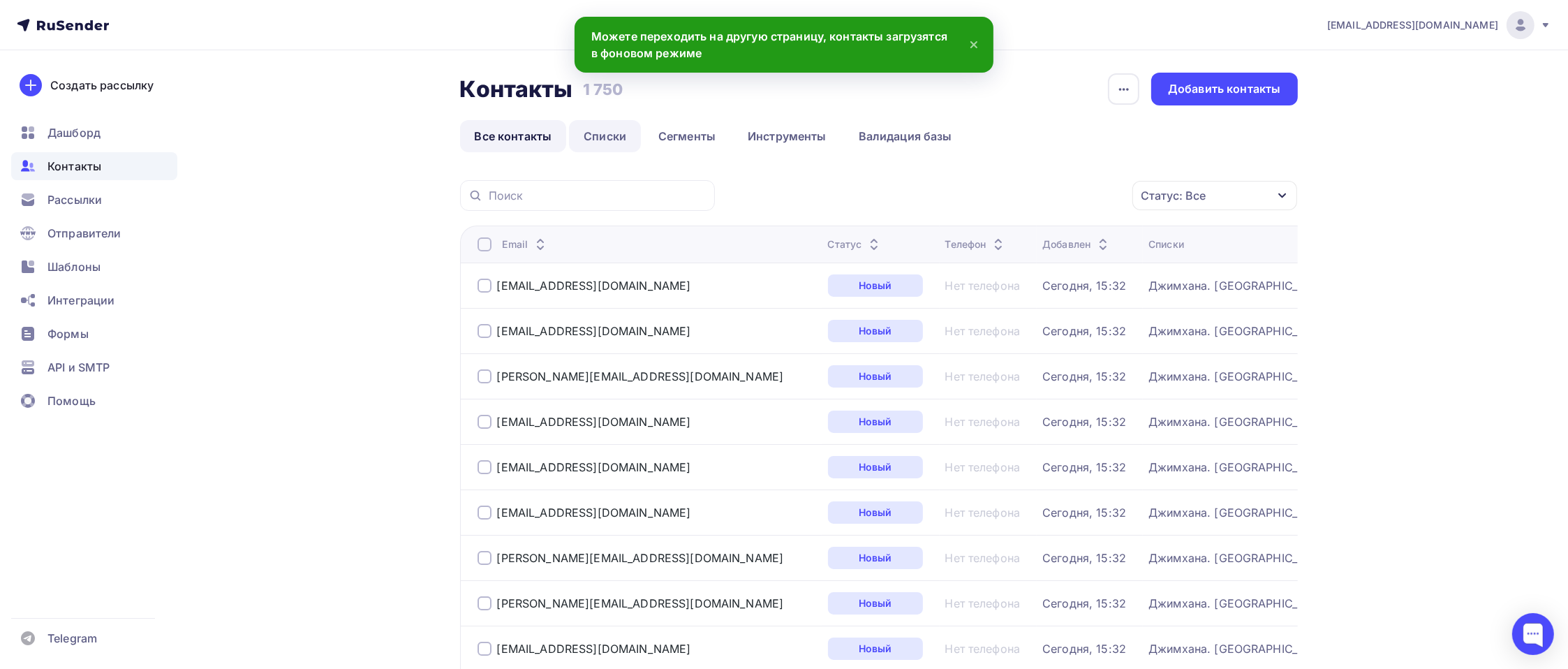
click at [604, 129] on link "Списки" at bounding box center [605, 136] width 72 height 32
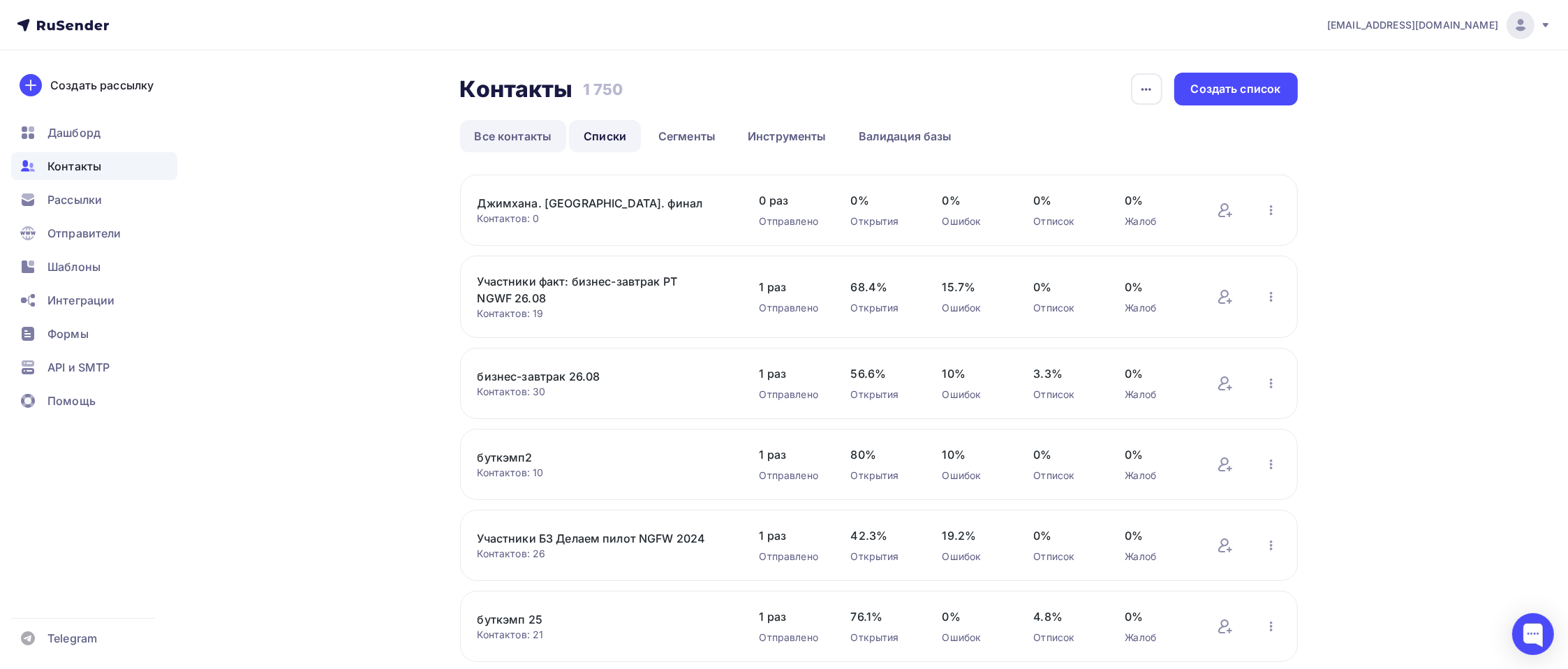
click at [510, 138] on link "Все контакты" at bounding box center [513, 136] width 107 height 32
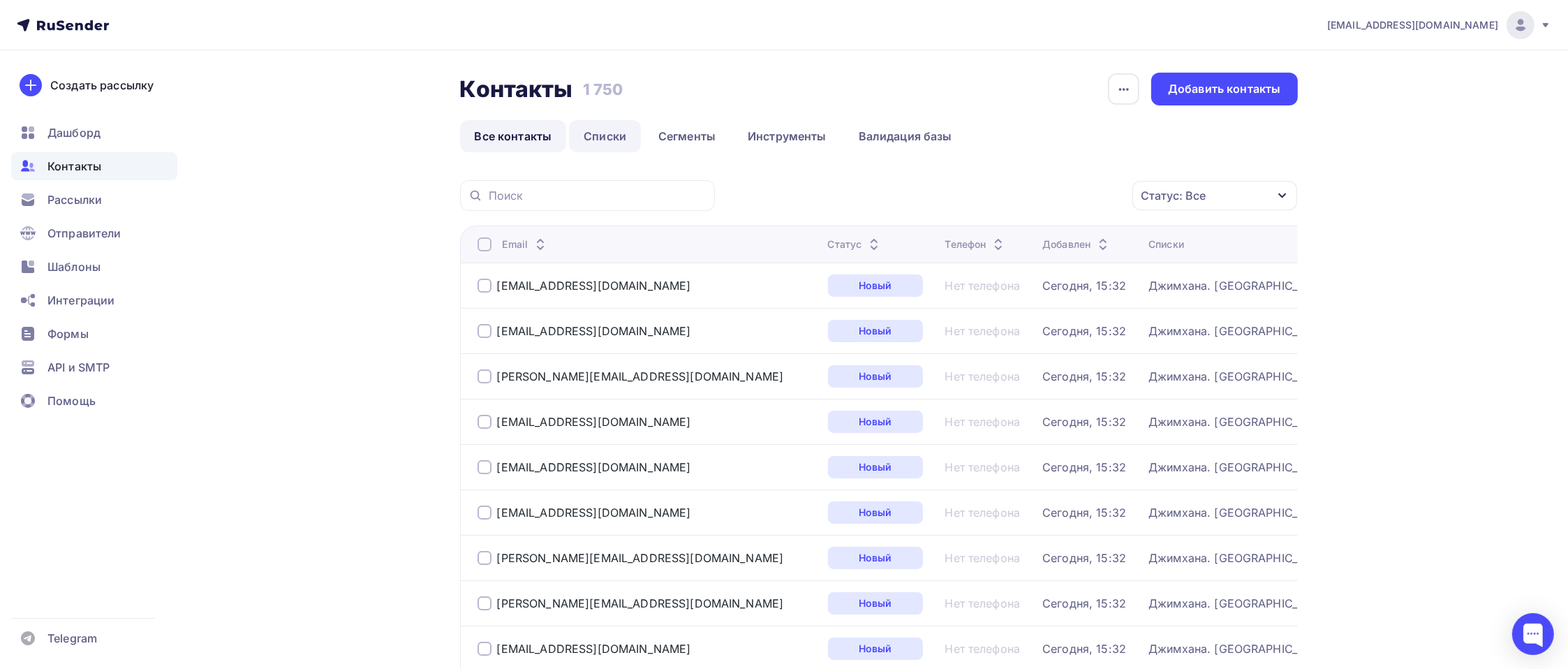
click at [609, 136] on link "Списки" at bounding box center [605, 136] width 72 height 32
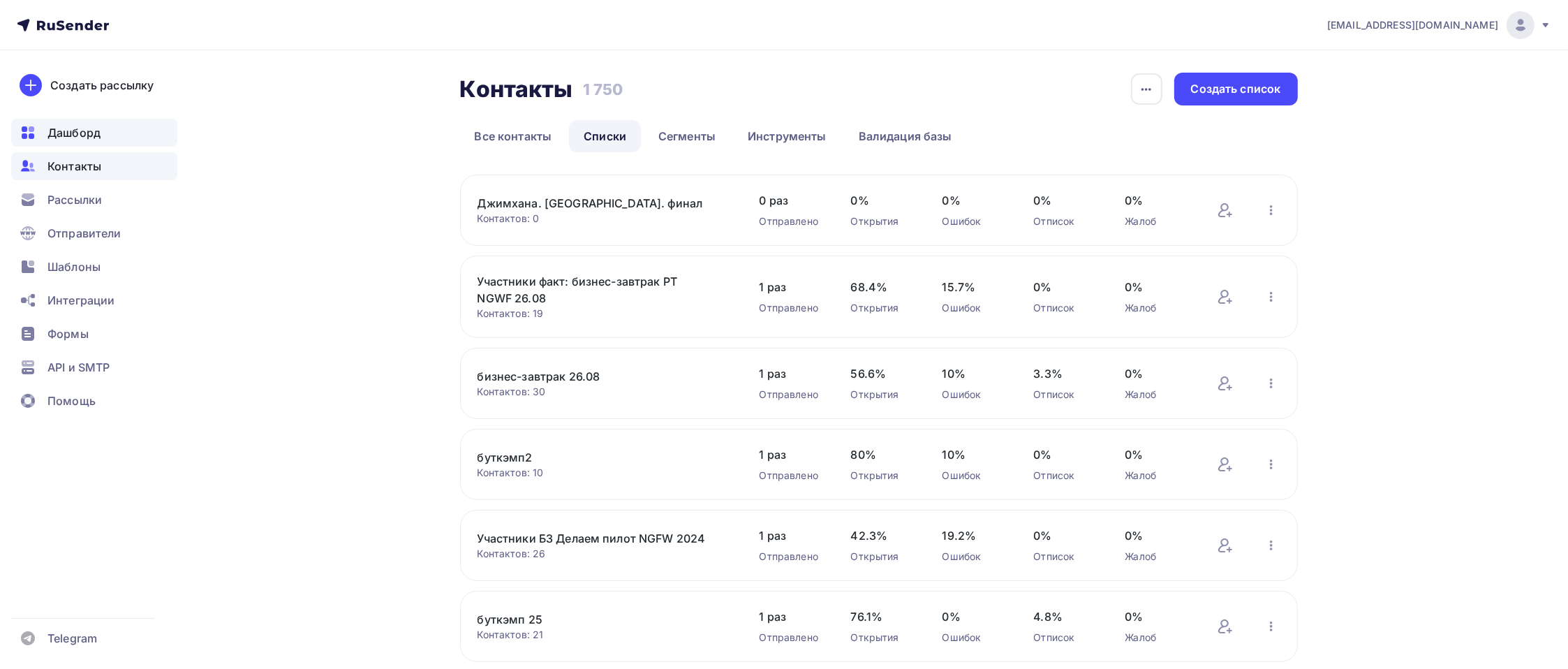
click at [82, 136] on span "Дашборд" at bounding box center [74, 132] width 53 height 16
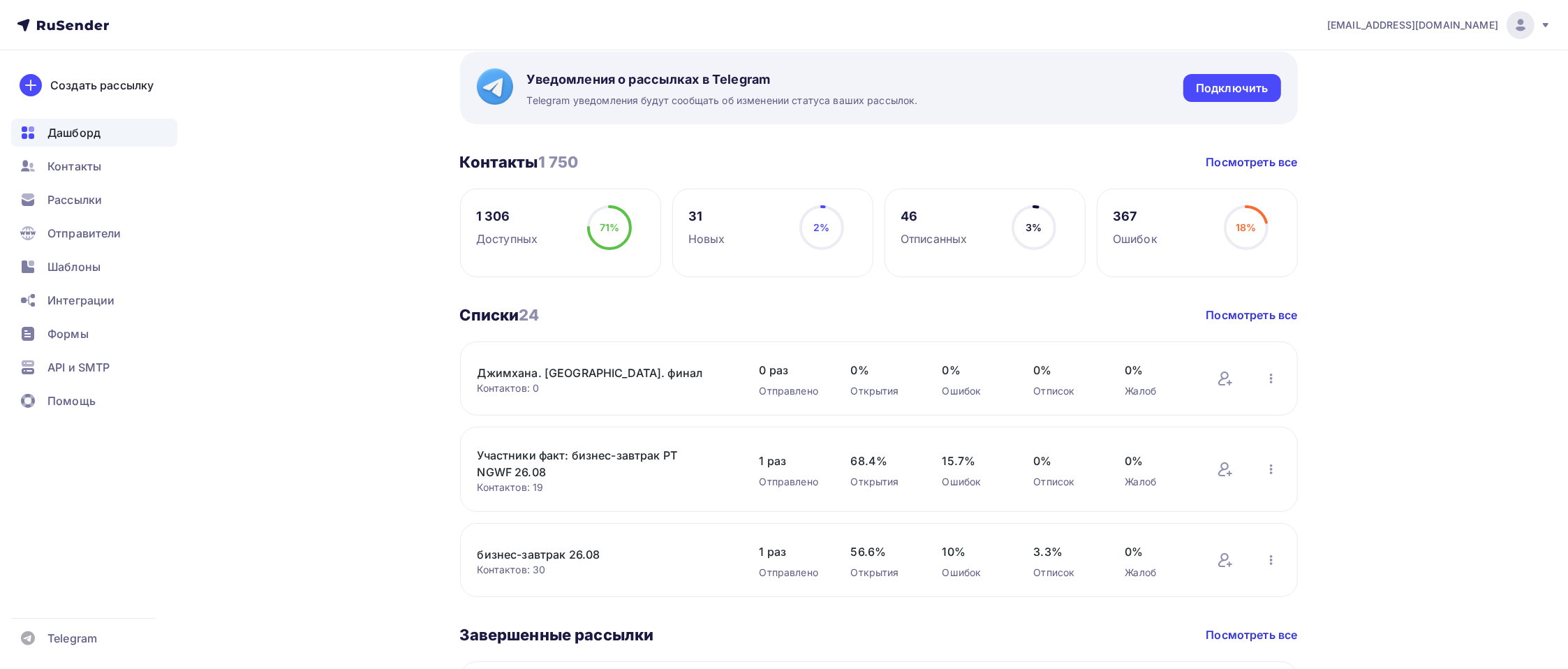
scroll to position [279, 0]
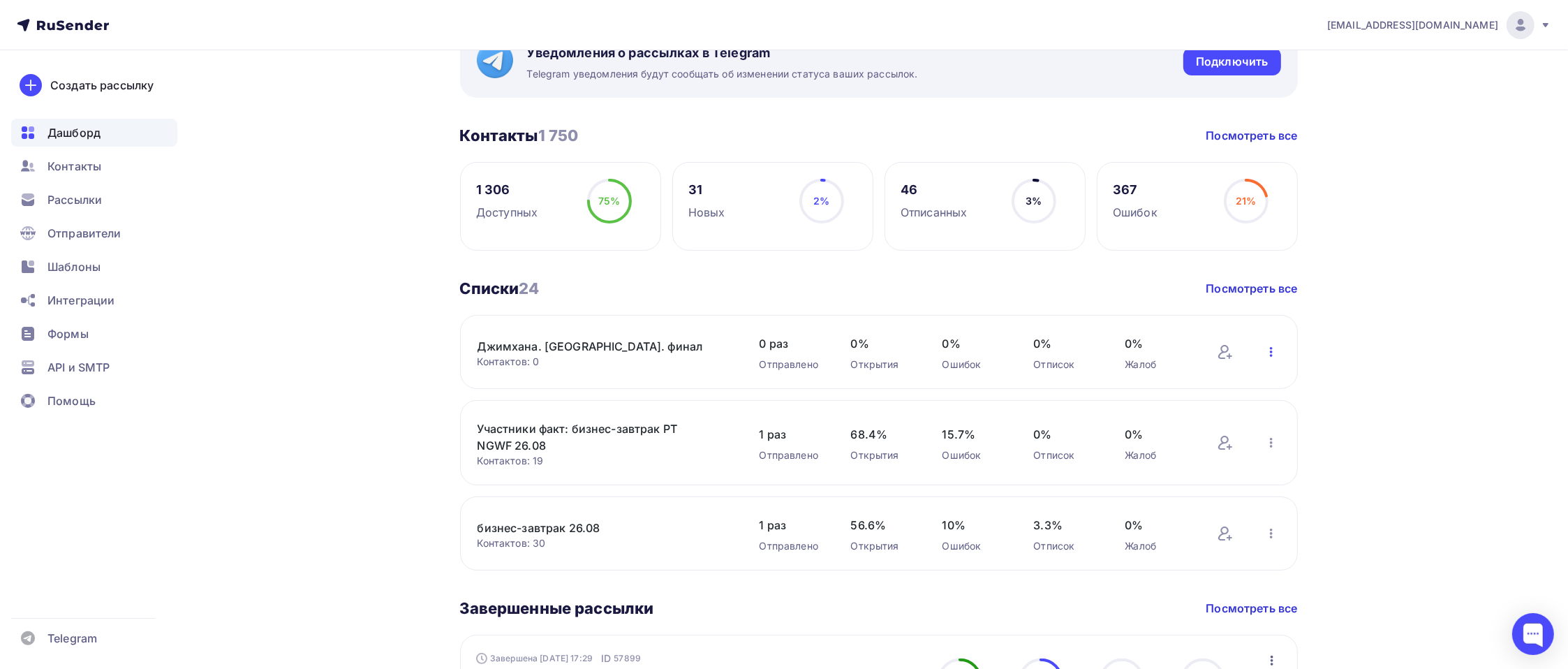
click at [1268, 345] on icon "button" at bounding box center [1271, 351] width 16 height 16
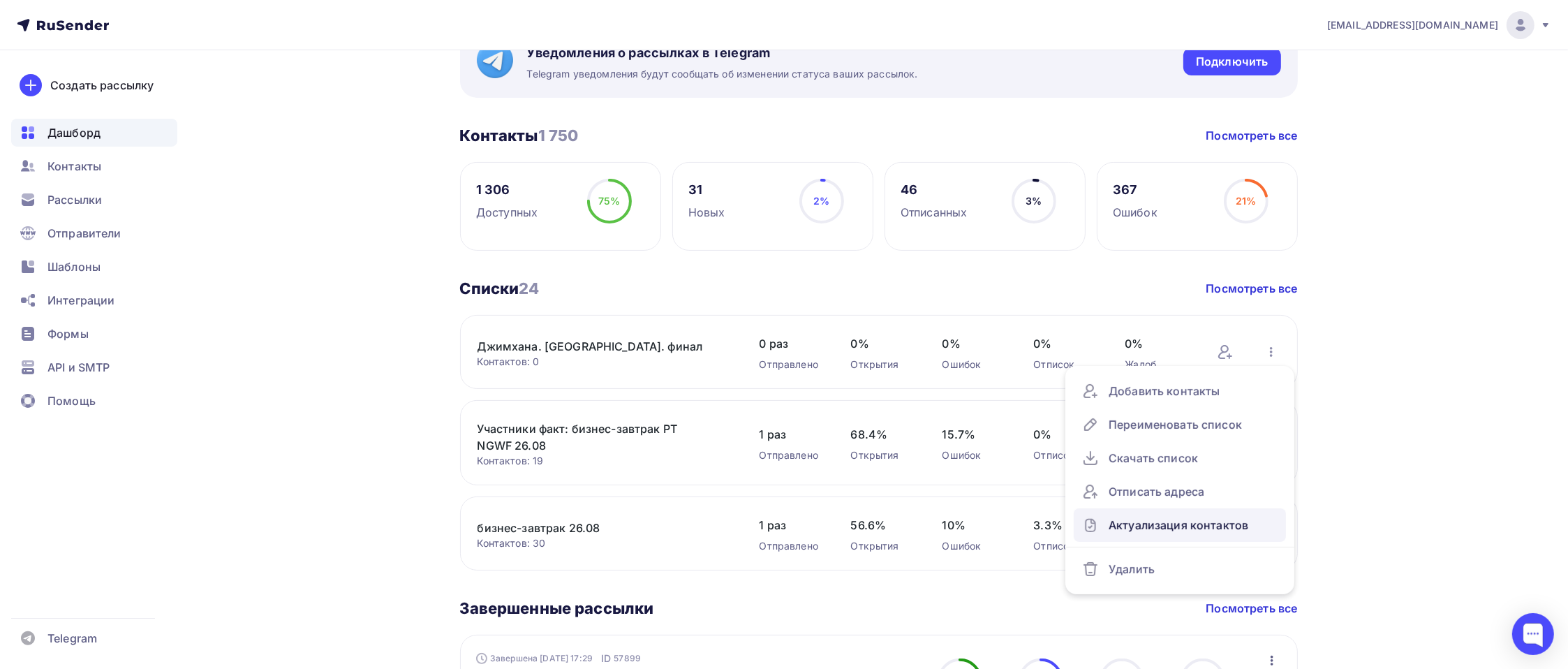
click at [1180, 528] on div "Актуализация контактов" at bounding box center [1180, 525] width 195 height 22
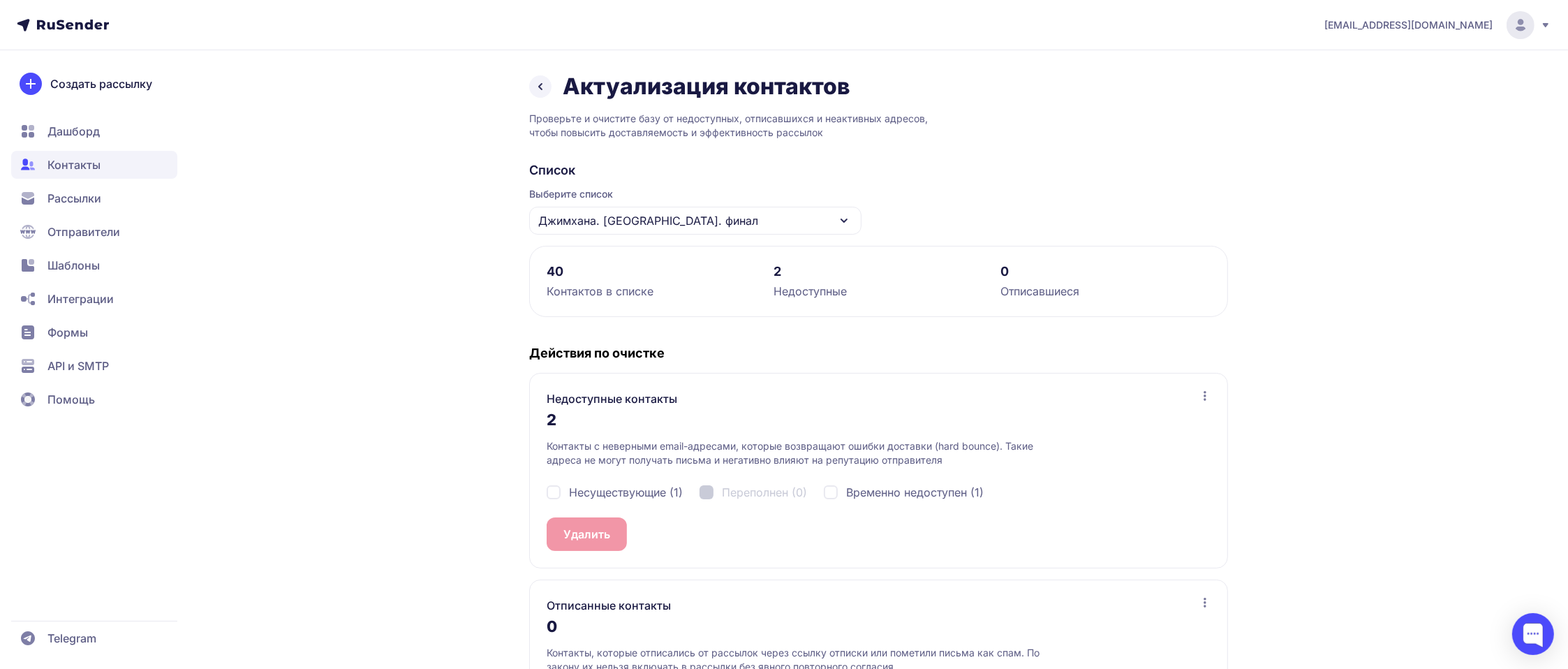
drag, startPoint x: 553, startPoint y: 269, endPoint x: 729, endPoint y: 281, distance: 176.4
click at [601, 269] on div "40" at bounding box center [652, 271] width 210 height 16
click at [780, 271] on div "2" at bounding box center [879, 271] width 210 height 16
click at [594, 279] on div "40" at bounding box center [652, 271] width 210 height 16
click at [535, 253] on div "40 Контактов в списке 2 Недоступные 0 Отписавшиеся" at bounding box center [879, 281] width 699 height 71
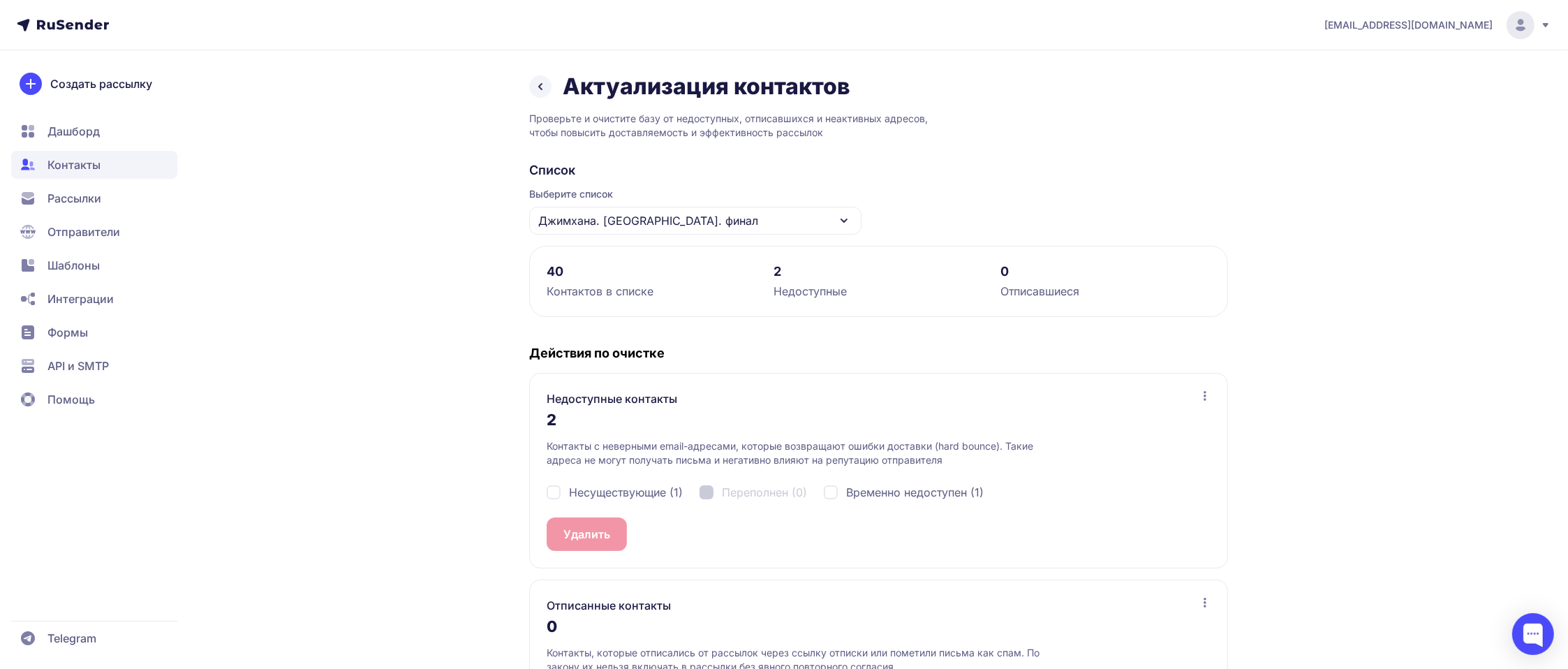
drag, startPoint x: 553, startPoint y: 277, endPoint x: 749, endPoint y: 278, distance: 196.0
click at [559, 277] on div "40" at bounding box center [652, 271] width 210 height 16
drag, startPoint x: 773, startPoint y: 276, endPoint x: 776, endPoint y: 267, distance: 9.5
click at [773, 272] on div "2" at bounding box center [879, 271] width 210 height 16
drag, startPoint x: 776, startPoint y: 267, endPoint x: 1047, endPoint y: 298, distance: 272.8
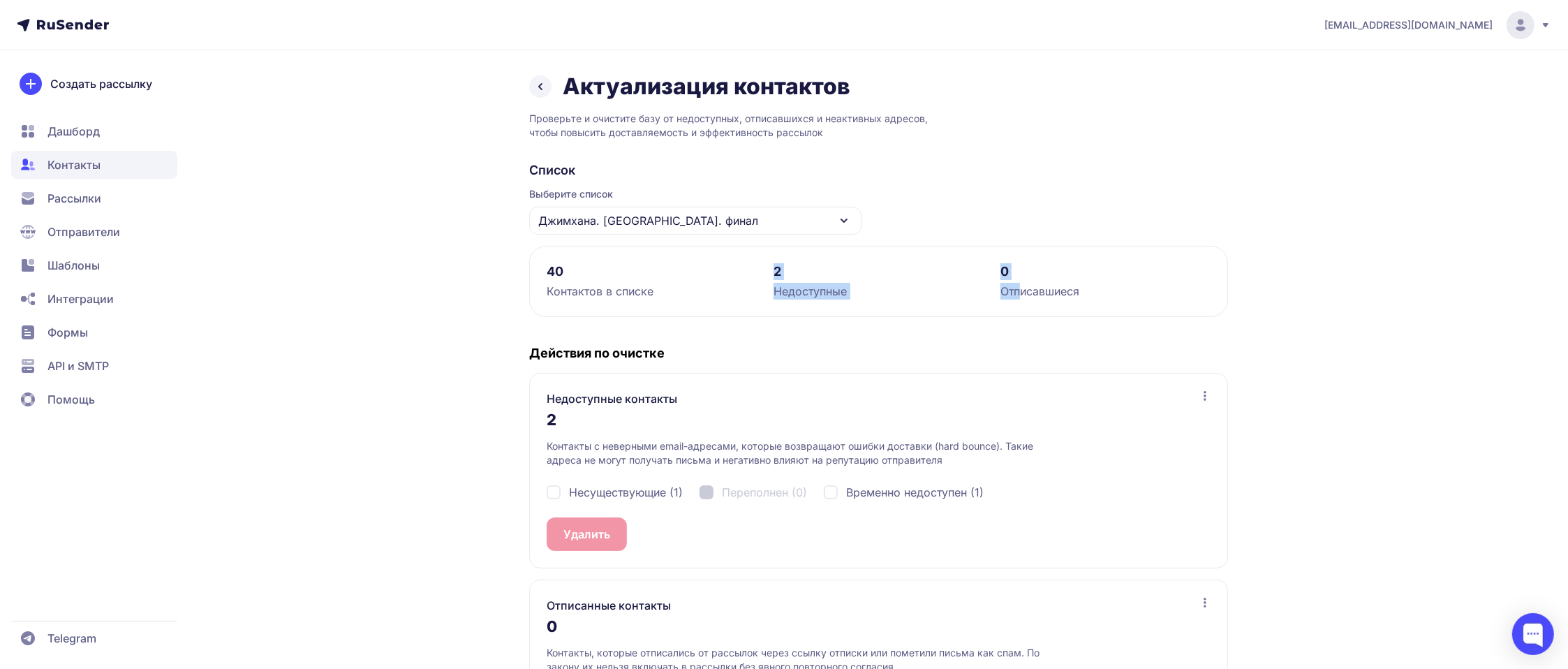
click at [1045, 299] on div "40 Контактов в списке 2 Недоступные 0 Отписавшиеся" at bounding box center [879, 281] width 699 height 71
drag, startPoint x: 1056, startPoint y: 295, endPoint x: 1093, endPoint y: 295, distance: 37.0
click at [1081, 295] on div "Отписавшиеся" at bounding box center [1106, 291] width 210 height 16
click at [1095, 295] on div "Отписавшиеся" at bounding box center [1106, 291] width 210 height 16
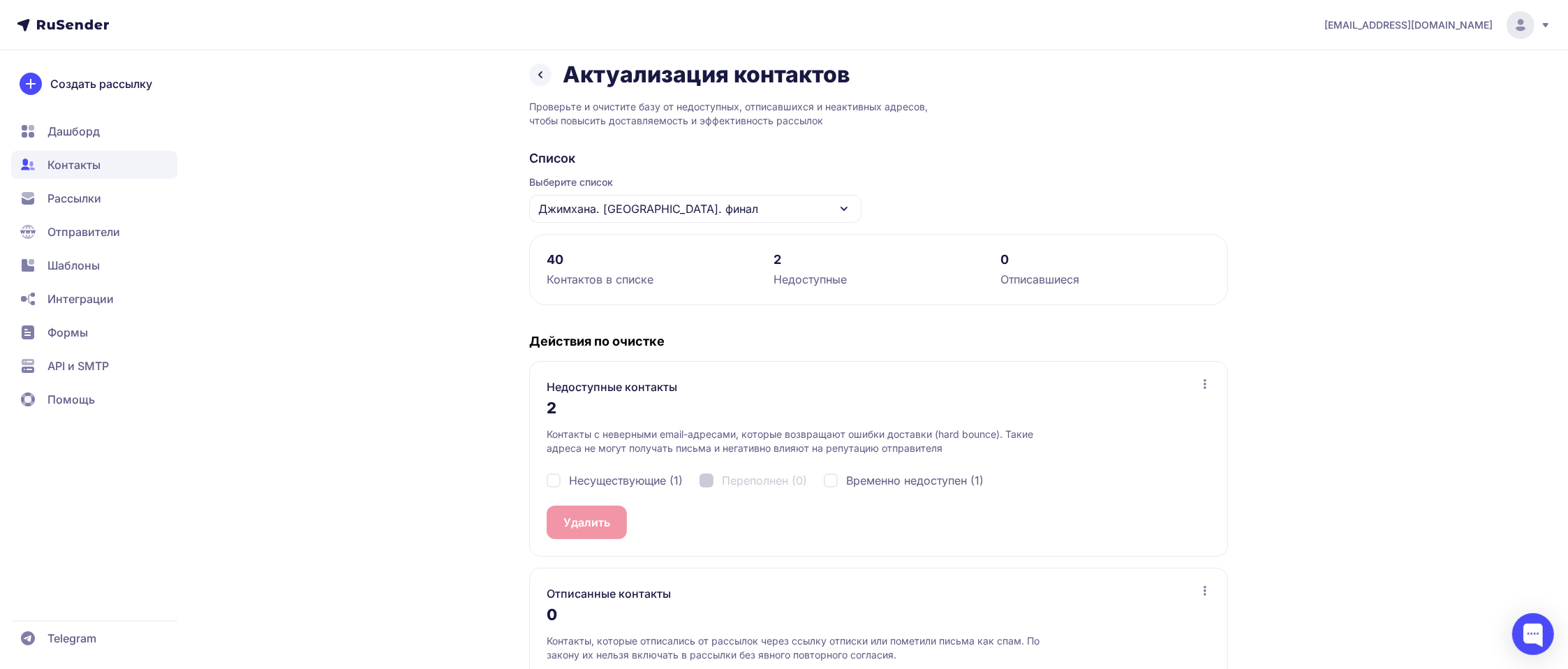
scroll to position [89, 0]
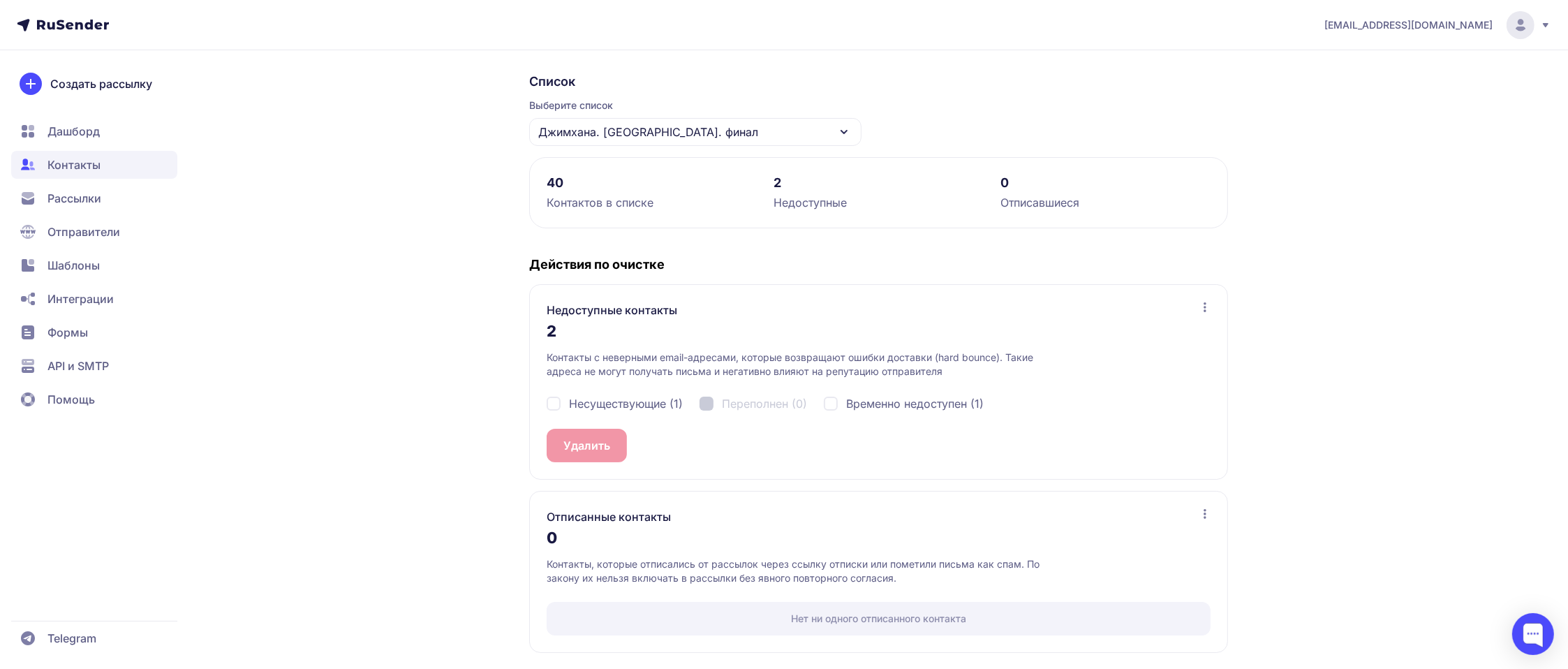
drag, startPoint x: 551, startPoint y: 353, endPoint x: 551, endPoint y: 311, distance: 42.0
click at [551, 351] on p "Контакты с неверными email-адресами, которые возвращают ошибки доставки (hard b…" at bounding box center [807, 364] width 521 height 28
drag, startPoint x: 551, startPoint y: 310, endPoint x: 710, endPoint y: 287, distance: 160.7
click at [713, 310] on div "Недоступные контакты" at bounding box center [879, 309] width 664 height 16
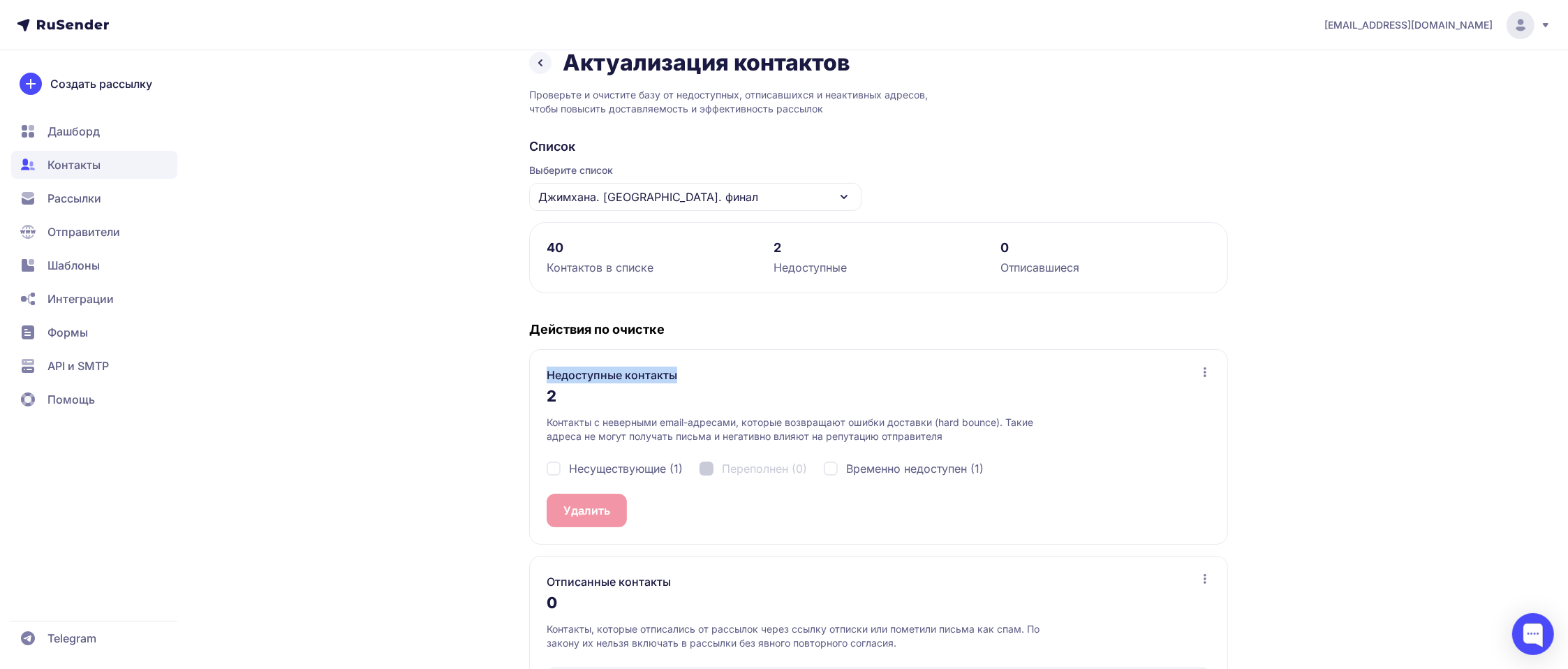
scroll to position [0, 0]
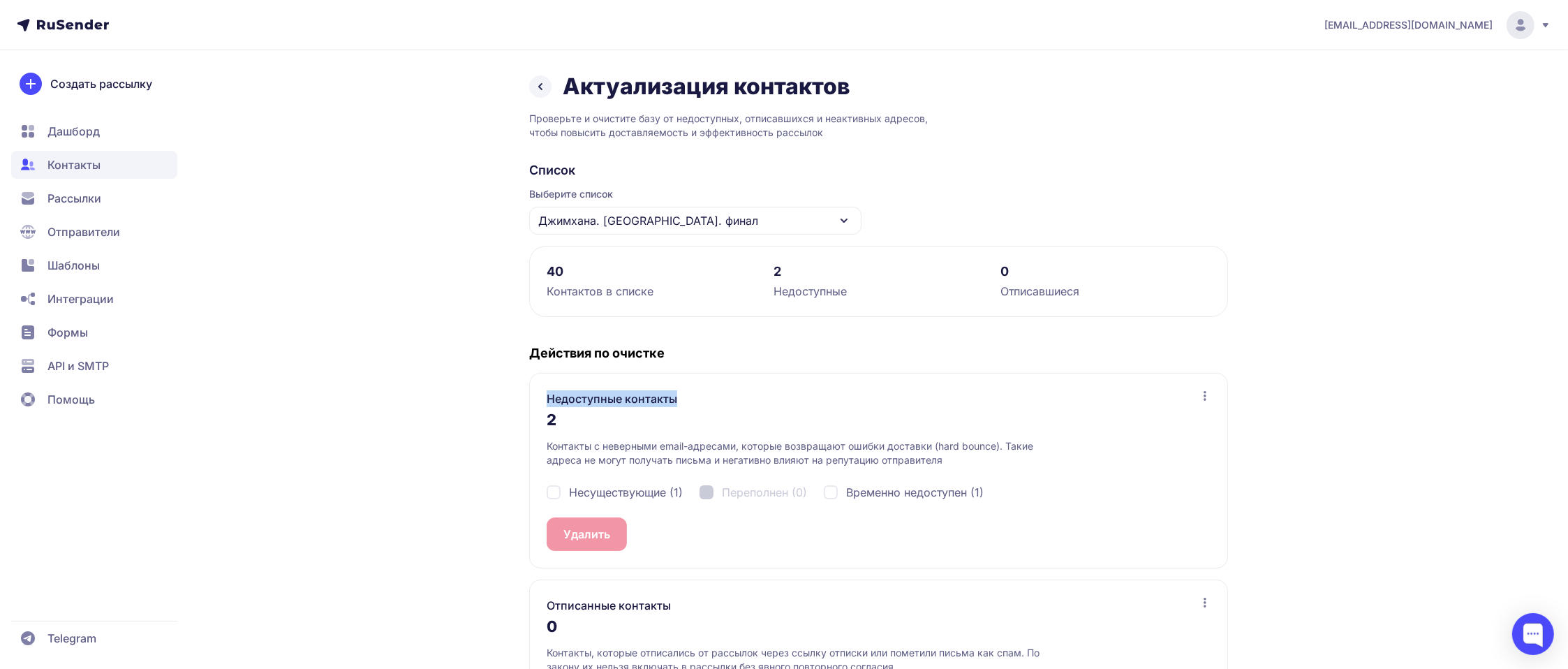
click at [542, 84] on icon at bounding box center [541, 87] width 16 height 16
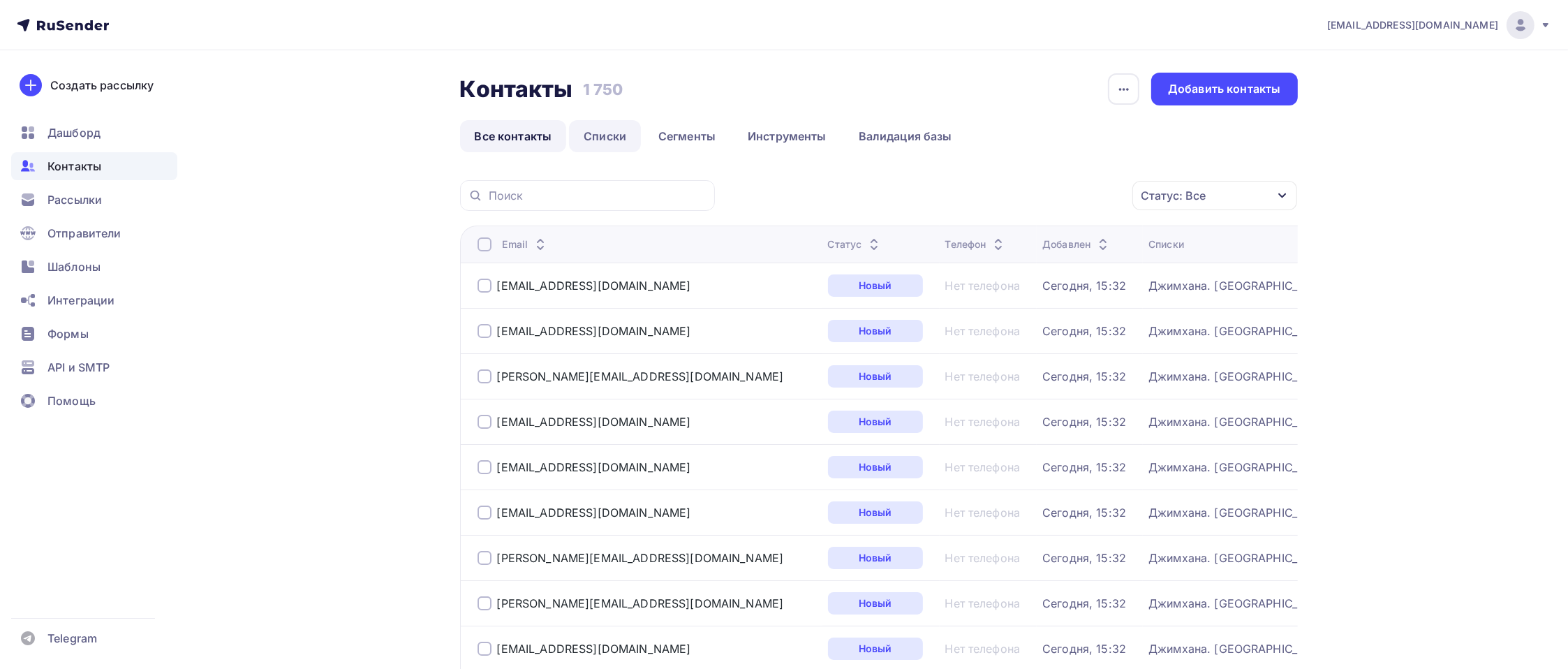
click at [625, 138] on link "Списки" at bounding box center [605, 136] width 72 height 32
